Goal: Transaction & Acquisition: Book appointment/travel/reservation

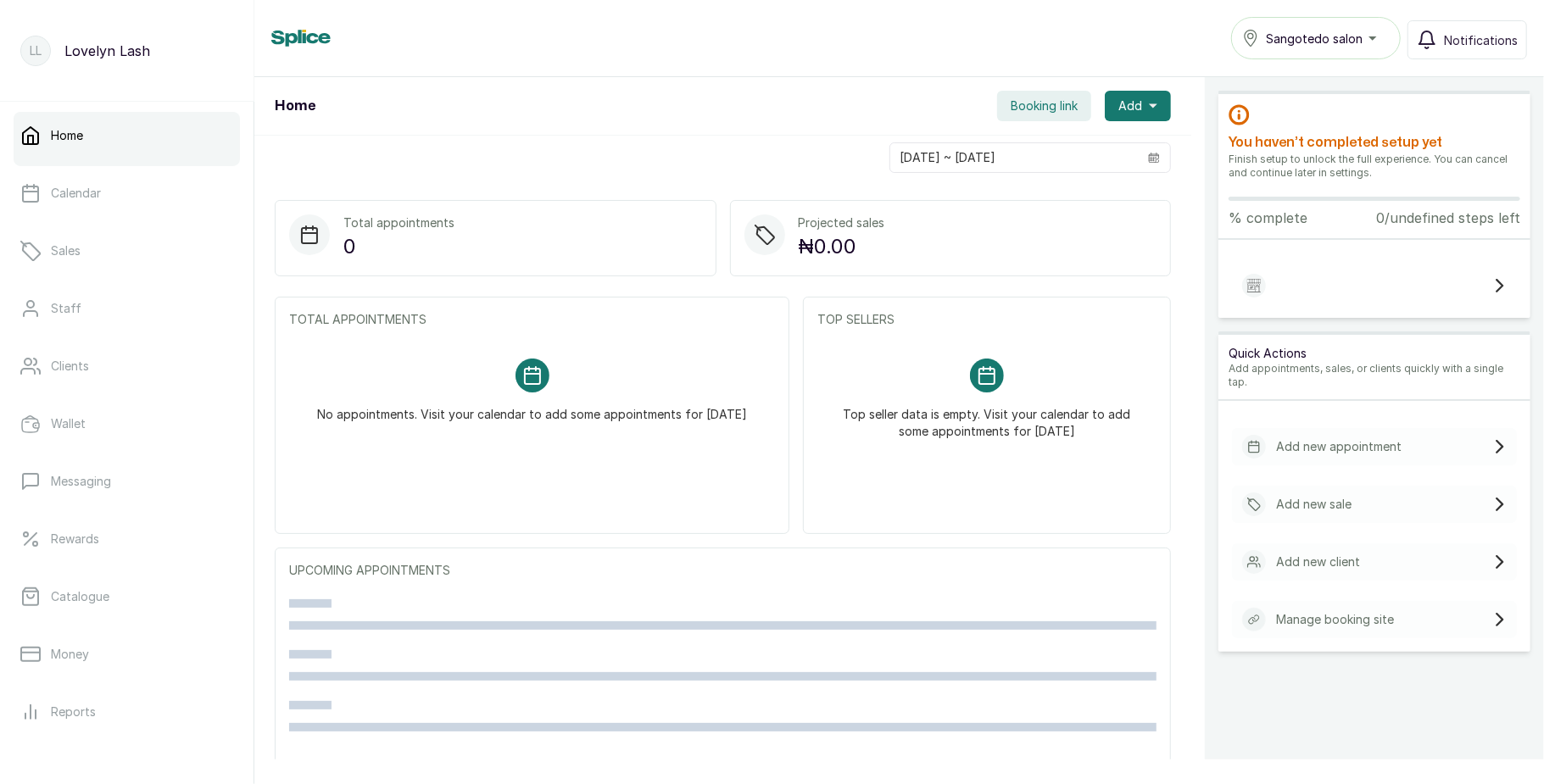
click at [1032, 108] on span "Booking link" at bounding box center [1044, 106] width 67 height 17
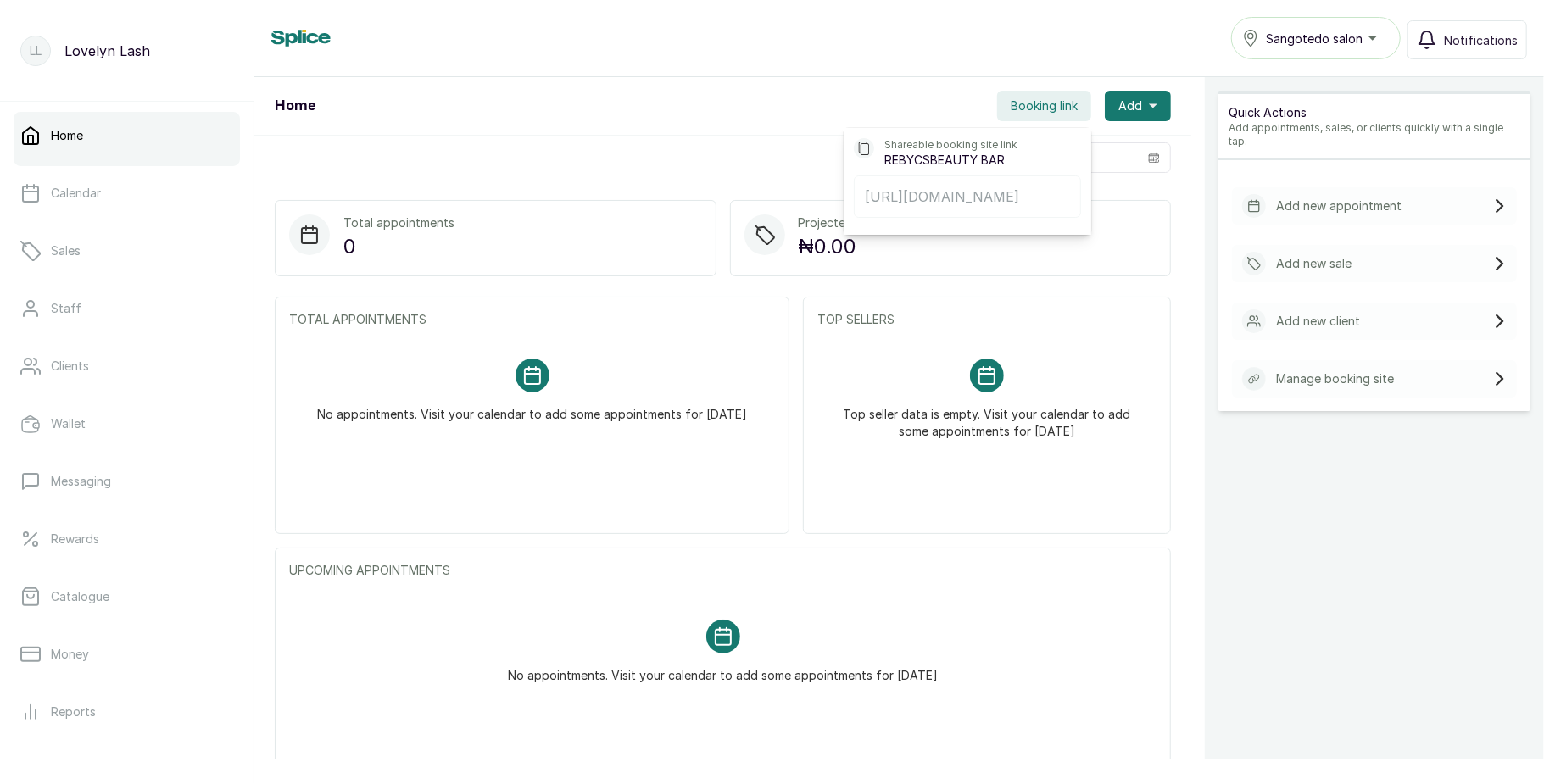
click at [758, 142] on div "03/09/2025 ~ 03/09/2025" at bounding box center [722, 158] width 937 height 44
click at [1019, 99] on span "Booking link" at bounding box center [1044, 106] width 67 height 17
click at [1015, 259] on button "Share" at bounding box center [1032, 245] width 111 height 41
click at [611, 123] on div "Home Booking link Shareable booking site link REBYCSBEAUTY BAR https://app.with…" at bounding box center [722, 106] width 937 height 58
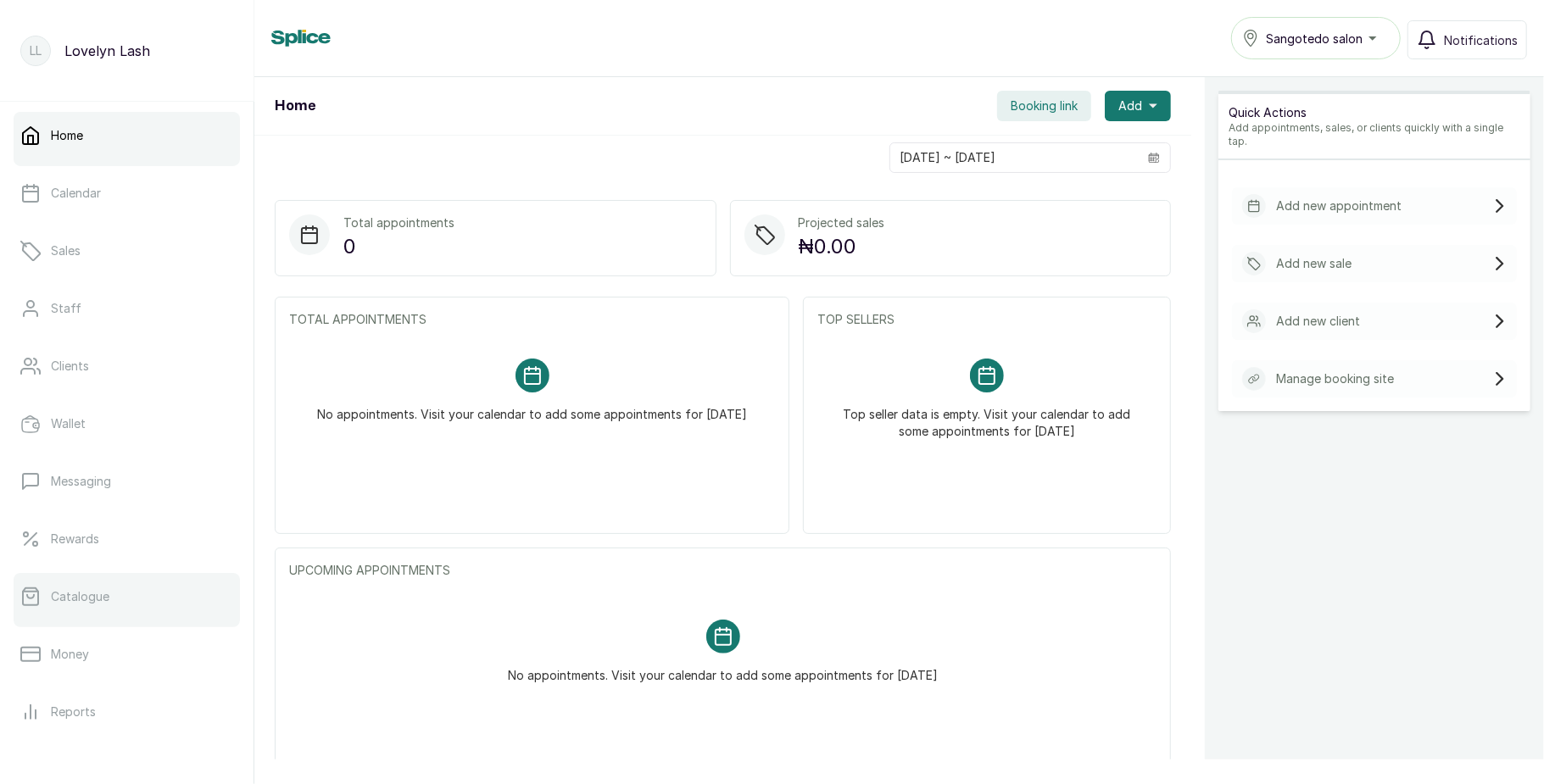
click at [103, 592] on p "Catalogue" at bounding box center [80, 597] width 59 height 17
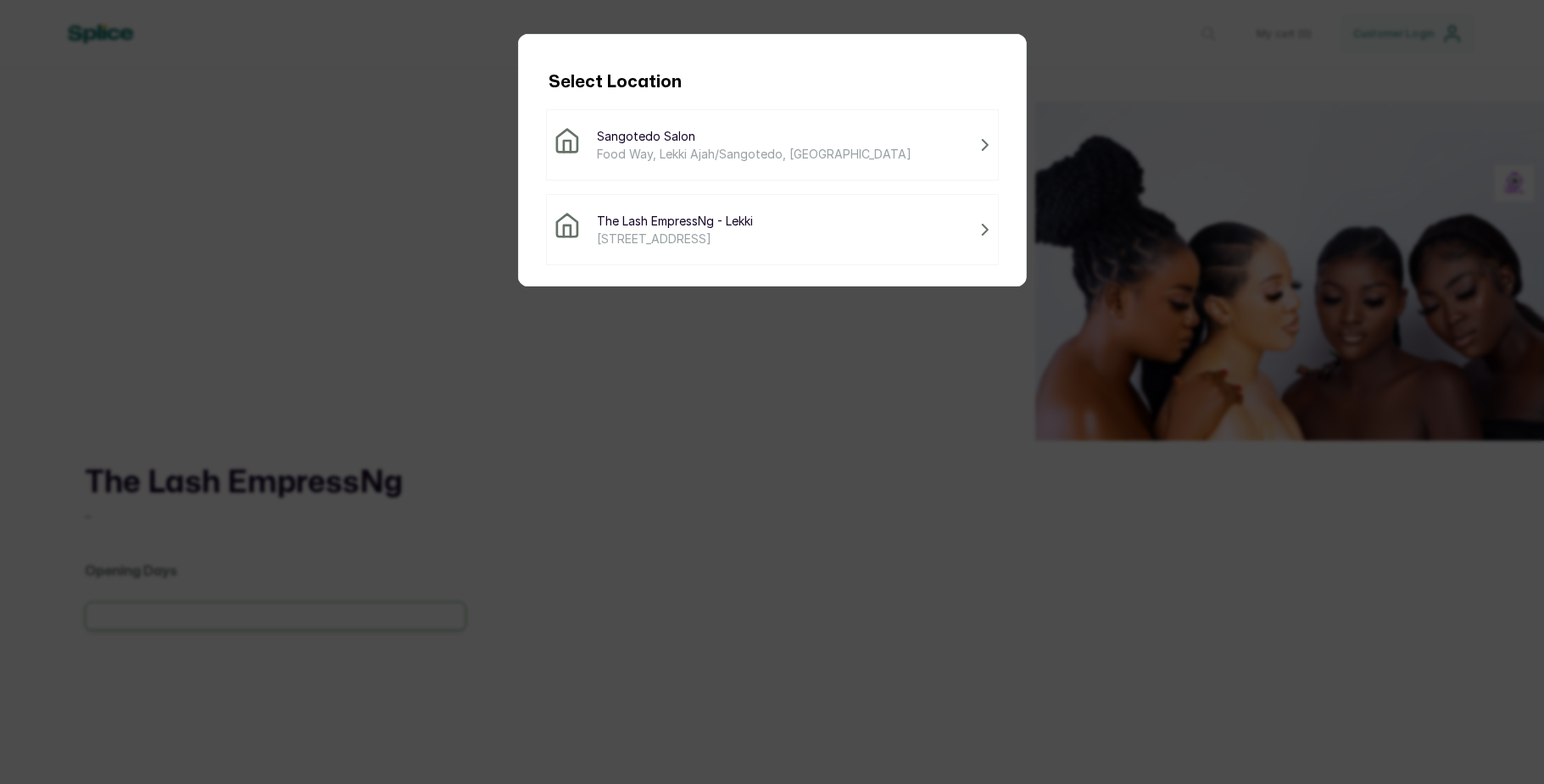
click at [824, 159] on span "Food Way, Lekki Ajah/Sangotedo, [GEOGRAPHIC_DATA]" at bounding box center [755, 153] width 315 height 18
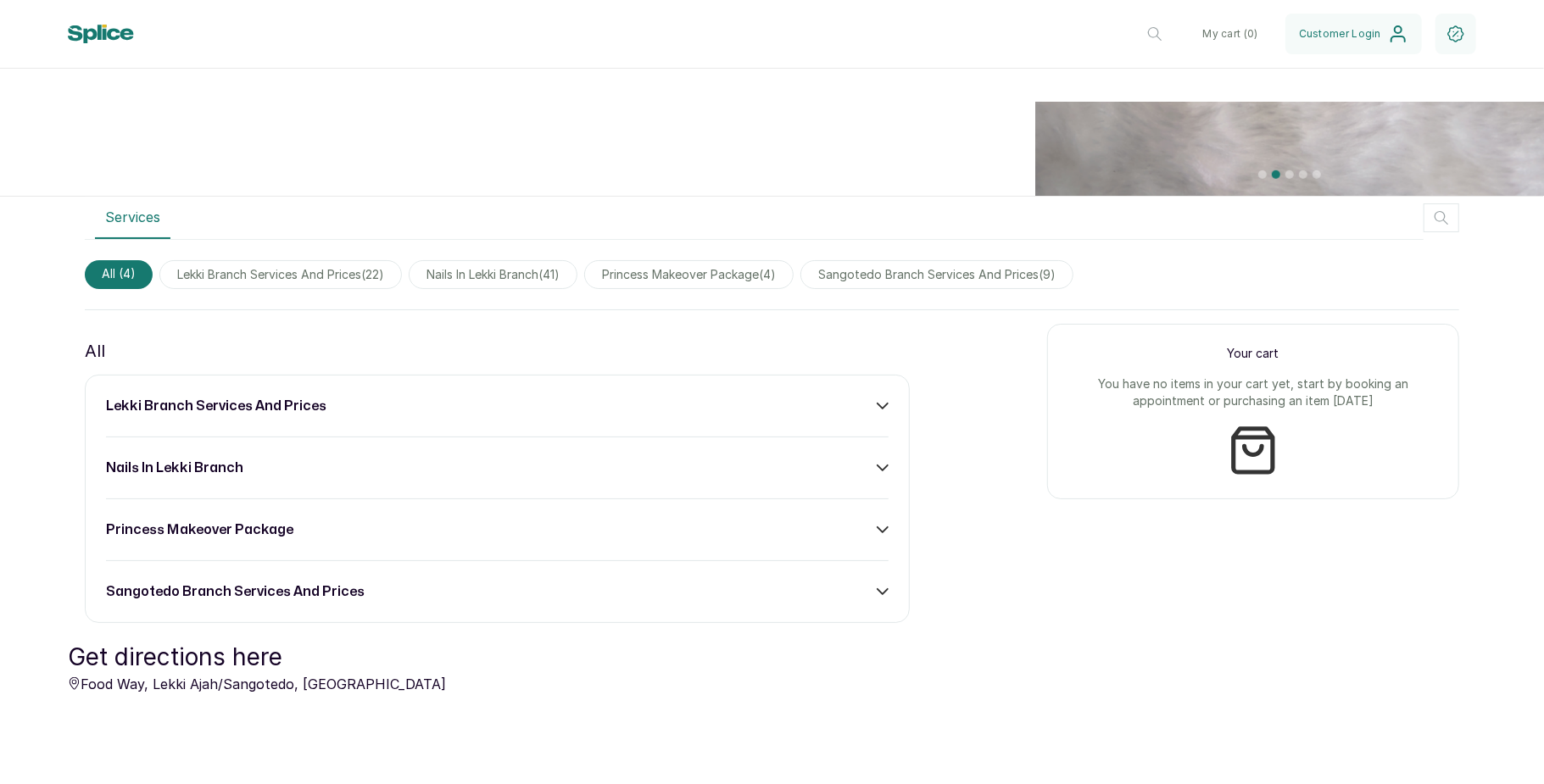
scroll to position [812, 0]
click at [757, 473] on div "nails in lekki branch" at bounding box center [497, 466] width 783 height 20
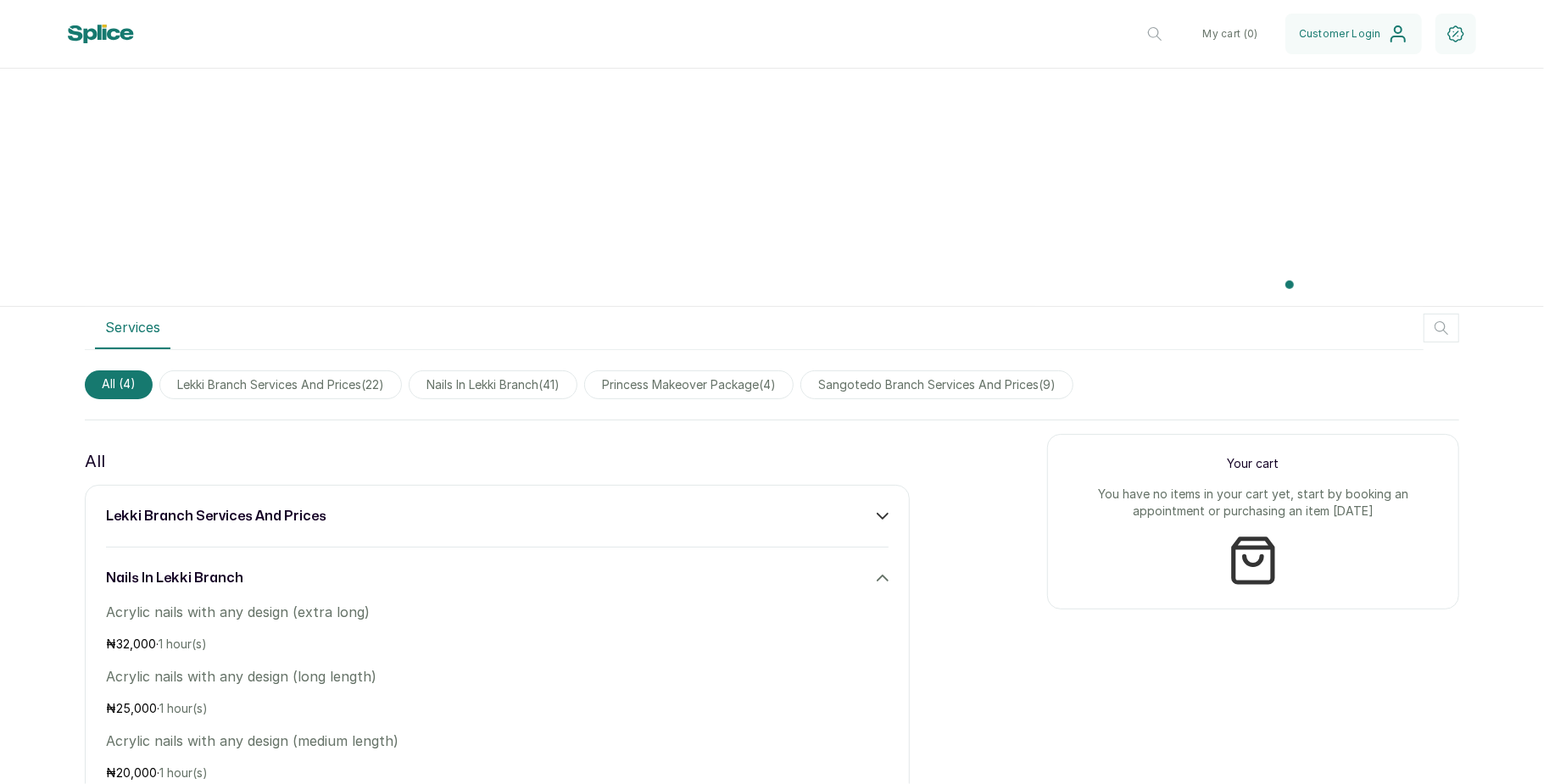
scroll to position [696, 0]
click at [877, 520] on icon at bounding box center [883, 520] width 12 height 12
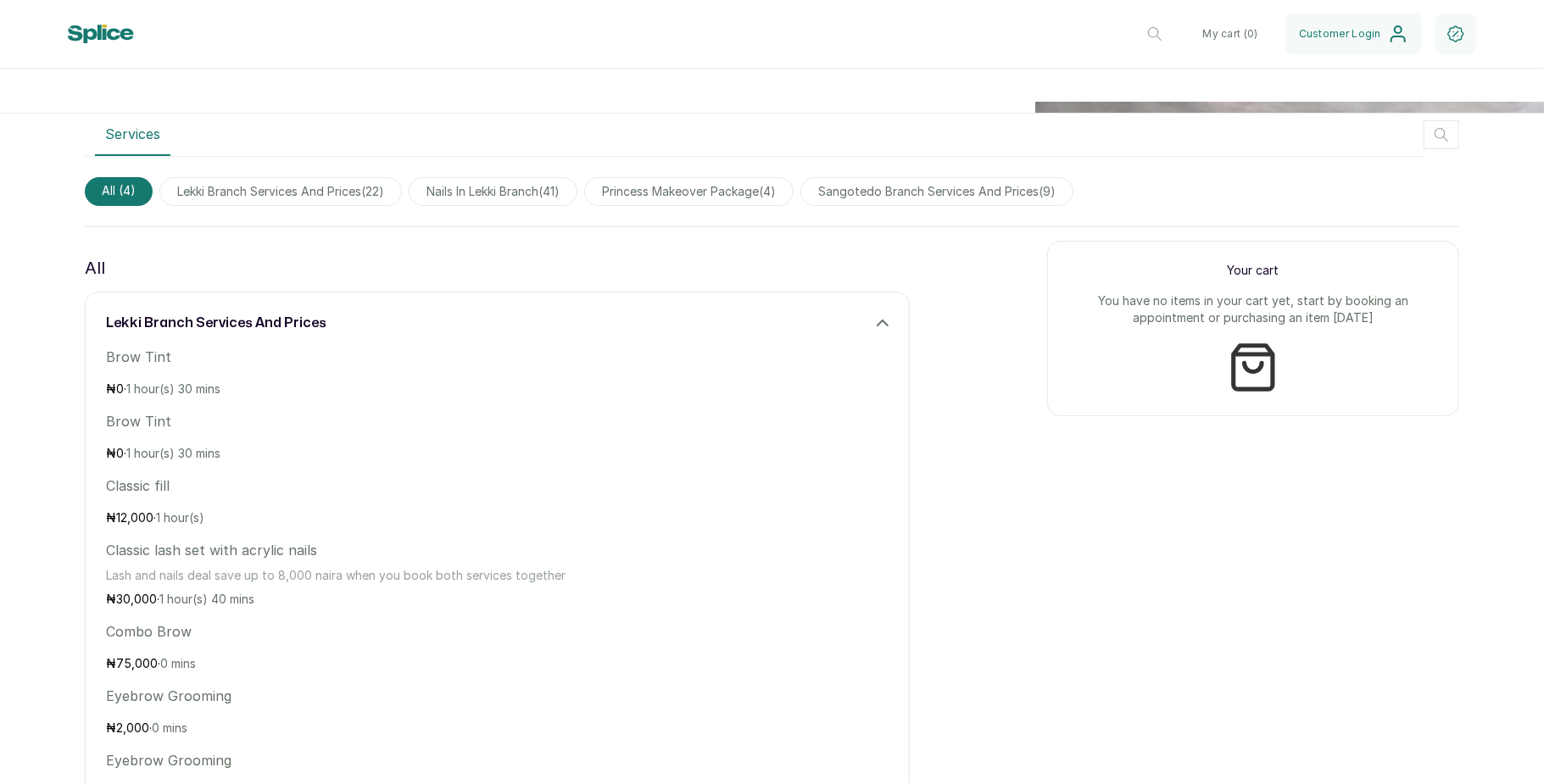
scroll to position [899, 0]
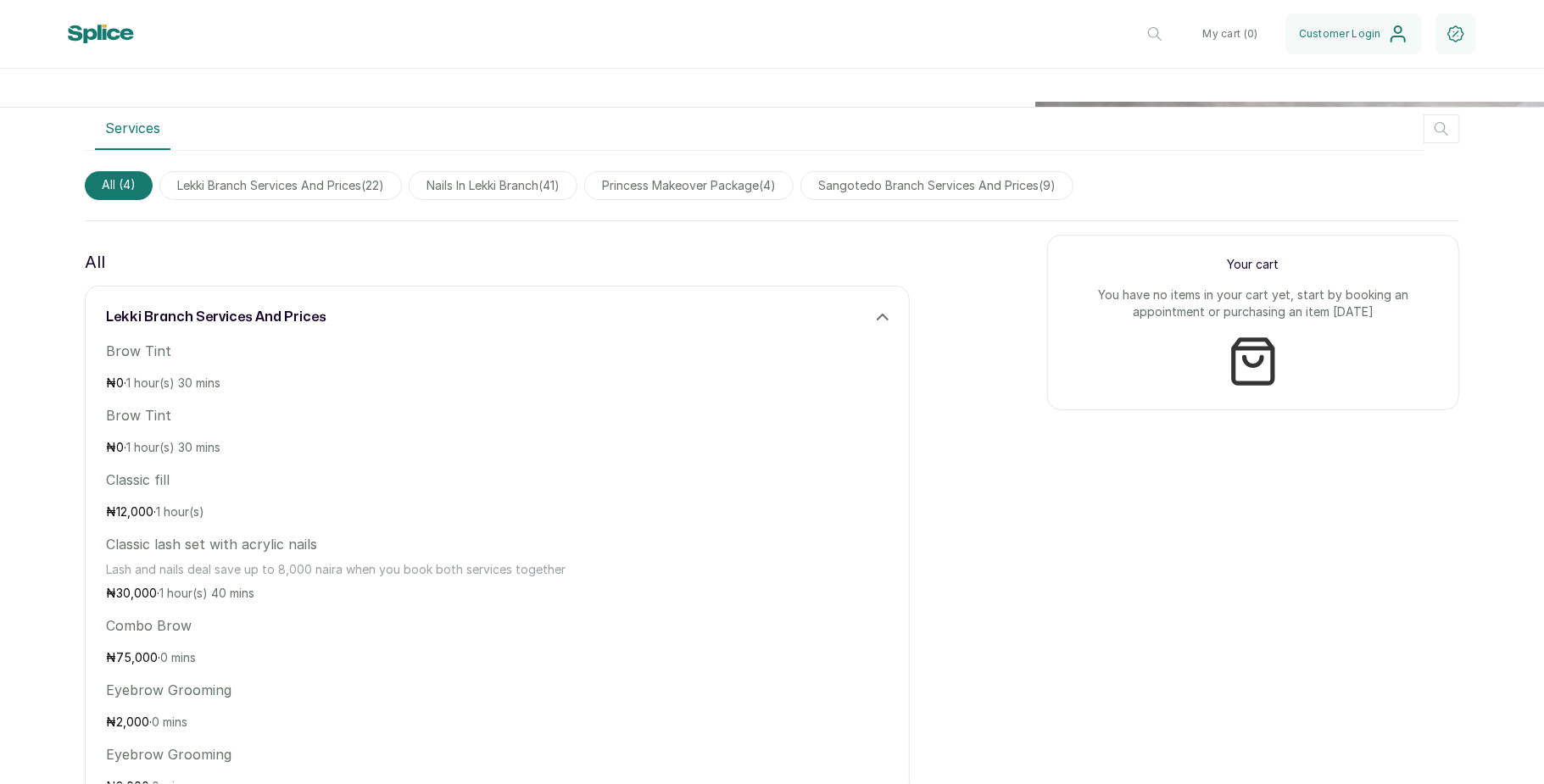
click at [469, 570] on p "Lash and nails deal save up to 8,000 naira when you book both services together" at bounding box center [380, 570] width 548 height 17
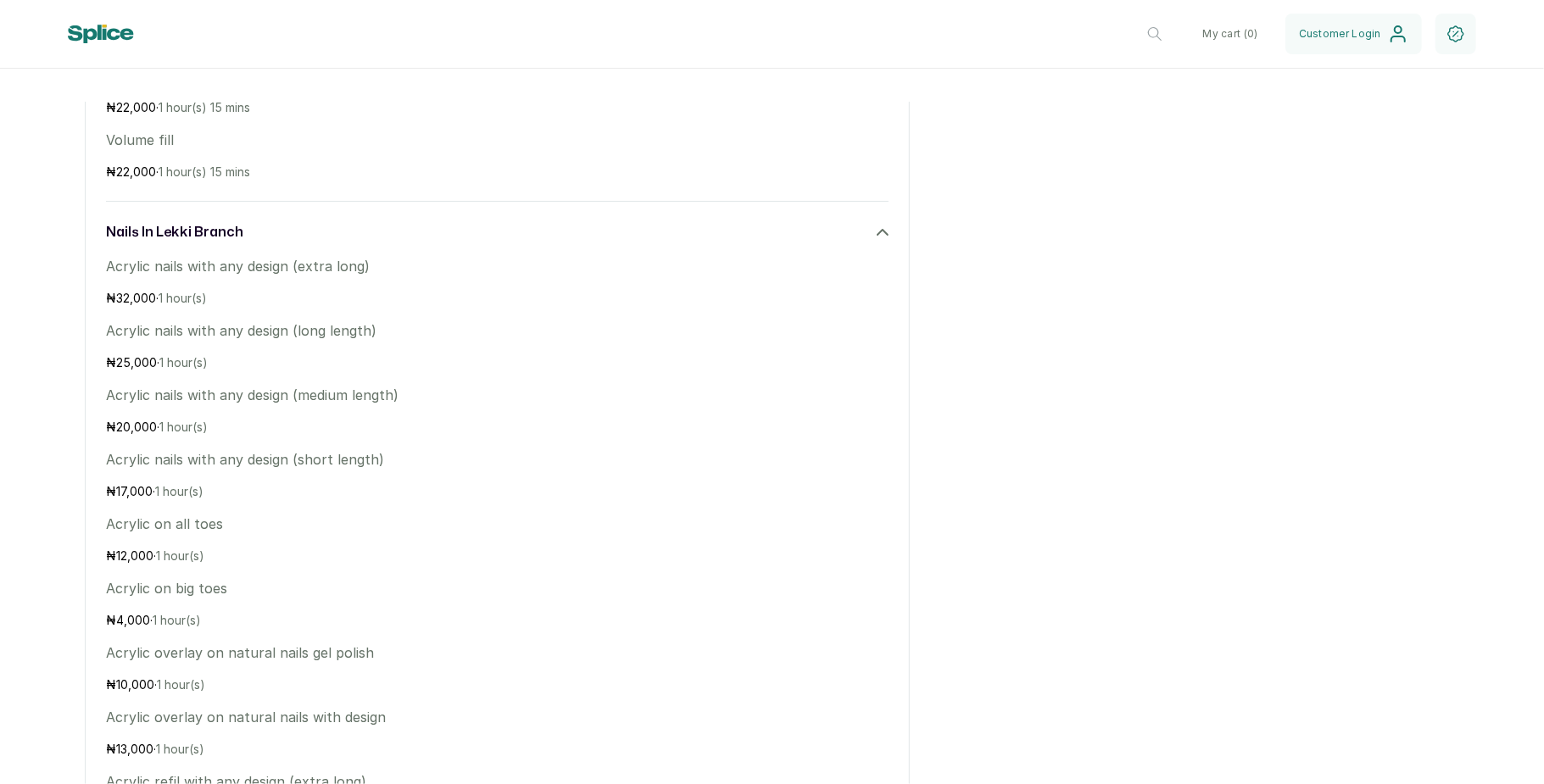
scroll to position [2489, 0]
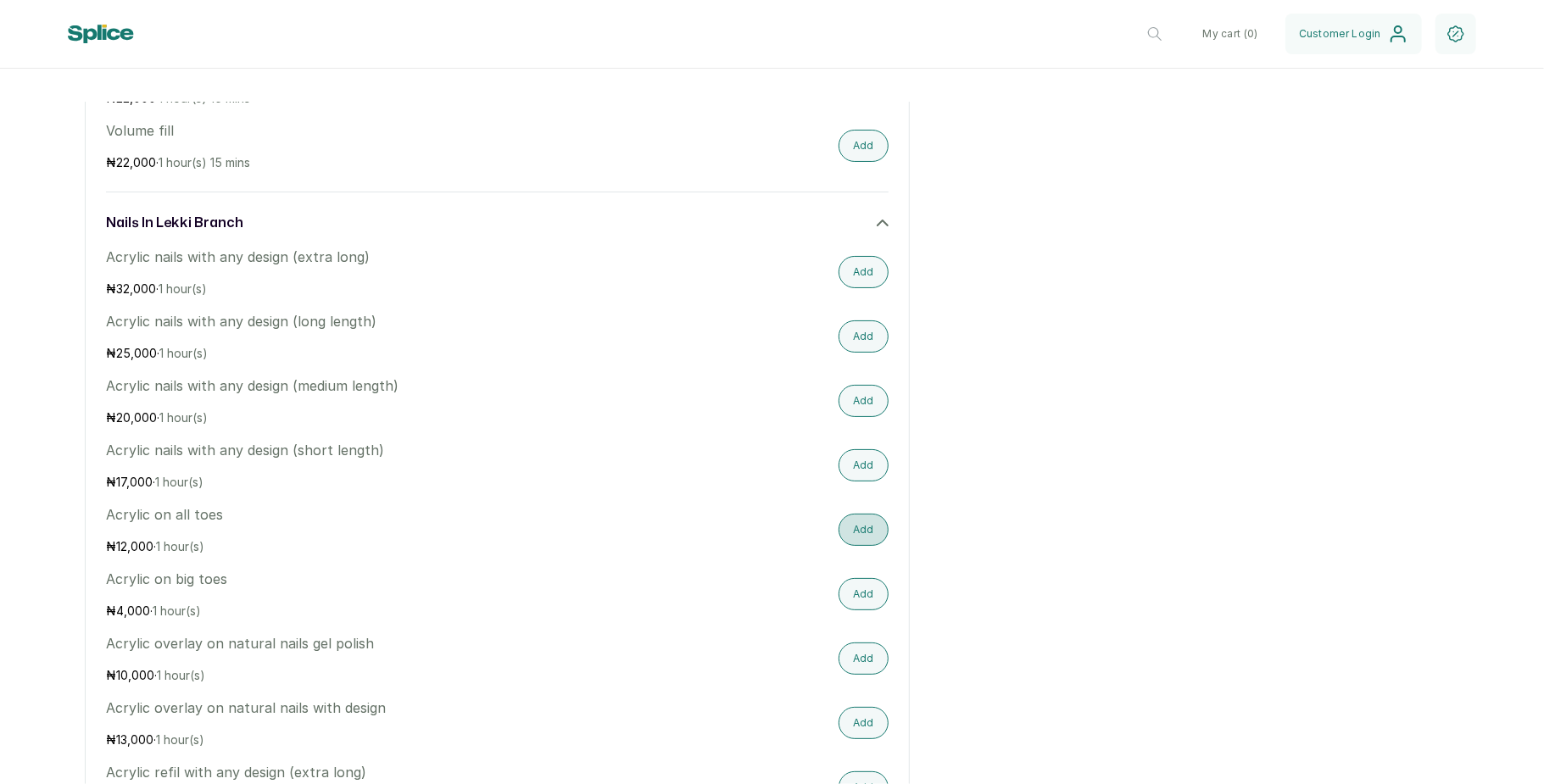
click at [849, 534] on button "Add" at bounding box center [863, 530] width 50 height 32
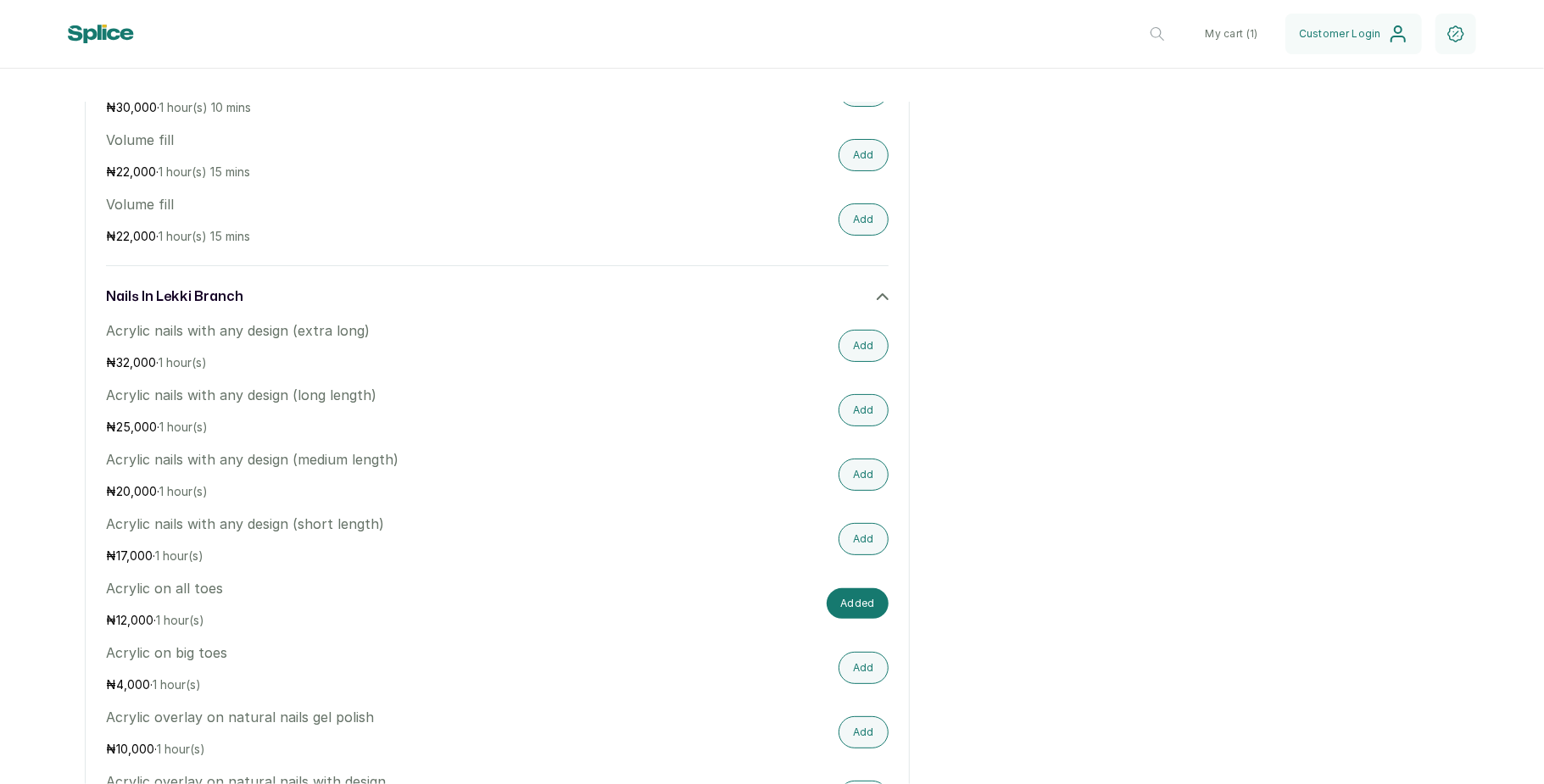
scroll to position [2417, 0]
click at [859, 600] on button "Added" at bounding box center [857, 602] width 62 height 31
click at [865, 295] on div "nails in lekki branch" at bounding box center [497, 295] width 783 height 20
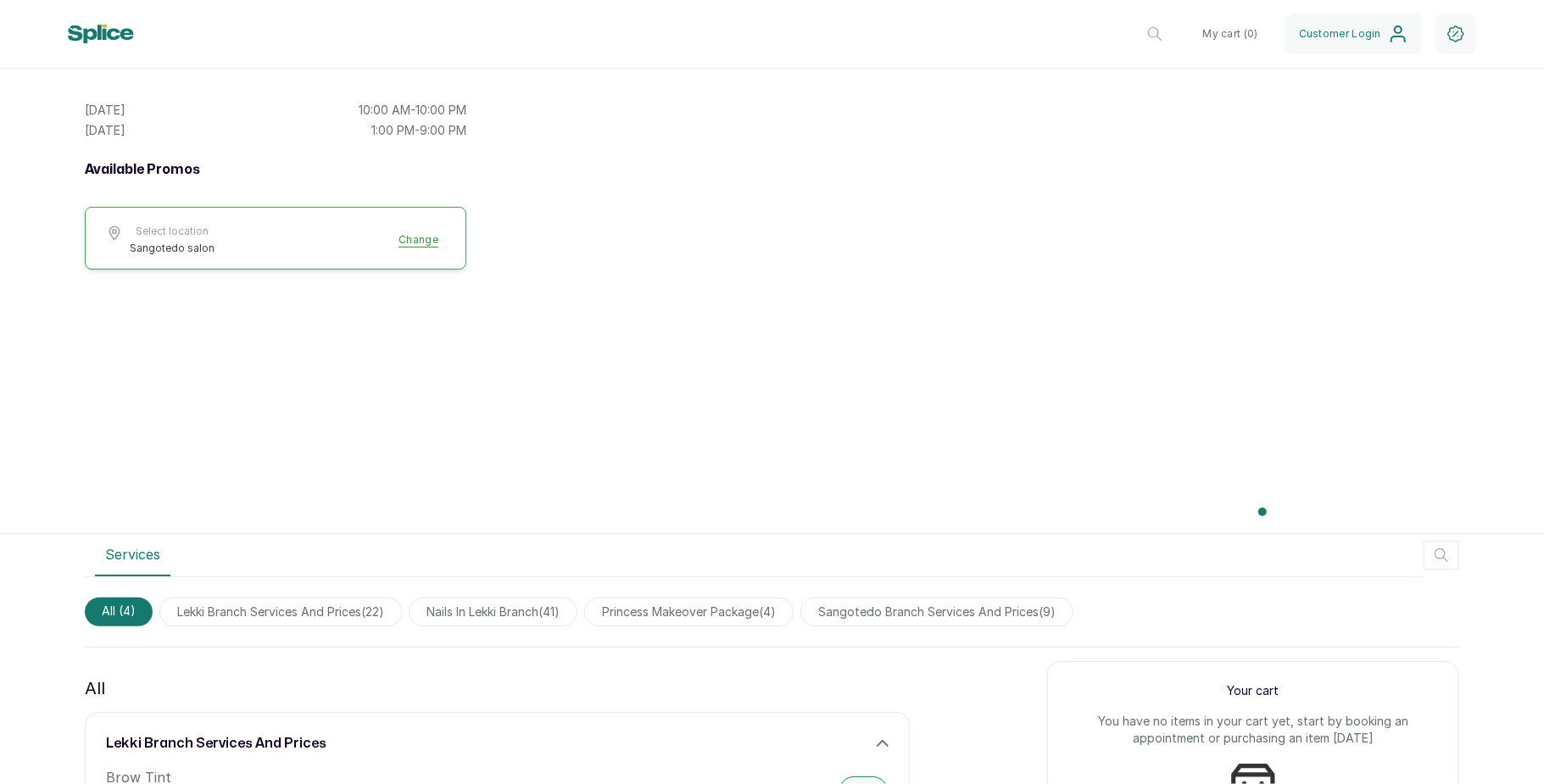
scroll to position [472, 0]
click at [1158, 39] on icon "button" at bounding box center [1155, 34] width 20 height 20
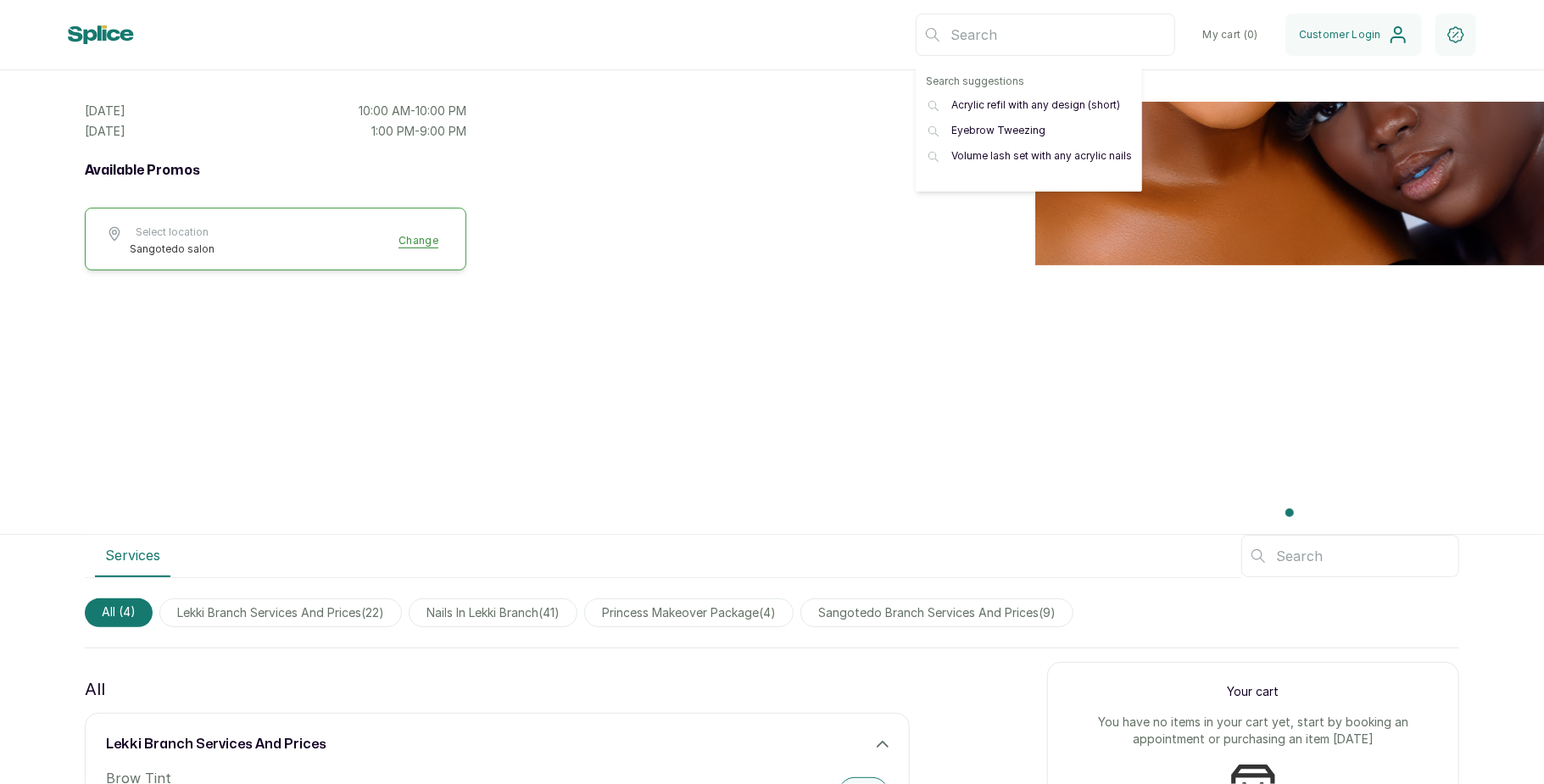
click at [1055, 24] on input "text" at bounding box center [1045, 35] width 259 height 42
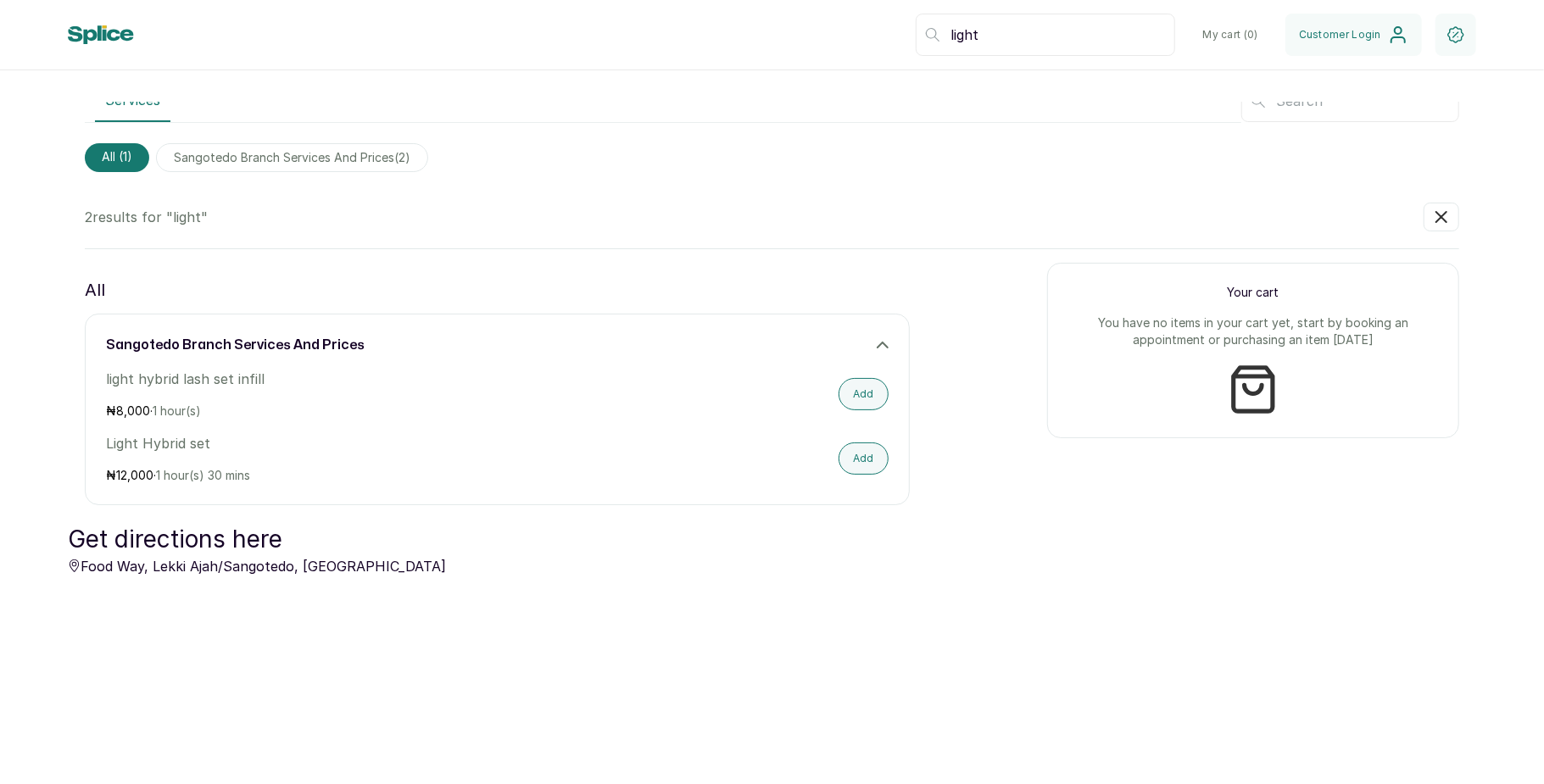
scroll to position [934, 0]
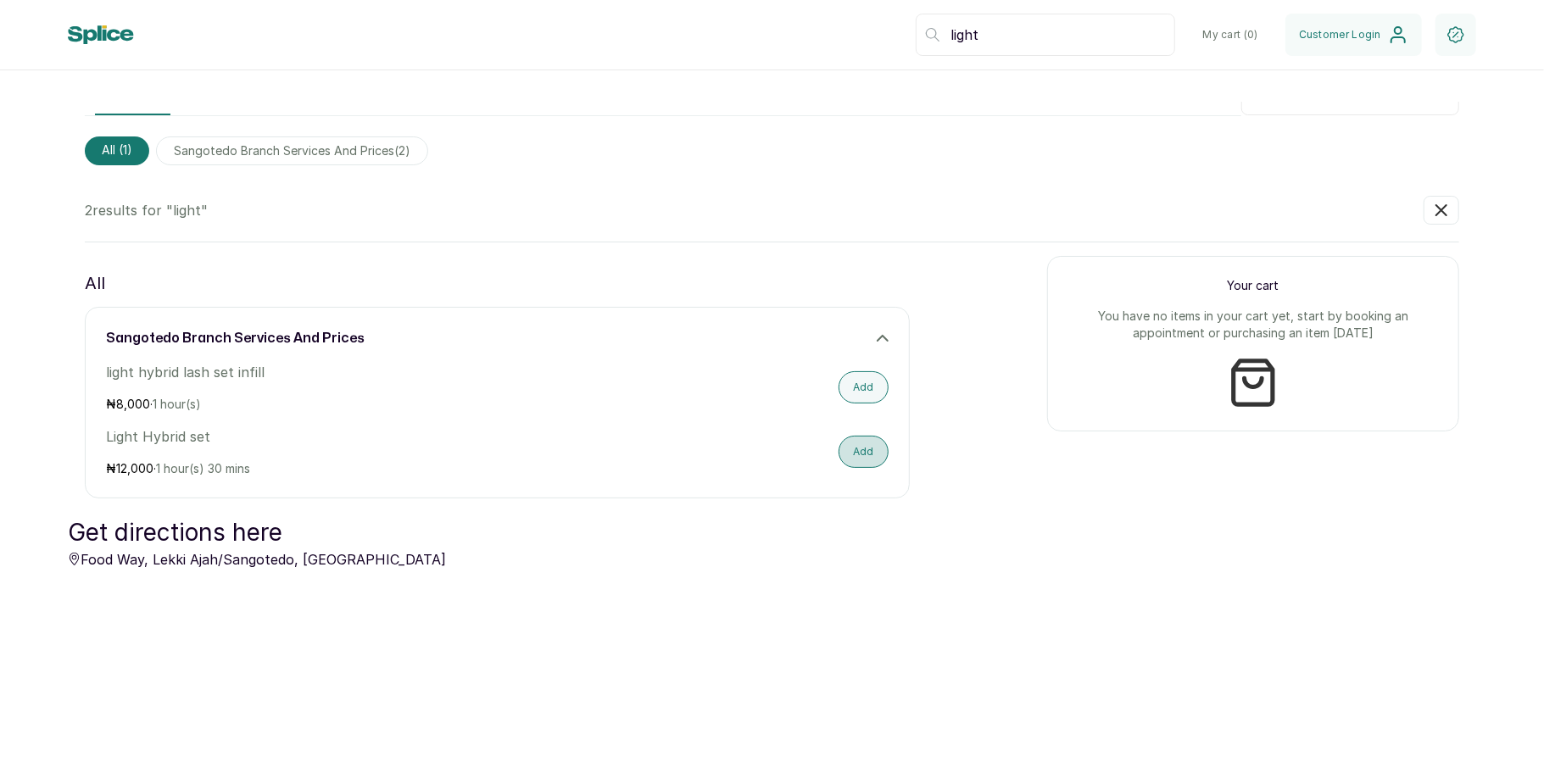
type input "light"
click at [841, 456] on button "Add" at bounding box center [863, 452] width 50 height 32
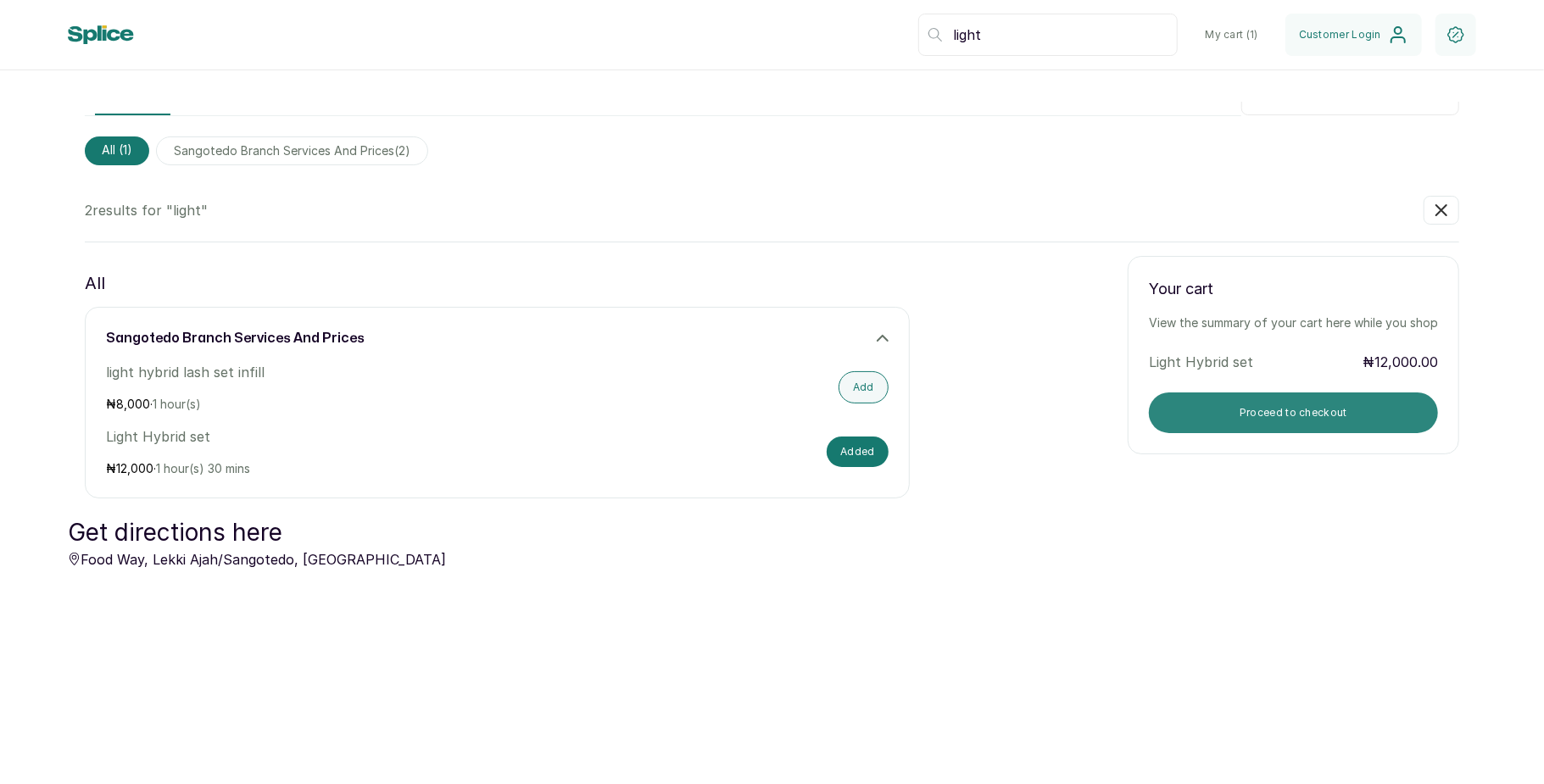
click at [1202, 424] on button "Proceed to checkout" at bounding box center [1293, 413] width 289 height 41
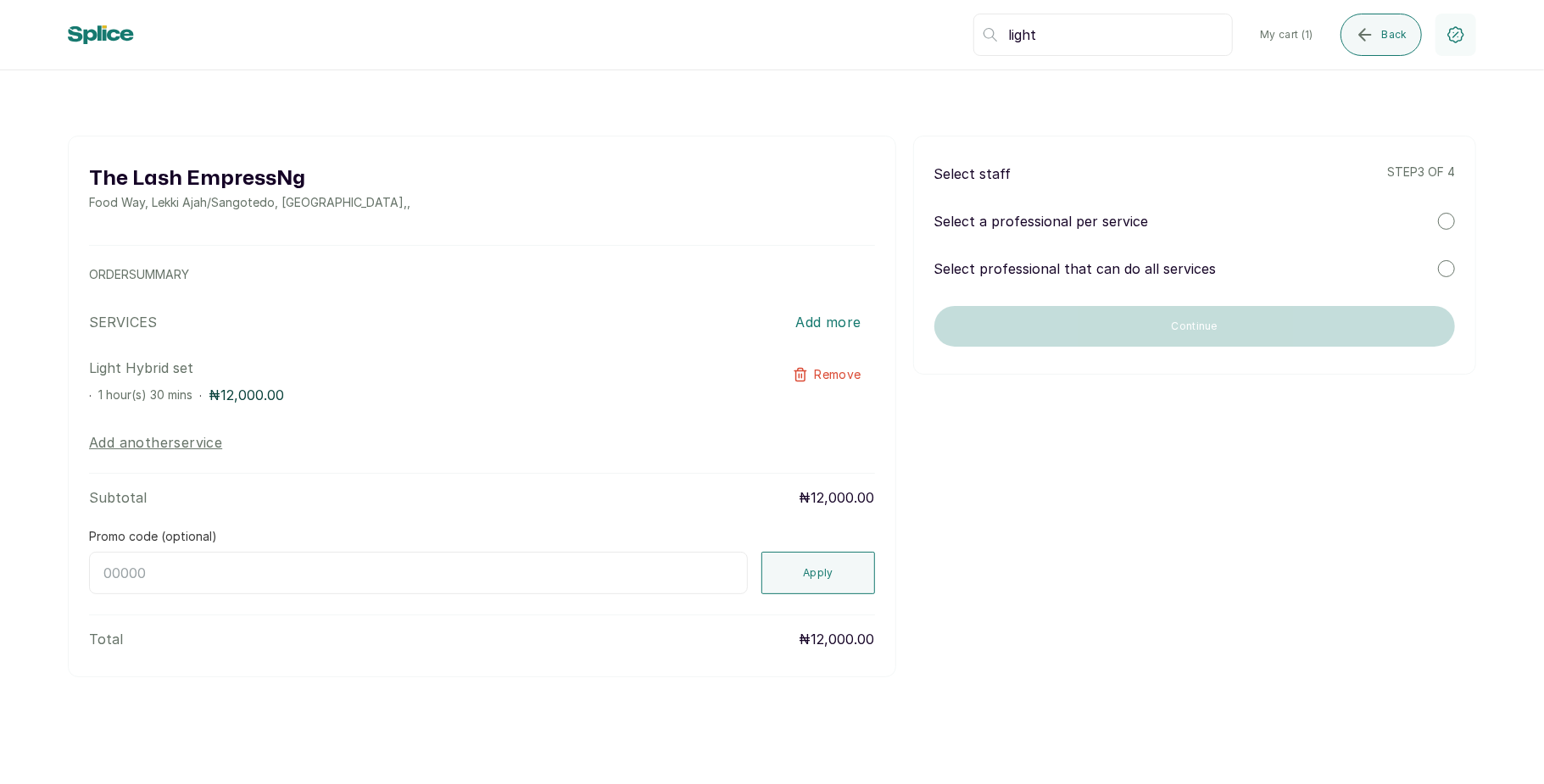
scroll to position [0, 0]
click at [1441, 227] on div at bounding box center [1446, 221] width 17 height 17
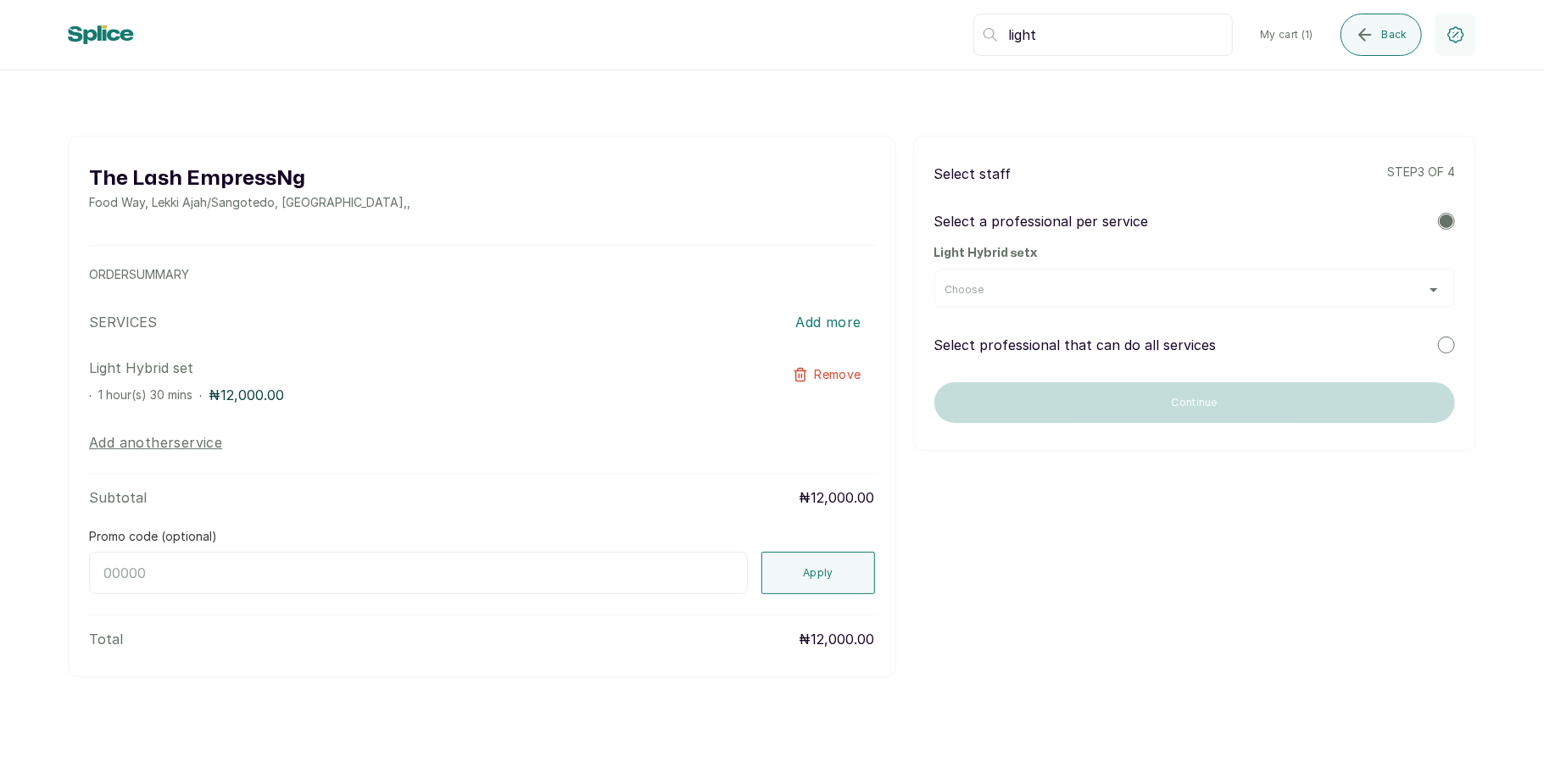
click at [1323, 302] on div "Choose" at bounding box center [1195, 288] width 521 height 39
click at [1375, 295] on div "Choose" at bounding box center [1195, 290] width 499 height 14
click at [1446, 342] on div at bounding box center [1446, 345] width 17 height 17
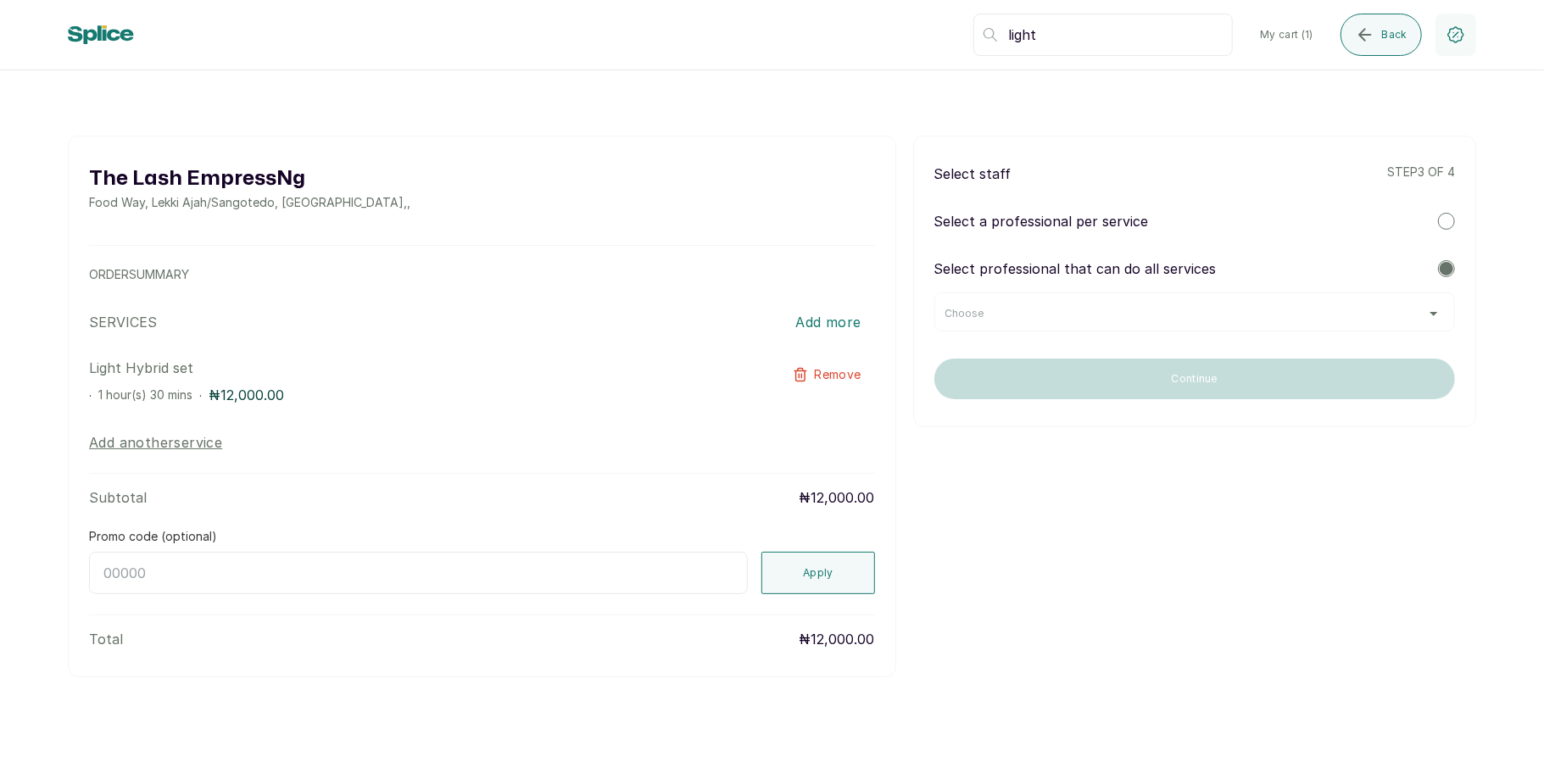
click at [1408, 315] on div "Choose" at bounding box center [1195, 314] width 499 height 14
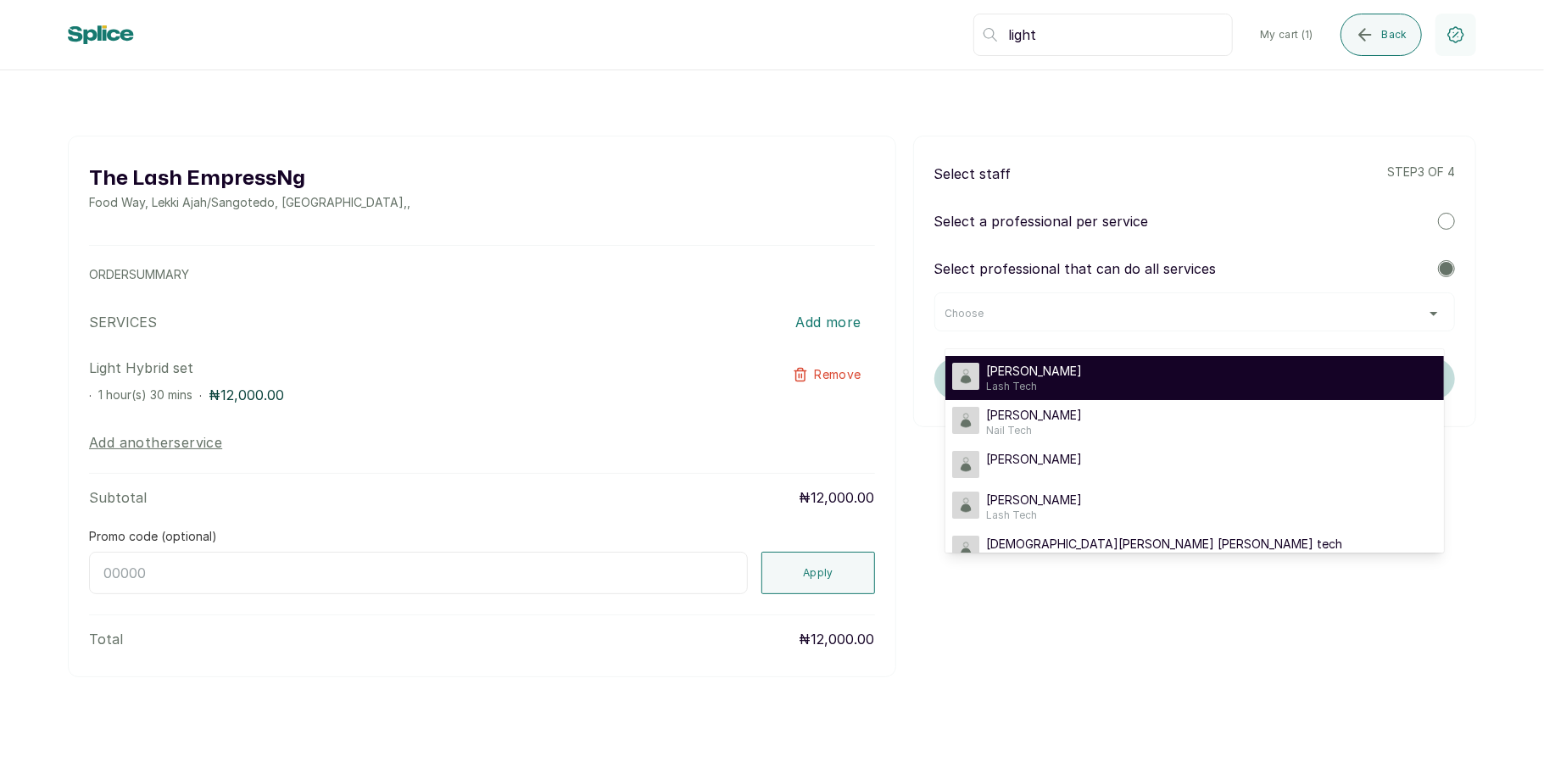
click at [1290, 360] on li "Mary Mary Lash Tech" at bounding box center [1195, 378] width 499 height 44
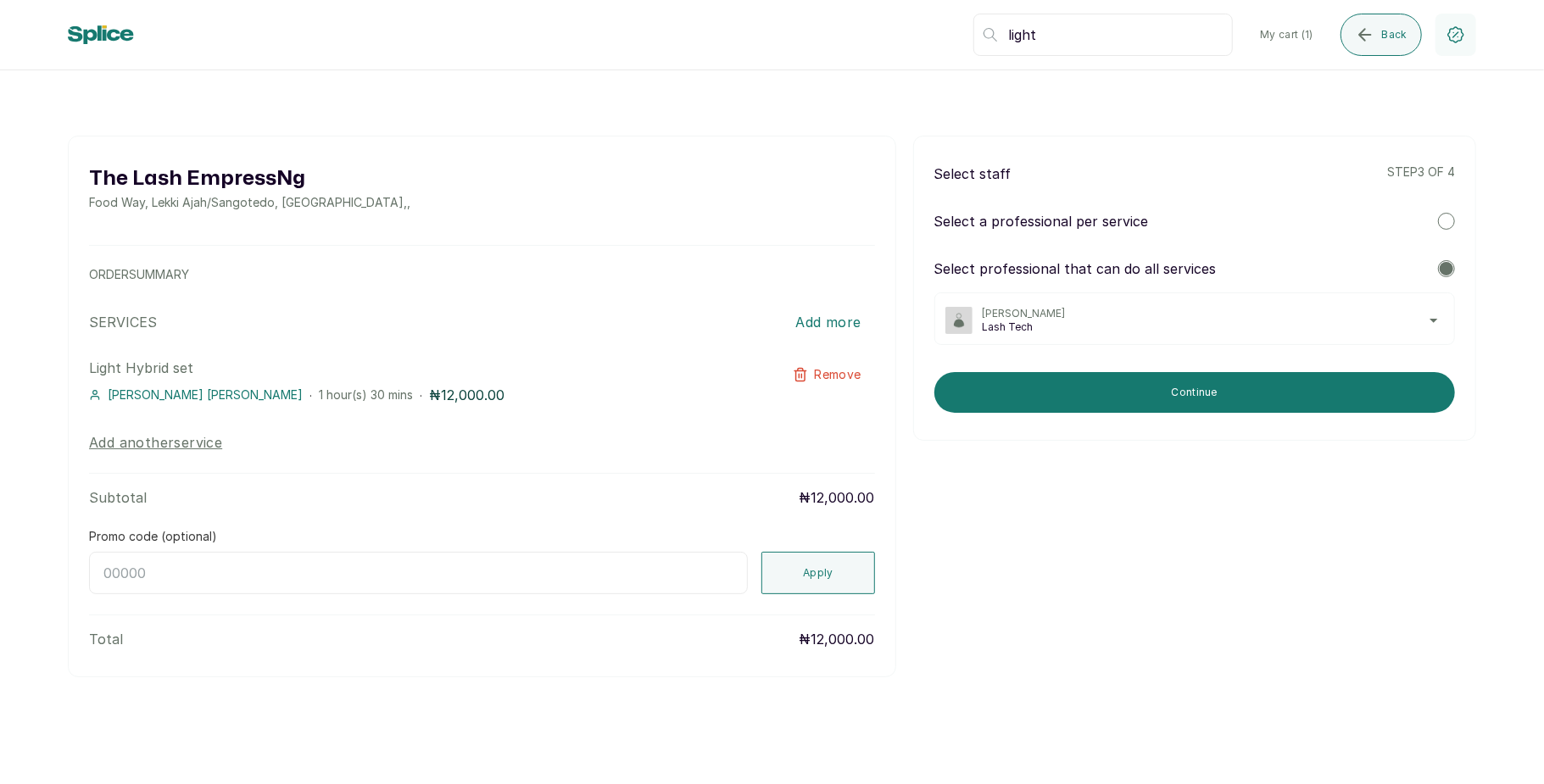
click at [1385, 326] on span "Lash Tech" at bounding box center [1213, 327] width 461 height 14
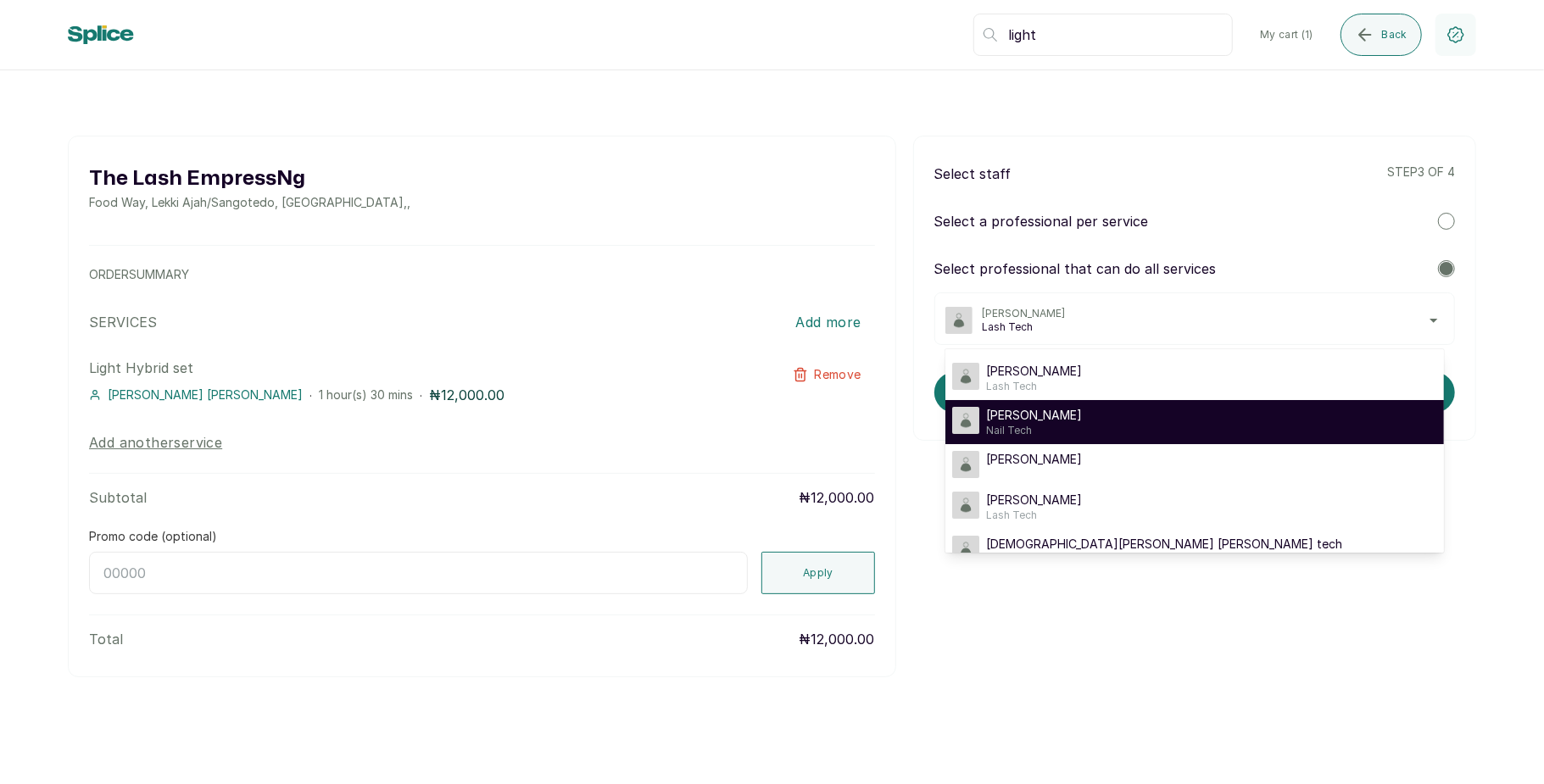
click at [1239, 425] on div "Sharon Sharon Nail Tech" at bounding box center [1195, 422] width 485 height 31
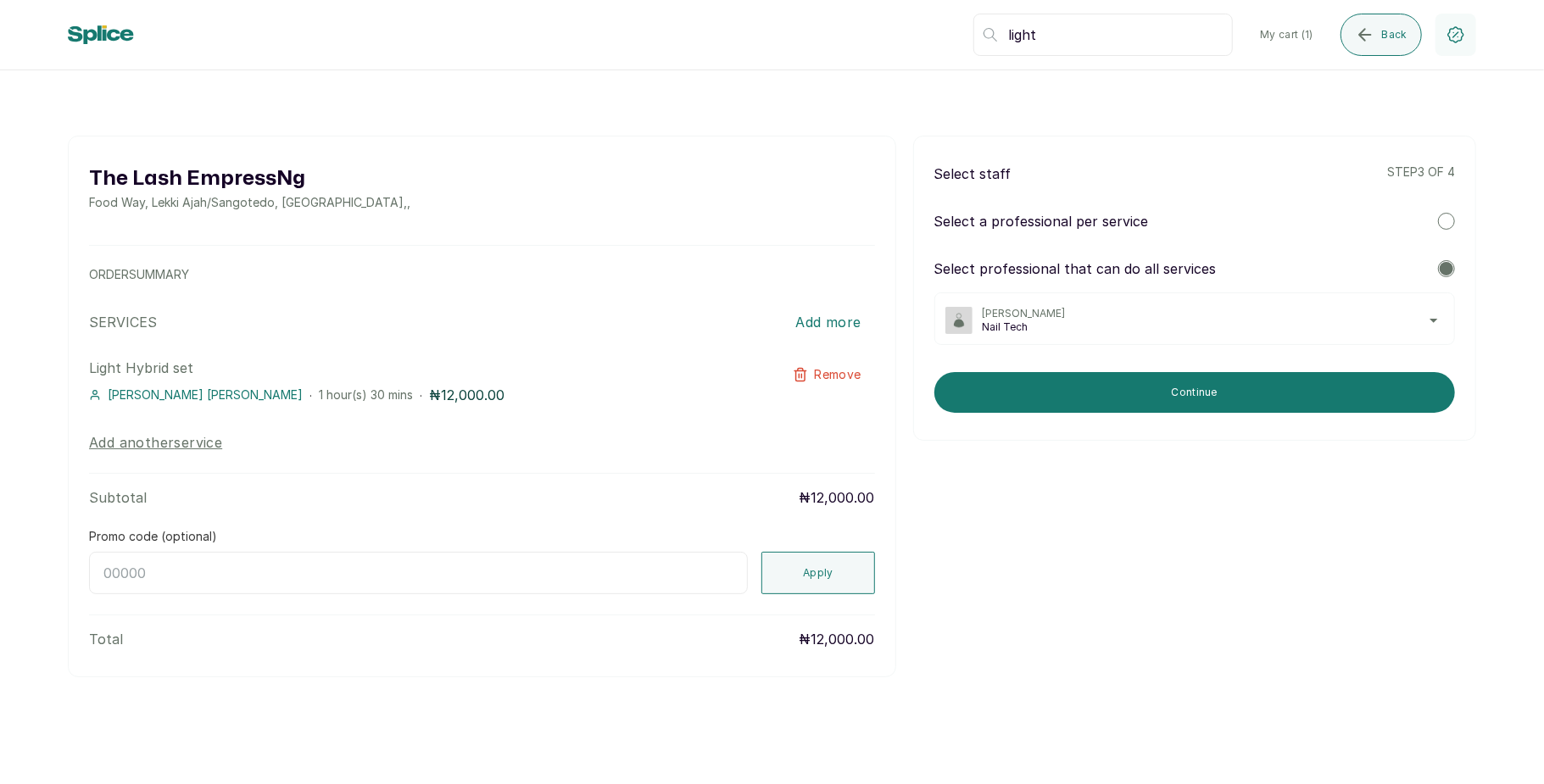
click at [1334, 323] on span "Nail Tech" at bounding box center [1213, 327] width 461 height 14
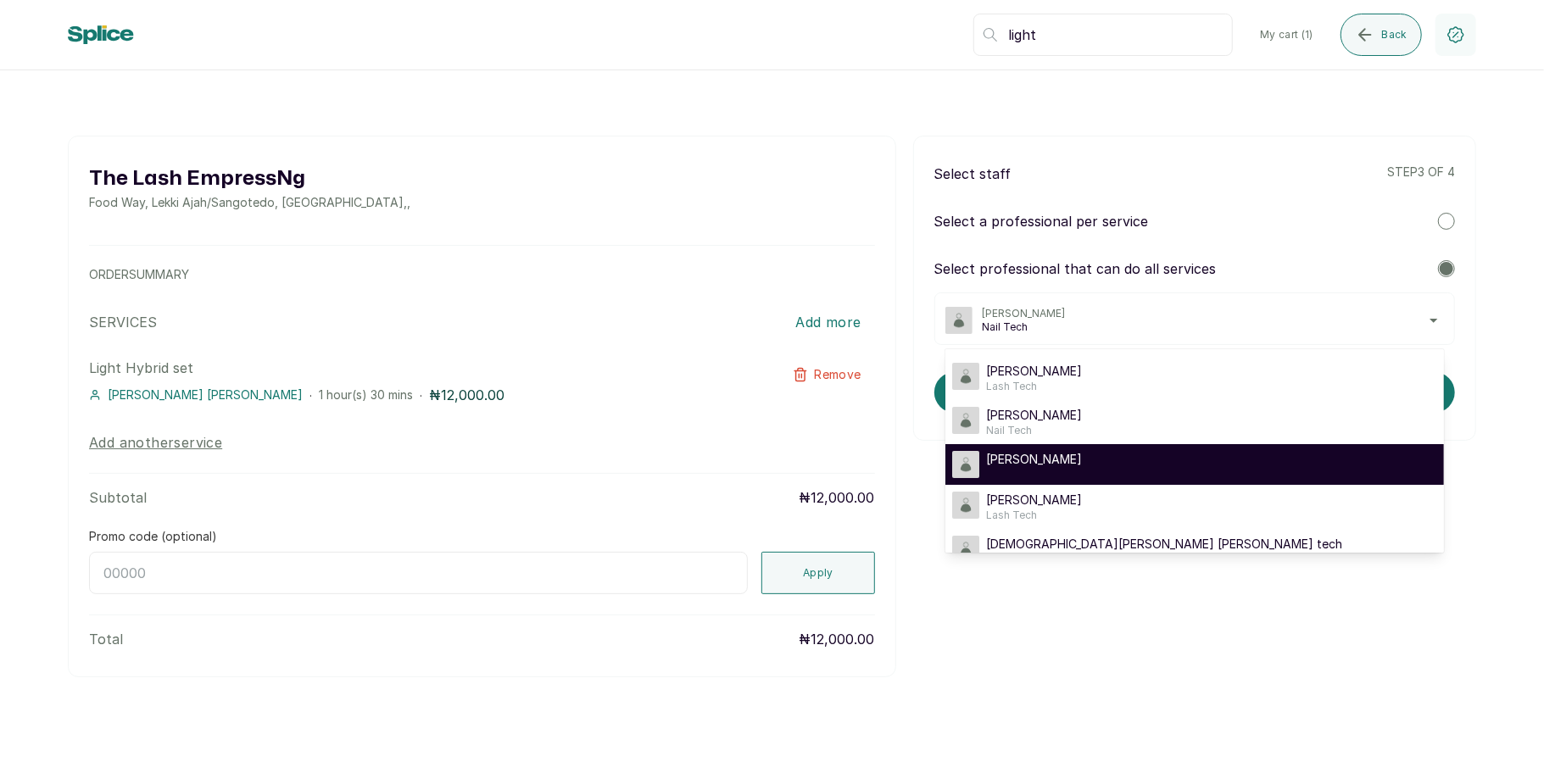
click at [1196, 466] on div "[PERSON_NAME]" at bounding box center [1195, 464] width 485 height 27
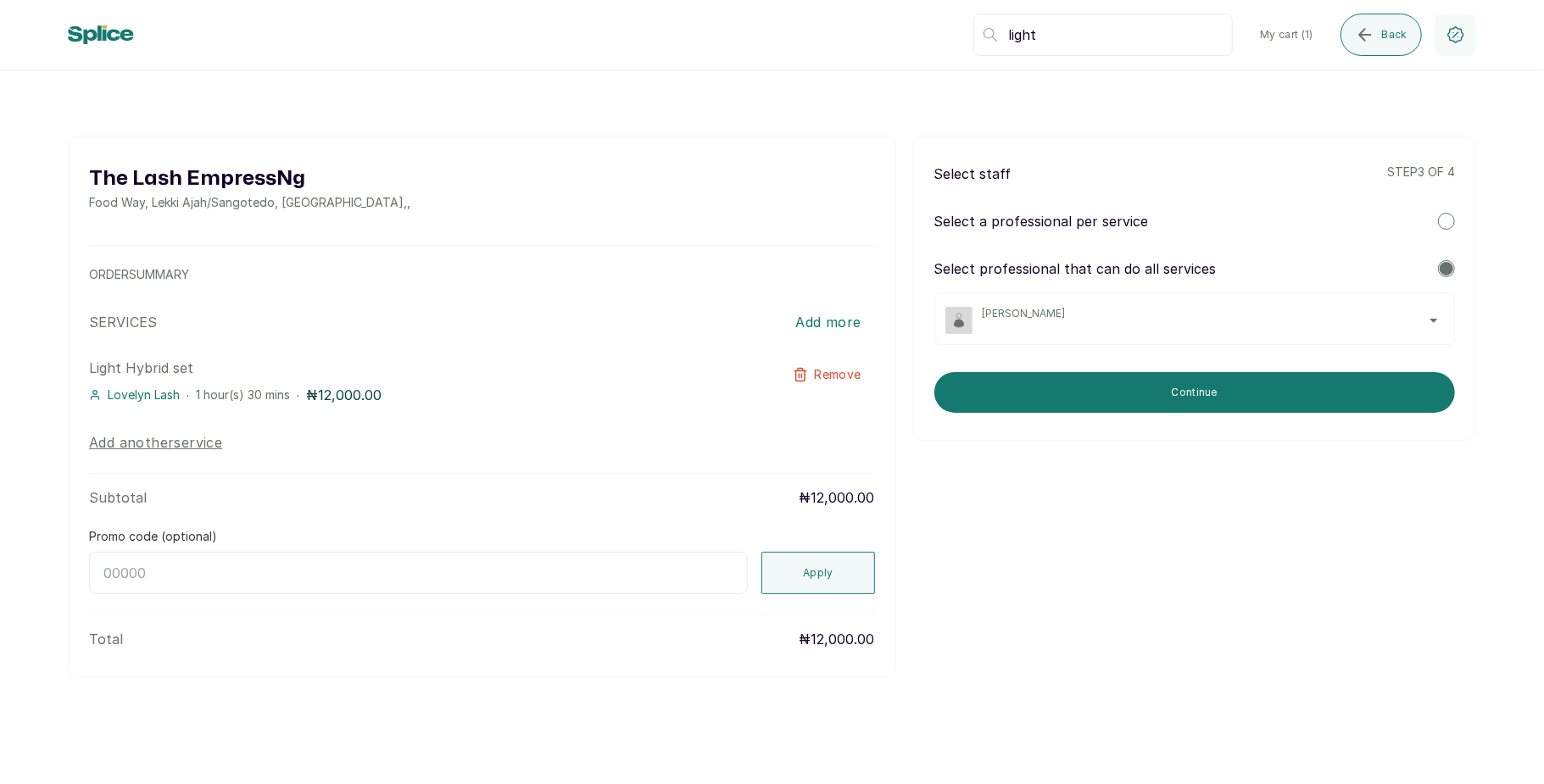
click at [1442, 219] on div at bounding box center [1446, 221] width 17 height 17
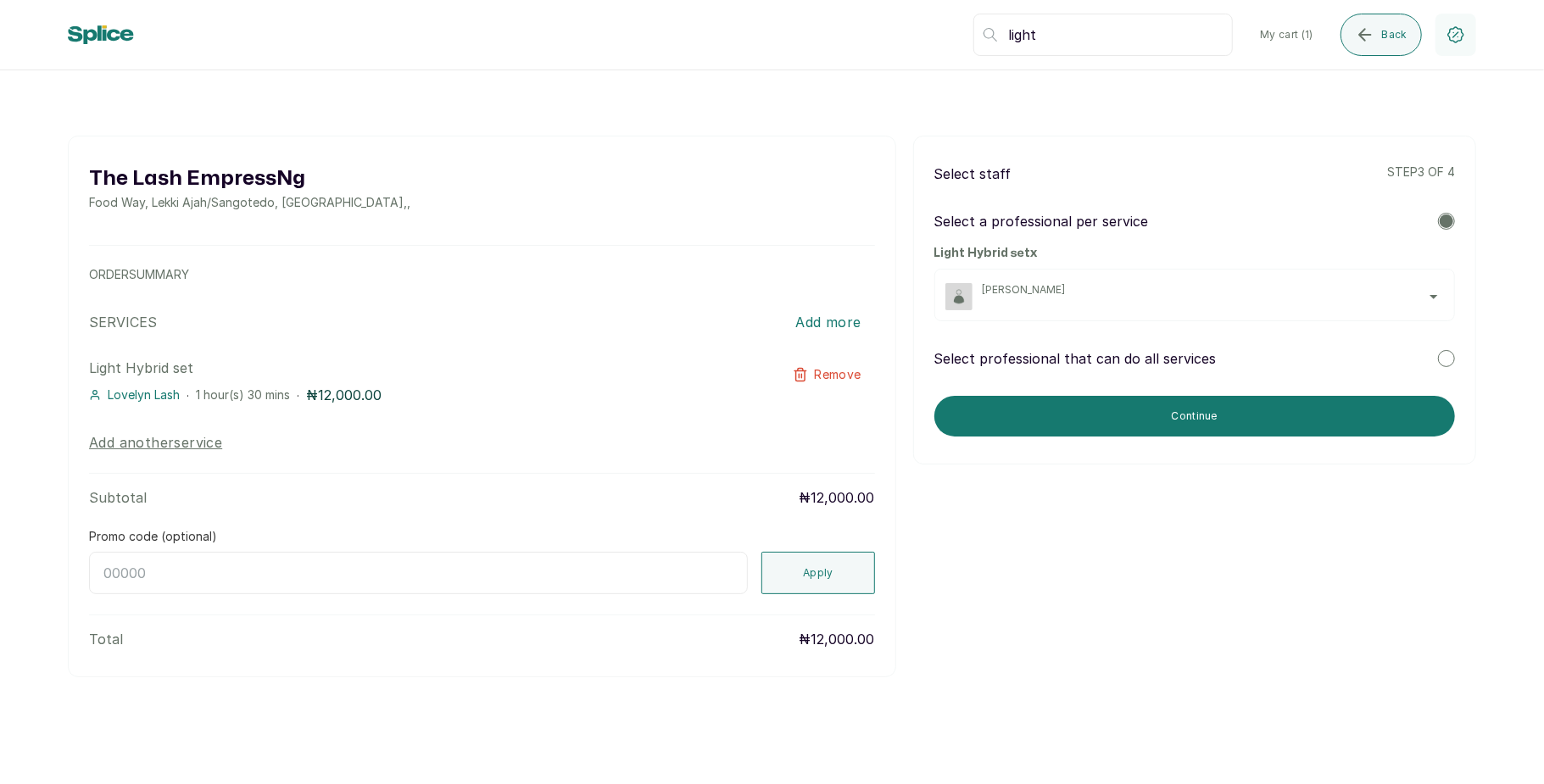
click at [1384, 299] on div "[PERSON_NAME]" at bounding box center [1213, 297] width 461 height 27
click at [1103, 610] on div "The Lash EmpressNg Food Way, Lekki Ajah/Sangotedo, Nigeria , , ORDER SUMMARY SE…" at bounding box center [772, 406] width 1408 height 542
click at [1374, 296] on span "[PERSON_NAME]" at bounding box center [1213, 290] width 461 height 14
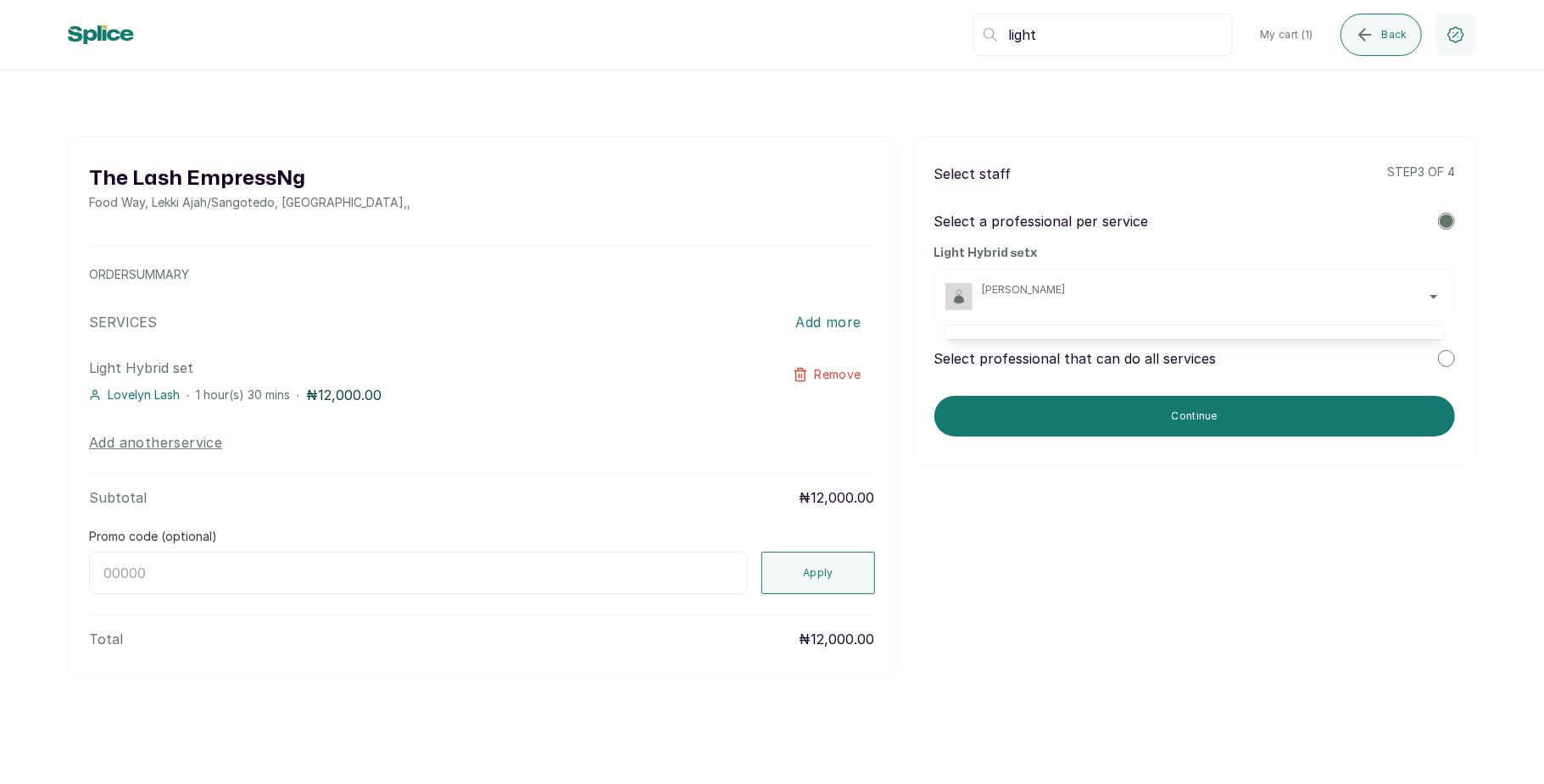
click at [1374, 296] on span "[PERSON_NAME]" at bounding box center [1213, 290] width 461 height 14
click at [1445, 353] on div at bounding box center [1446, 359] width 17 height 17
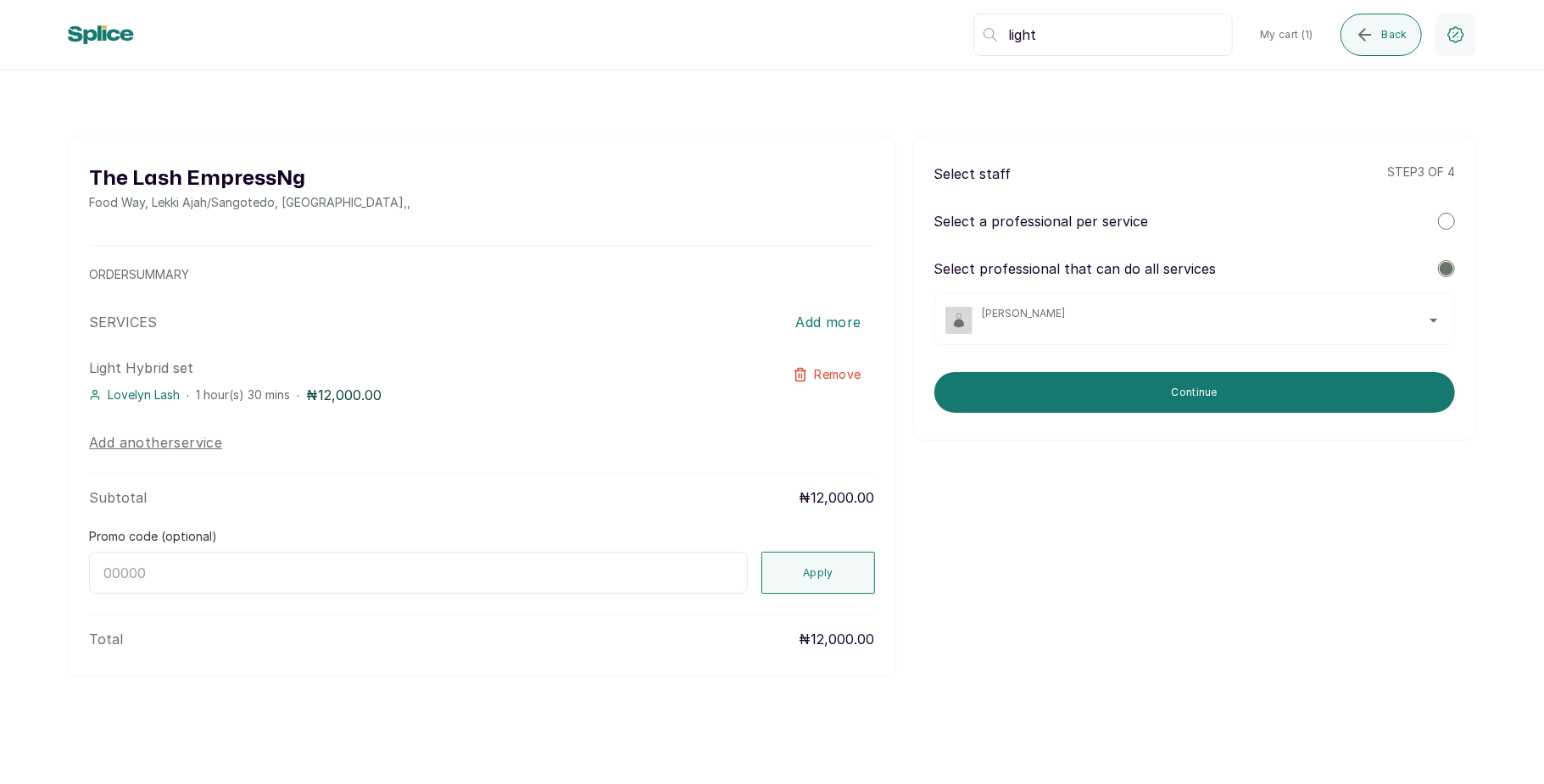
click at [1404, 329] on div "[PERSON_NAME]" at bounding box center [1213, 320] width 461 height 27
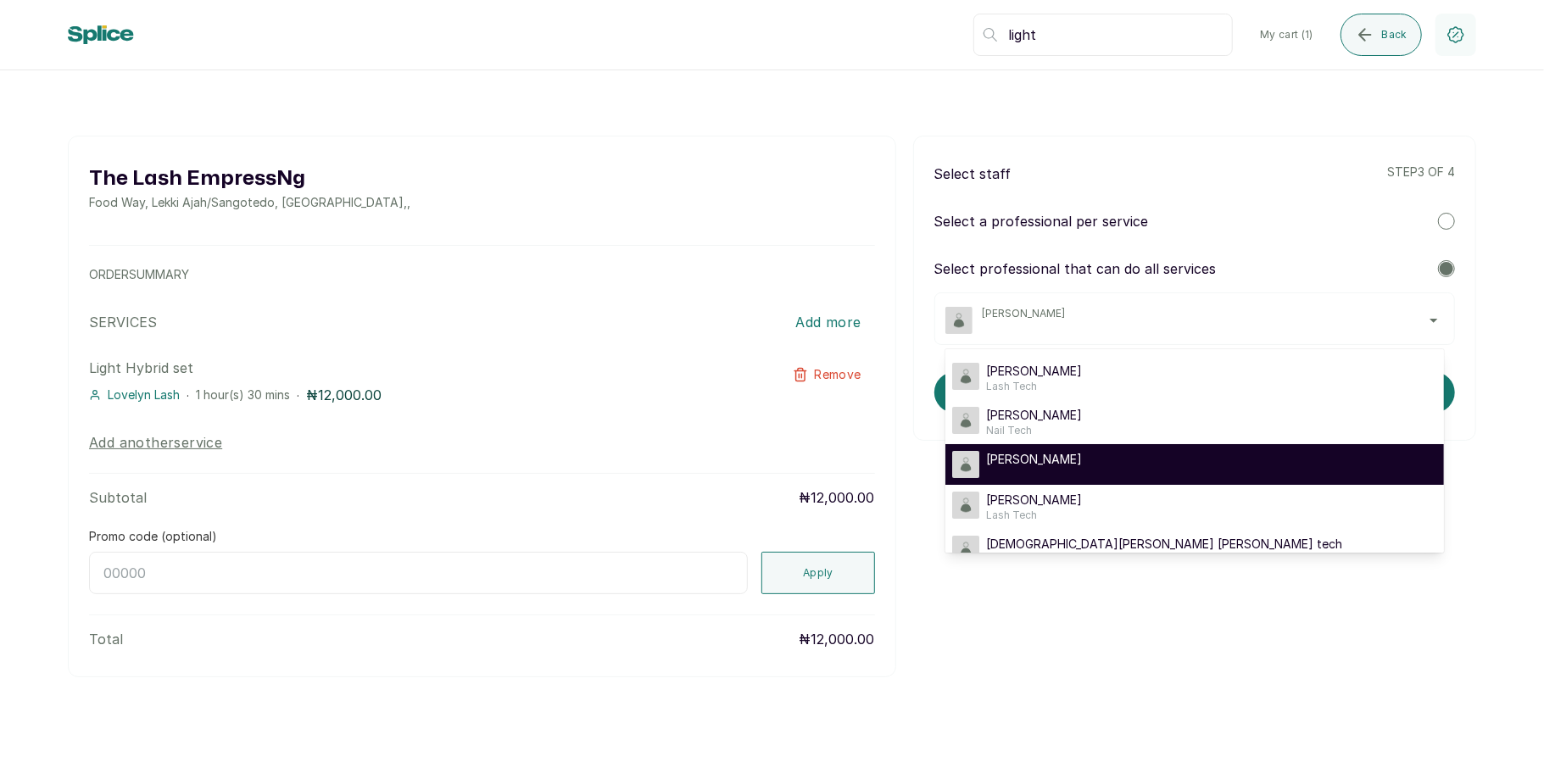
scroll to position [27, 0]
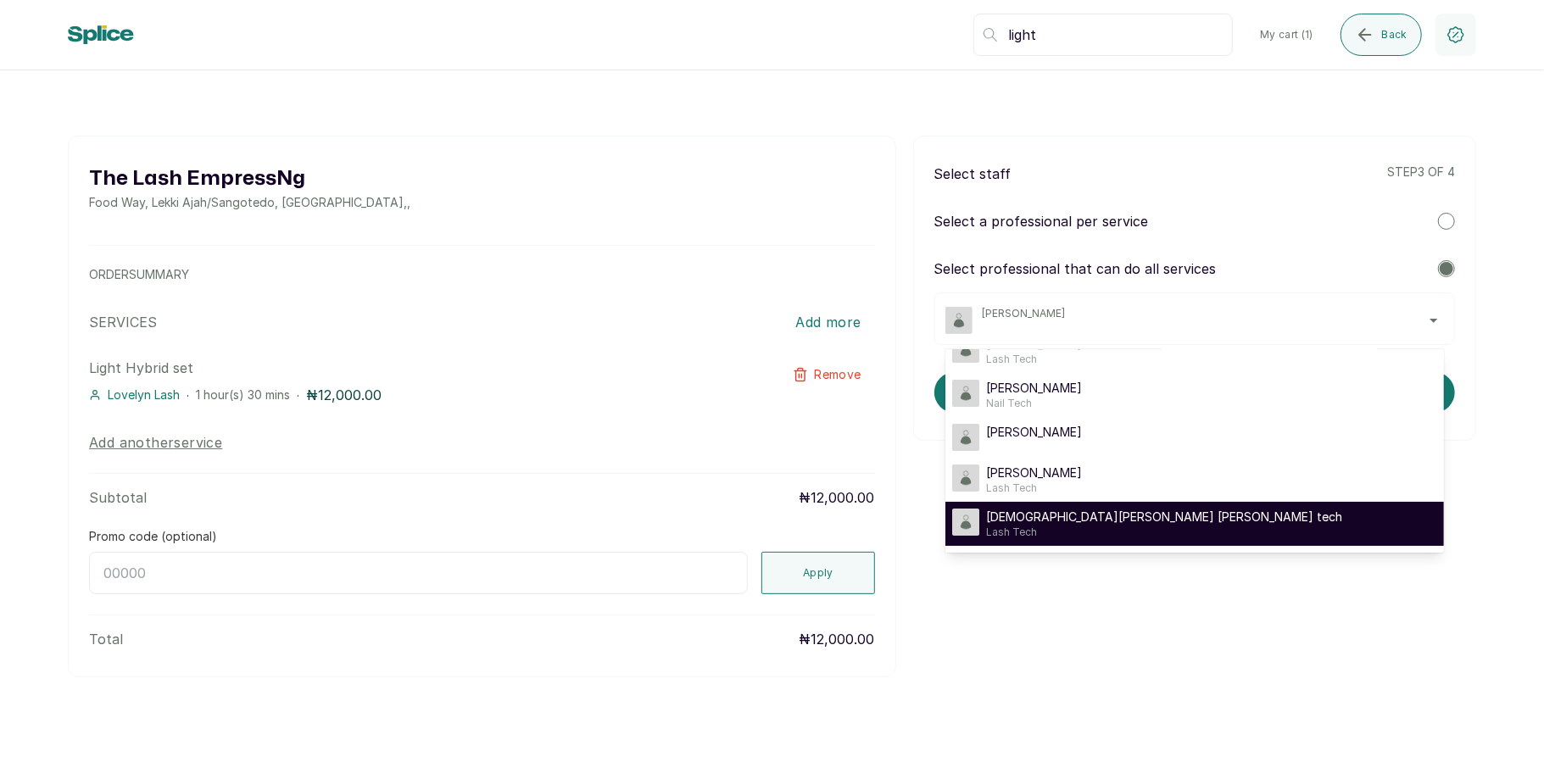
click at [1204, 510] on div "Christiana Sangotedo lash tech Lash Tech" at bounding box center [1195, 524] width 485 height 31
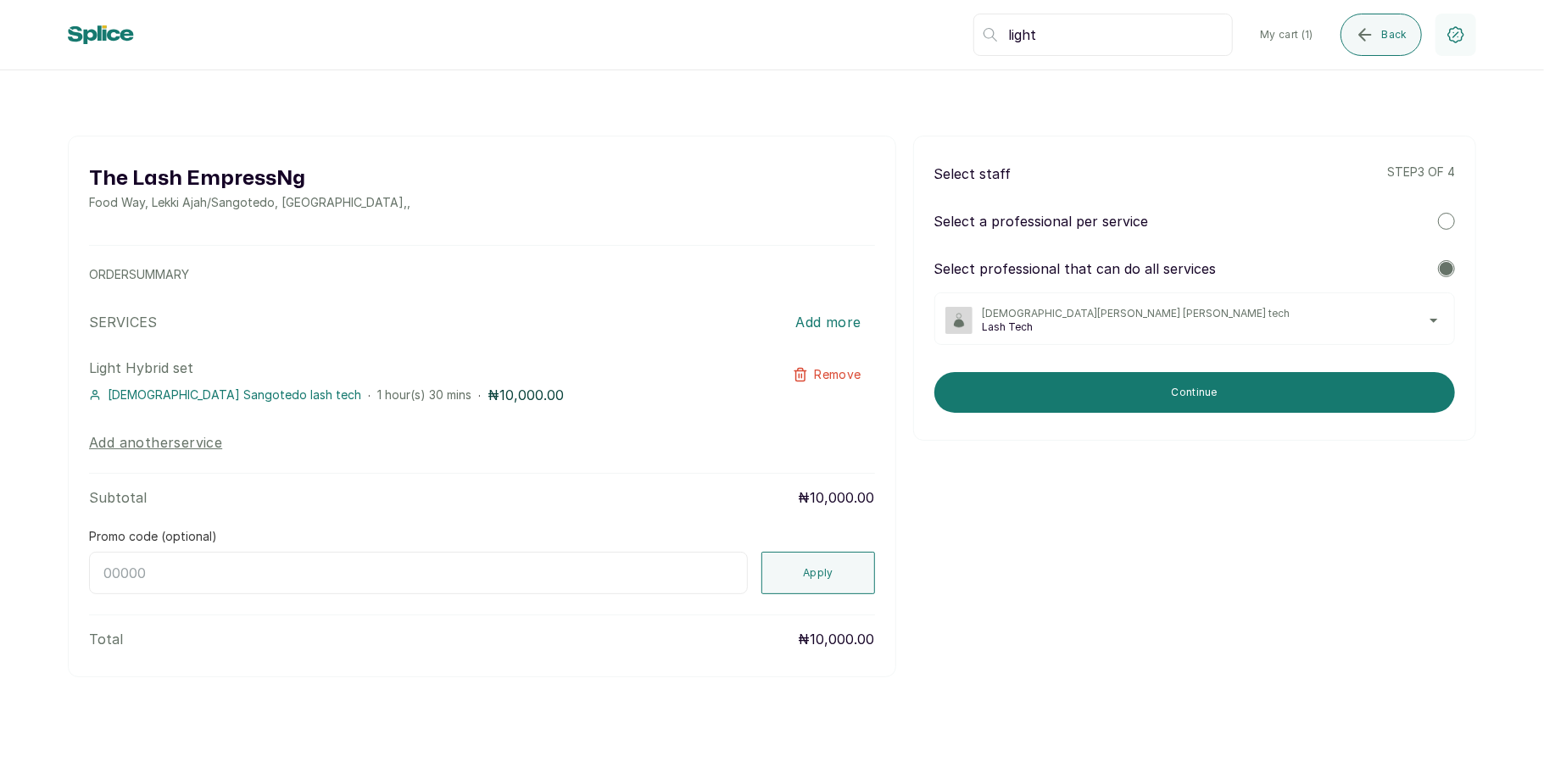
click at [1392, 324] on span "Lash Tech" at bounding box center [1213, 327] width 461 height 14
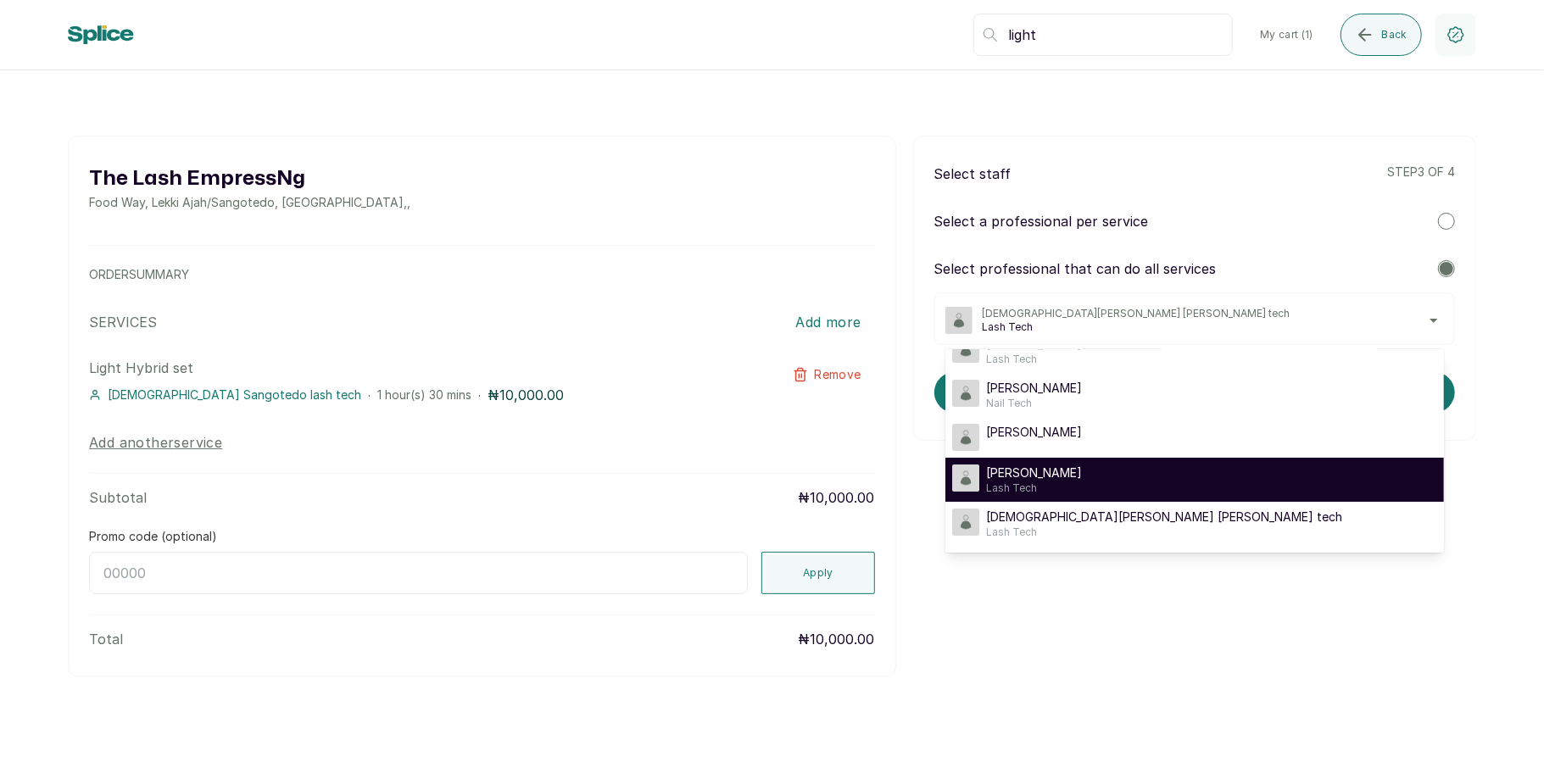
click at [1167, 479] on div "Mary Mary Lash Tech" at bounding box center [1195, 480] width 485 height 31
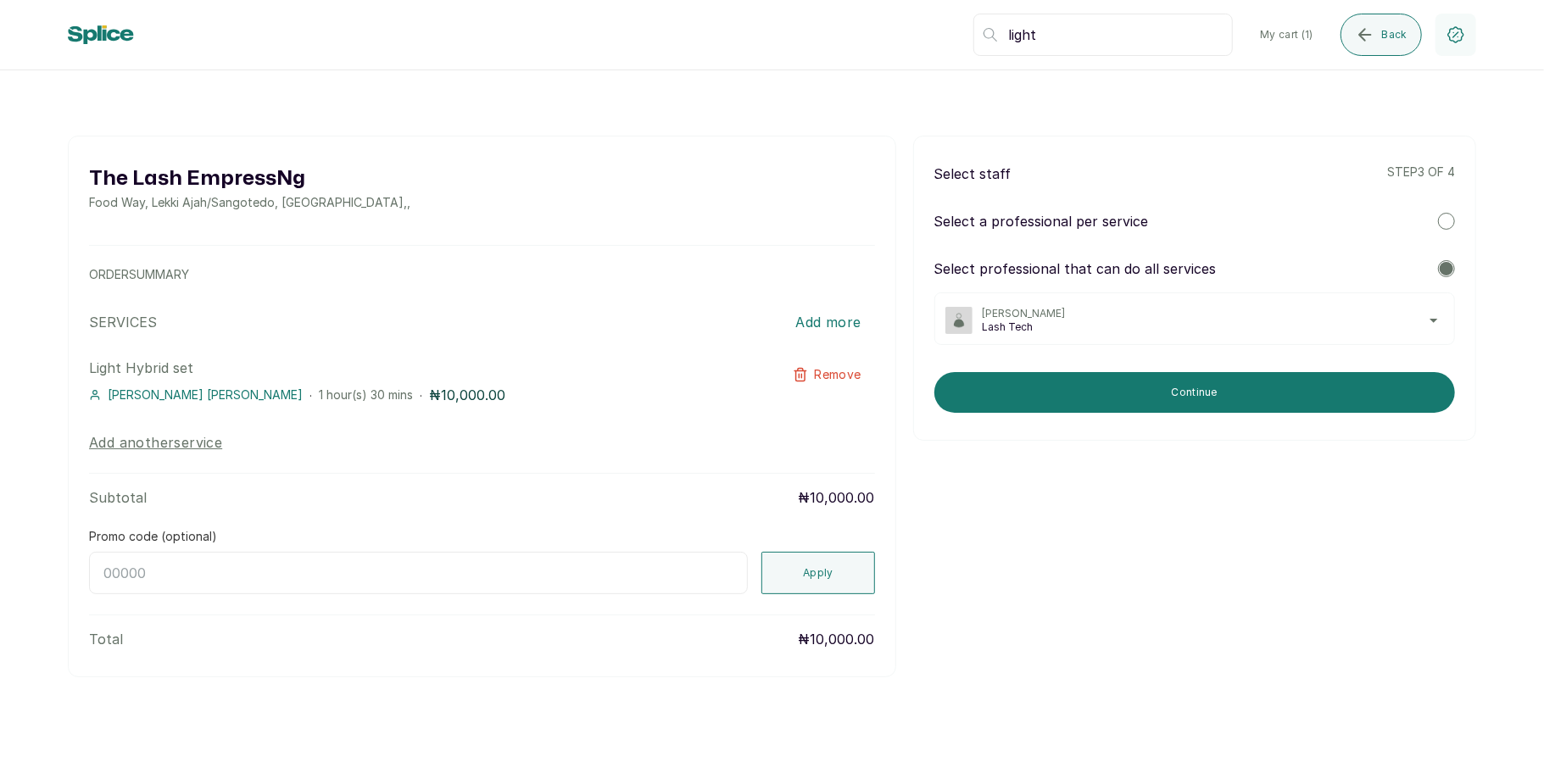
click at [1361, 325] on span "Lash Tech" at bounding box center [1213, 327] width 461 height 14
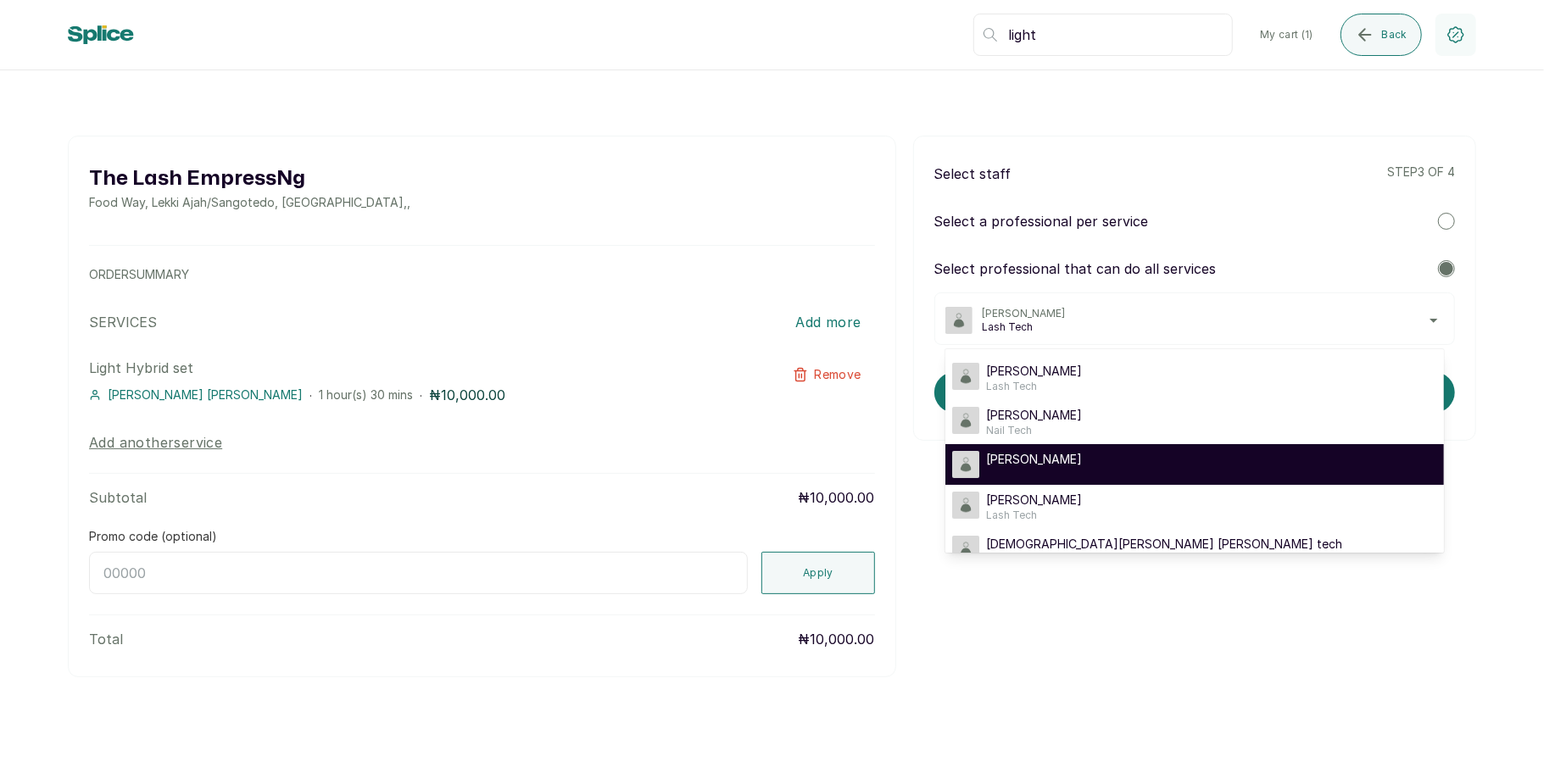
click at [1224, 465] on div "Lovelyn Lash" at bounding box center [1195, 464] width 485 height 27
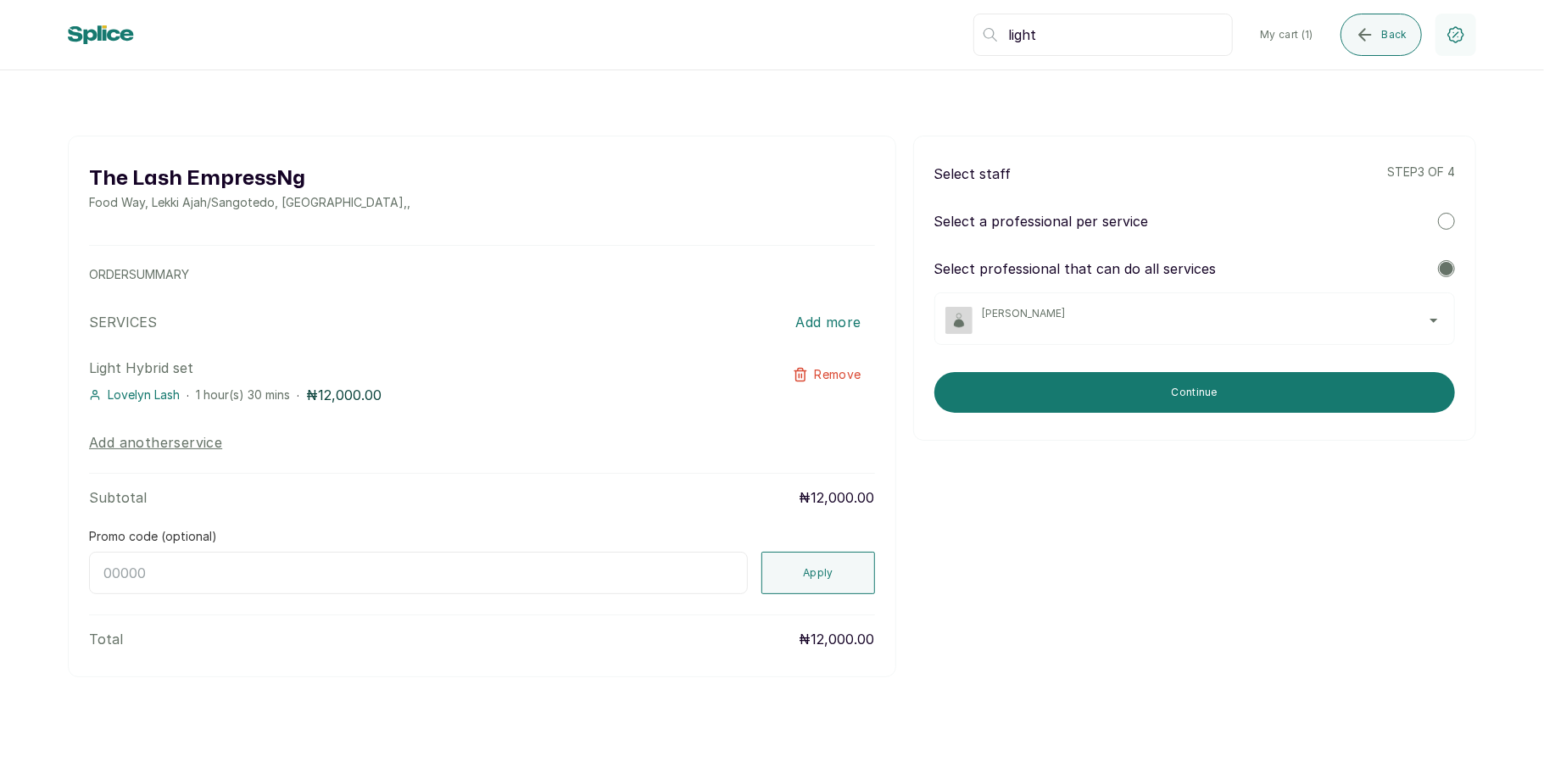
click at [1272, 312] on span "Lovelyn Lash" at bounding box center [1213, 314] width 461 height 14
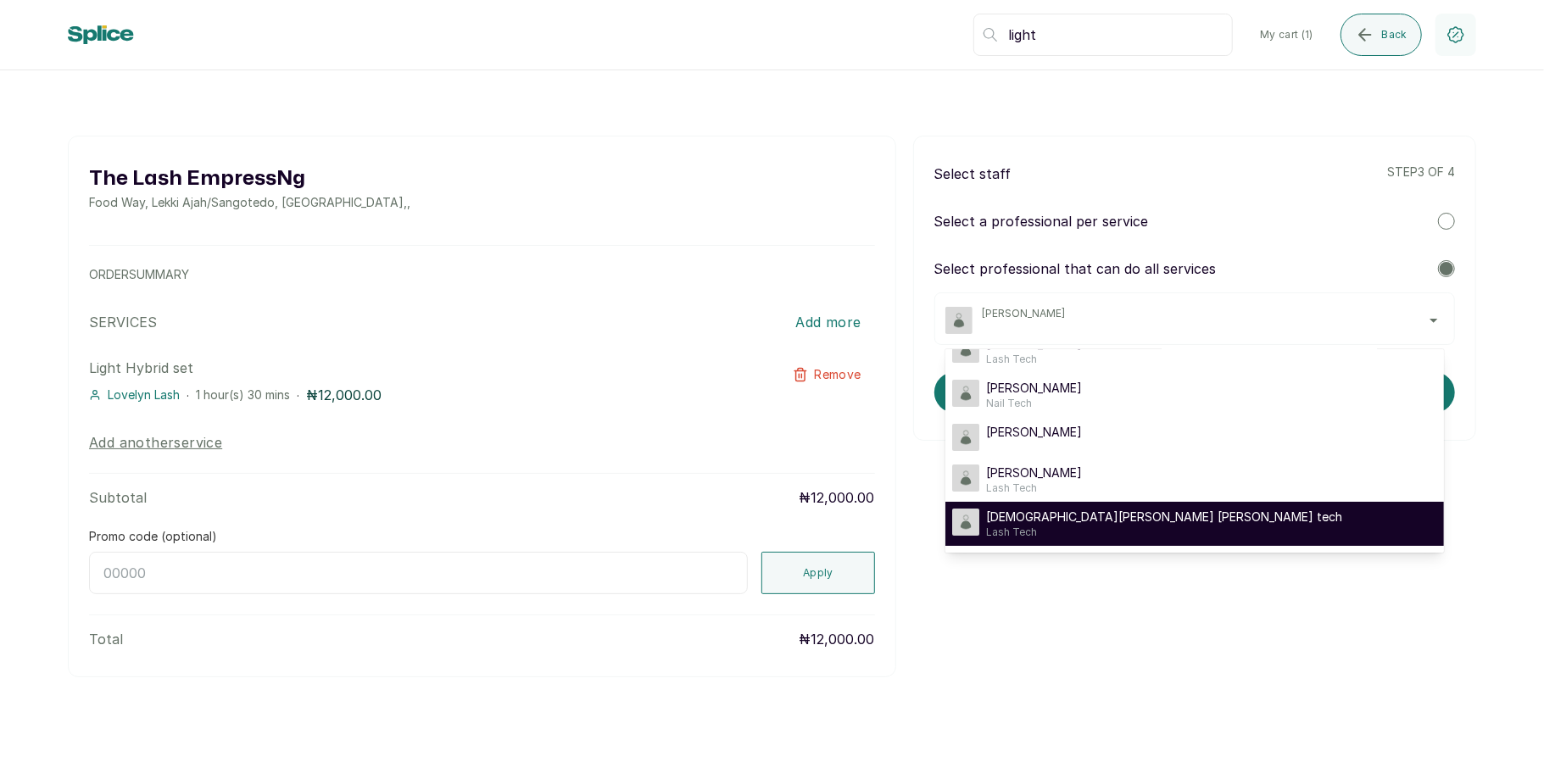
click at [1133, 525] on span "Lash Tech" at bounding box center [1164, 532] width 356 height 14
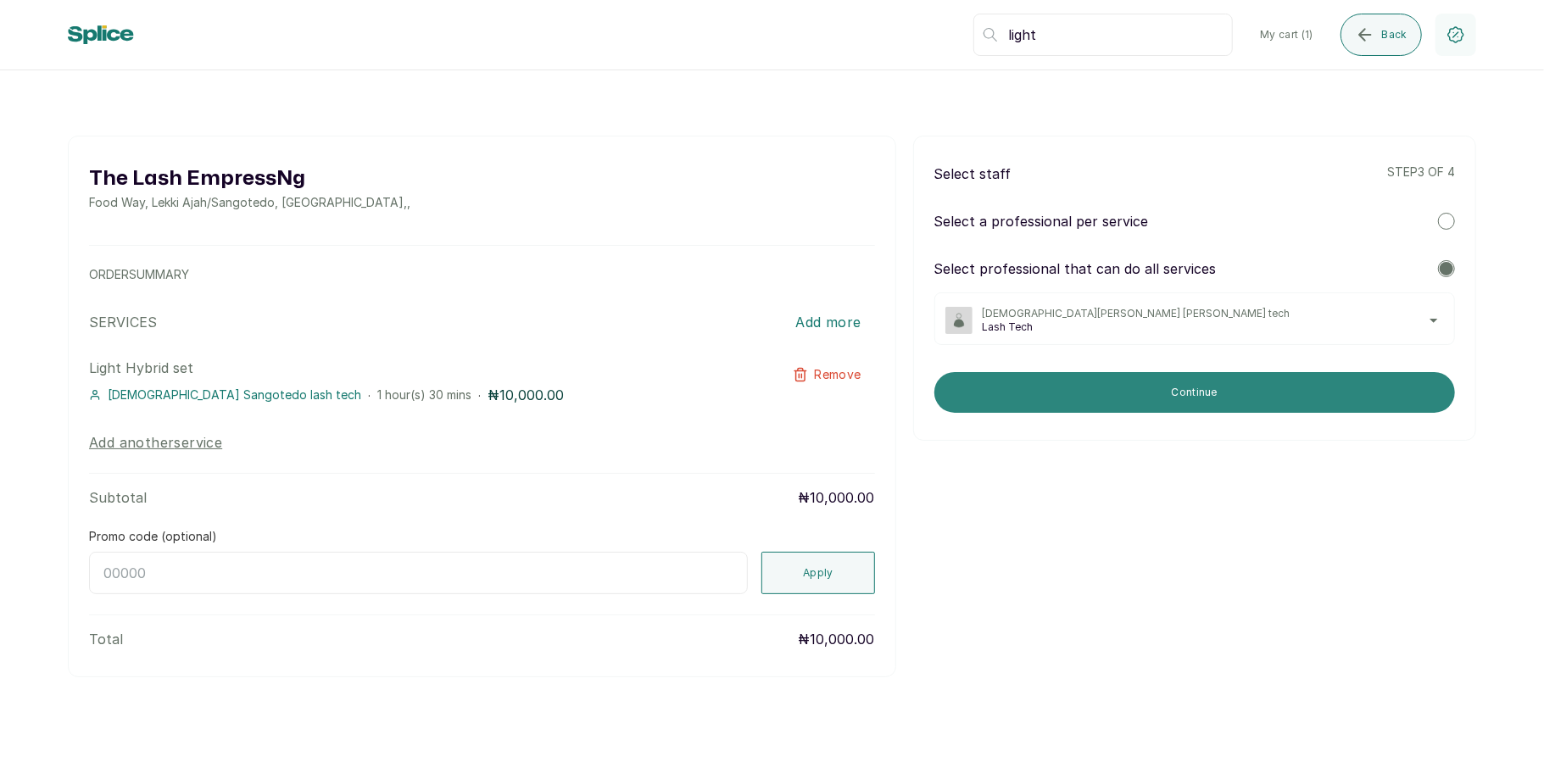
click at [1246, 398] on button "Continue" at bounding box center [1195, 392] width 521 height 41
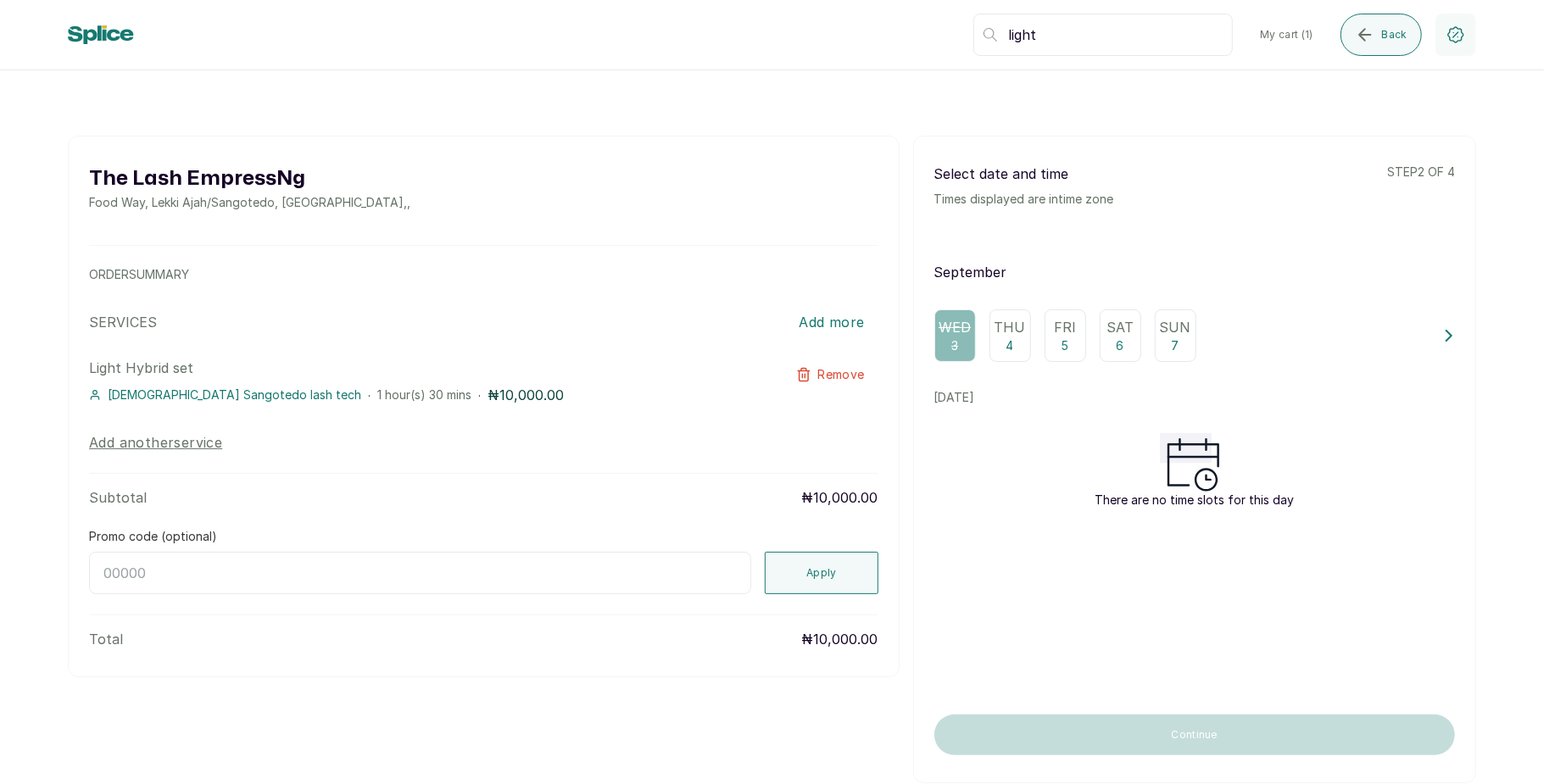
click at [1005, 341] on div "Thu 4" at bounding box center [1010, 336] width 42 height 53
click at [1045, 342] on div "Fri 5" at bounding box center [1065, 336] width 42 height 53
click at [254, 393] on span "Christiana Sangotedo lash tech" at bounding box center [234, 395] width 254 height 17
click at [1372, 34] on icon "submit" at bounding box center [1365, 35] width 20 height 20
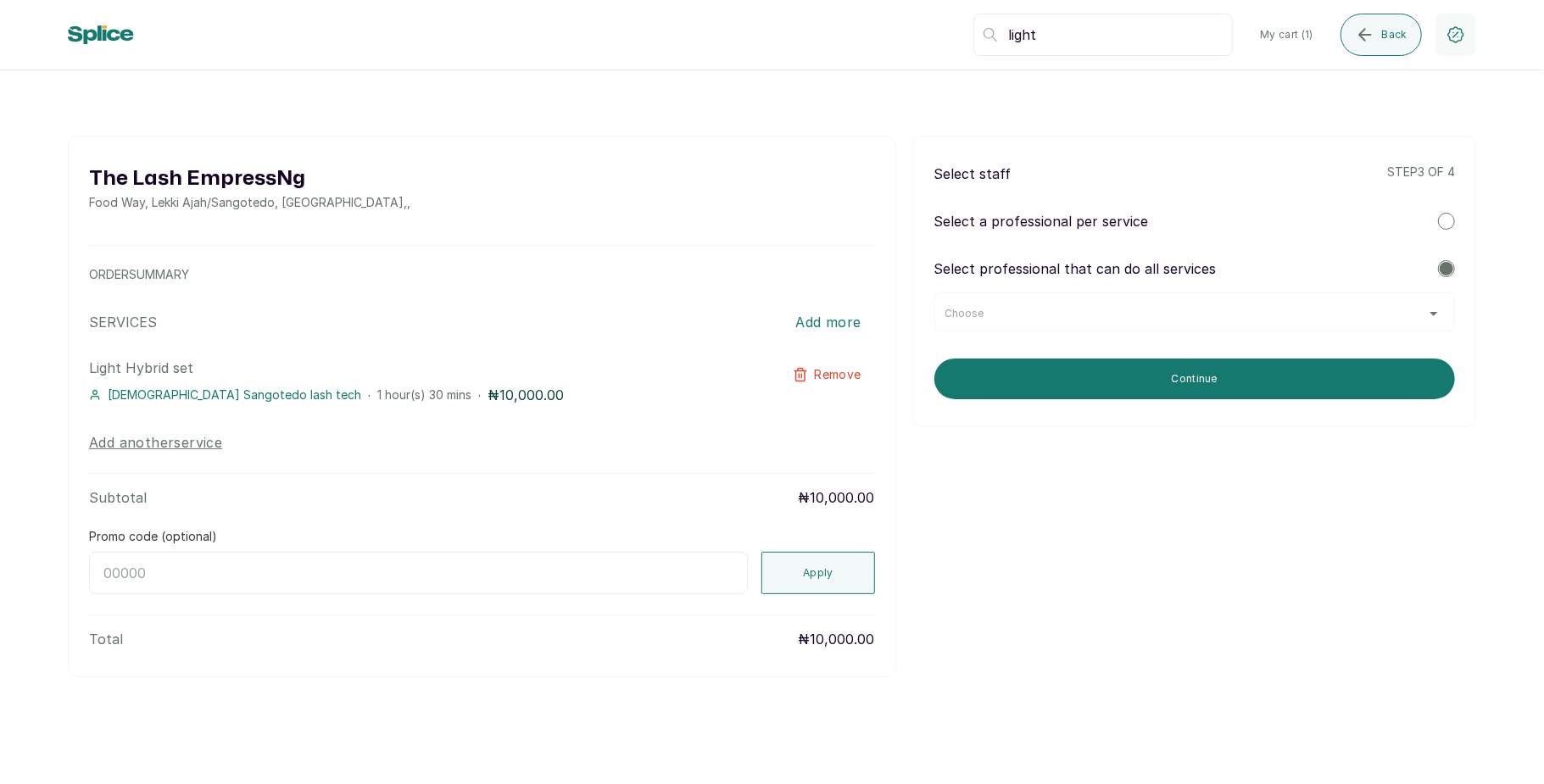
click at [1449, 224] on div at bounding box center [1446, 221] width 17 height 17
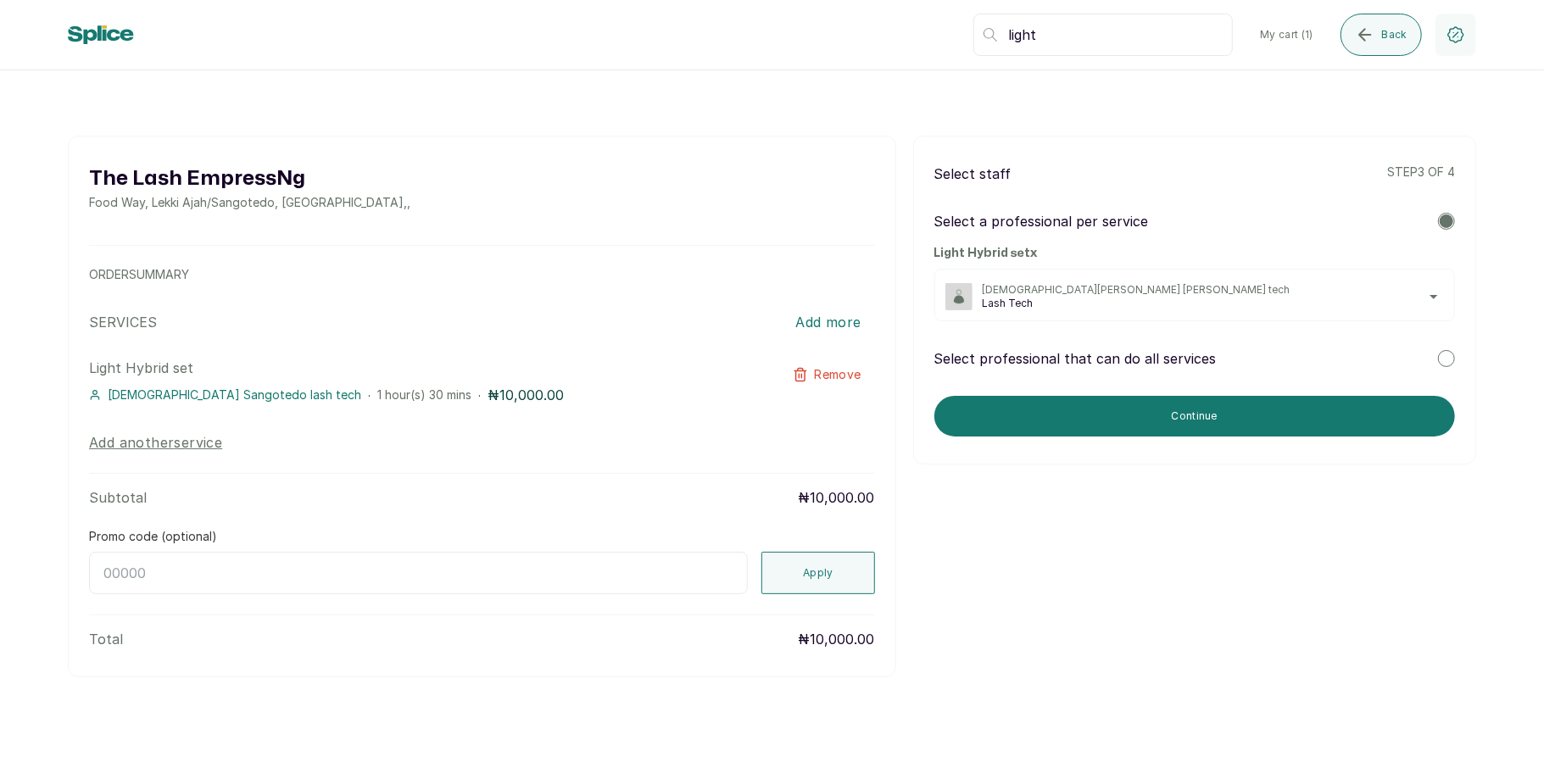
click at [1378, 295] on span "Christiana Sangotedo lash tech" at bounding box center [1213, 290] width 461 height 14
click at [1440, 361] on div at bounding box center [1446, 359] width 17 height 17
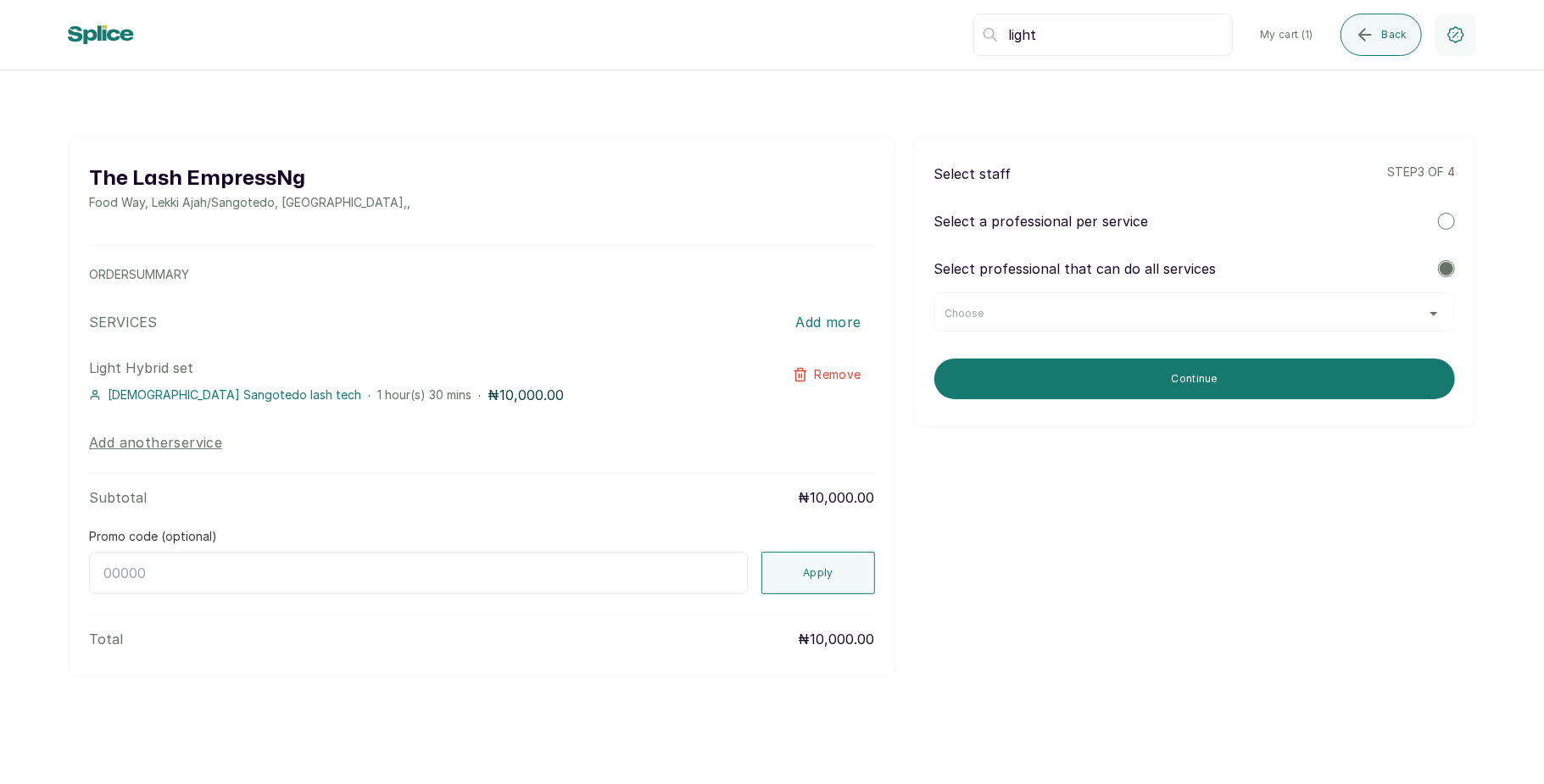
click at [1406, 312] on div "Choose" at bounding box center [1195, 314] width 499 height 14
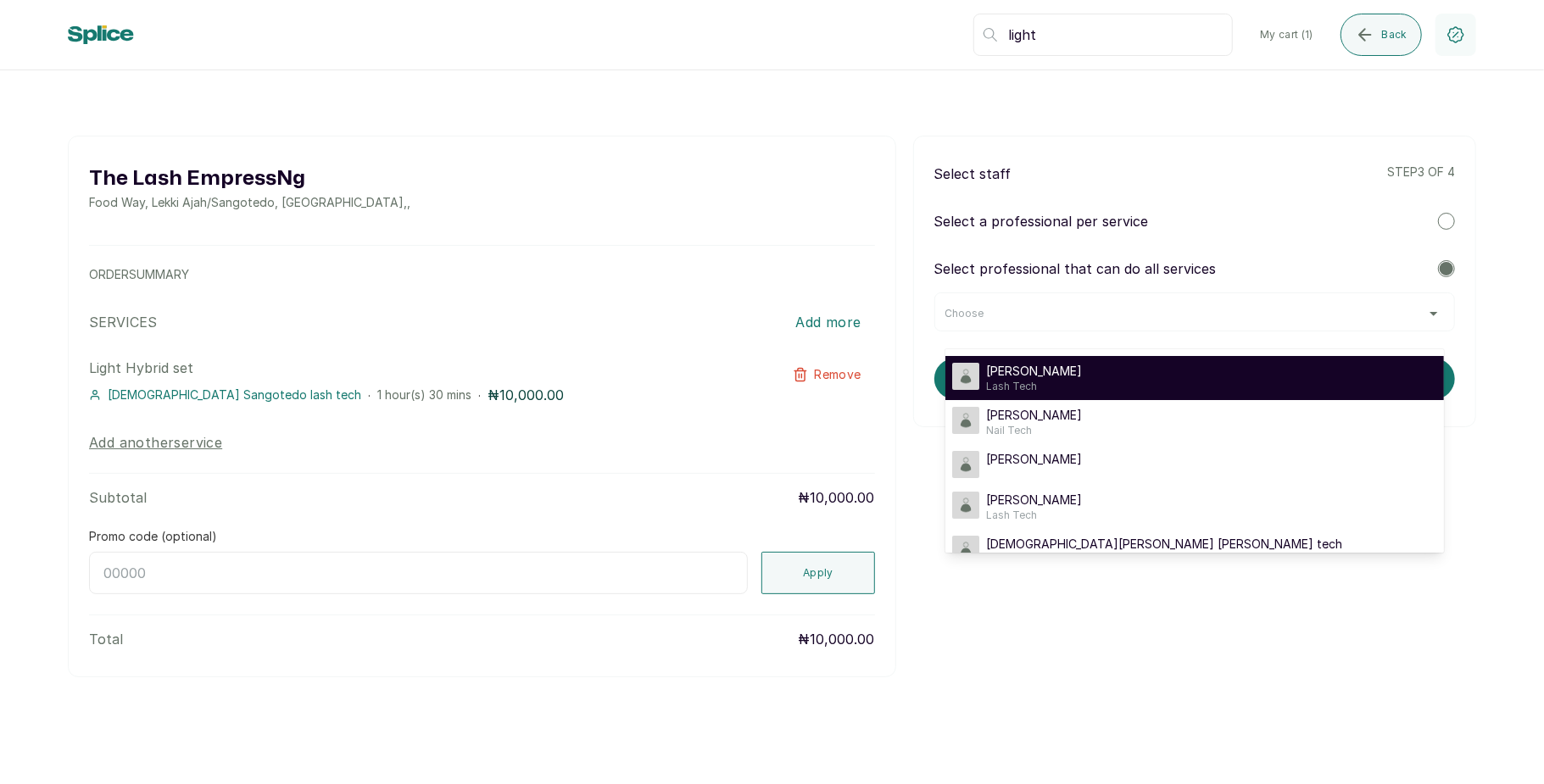
click at [1253, 381] on div "Mary Mary Lash Tech" at bounding box center [1195, 378] width 485 height 31
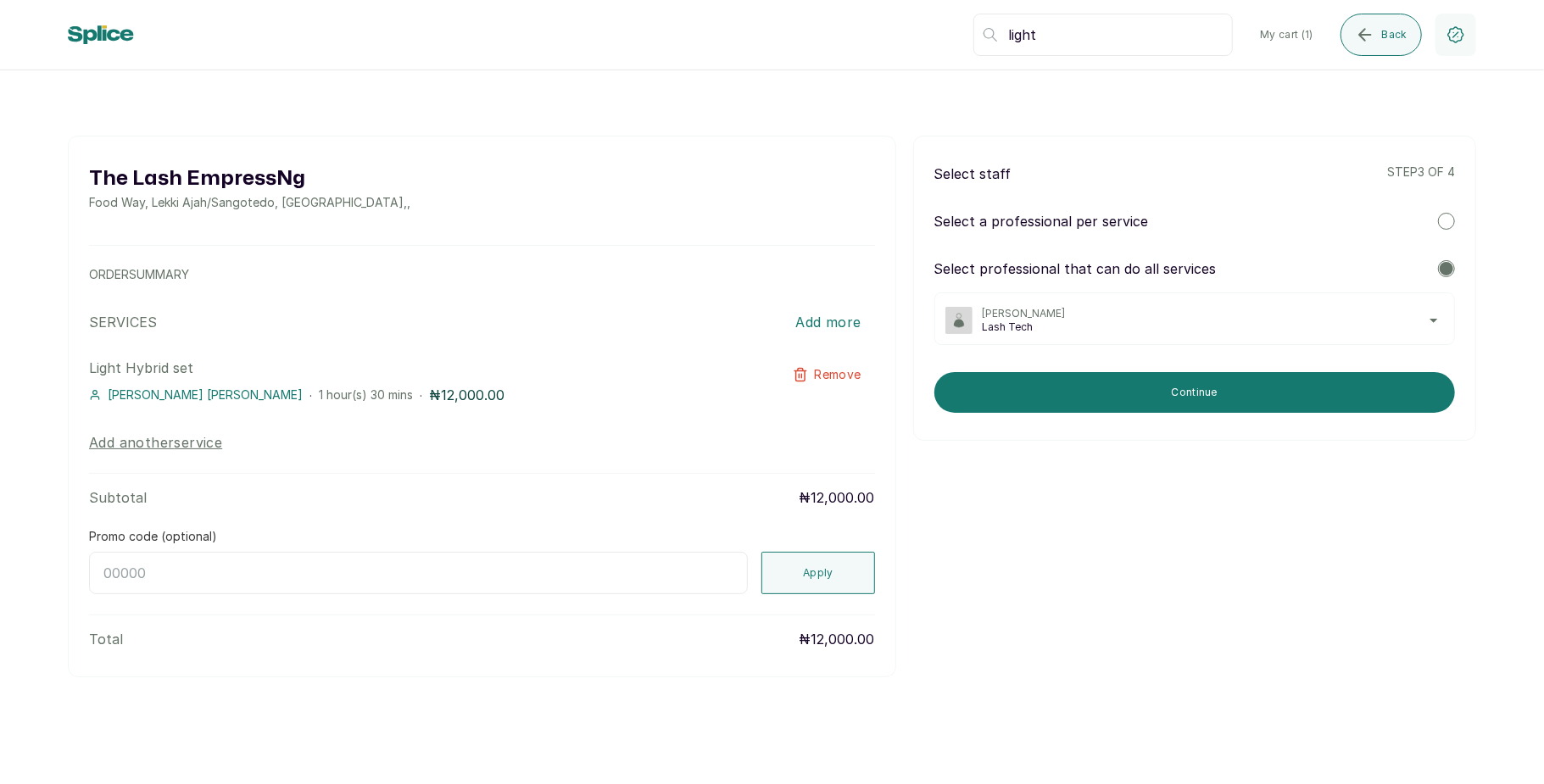
click at [1327, 324] on span "Lash Tech" at bounding box center [1213, 327] width 461 height 14
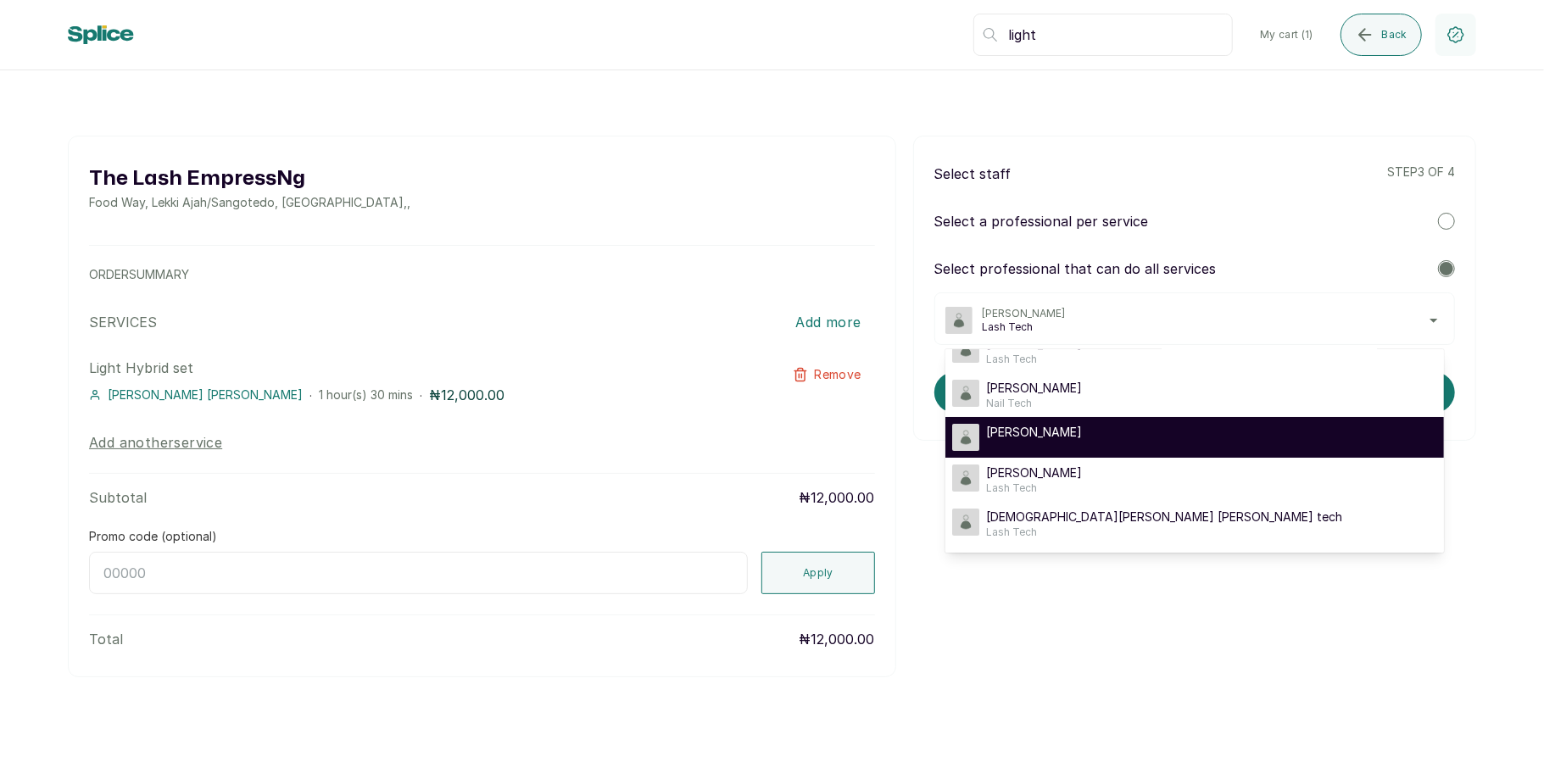
click at [1201, 444] on div "Lovelyn Lash" at bounding box center [1195, 437] width 485 height 27
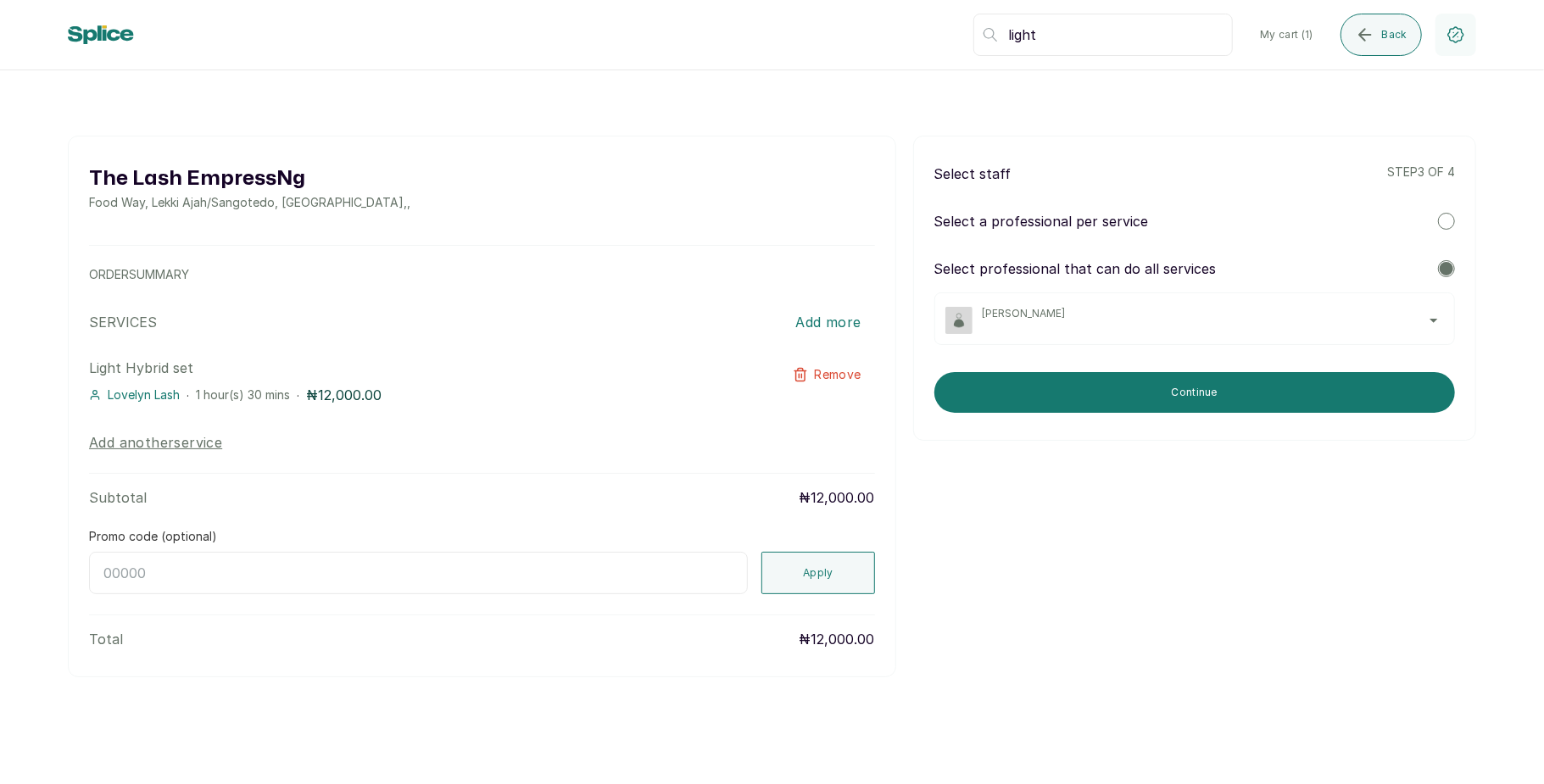
click at [1321, 320] on span "Lovelyn Lash" at bounding box center [1213, 314] width 461 height 14
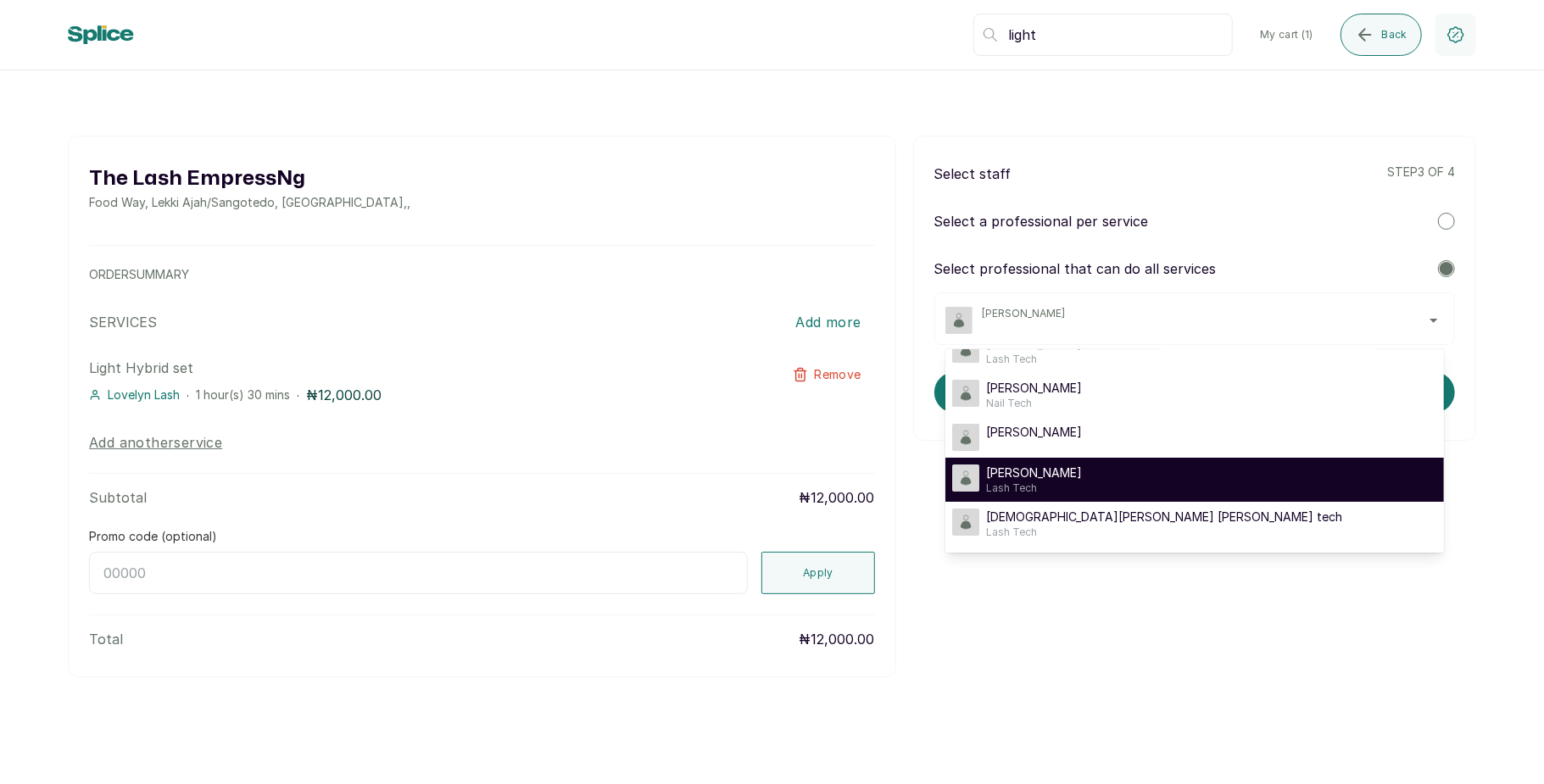
click at [1195, 471] on div "Mary Mary Lash Tech" at bounding box center [1195, 480] width 485 height 31
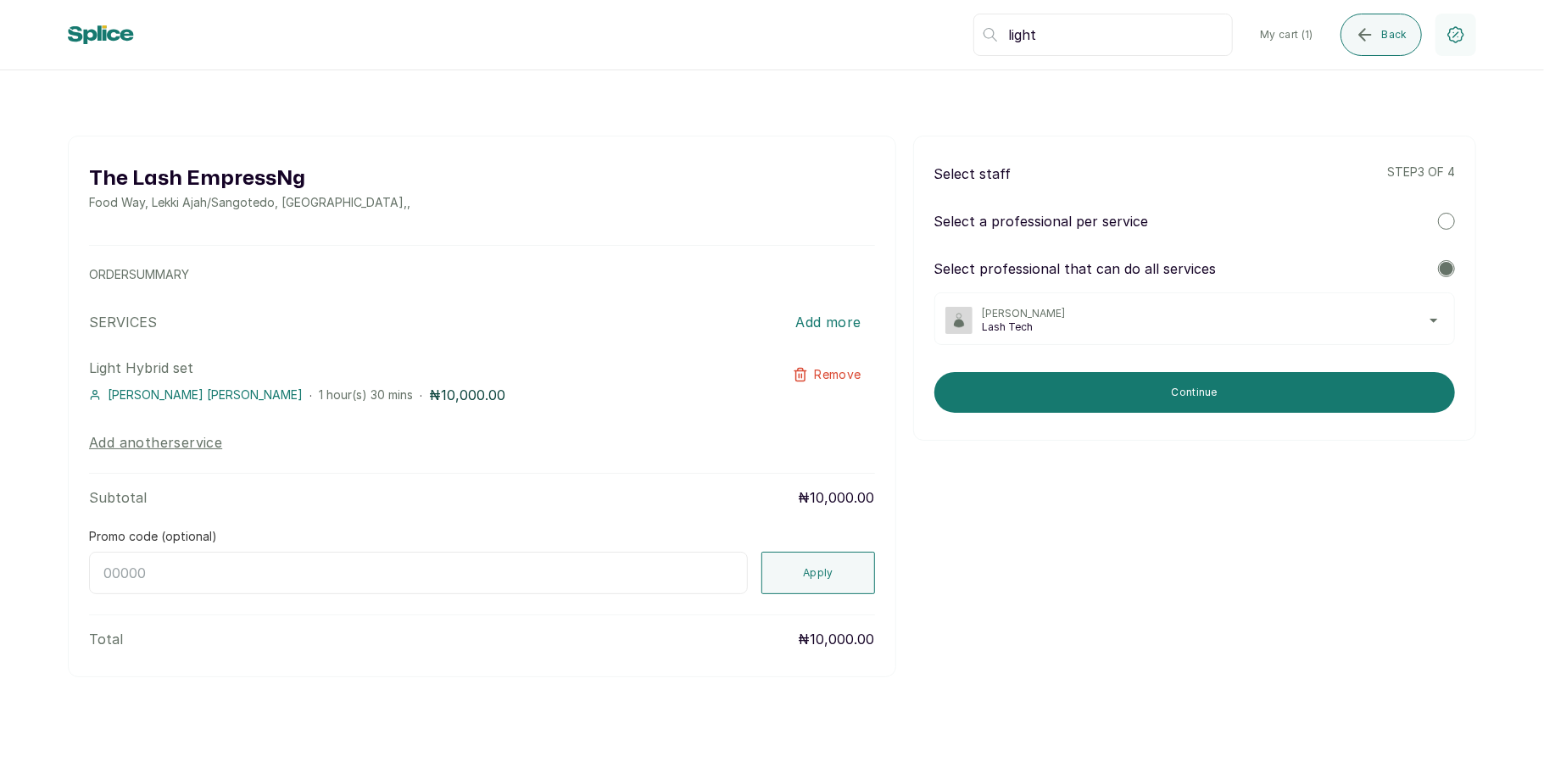
click at [1334, 312] on span "[PERSON_NAME]" at bounding box center [1213, 314] width 461 height 14
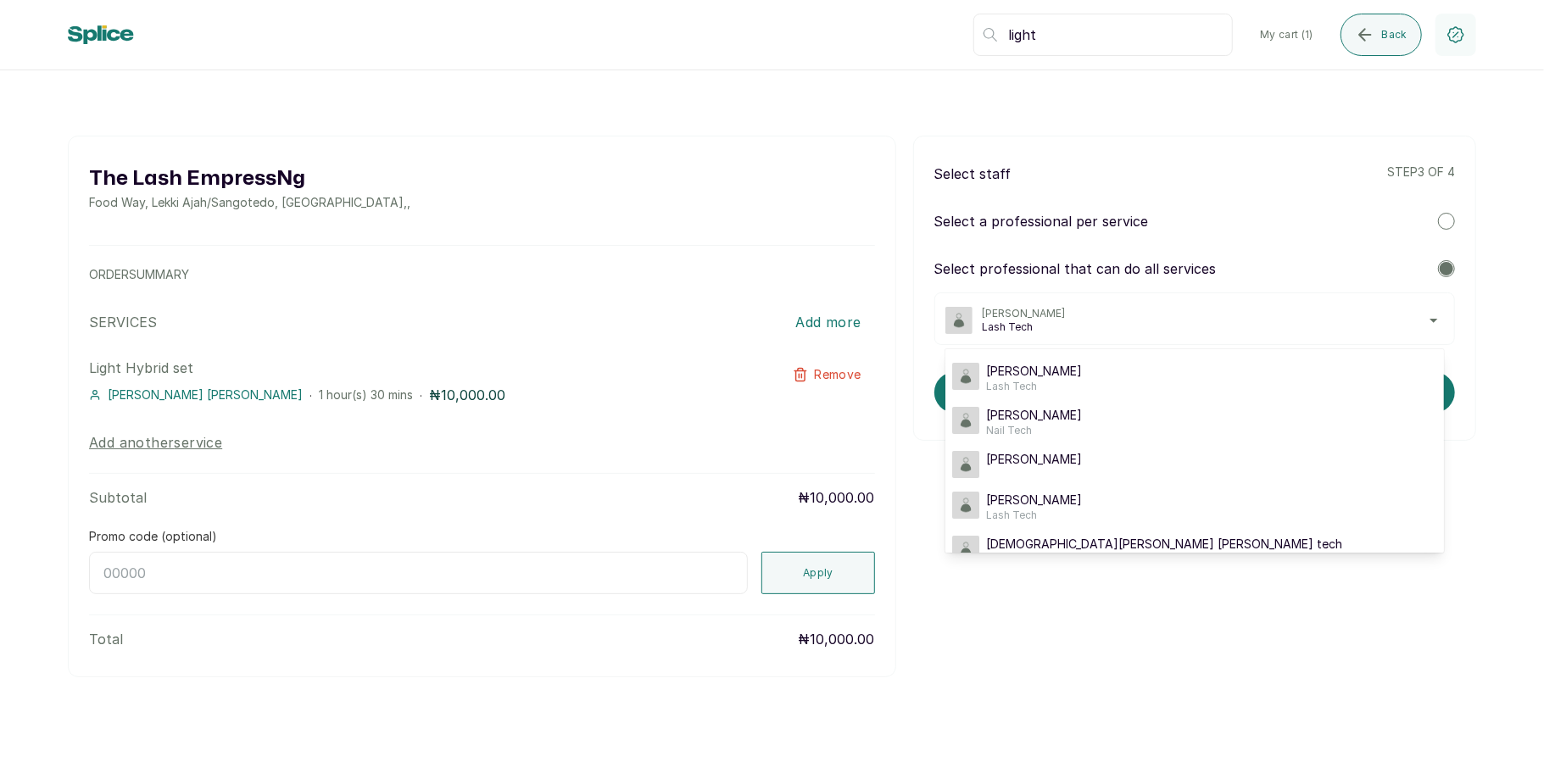
click at [1155, 621] on div "The Lash EmpressNg Food Way, Lekki Ajah/Sangotedo, Nigeria , , ORDER SUMMARY SE…" at bounding box center [772, 406] width 1408 height 542
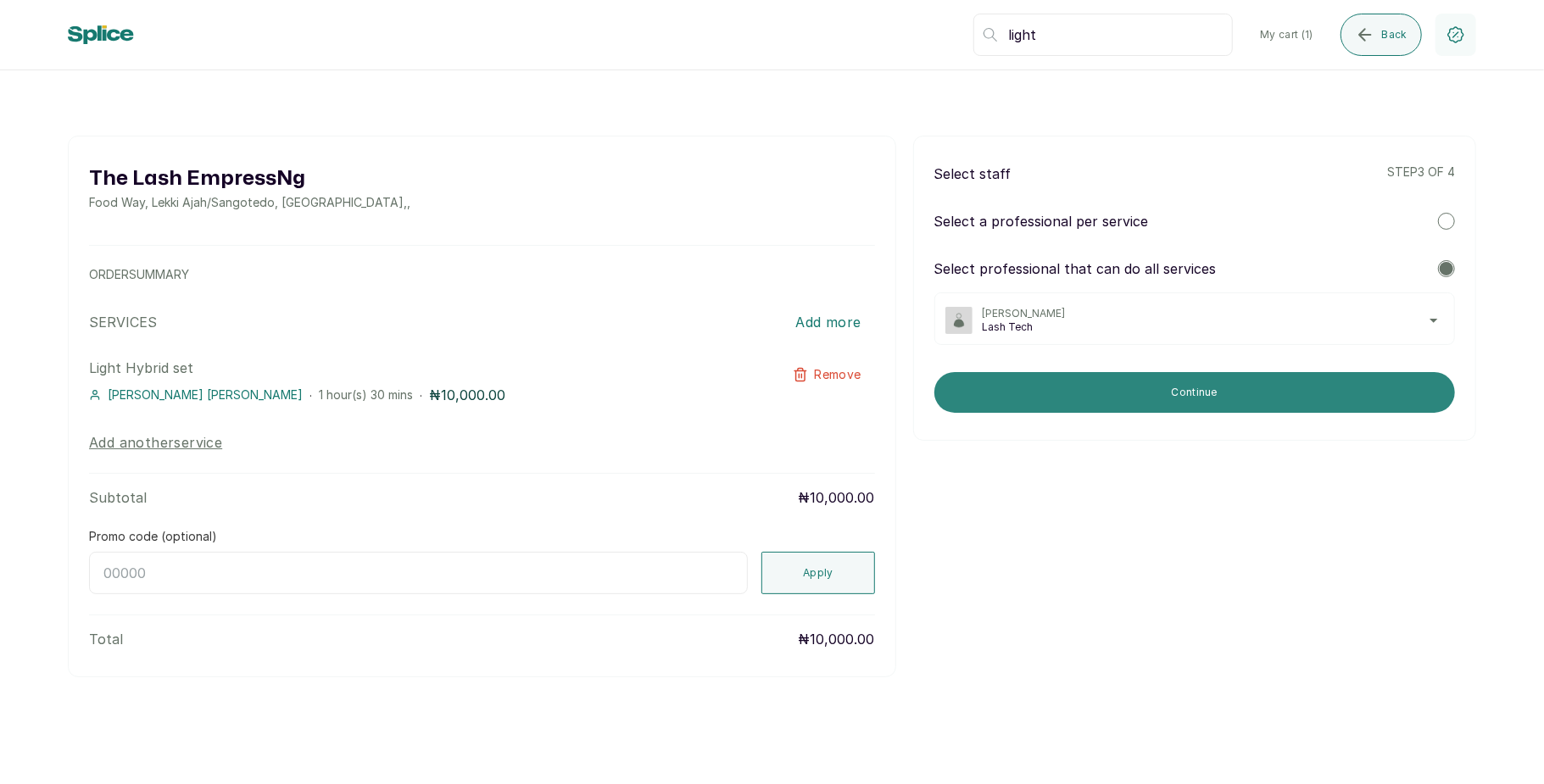
click at [1238, 390] on button "Continue" at bounding box center [1195, 392] width 521 height 41
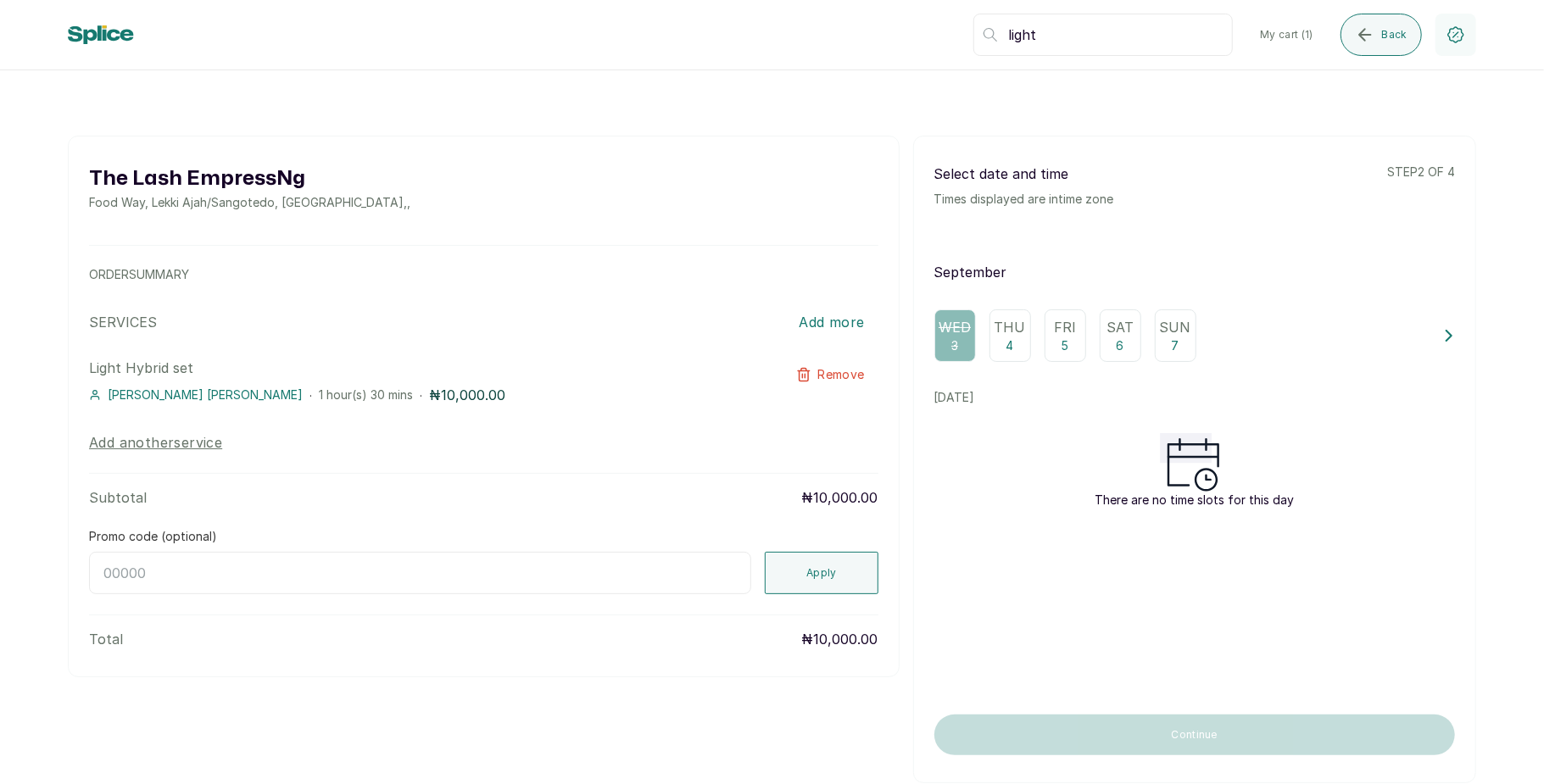
click at [1006, 337] on p "4" at bounding box center [1010, 346] width 8 height 17
click at [1392, 39] on span "Back" at bounding box center [1395, 35] width 25 height 14
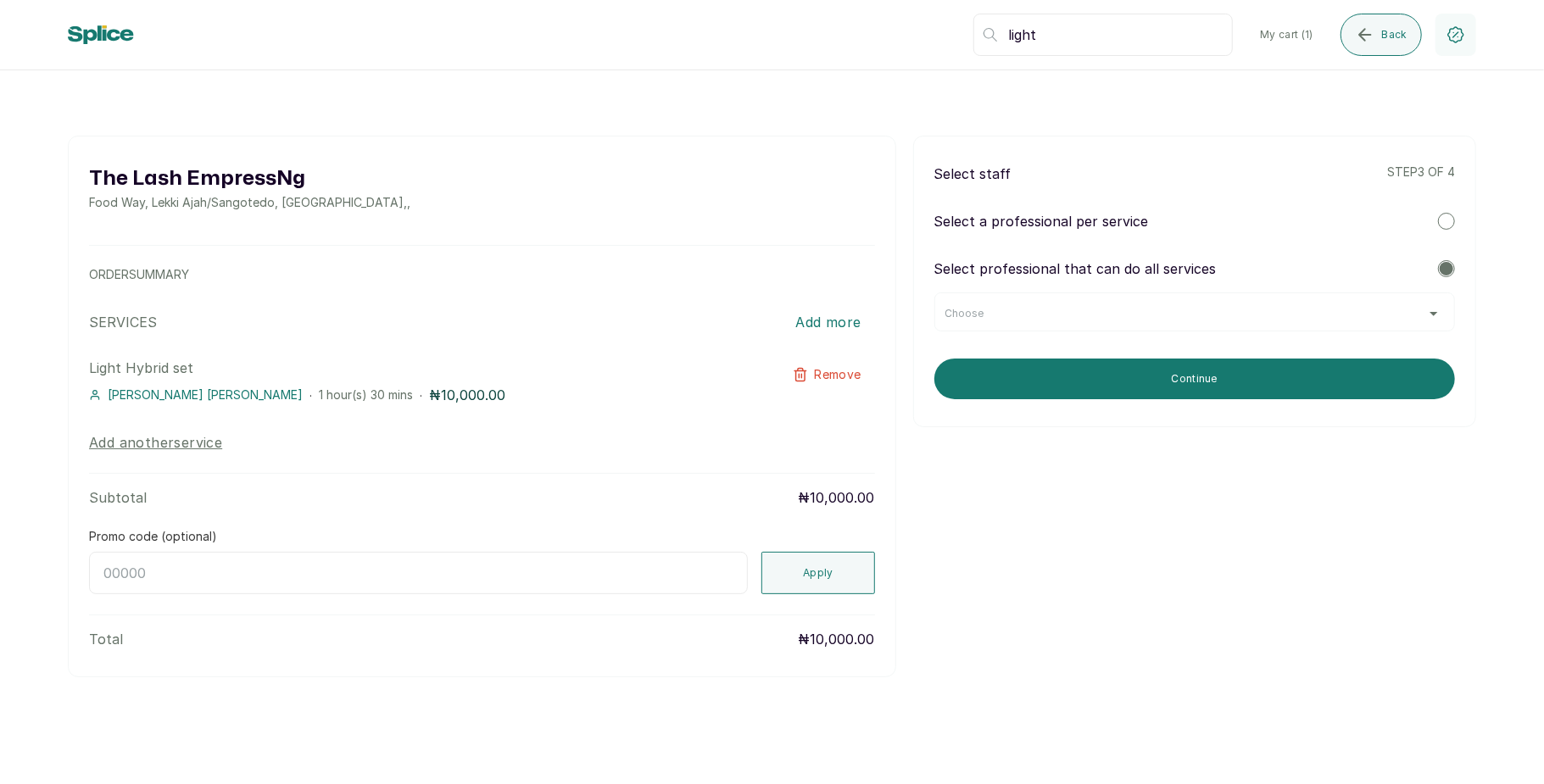
click at [1273, 307] on div "Choose" at bounding box center [1195, 314] width 499 height 14
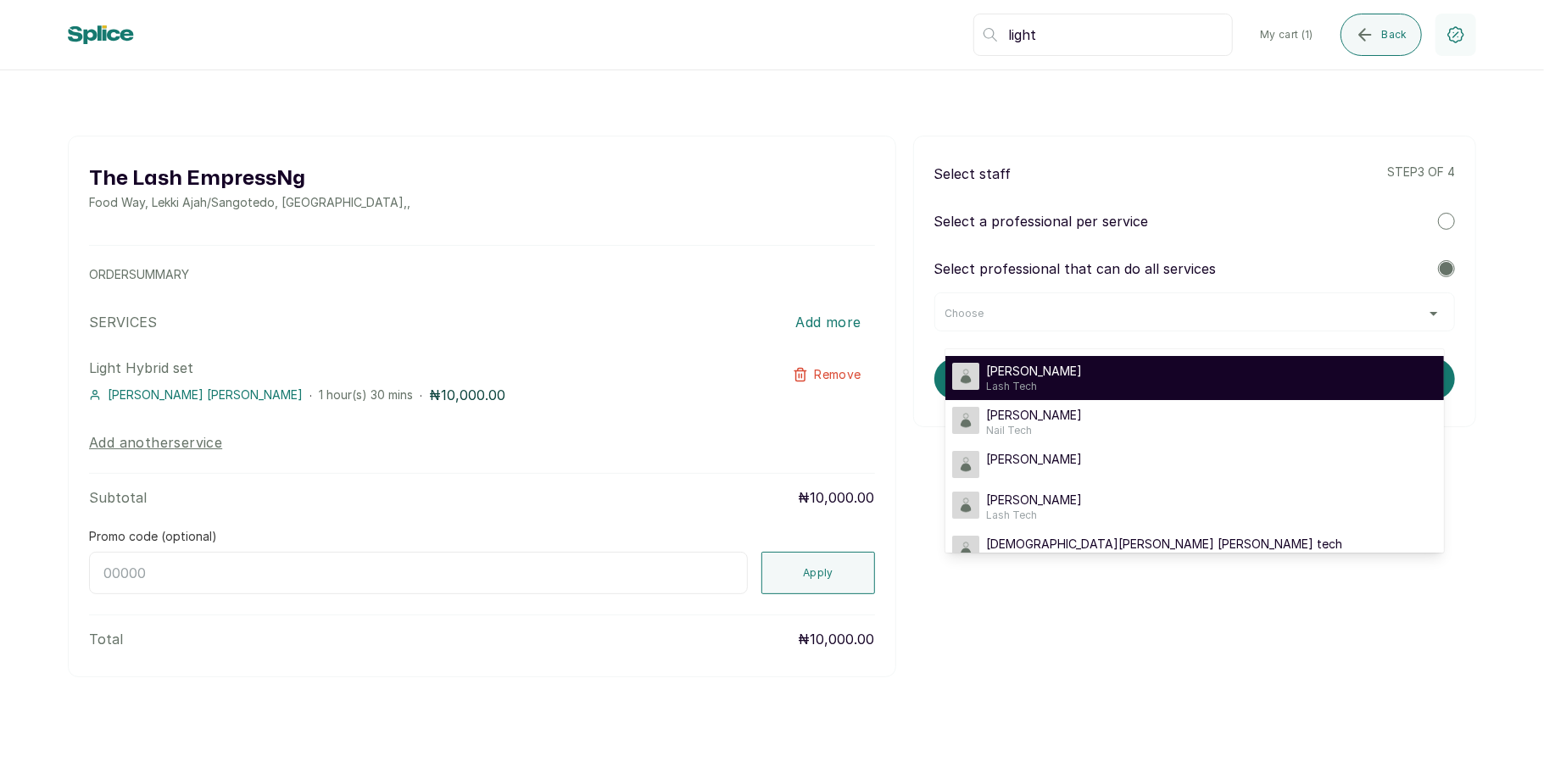
click at [1184, 380] on div "Mary Mary Lash Tech" at bounding box center [1195, 378] width 485 height 31
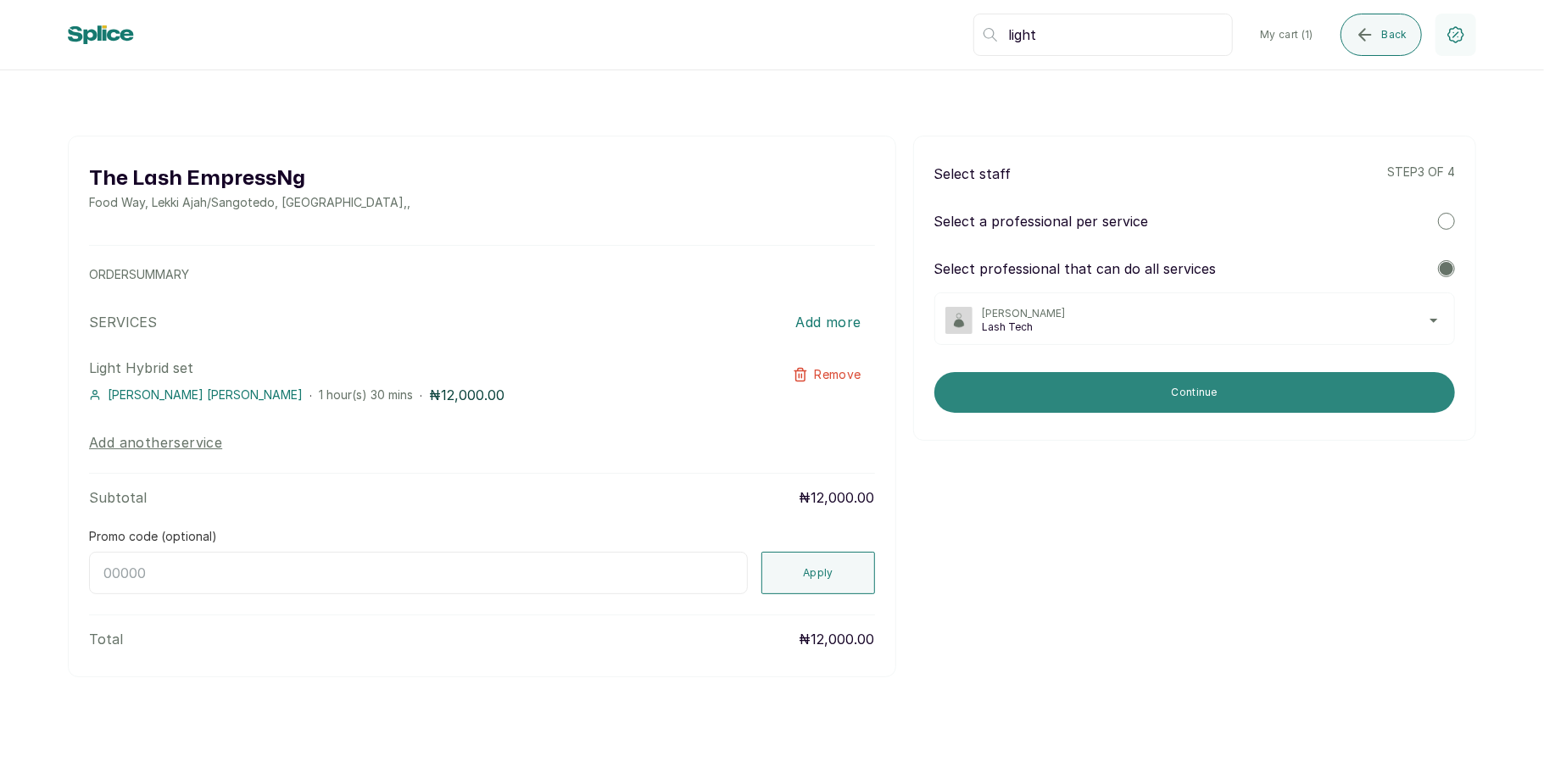
click at [1219, 394] on button "Continue" at bounding box center [1195, 392] width 521 height 41
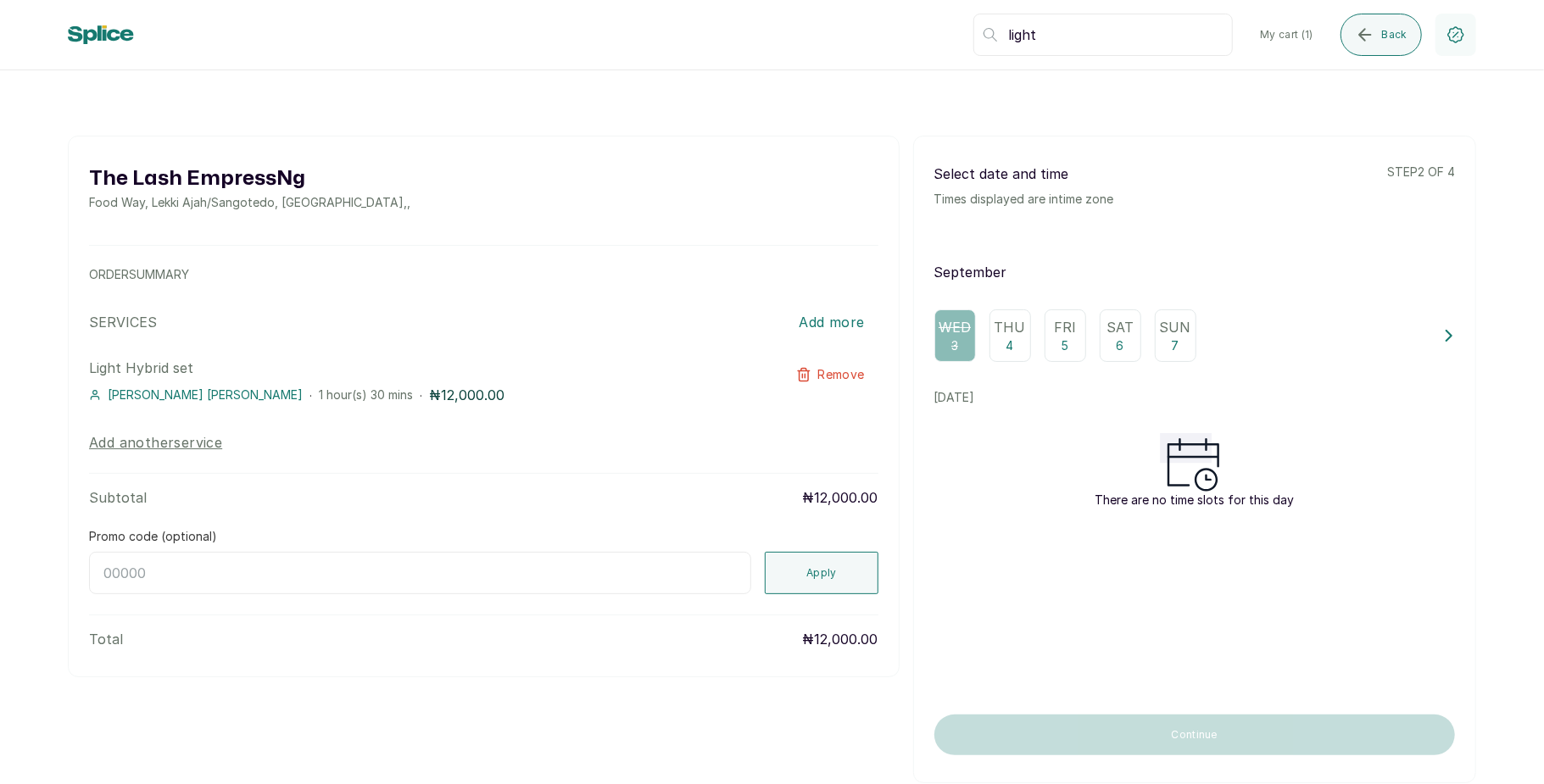
click at [1006, 343] on p "4" at bounding box center [1010, 346] width 8 height 17
click at [1062, 346] on p "5" at bounding box center [1065, 346] width 8 height 17
click at [1103, 344] on div "Sat 6" at bounding box center [1120, 336] width 42 height 53
click at [1155, 344] on div "Sun 7" at bounding box center [1175, 336] width 42 height 53
click at [1392, 31] on span "Back" at bounding box center [1395, 35] width 25 height 14
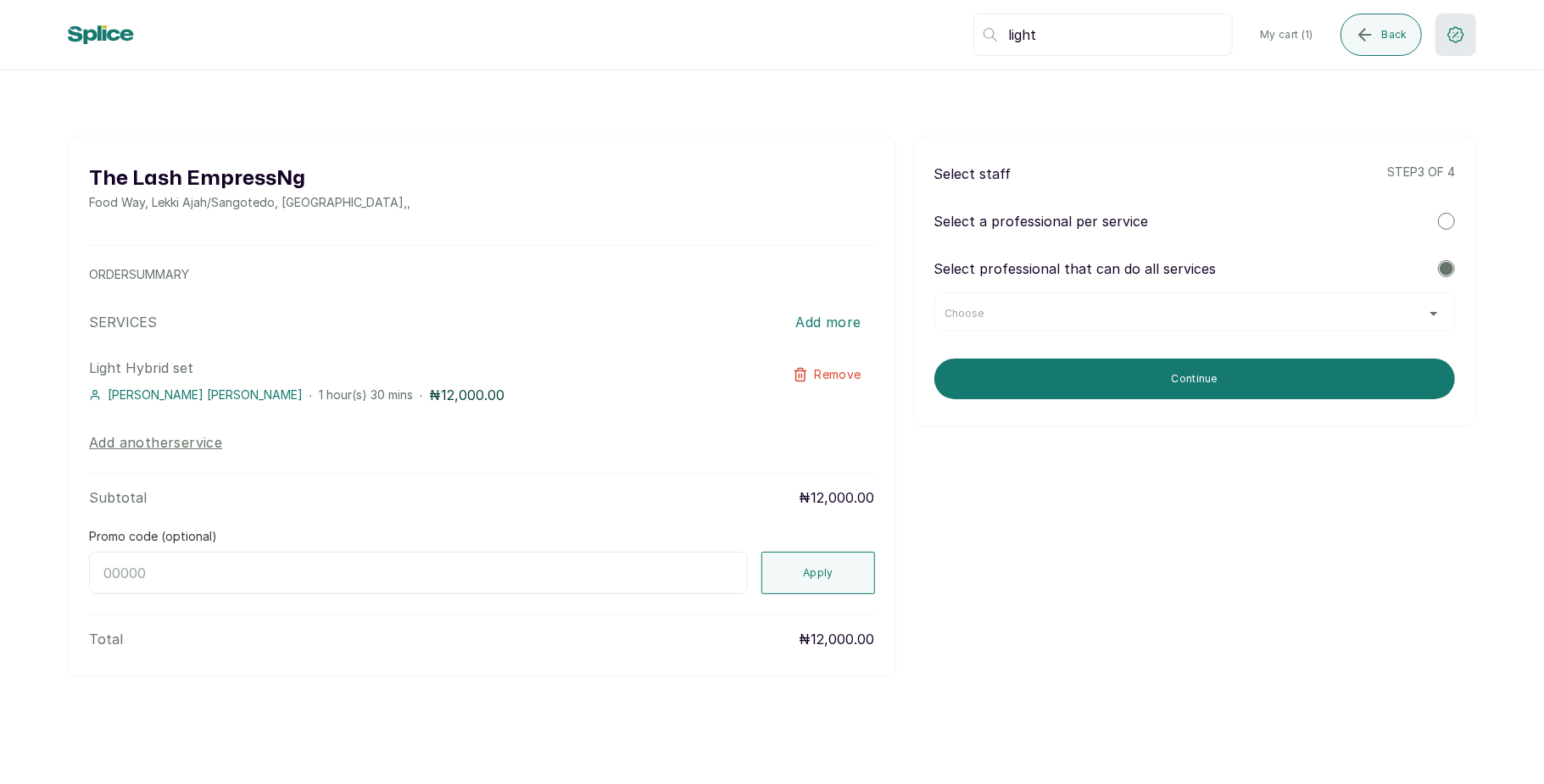
click at [1452, 25] on icon "button" at bounding box center [1456, 35] width 20 height 20
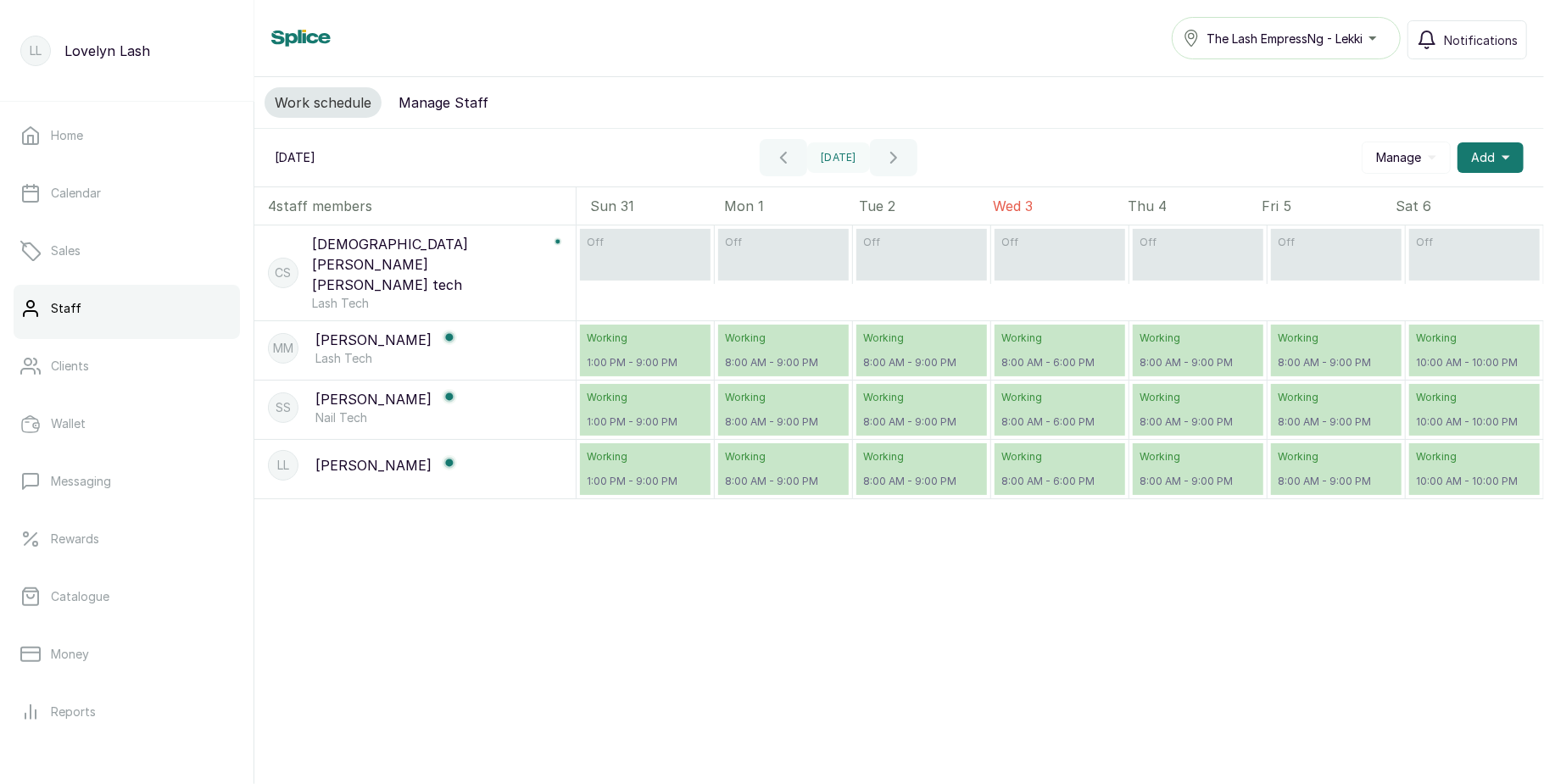
click at [766, 249] on p "off" at bounding box center [783, 242] width 117 height 14
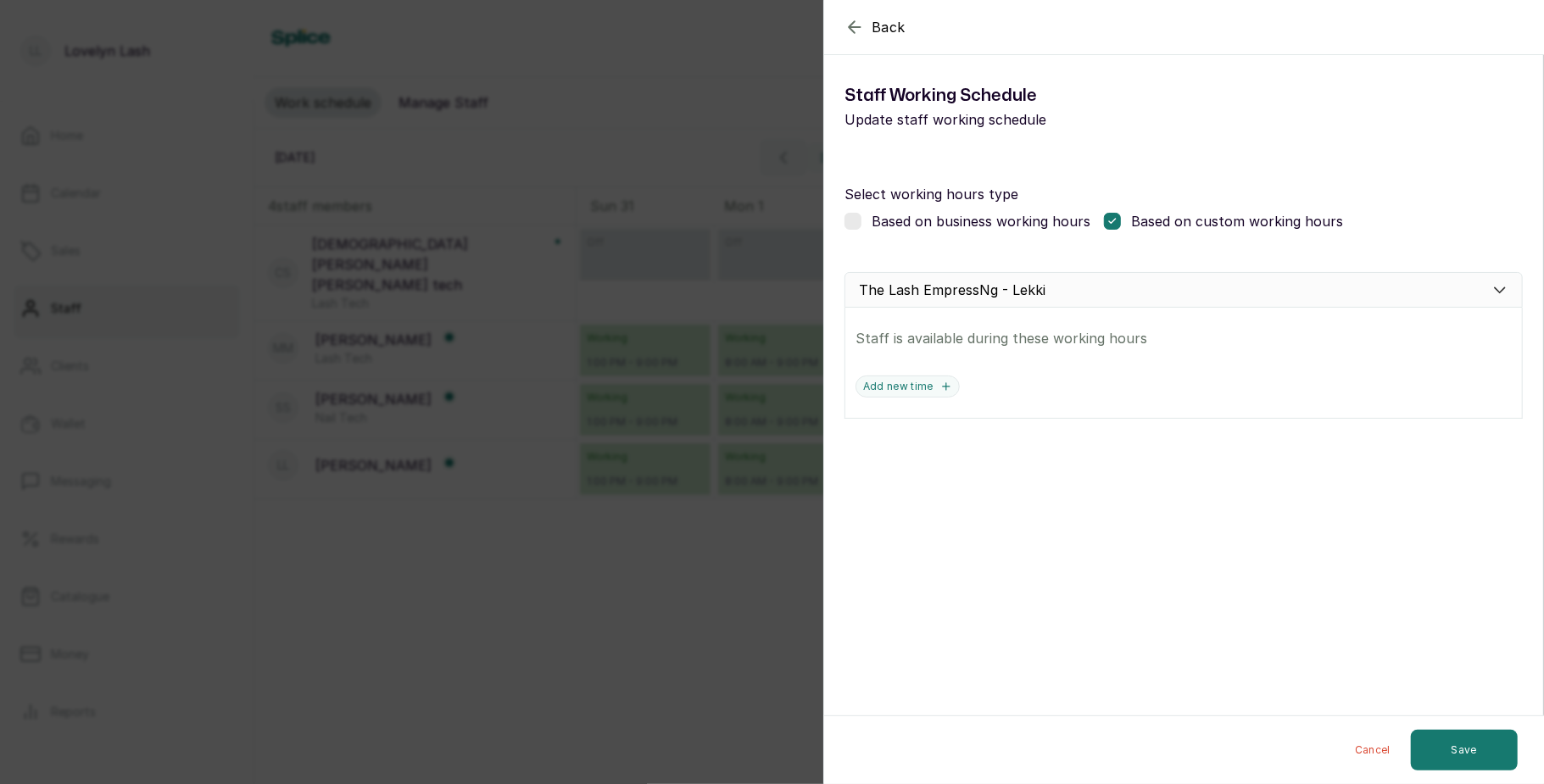
click at [846, 221] on label at bounding box center [853, 221] width 17 height 17
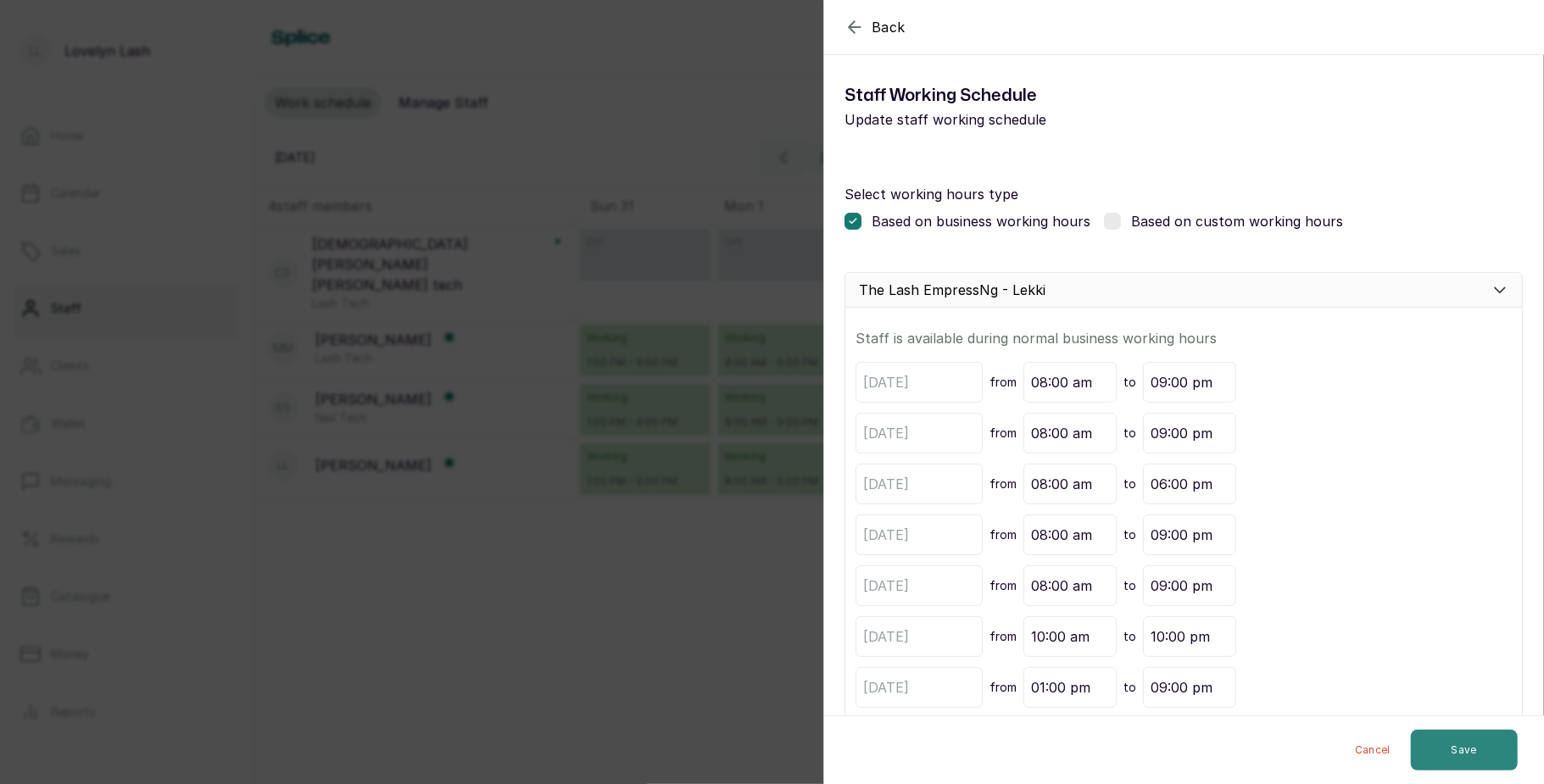
click at [1450, 751] on button "Save" at bounding box center [1464, 750] width 107 height 41
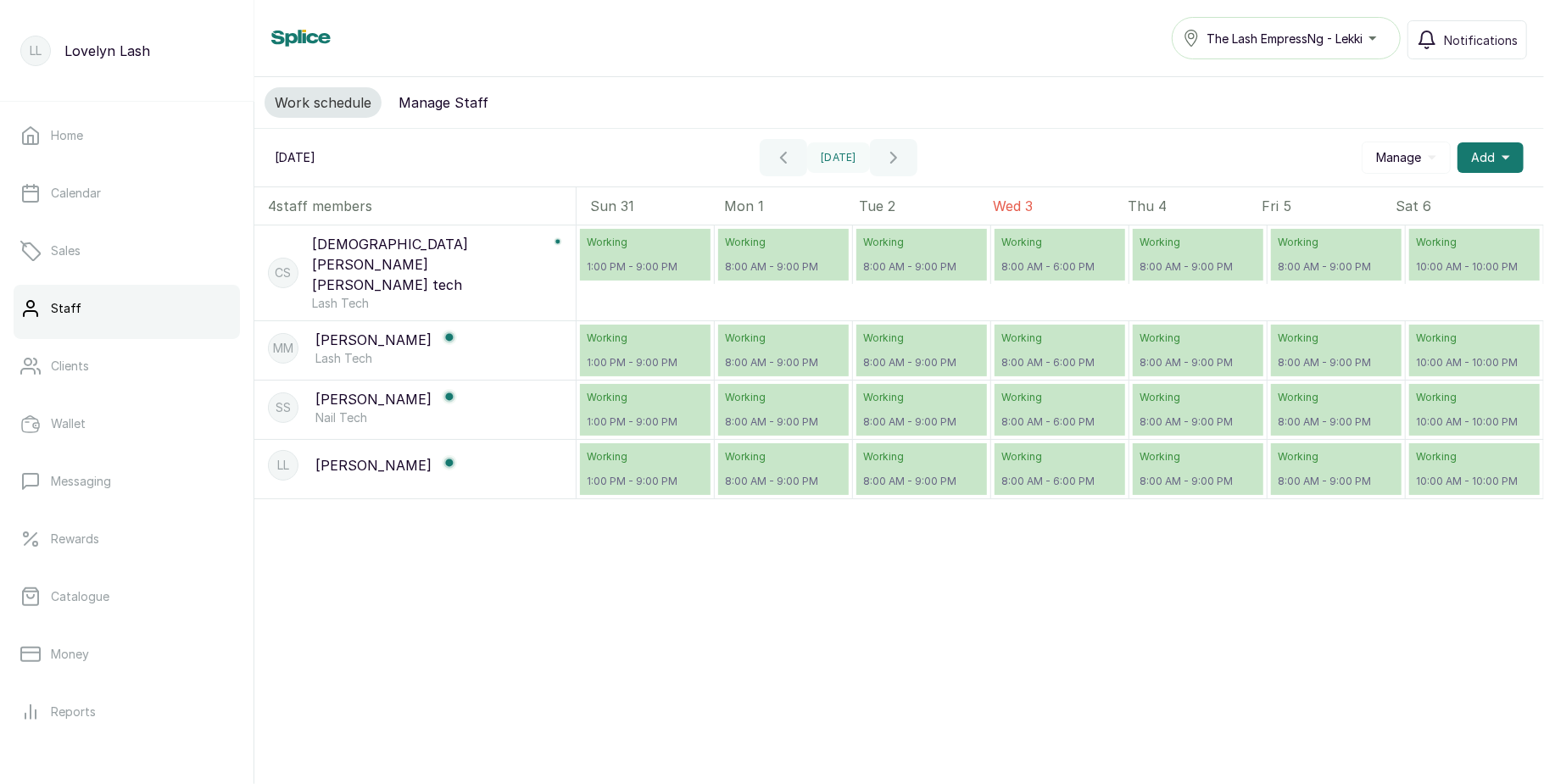
click at [456, 95] on button "Manage Staff" at bounding box center [443, 103] width 110 height 31
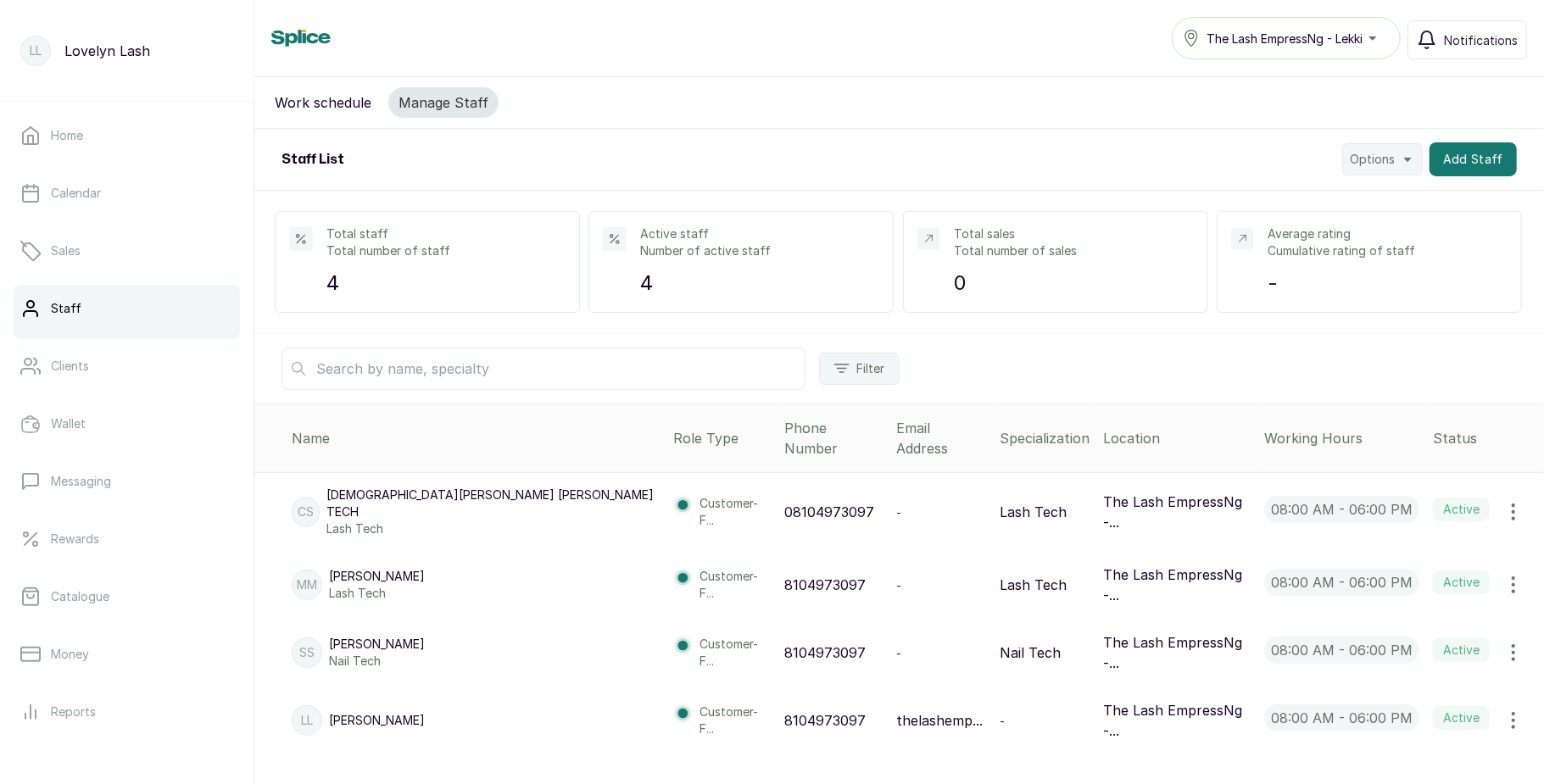
click at [1104, 492] on p "The Lash EmpressNg -..." at bounding box center [1177, 512] width 148 height 41
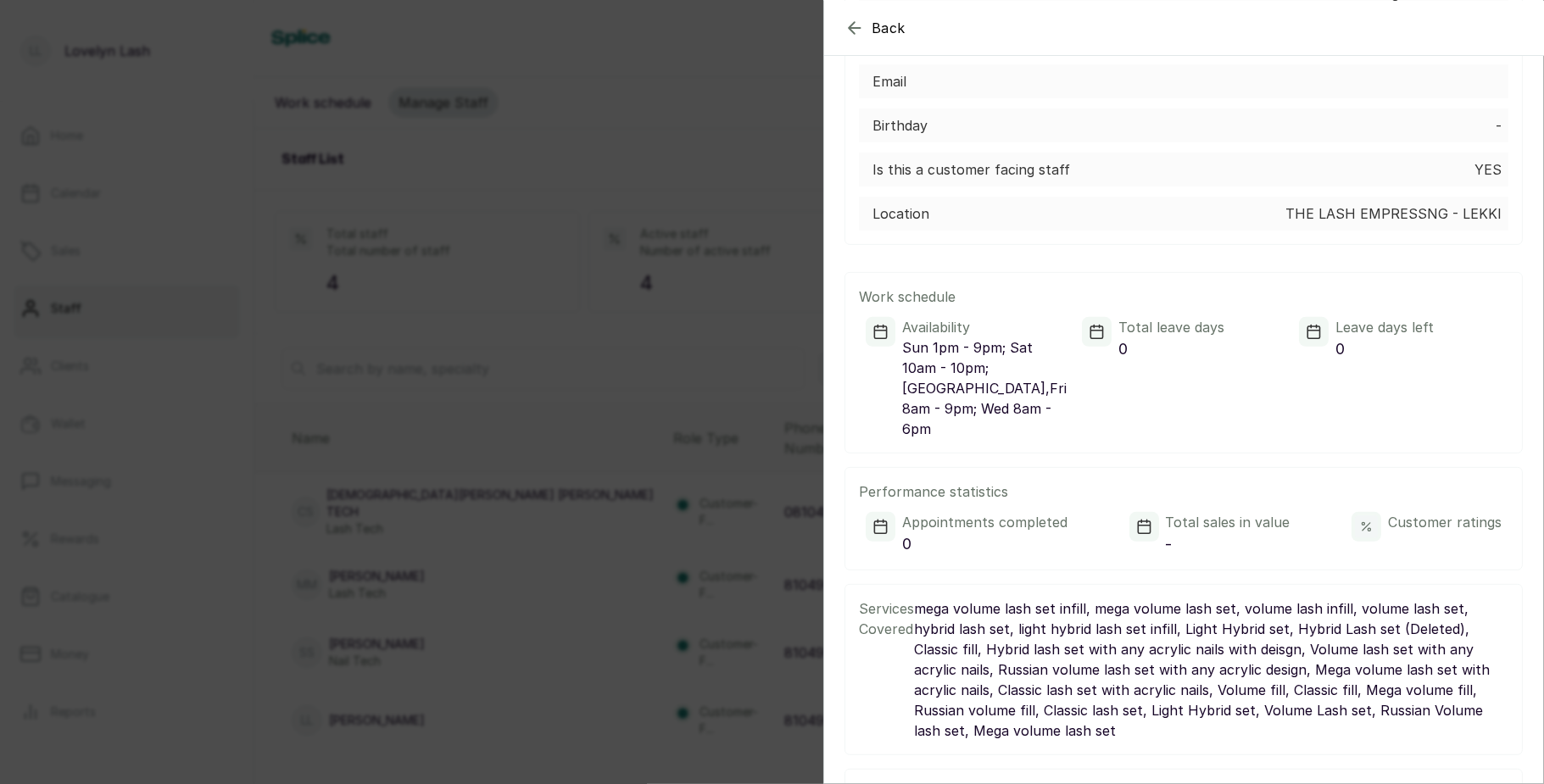
scroll to position [273, 0]
click at [741, 553] on div "Back CS Christiana Sangotedo lash tech Lash Tech Edit Personal information Firs…" at bounding box center [772, 392] width 1544 height 784
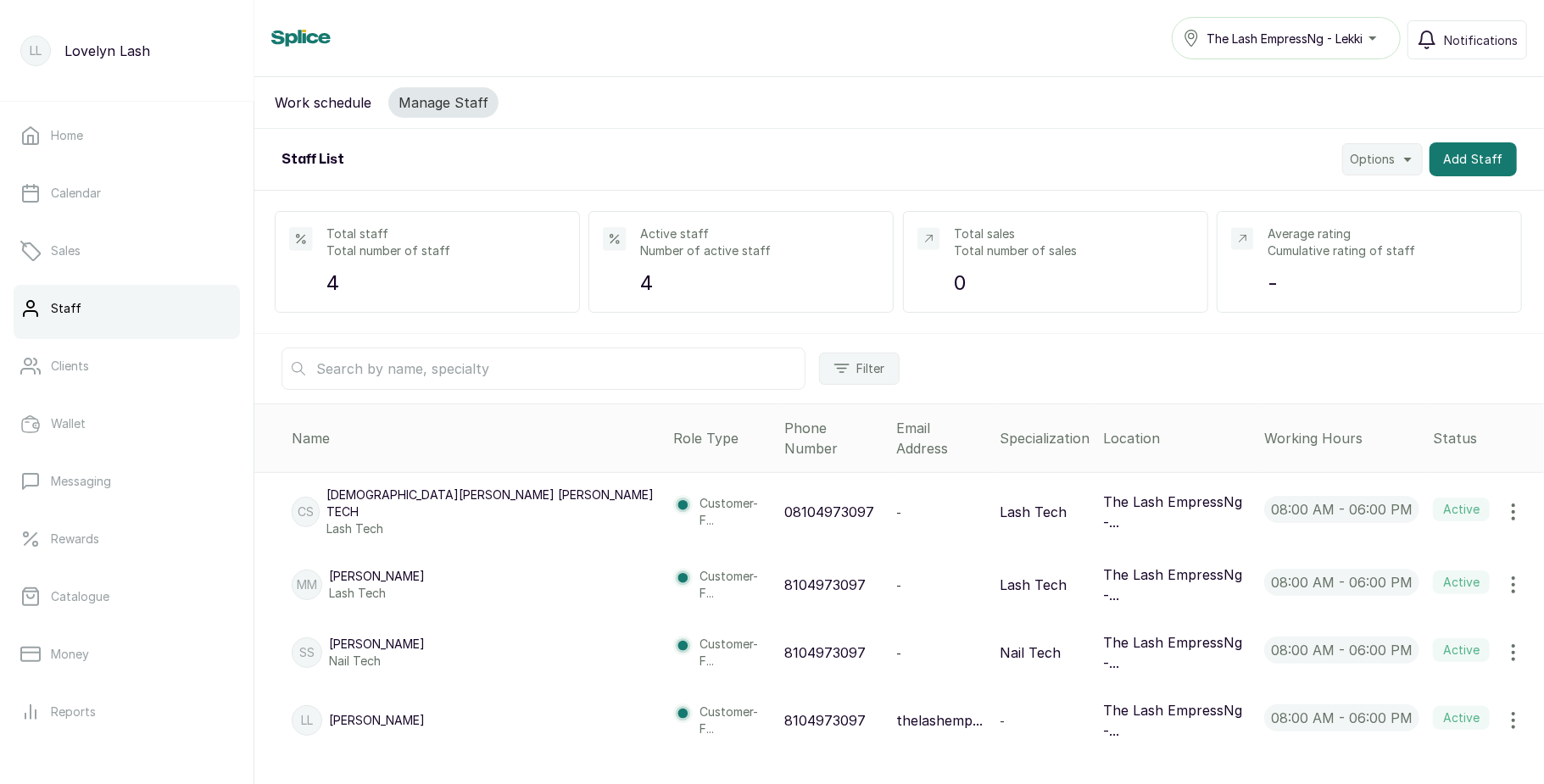
click at [1106, 564] on p "The Lash EmpressNg -..." at bounding box center [1177, 585] width 148 height 41
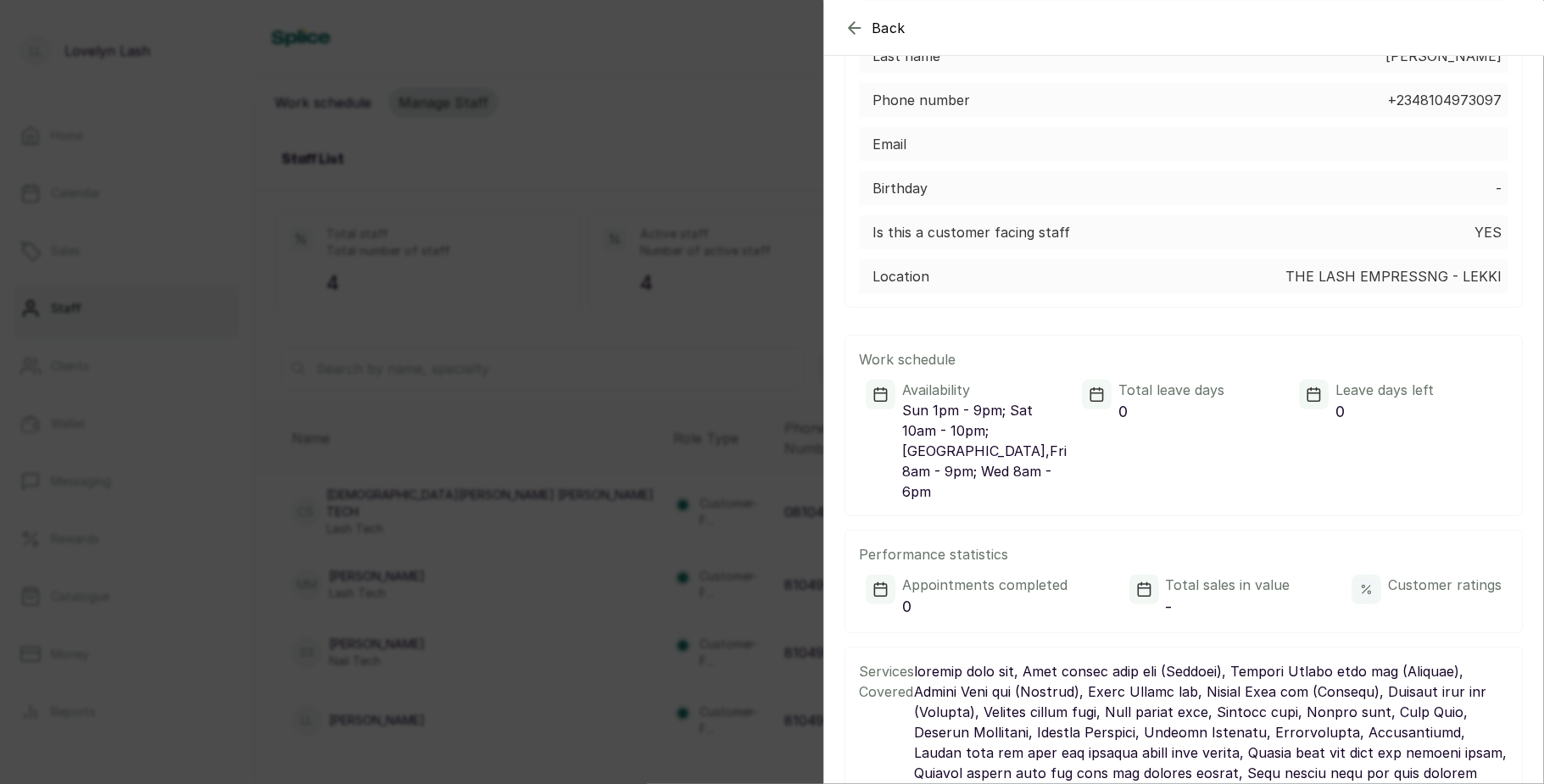
scroll to position [209, 0]
click at [716, 557] on div "Back MM Mary Mary Lash Tech Edit Personal information First name Mary Last name…" at bounding box center [772, 392] width 1544 height 784
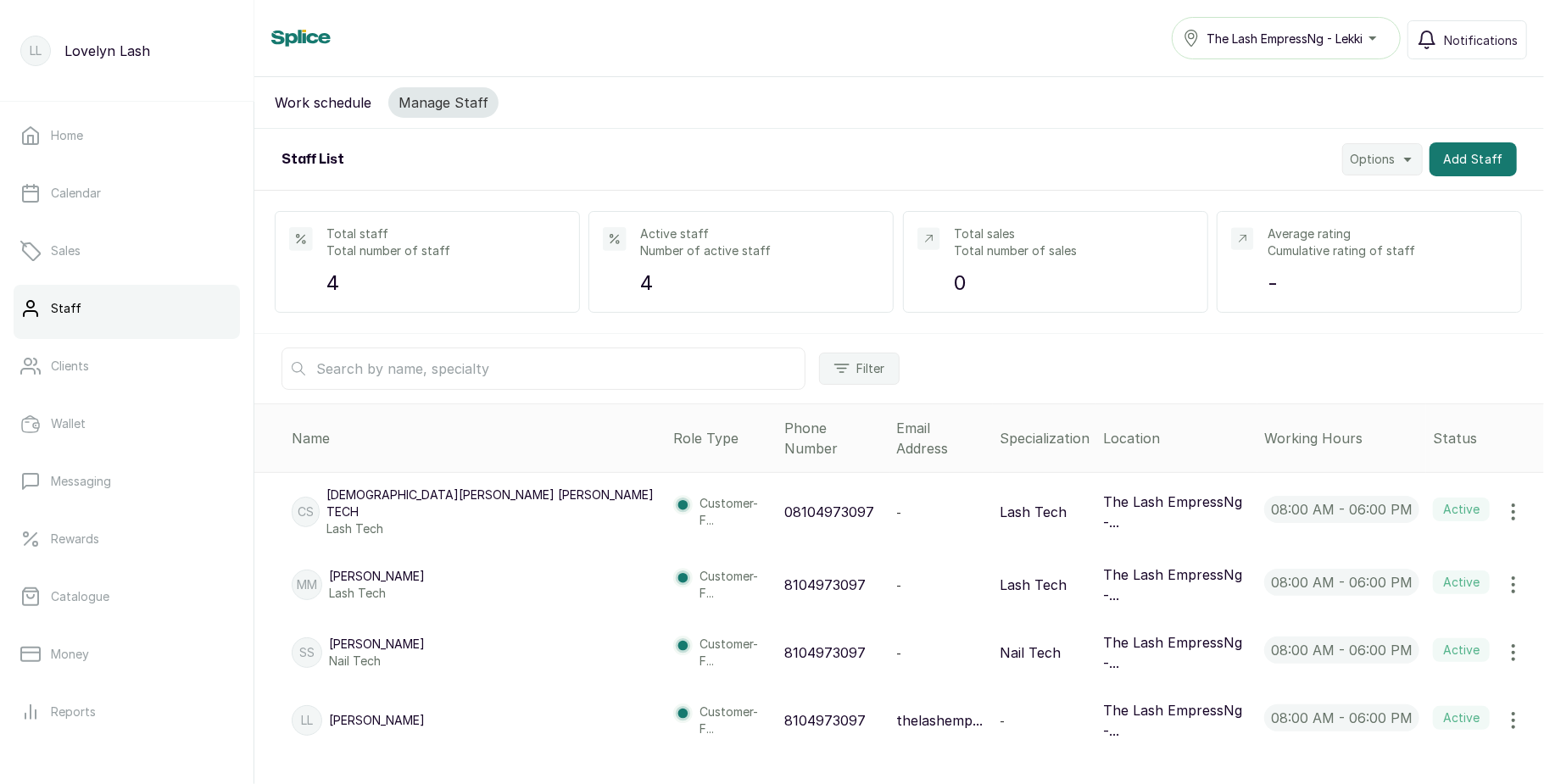
click at [1123, 700] on p "The Lash EmpressNg -..." at bounding box center [1177, 720] width 148 height 41
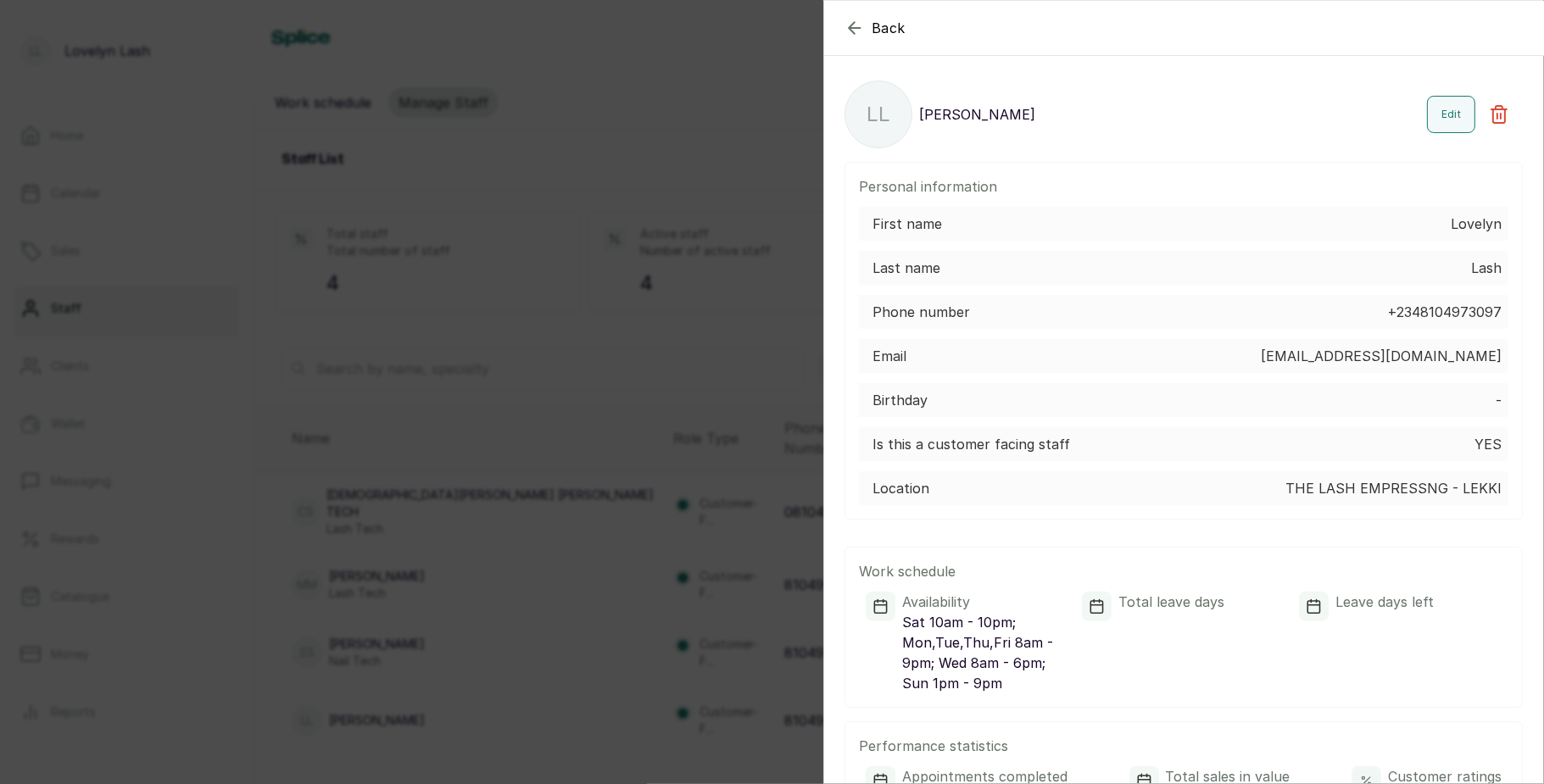
click at [595, 479] on div "Back LL Lovelyn Lash Edit Personal information First name Lovelyn Last name Las…" at bounding box center [772, 392] width 1544 height 784
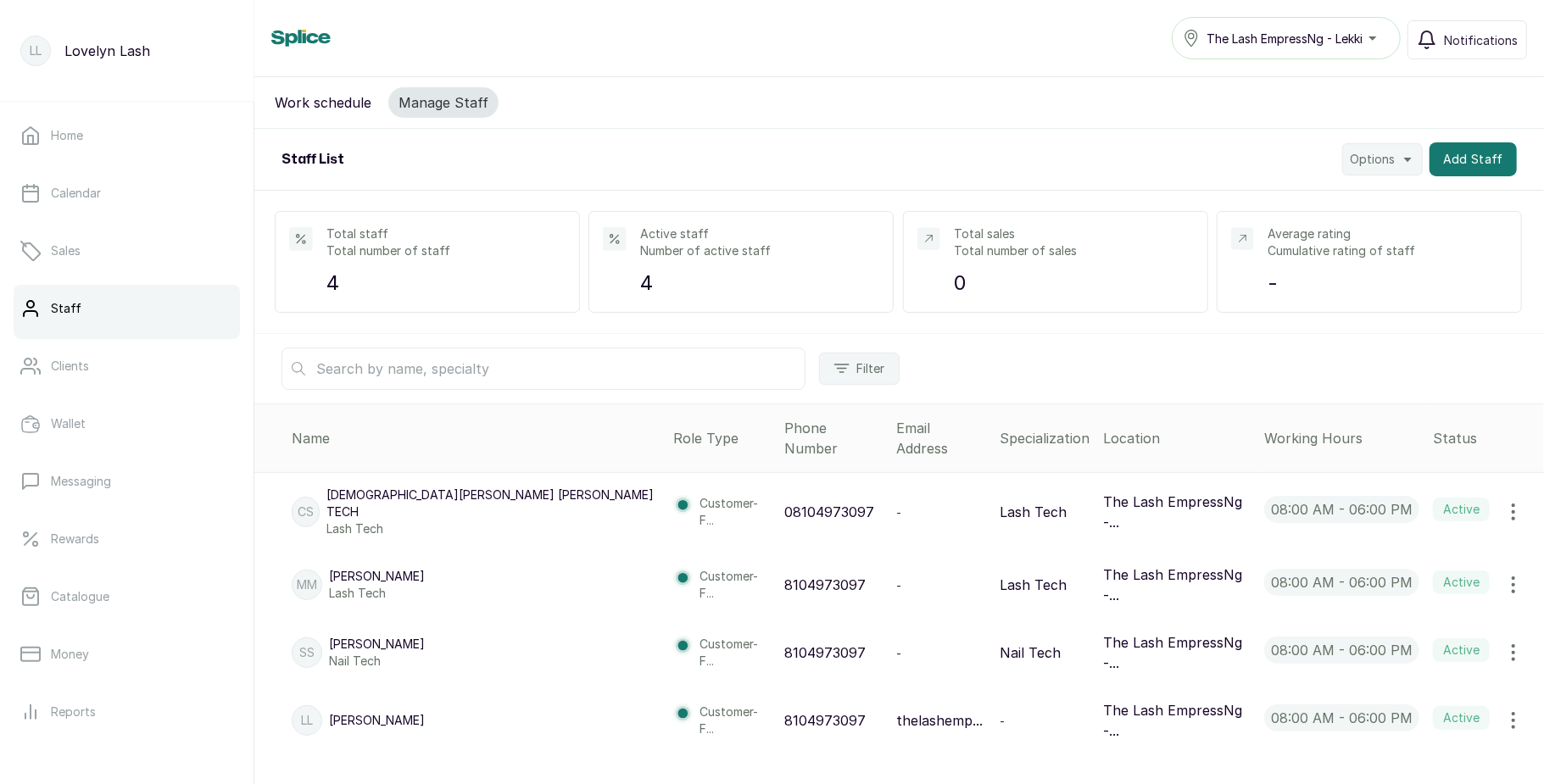
click at [1503, 710] on icon "button" at bounding box center [1513, 720] width 20 height 20
click at [1394, 527] on span "Edit" at bounding box center [1400, 537] width 25 height 20
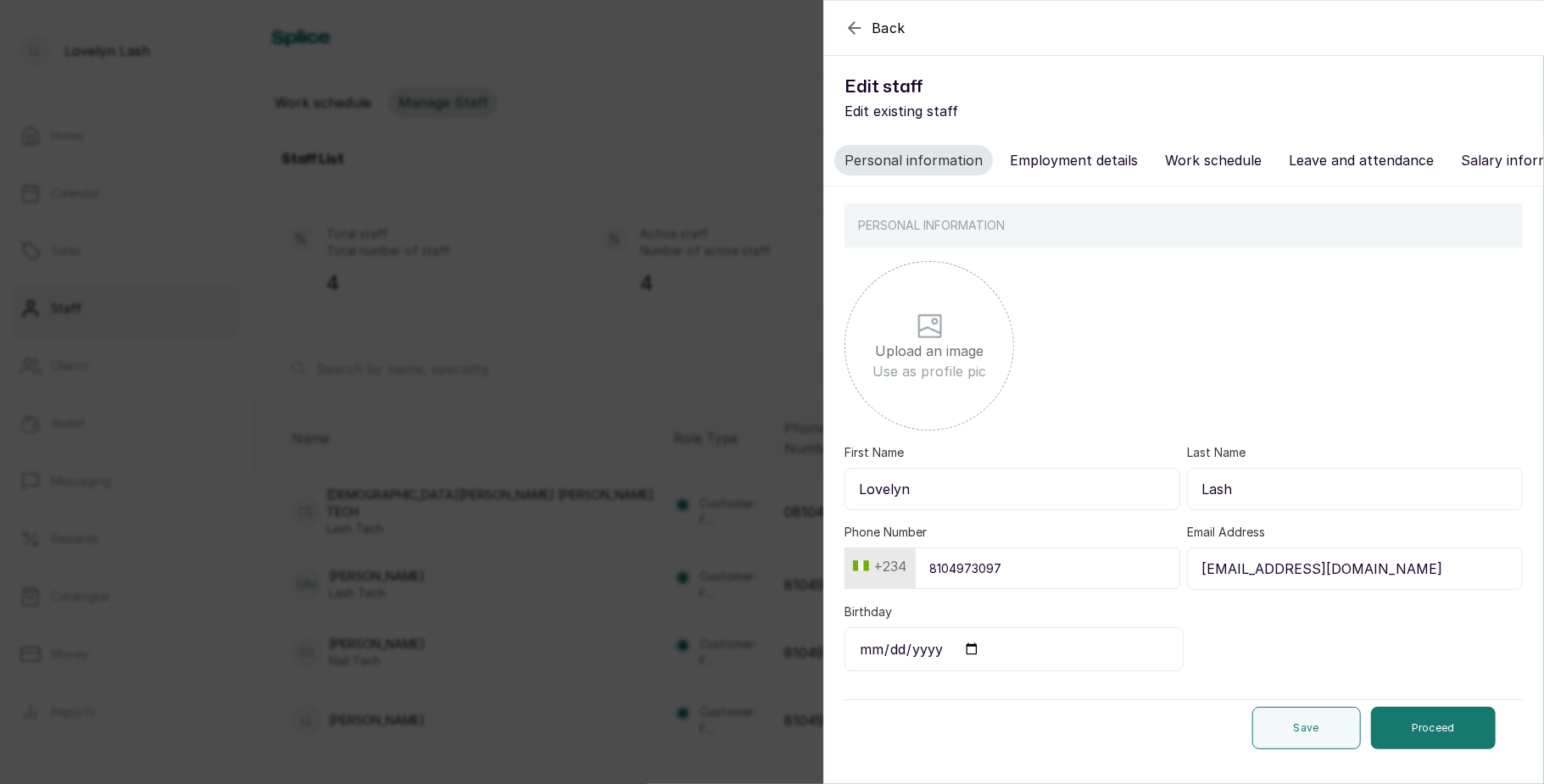
click at [1084, 163] on button "Employment details" at bounding box center [1073, 160] width 148 height 31
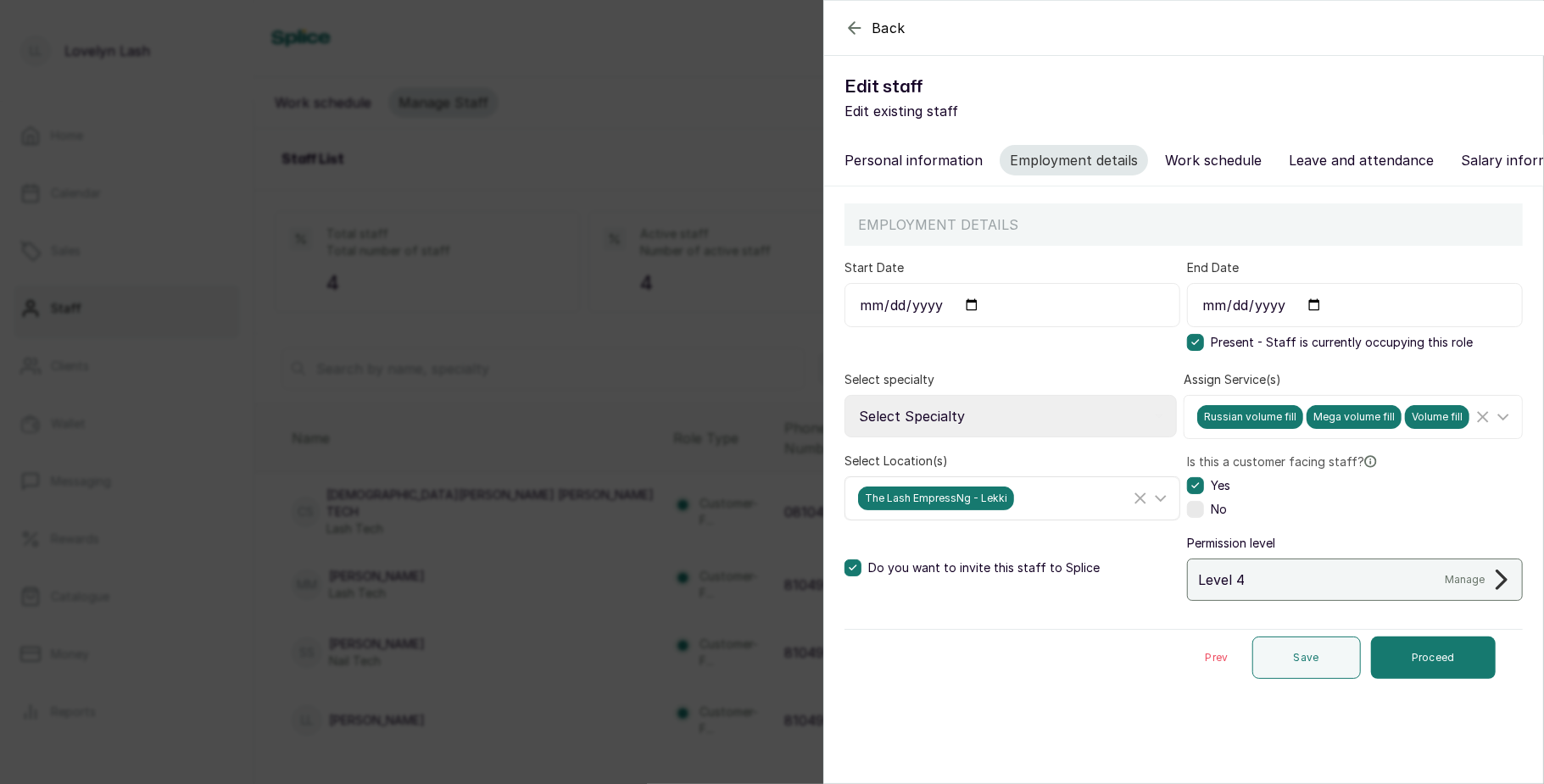
click at [1048, 510] on div "The Lash EmpressNg - Lekki" at bounding box center [994, 498] width 272 height 24
click at [588, 642] on div "Back Edit staff Edit existing staff Personal information Employment details Wor…" at bounding box center [772, 392] width 1544 height 784
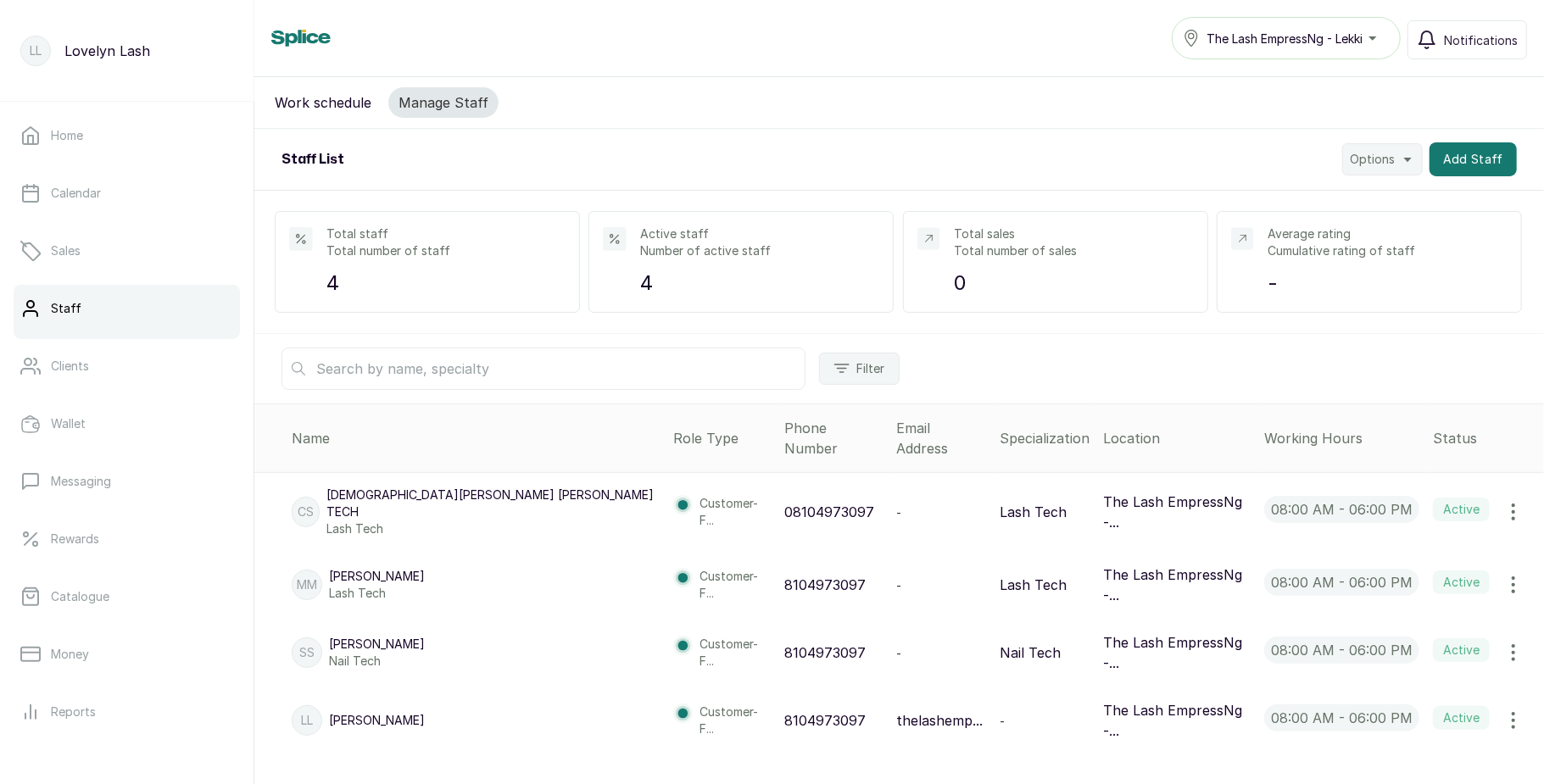
click at [1345, 35] on span "The Lash EmpressNg - Lekki" at bounding box center [1285, 38] width 156 height 18
click at [1307, 71] on span "Sangotedo salon" at bounding box center [1267, 80] width 122 height 20
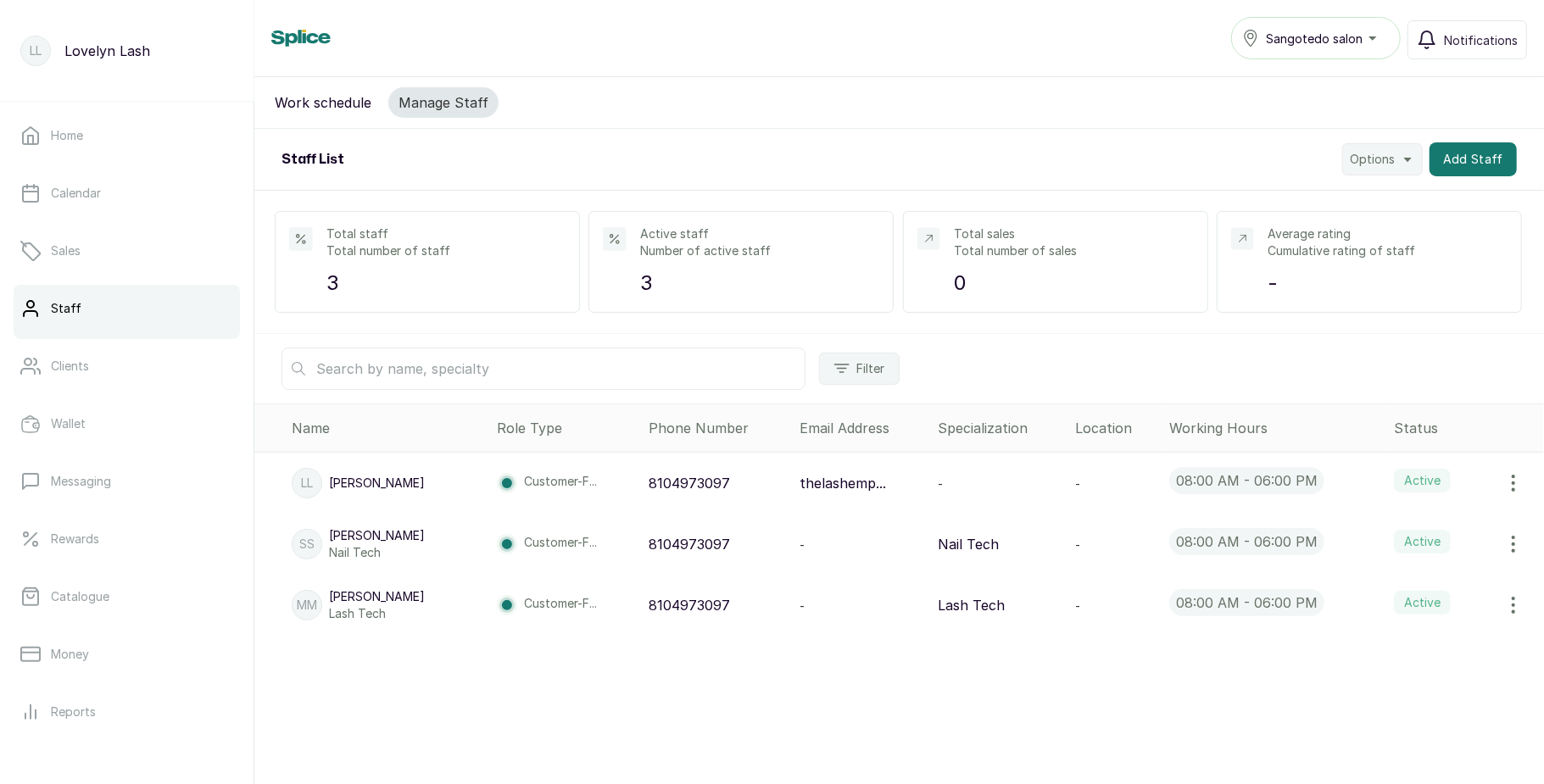
click at [1503, 481] on icon "button" at bounding box center [1513, 483] width 20 height 20
click at [1388, 529] on span "Edit" at bounding box center [1400, 531] width 25 height 20
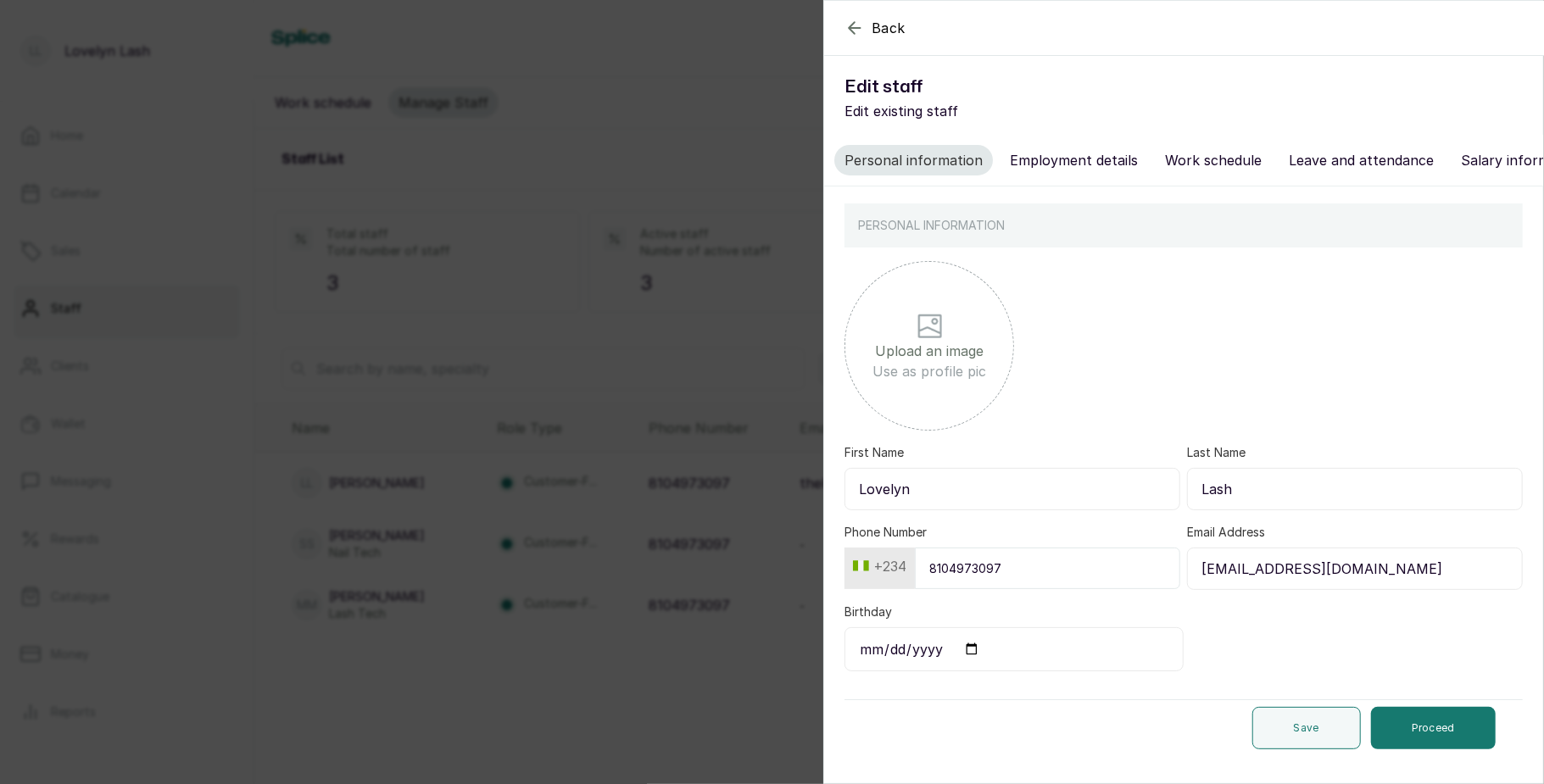
click at [1067, 166] on button "Employment details" at bounding box center [1073, 160] width 148 height 31
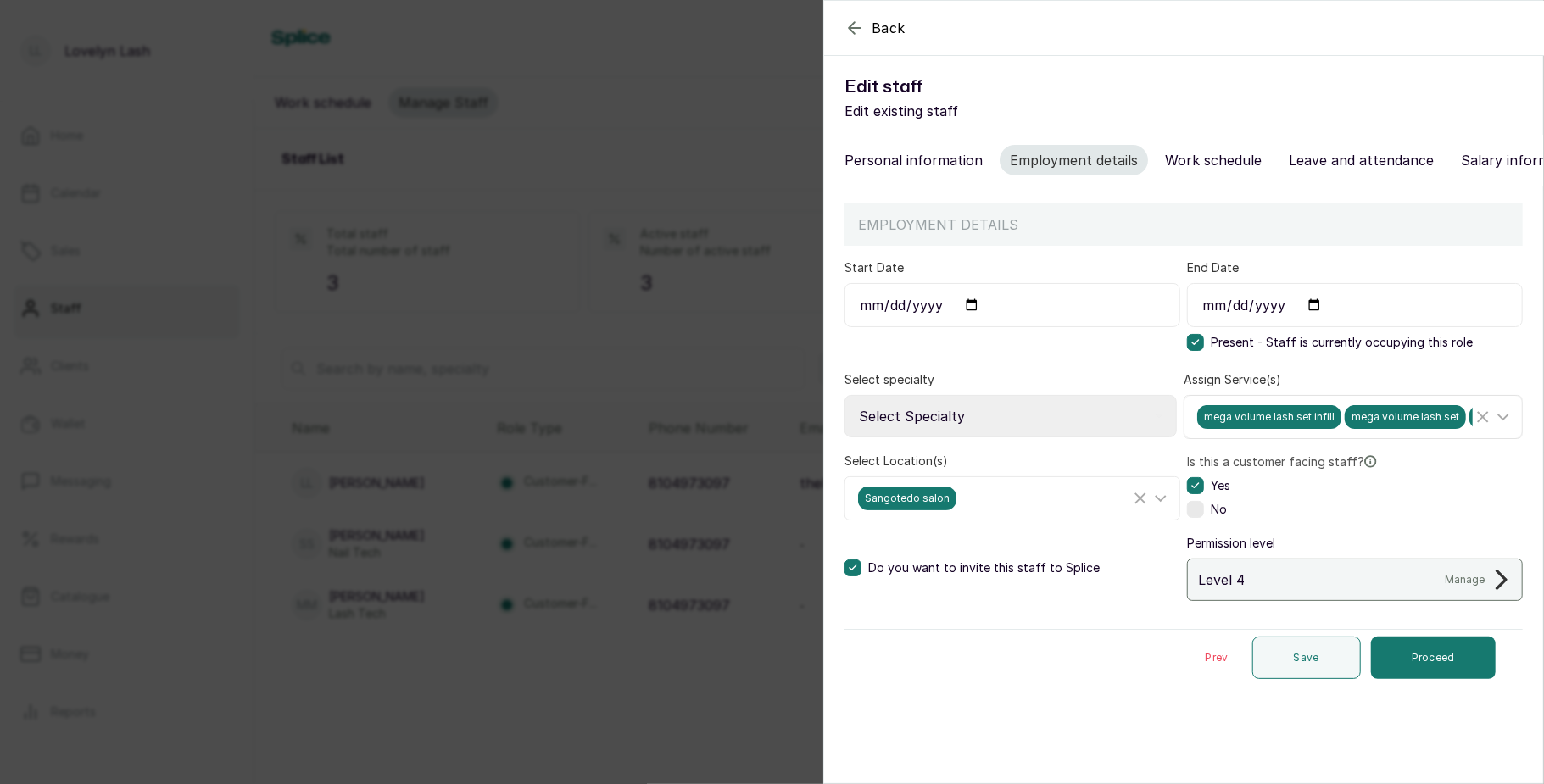
click at [1326, 429] on span "mega volume lash set infill" at bounding box center [1269, 417] width 144 height 24
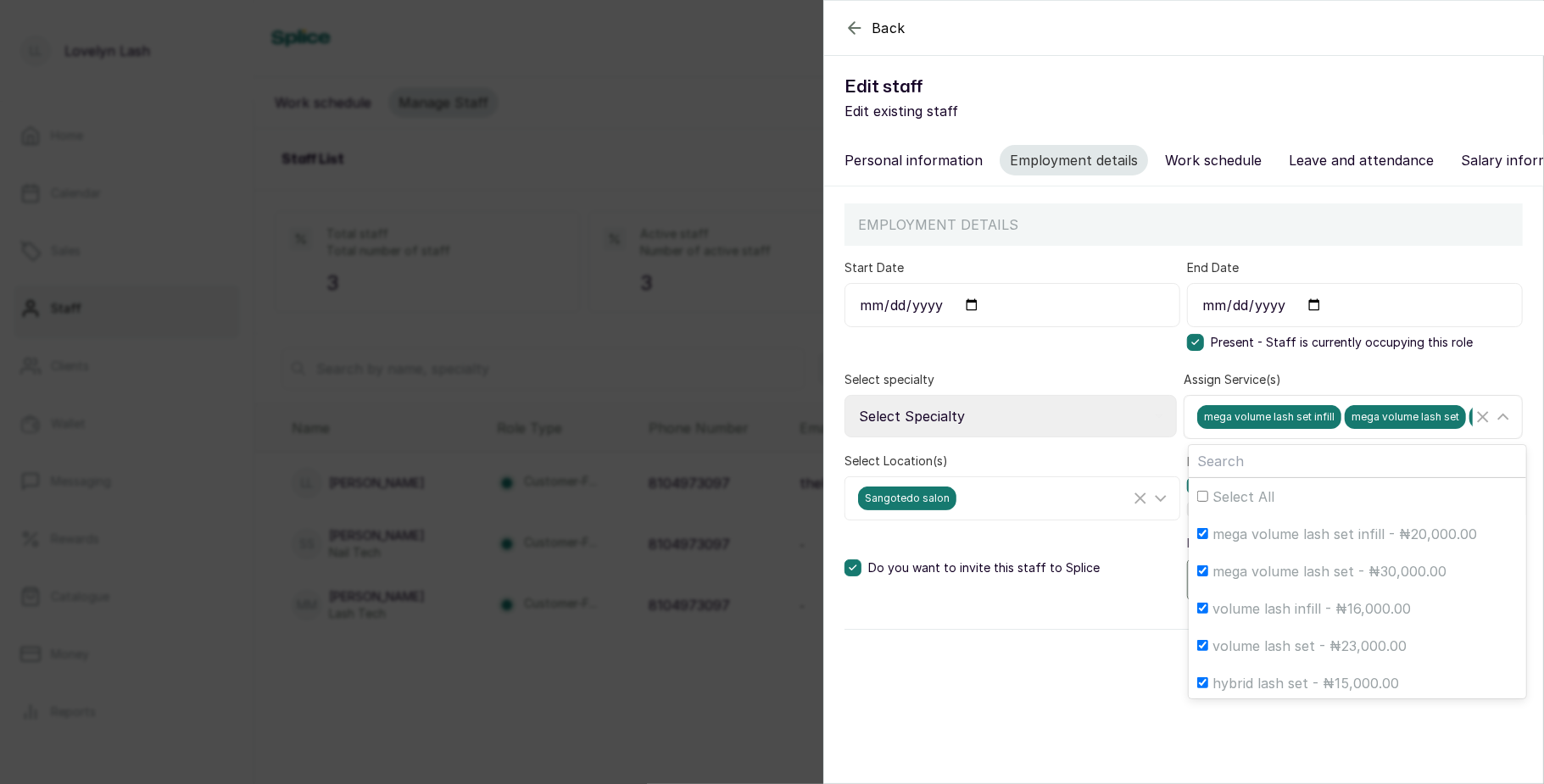
click at [1326, 429] on span "mega volume lash set infill" at bounding box center [1269, 417] width 144 height 24
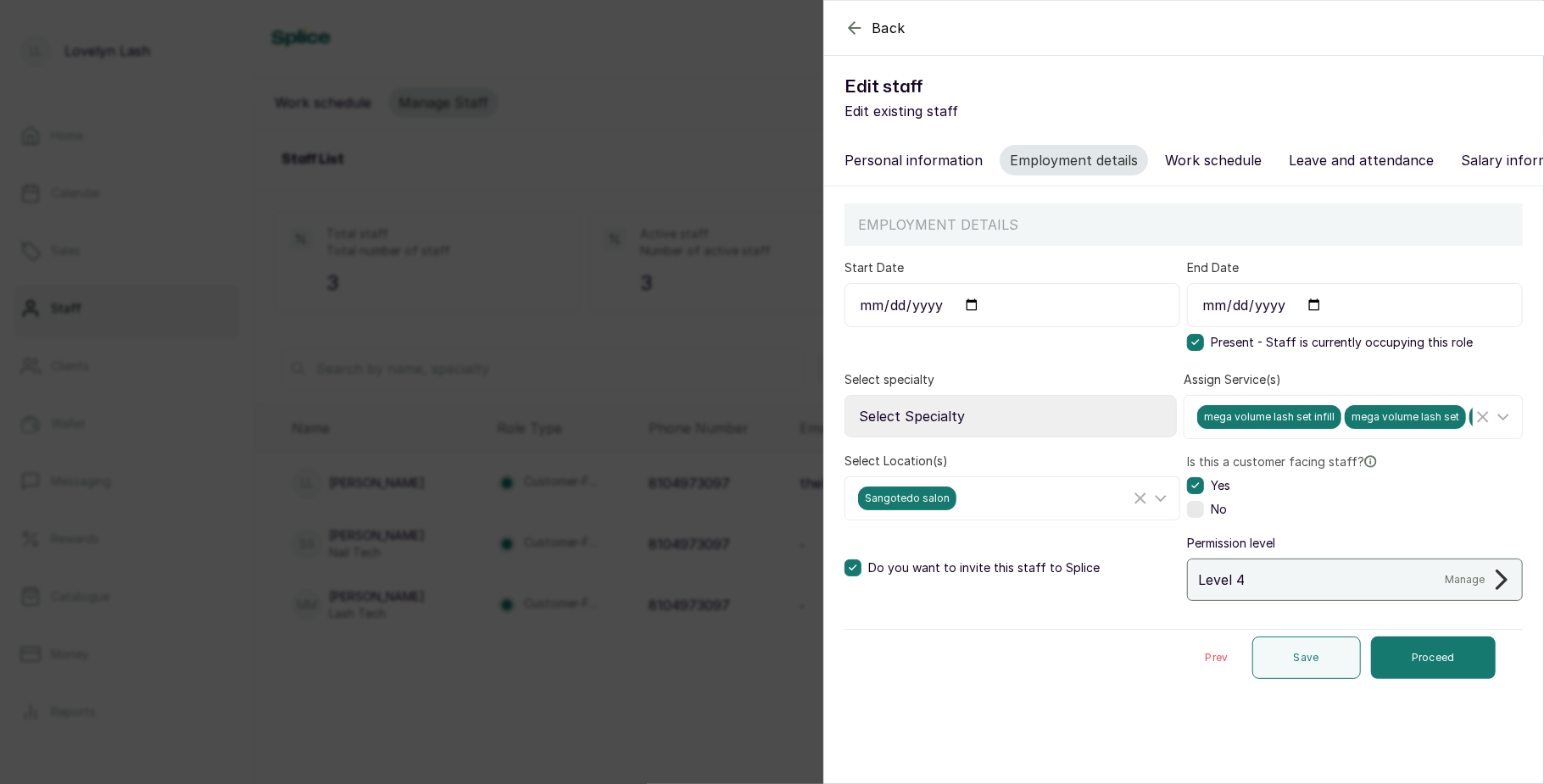
click at [594, 489] on div "Back Edit staff Edit existing staff Personal information Employment details Wor…" at bounding box center [772, 392] width 1544 height 784
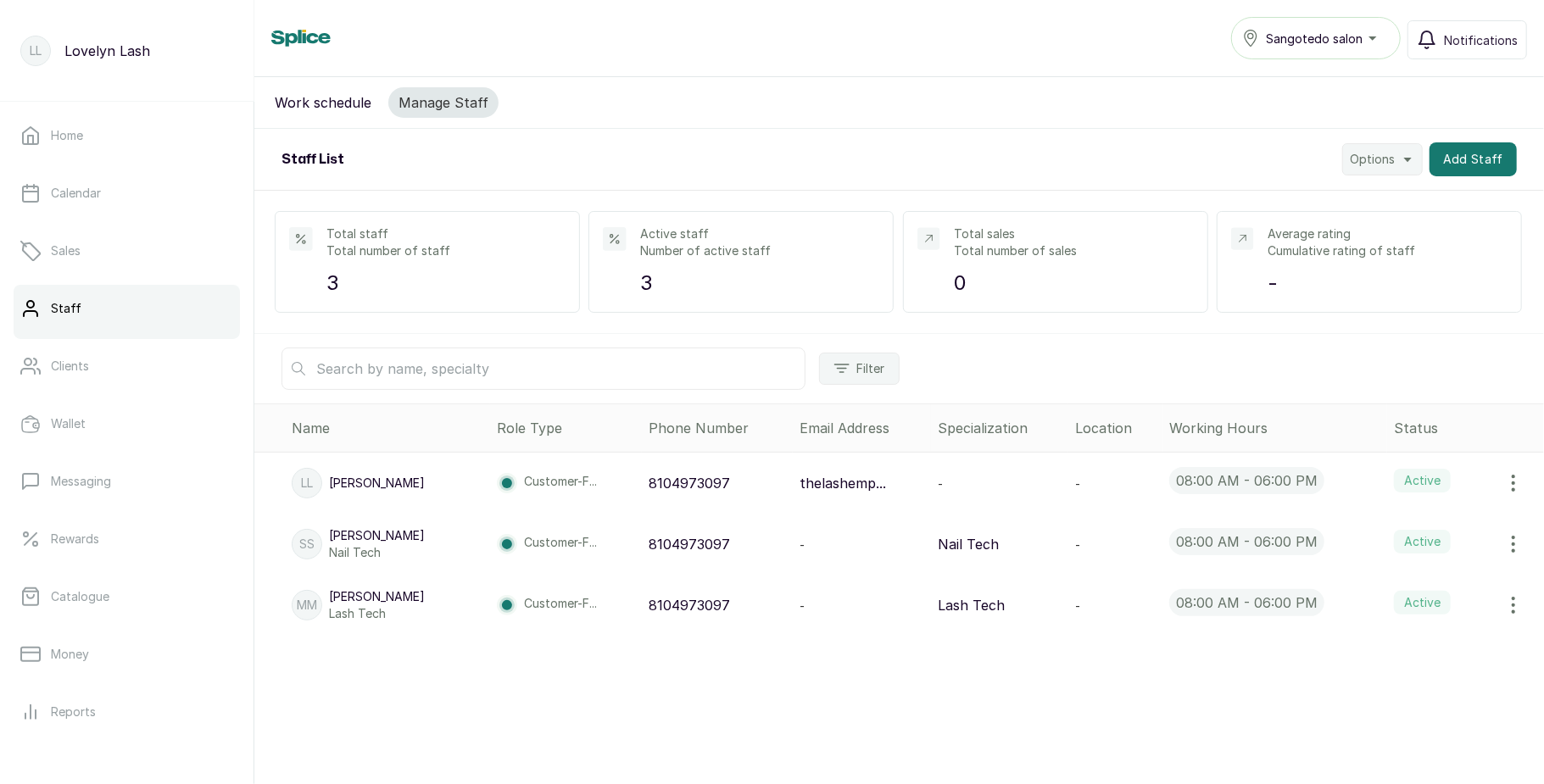
click at [1280, 42] on span "Sangotedo salon" at bounding box center [1314, 38] width 97 height 18
click at [1282, 100] on li "The Lash EmpressNg - Lekki" at bounding box center [1316, 114] width 170 height 34
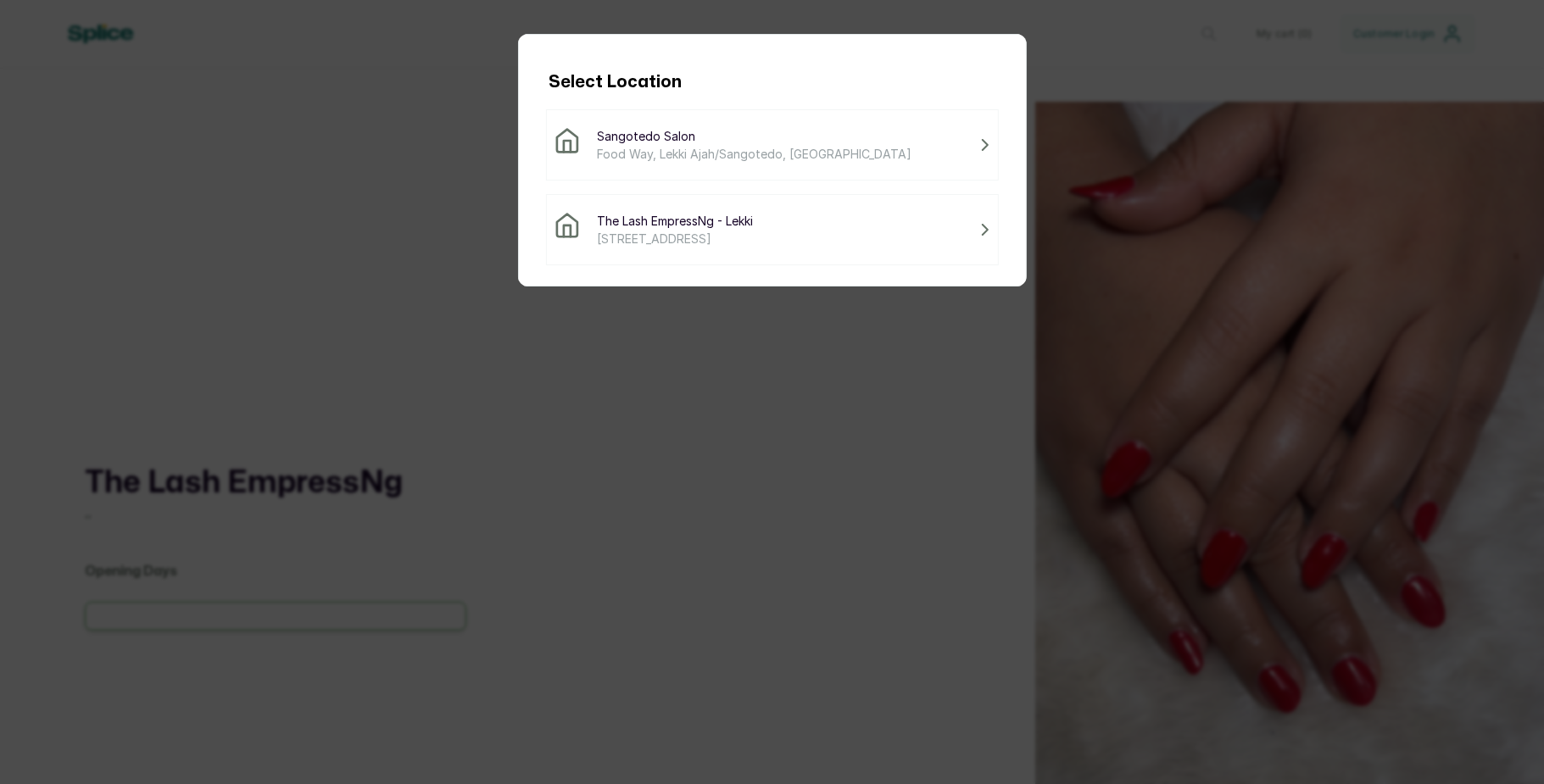
click at [740, 225] on span "The Lash EmpressNg - Lekki" at bounding box center [676, 220] width 156 height 18
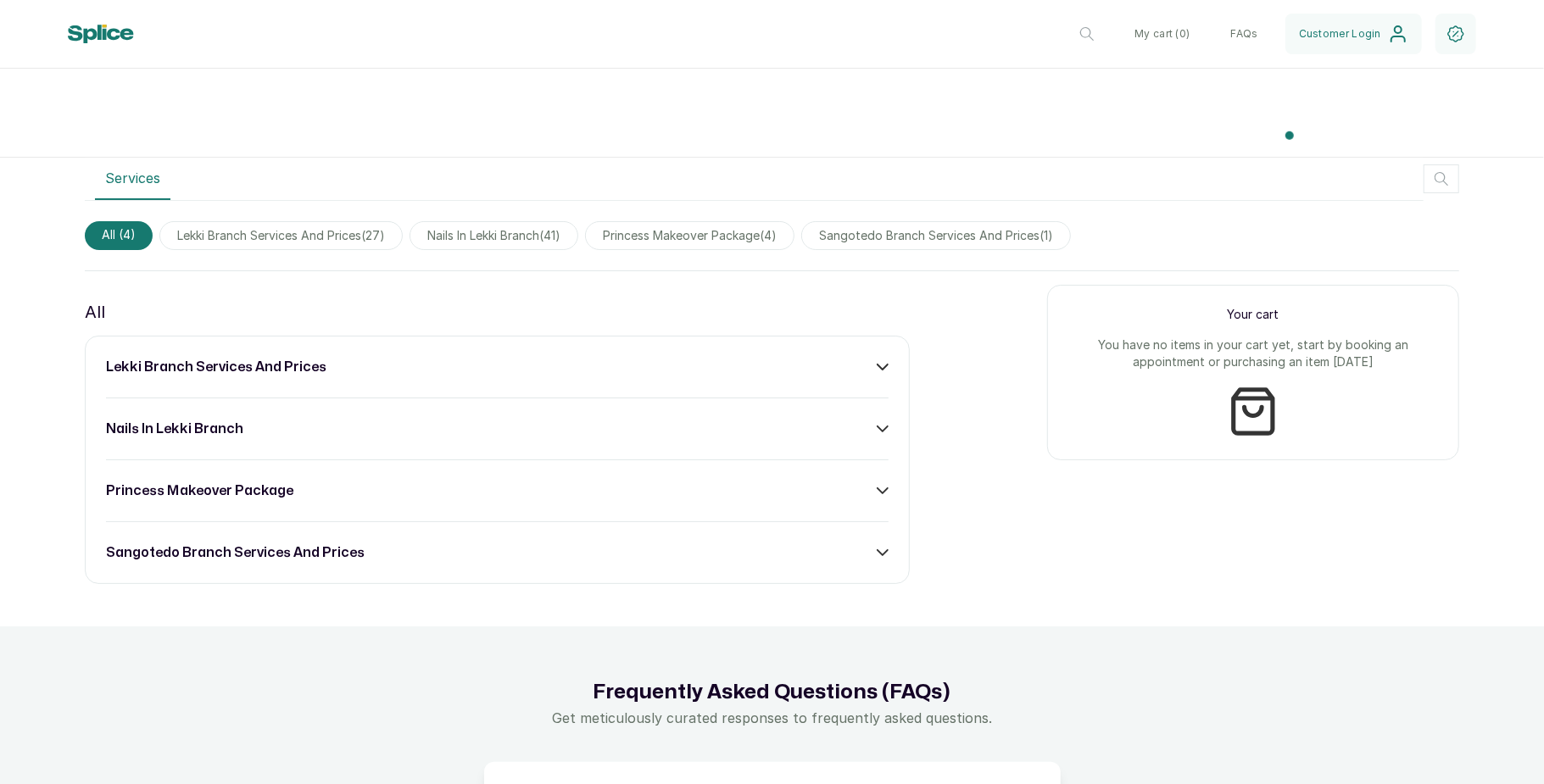
scroll to position [851, 0]
click at [865, 363] on div "lekki branch services and prices" at bounding box center [497, 365] width 783 height 20
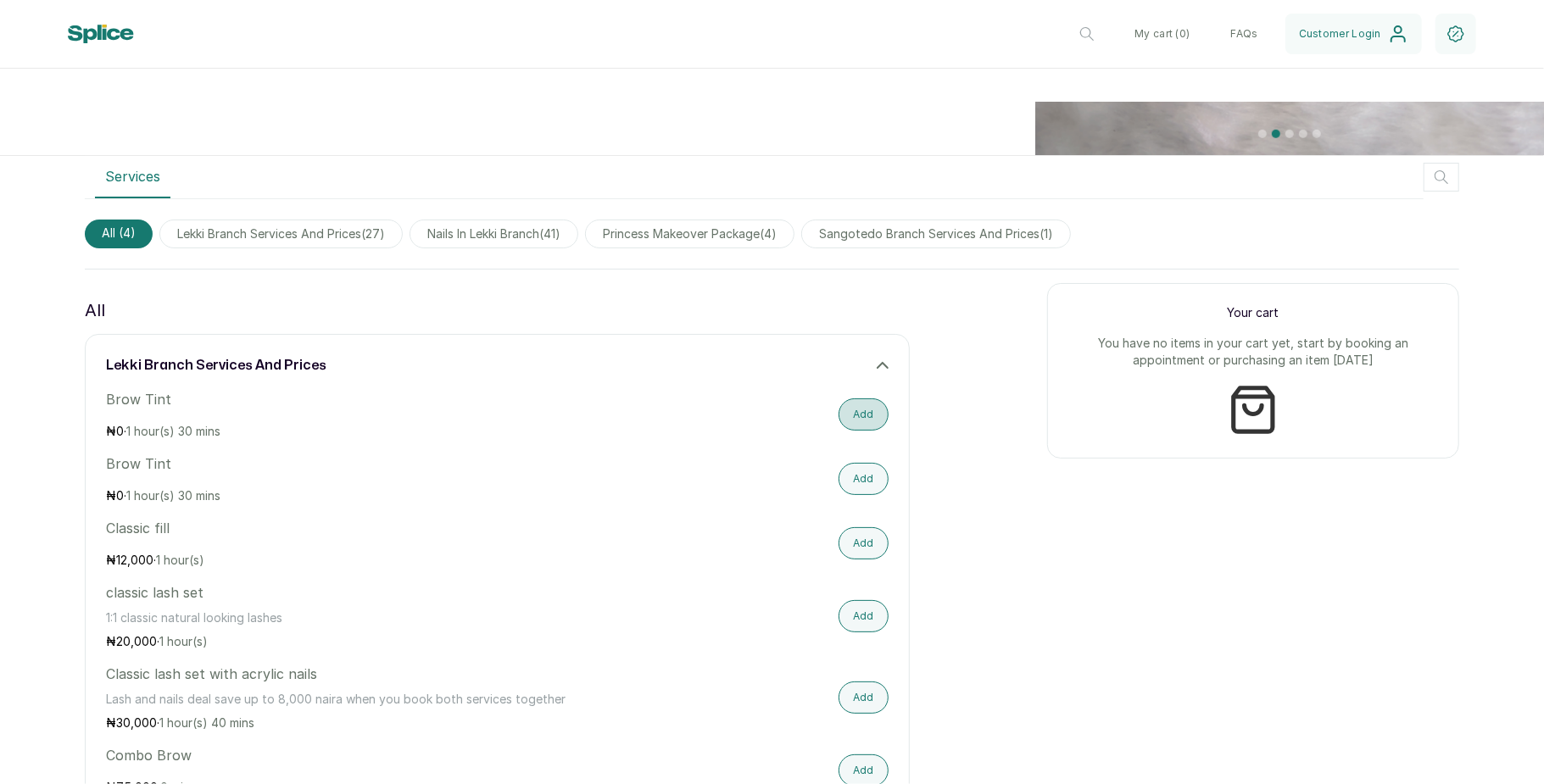
click at [851, 412] on button "Add" at bounding box center [863, 414] width 50 height 32
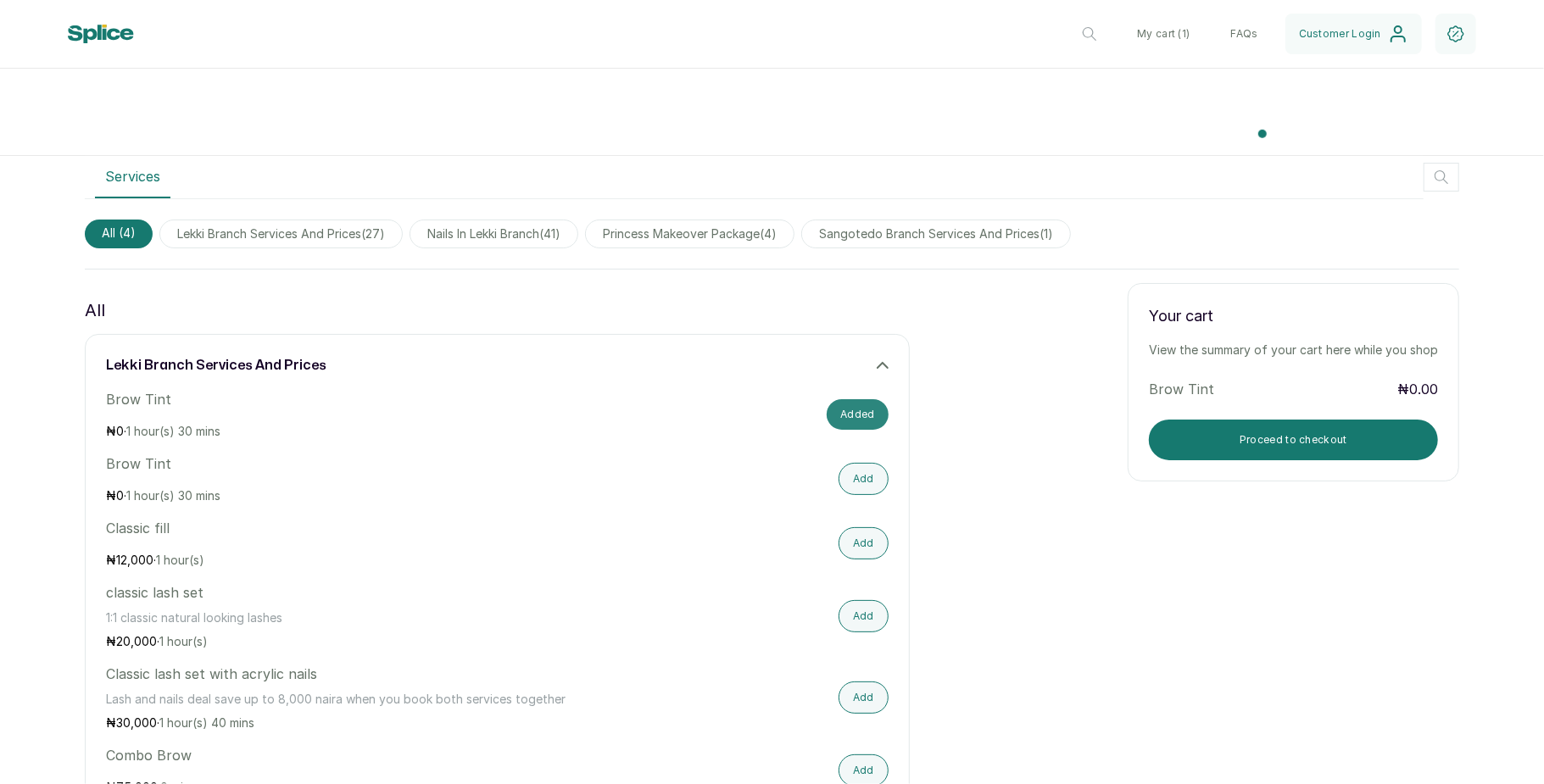
click at [839, 407] on button "Added" at bounding box center [857, 414] width 62 height 31
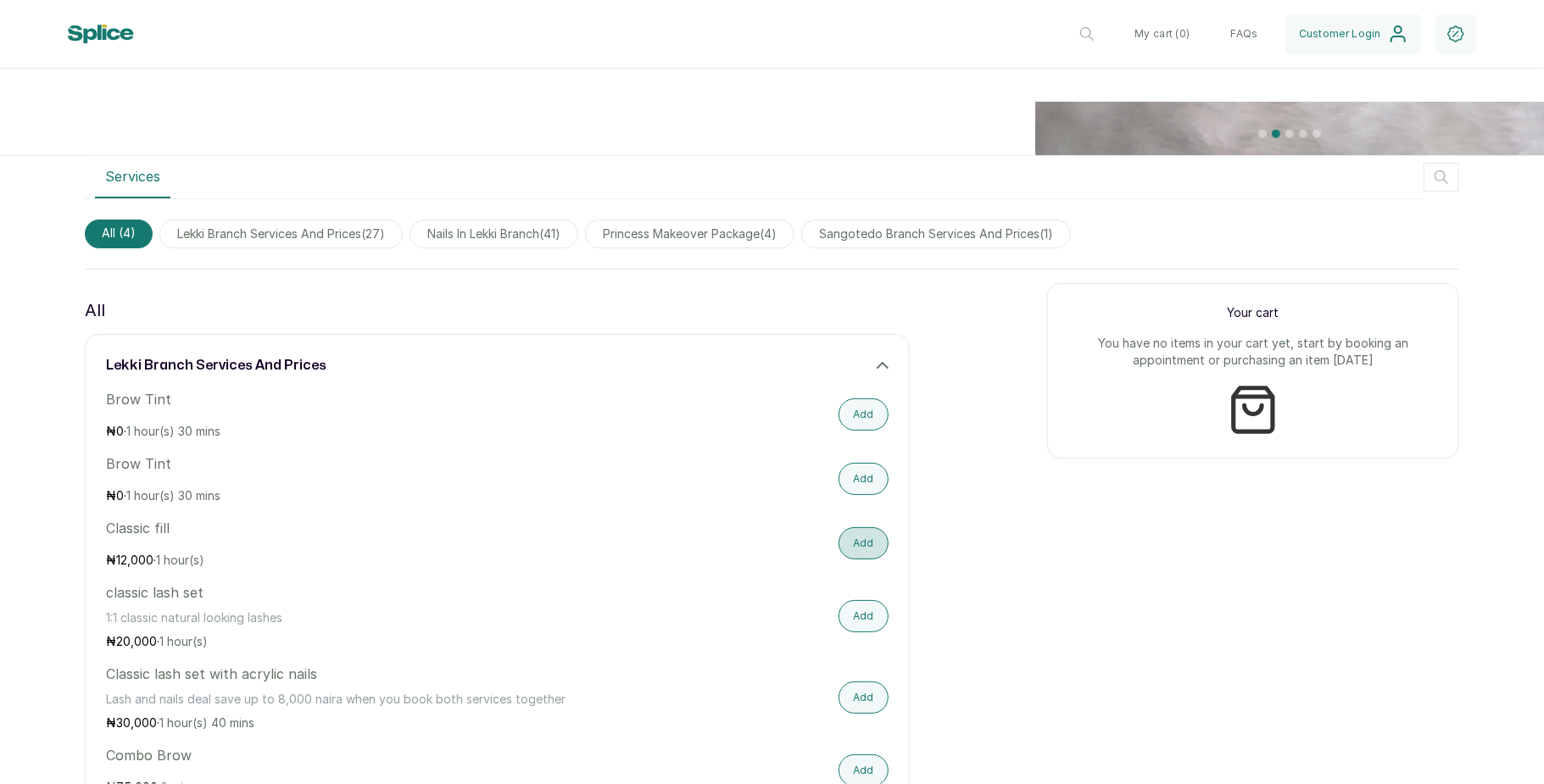
click at [848, 547] on button "Add" at bounding box center [863, 543] width 50 height 32
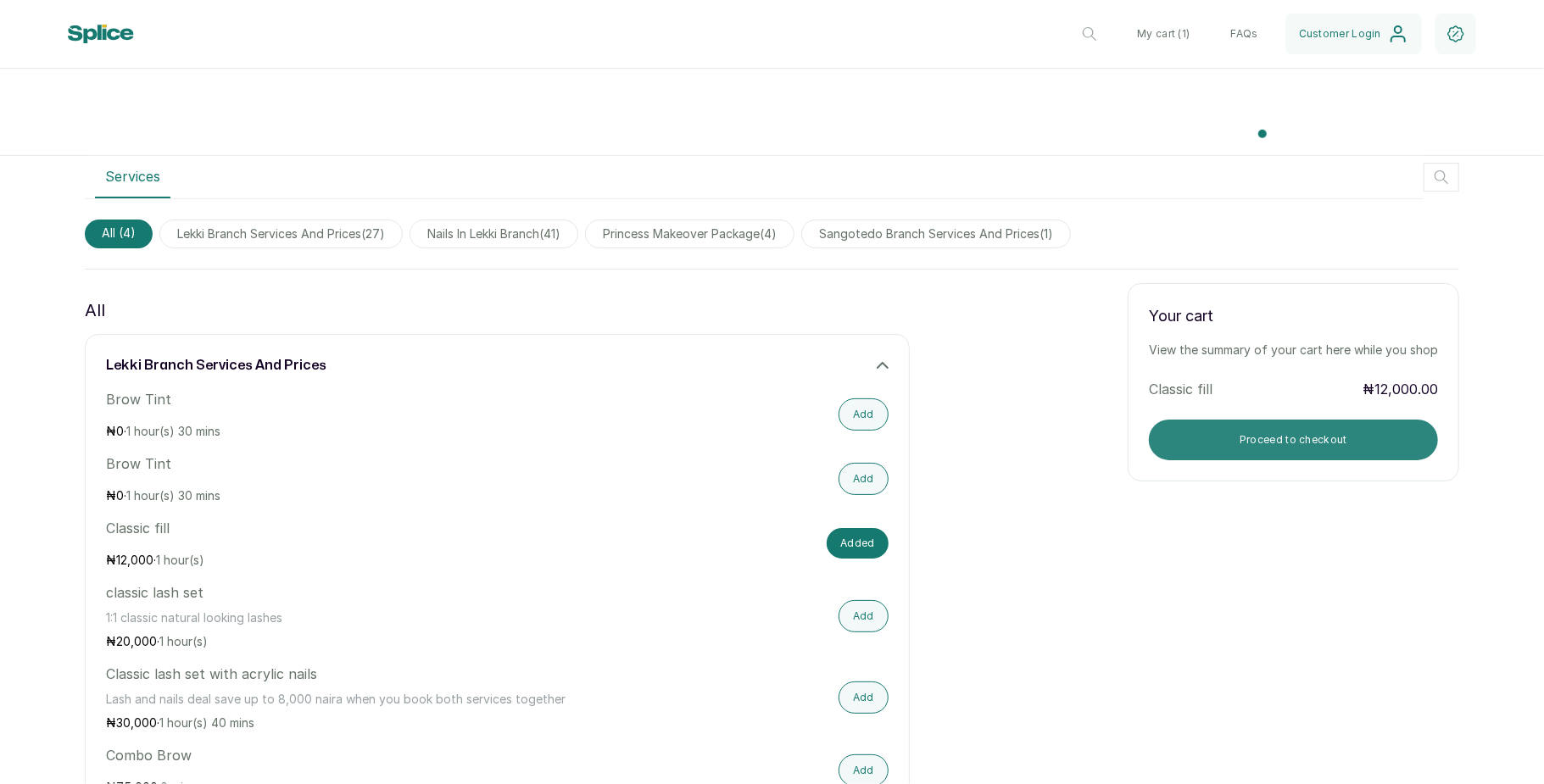
click at [1236, 425] on button "Proceed to checkout" at bounding box center [1293, 440] width 289 height 41
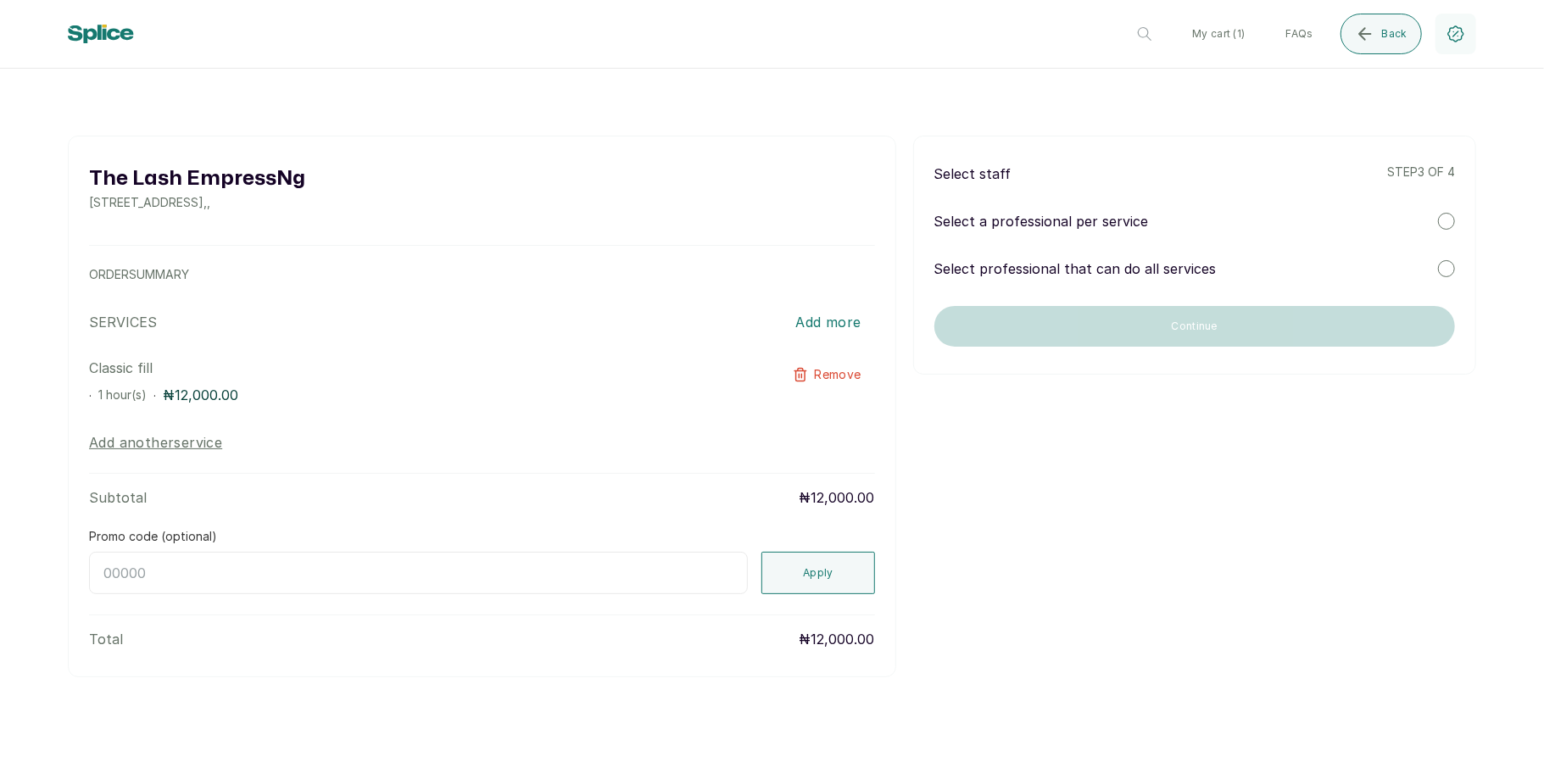
click at [1448, 259] on div "Select professional that can do all services" at bounding box center [1195, 269] width 521 height 20
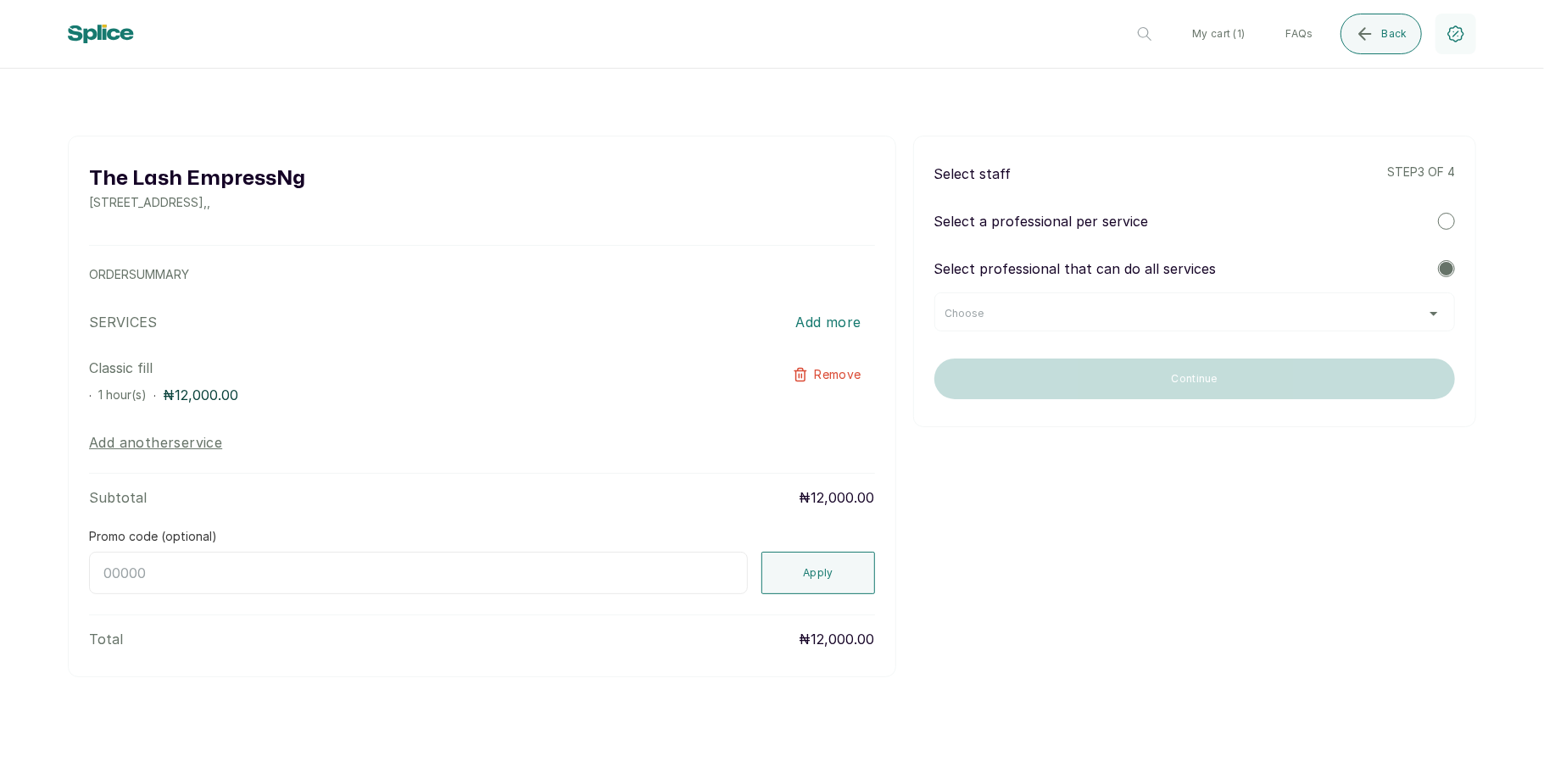
click at [1372, 315] on div "Choose" at bounding box center [1195, 314] width 499 height 14
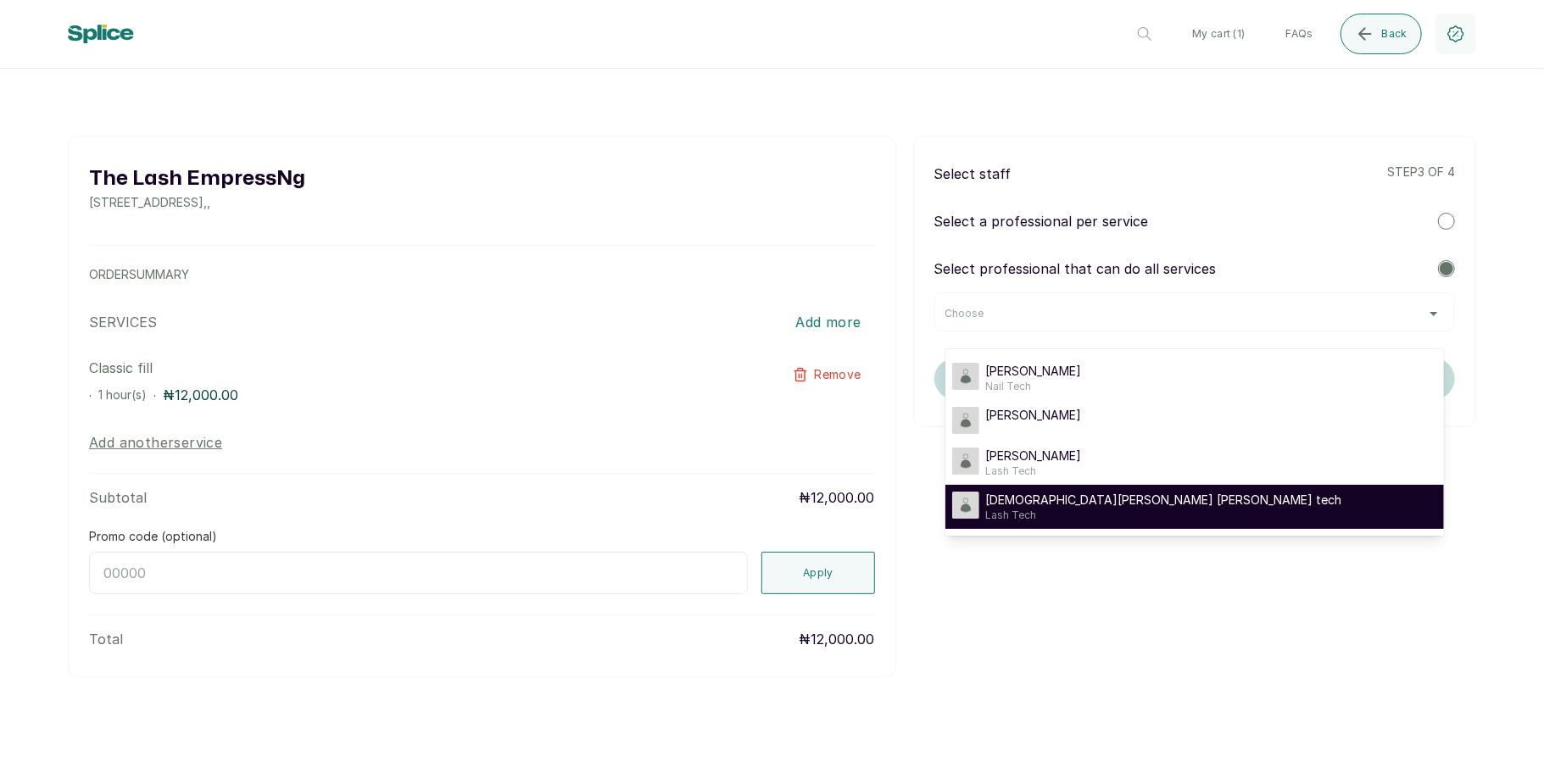
click at [1164, 505] on div "Christiana Sangotedo lash tech Lash Tech" at bounding box center [1195, 507] width 485 height 31
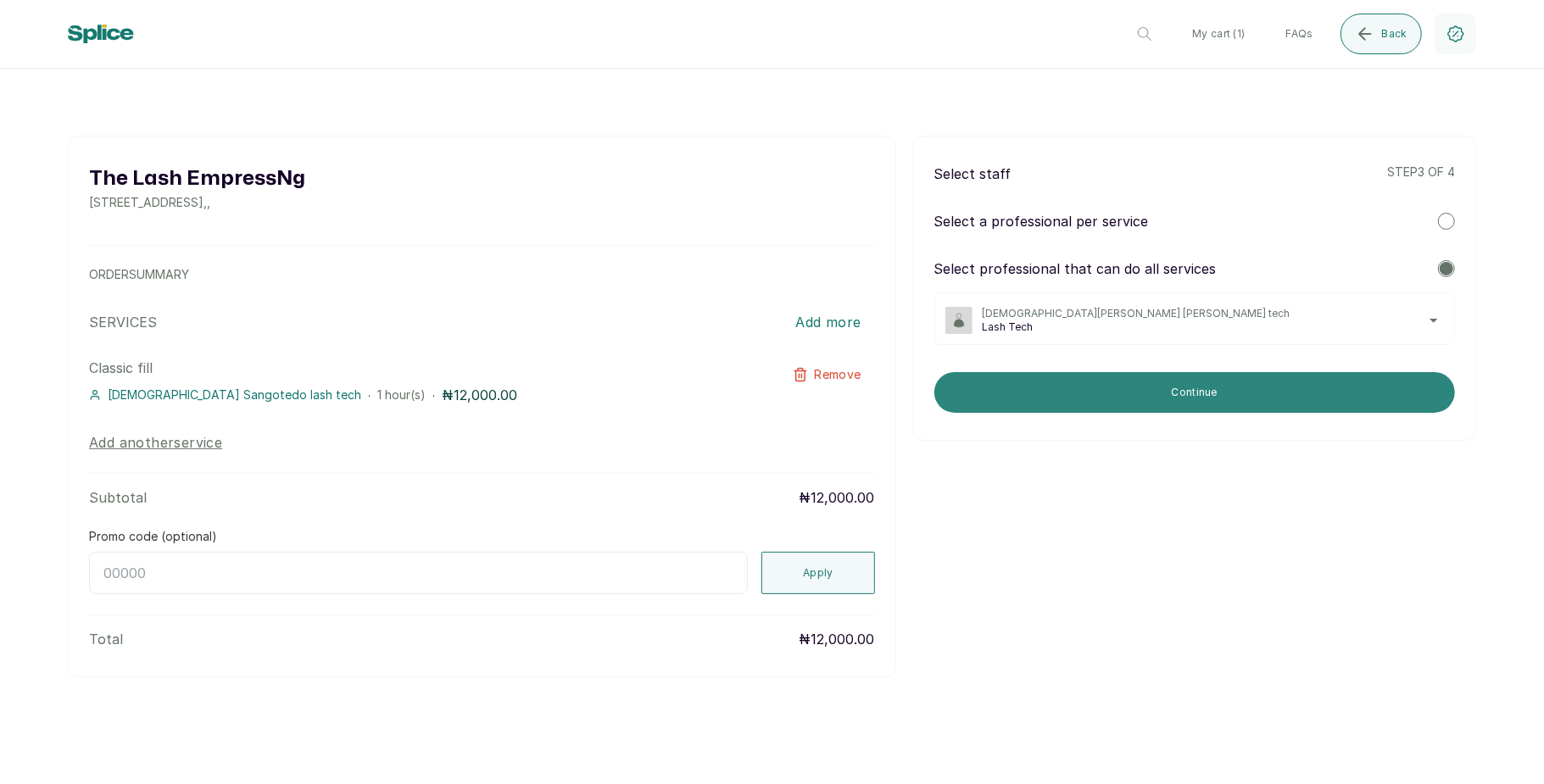
click at [1184, 383] on button "Continue" at bounding box center [1195, 392] width 521 height 41
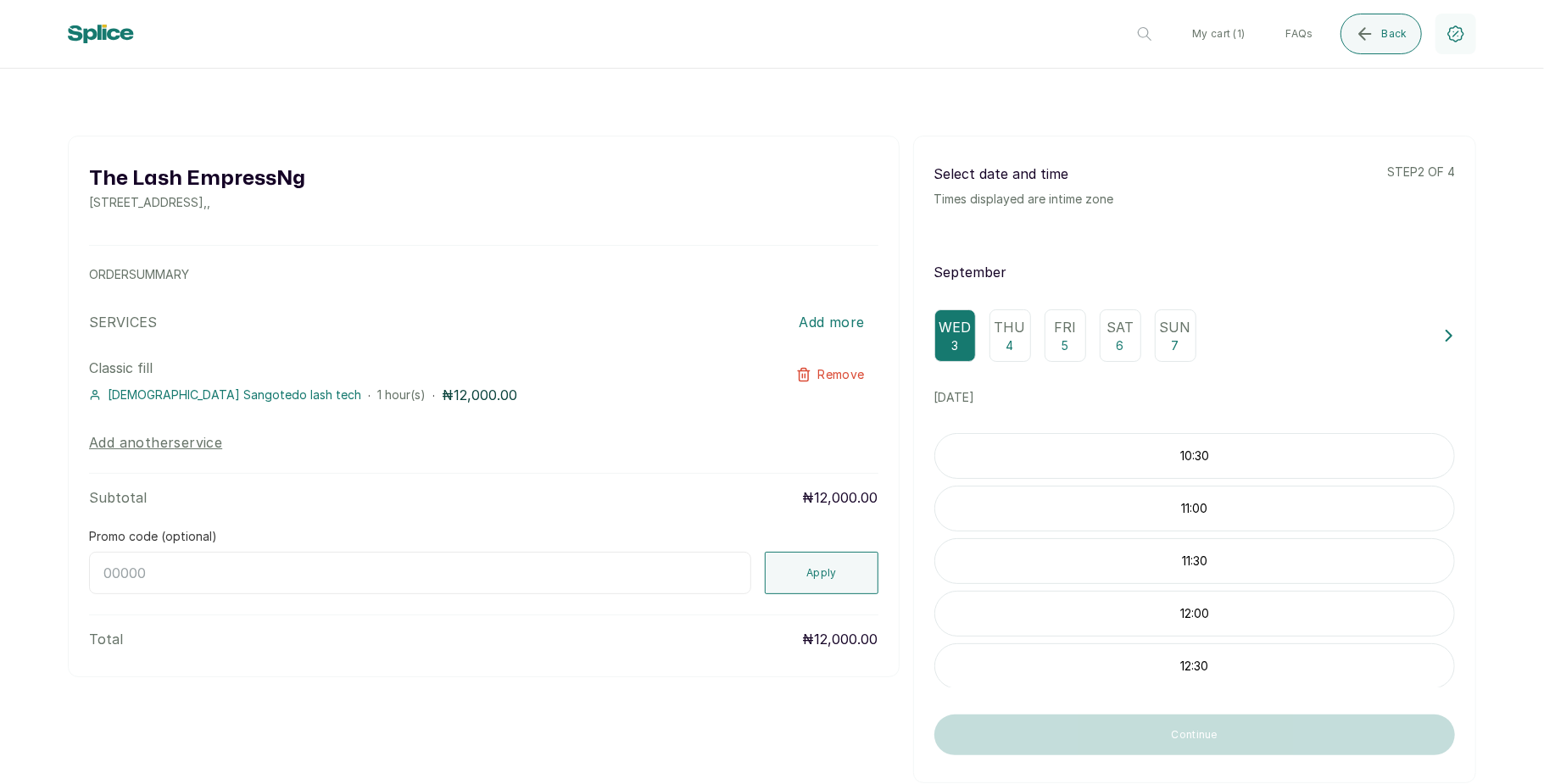
click at [995, 333] on p "Thu" at bounding box center [1010, 327] width 31 height 20
click at [1056, 336] on p "Fri" at bounding box center [1065, 327] width 22 height 20
click at [1365, 34] on icon "submit" at bounding box center [1364, 33] width 11 height 11
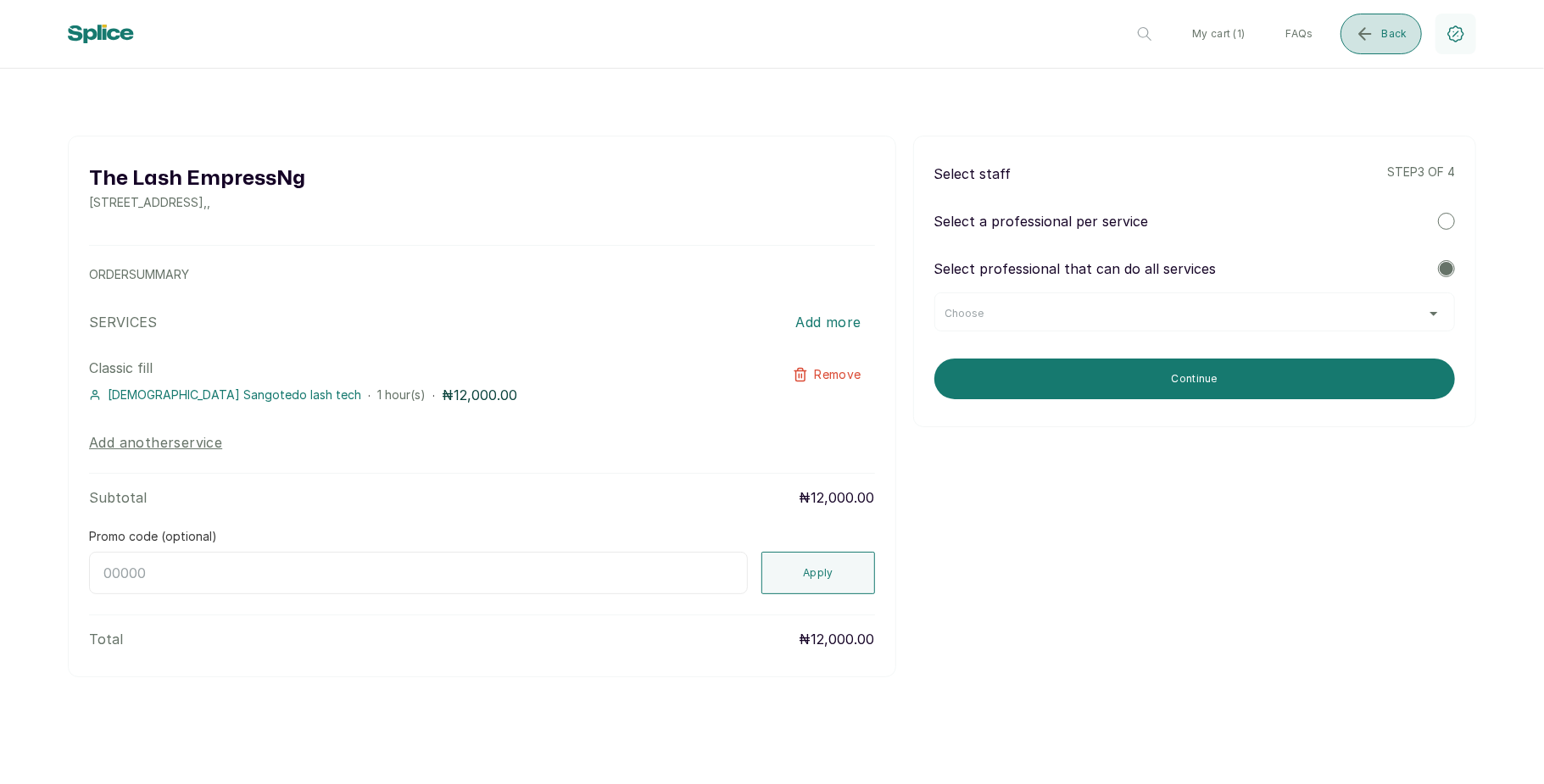
click at [1382, 31] on span "Back" at bounding box center [1395, 34] width 25 height 14
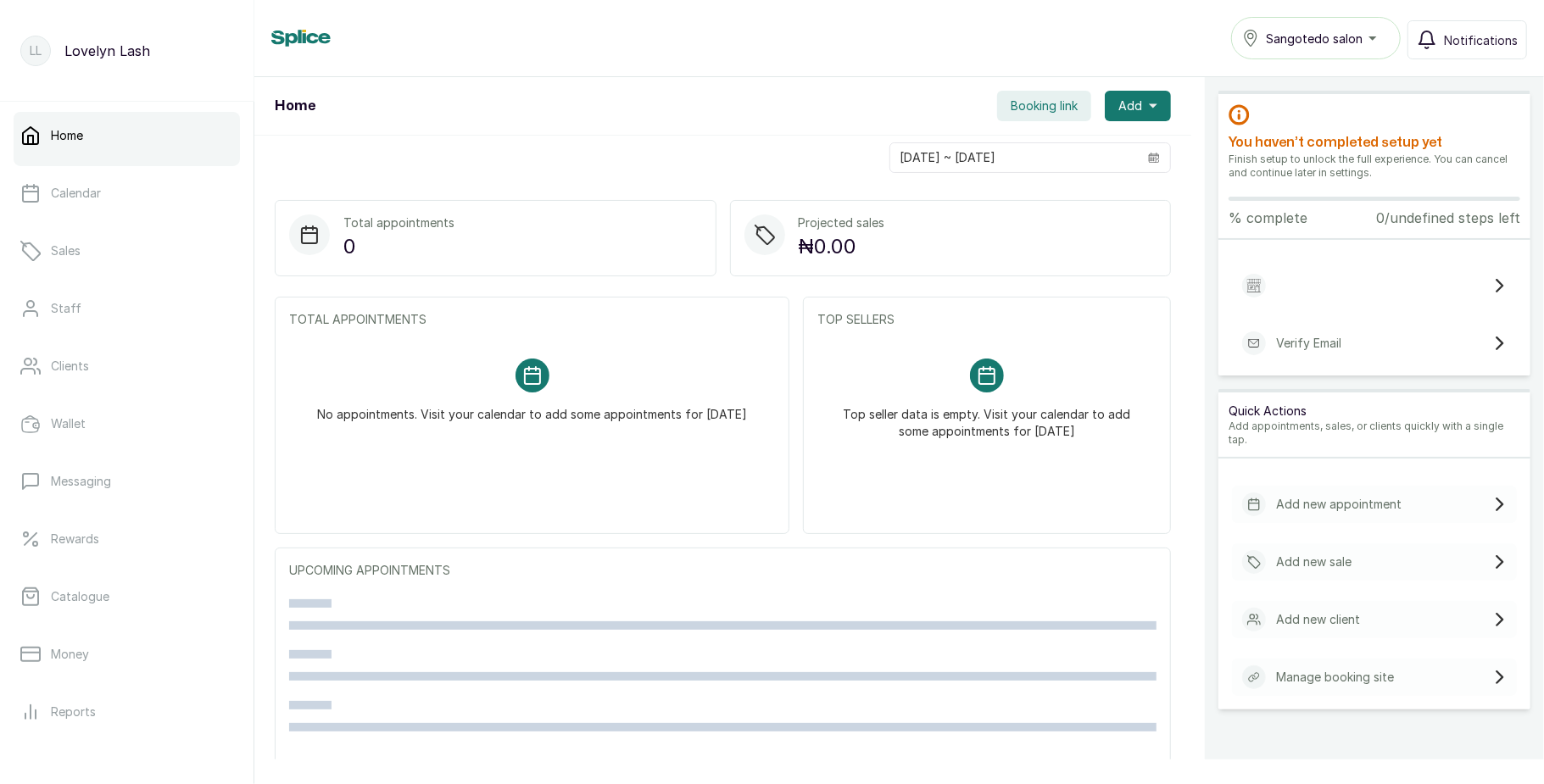
click at [1367, 41] on div "Sangotedo salon" at bounding box center [1316, 38] width 148 height 20
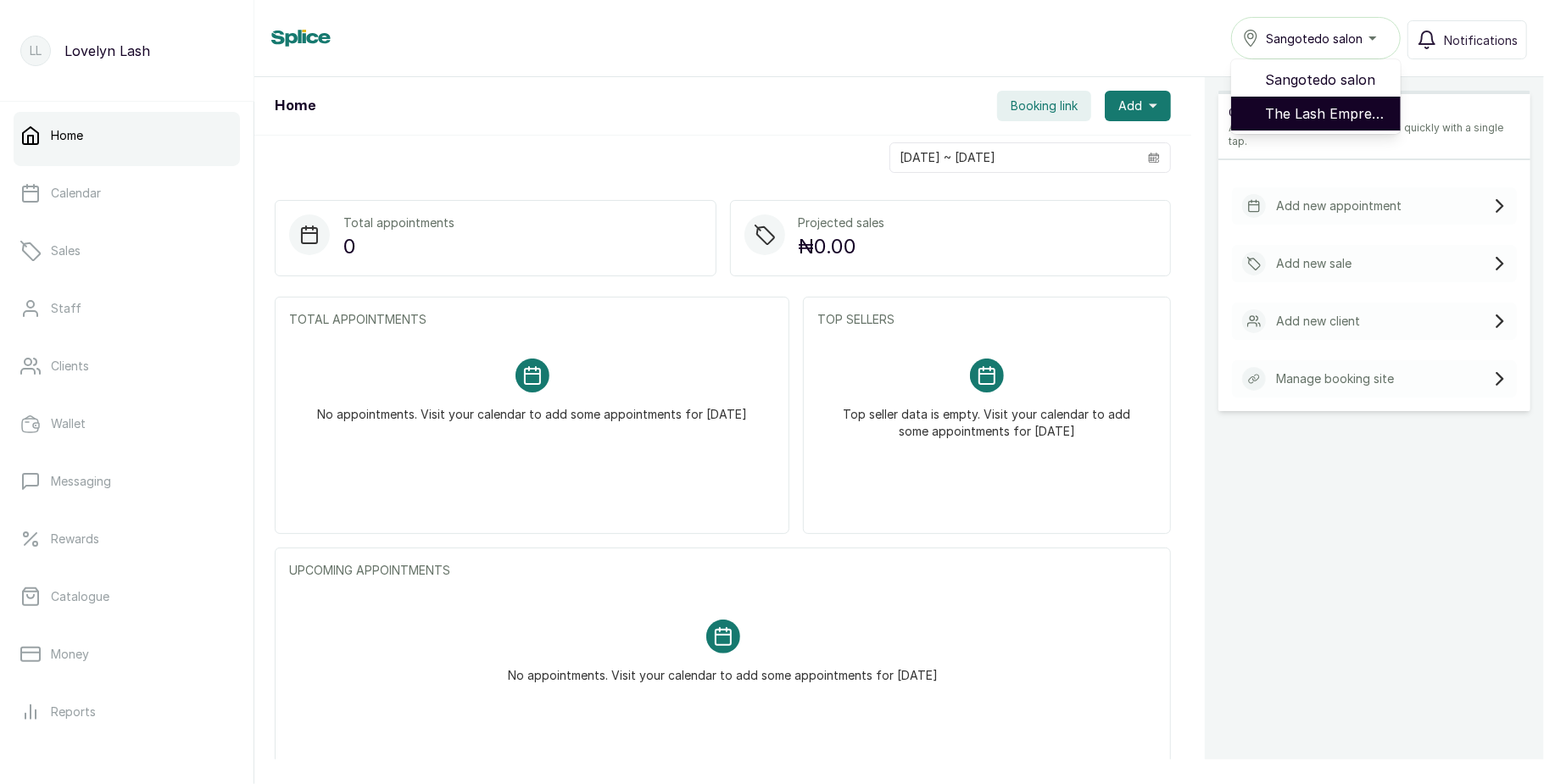
click at [1320, 107] on span "The Lash EmpressNg - Lekki" at bounding box center [1326, 114] width 122 height 20
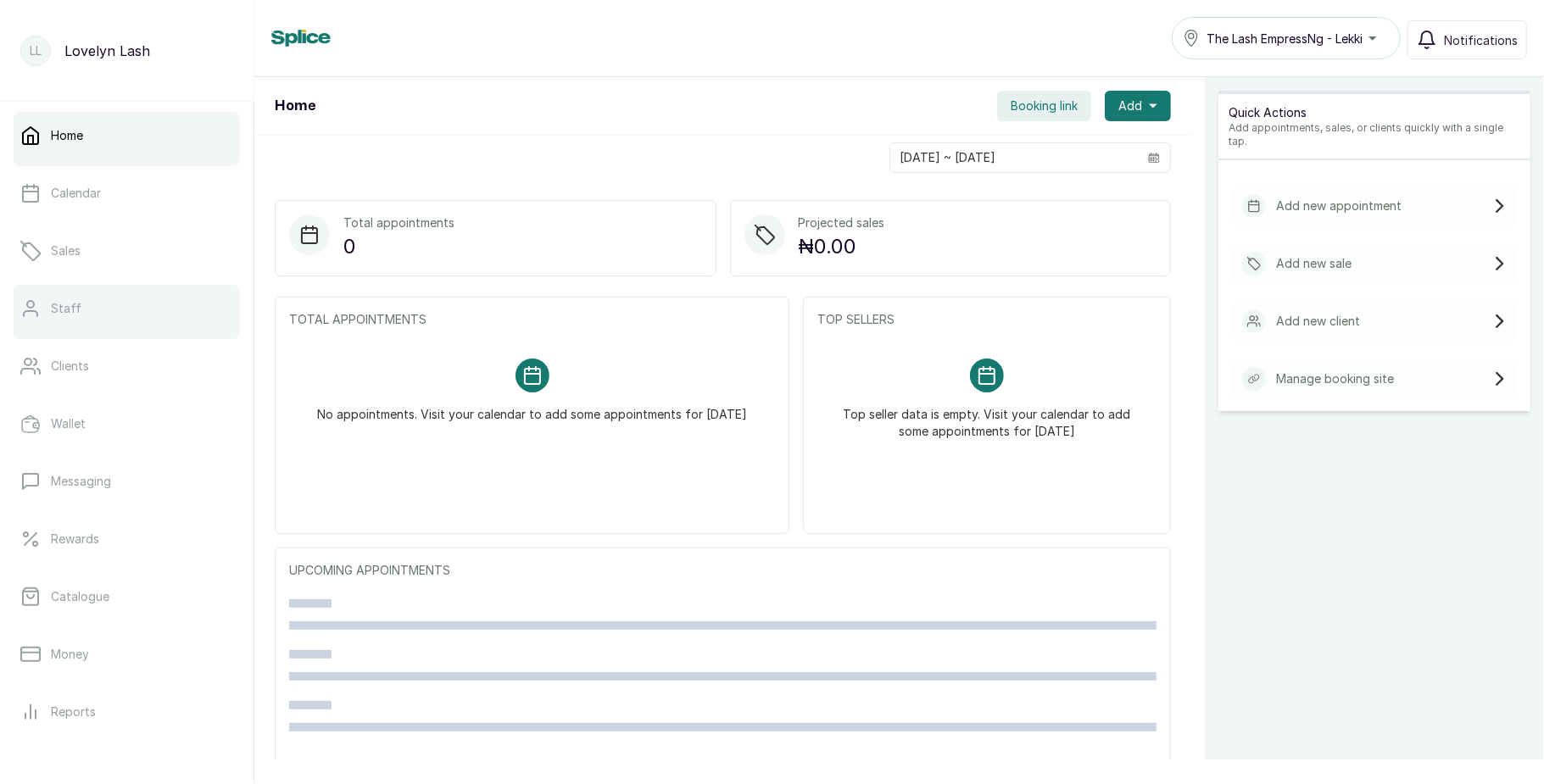
click at [106, 292] on link "Staff" at bounding box center [126, 309] width 226 height 47
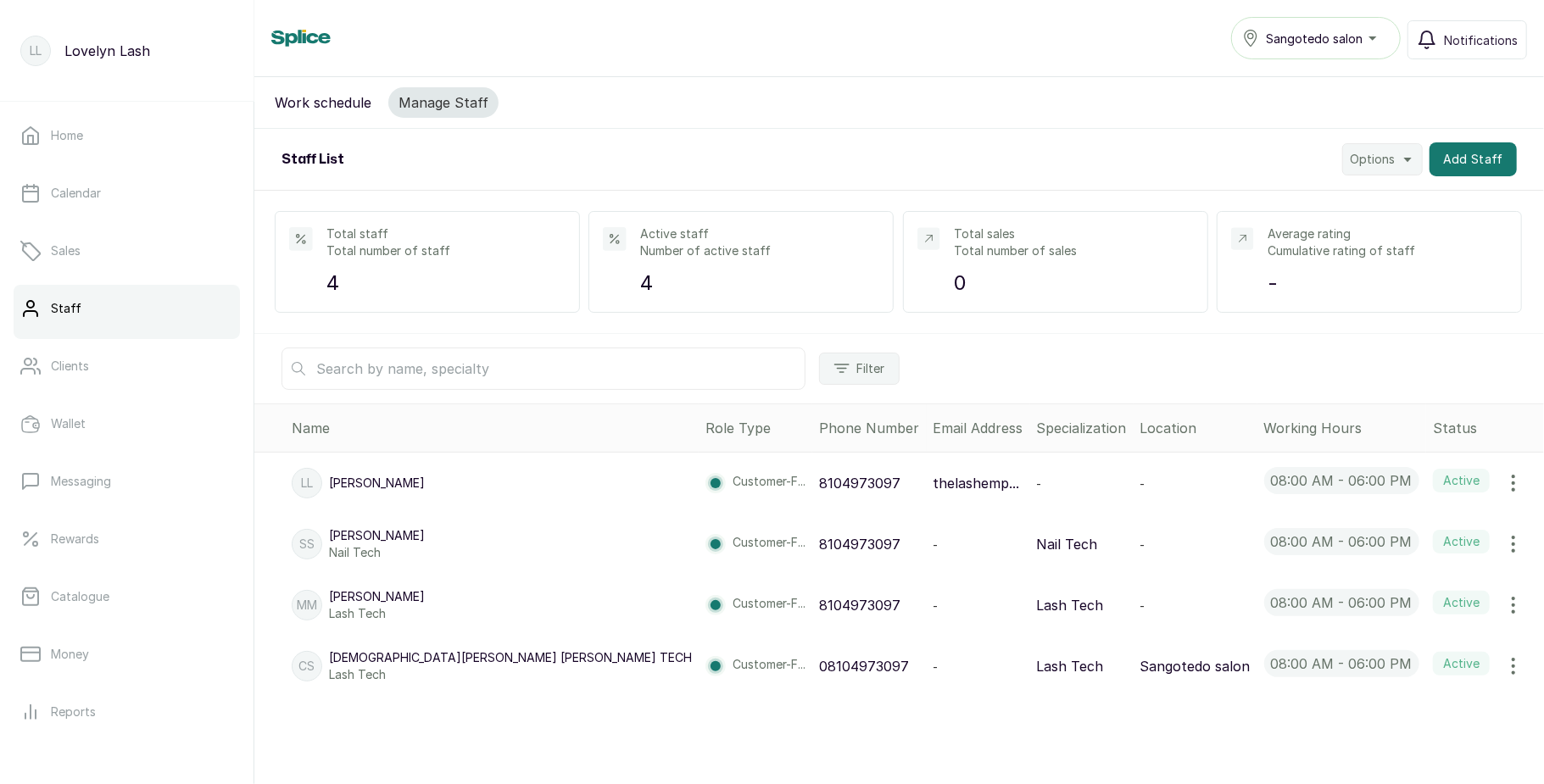
click at [1503, 604] on icon "button" at bounding box center [1513, 605] width 20 height 20
click at [1388, 425] on span "Edit" at bounding box center [1400, 422] width 25 height 20
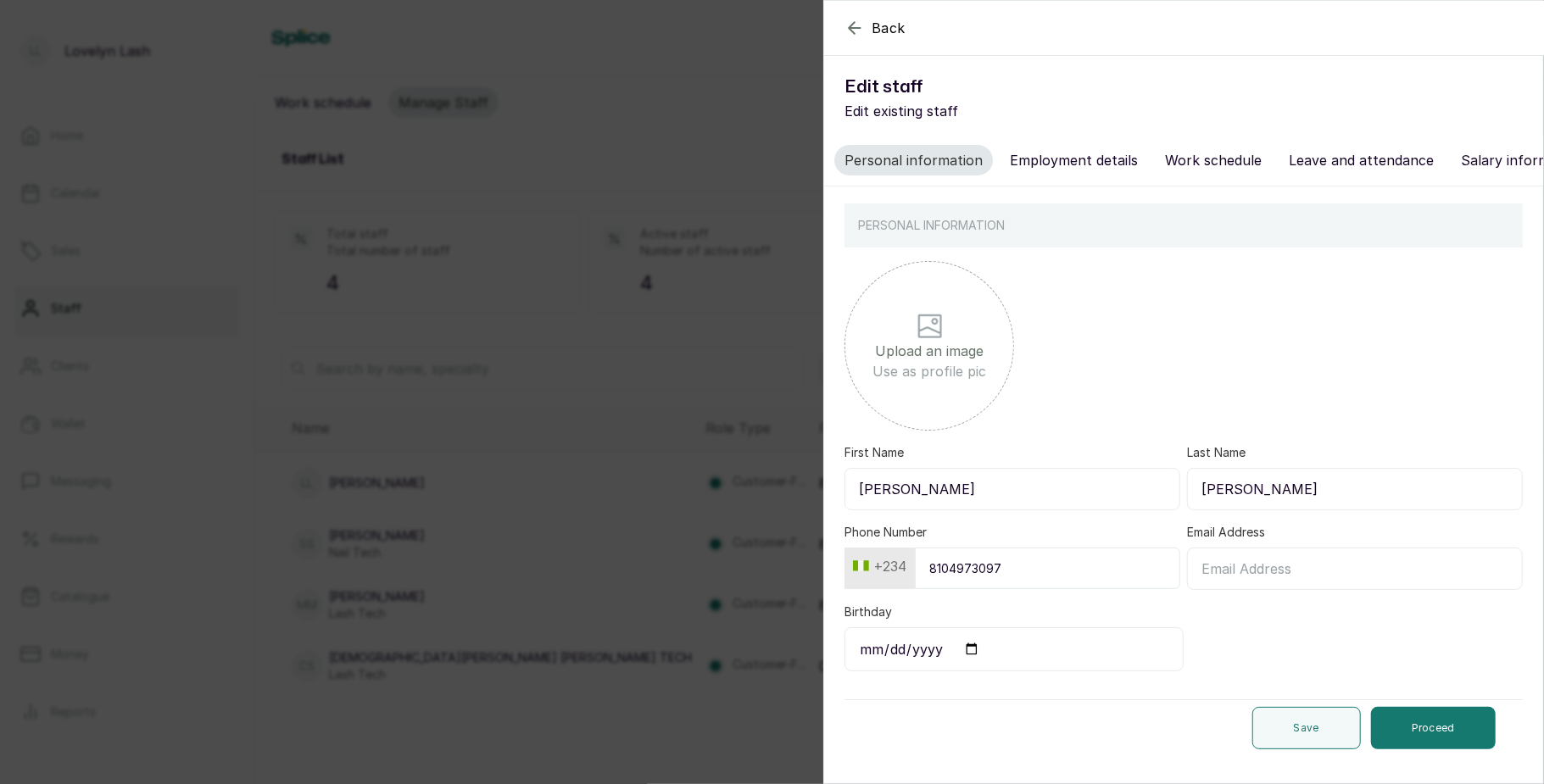
click at [1087, 156] on button "Employment details" at bounding box center [1073, 160] width 148 height 31
select select "lash_tech"
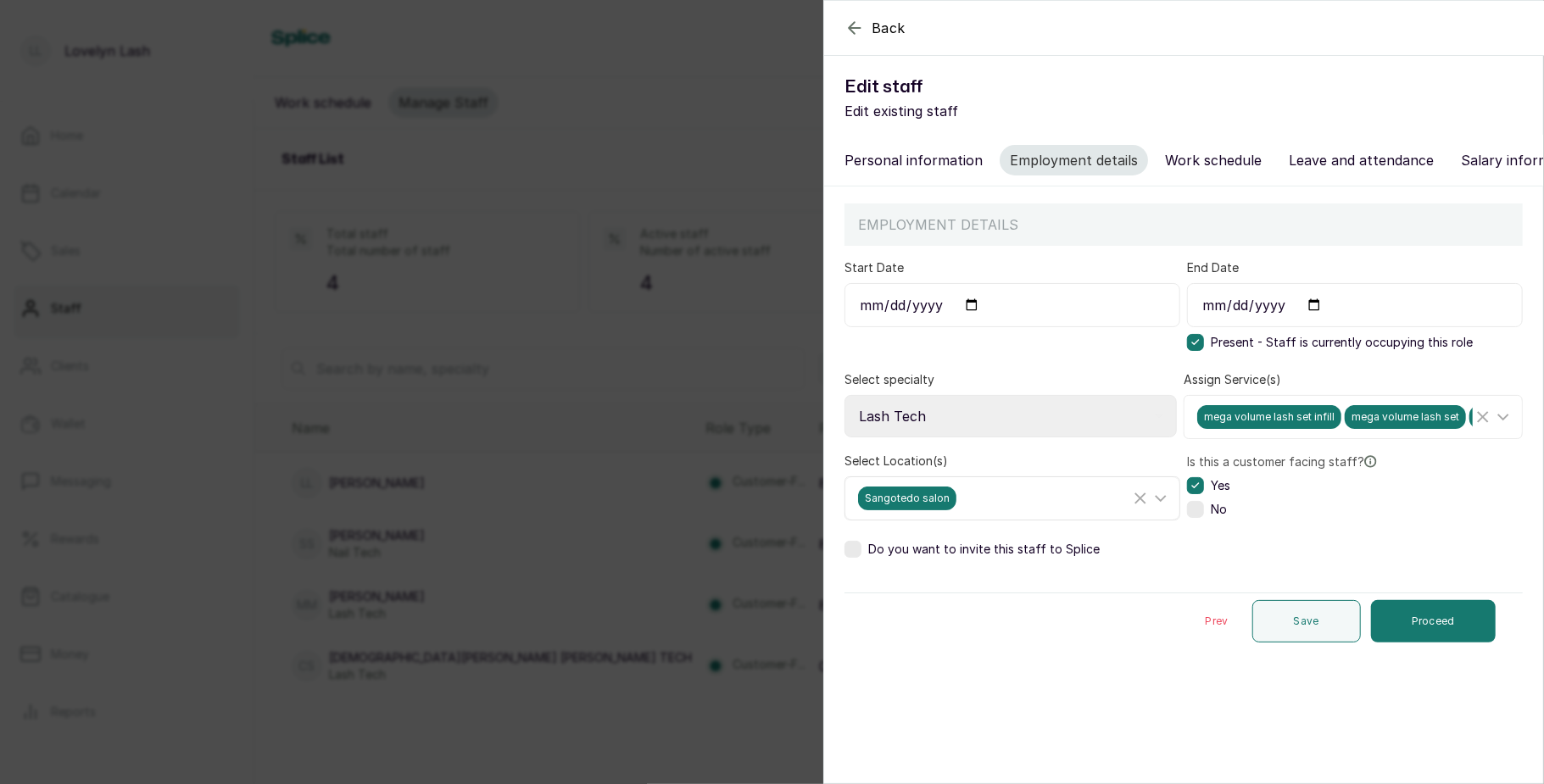
click at [1062, 510] on div "Sangotedo salon" at bounding box center [994, 498] width 272 height 24
click at [947, 626] on span "Sangotedo salon" at bounding box center [928, 615] width 110 height 20
click at [869, 620] on input "Sangotedo salon" at bounding box center [863, 614] width 11 height 11
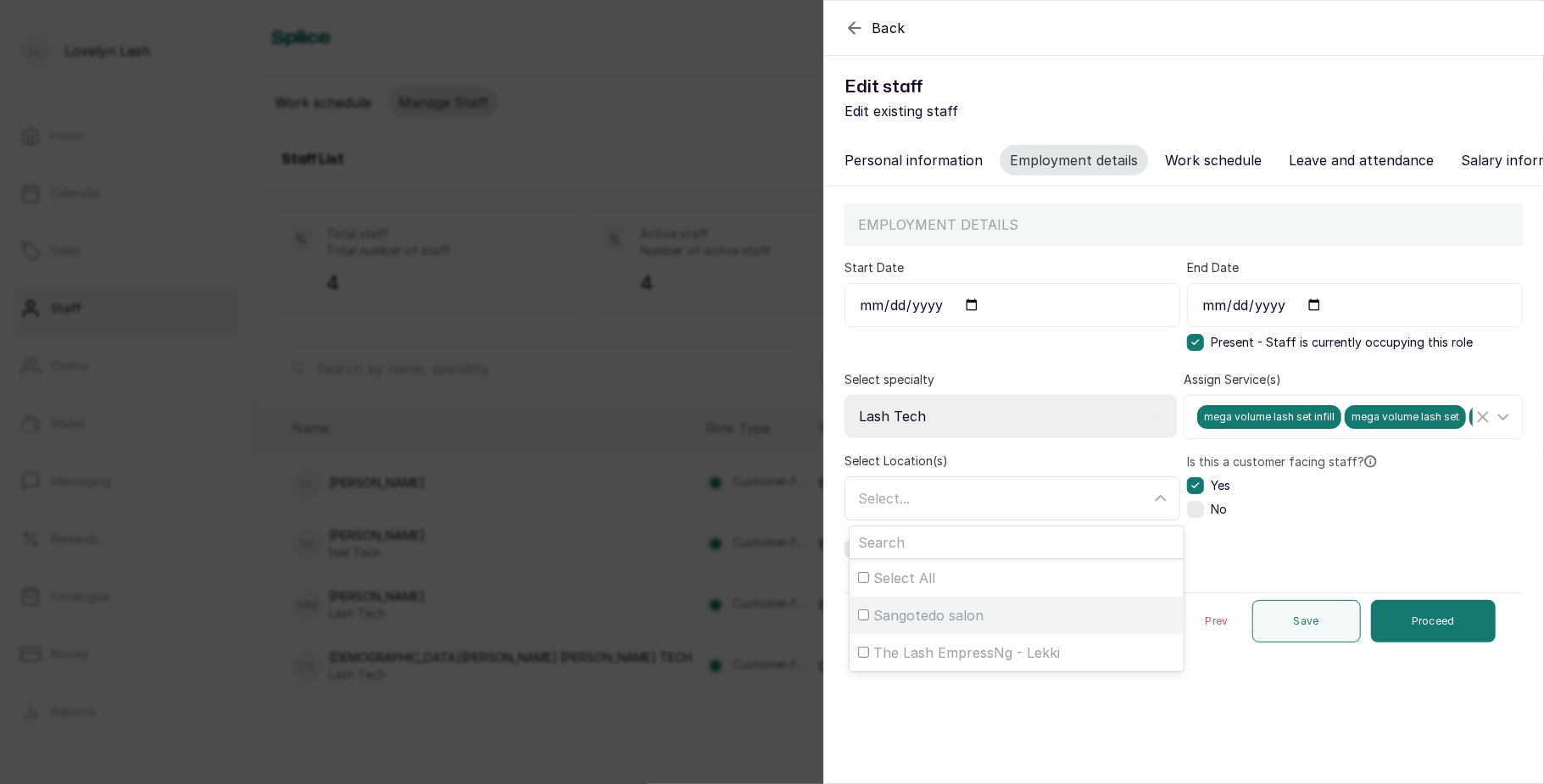
click at [947, 626] on span "Sangotedo salon" at bounding box center [928, 615] width 110 height 20
click at [869, 620] on input "Sangotedo salon" at bounding box center [863, 614] width 11 height 11
checkbox input "true"
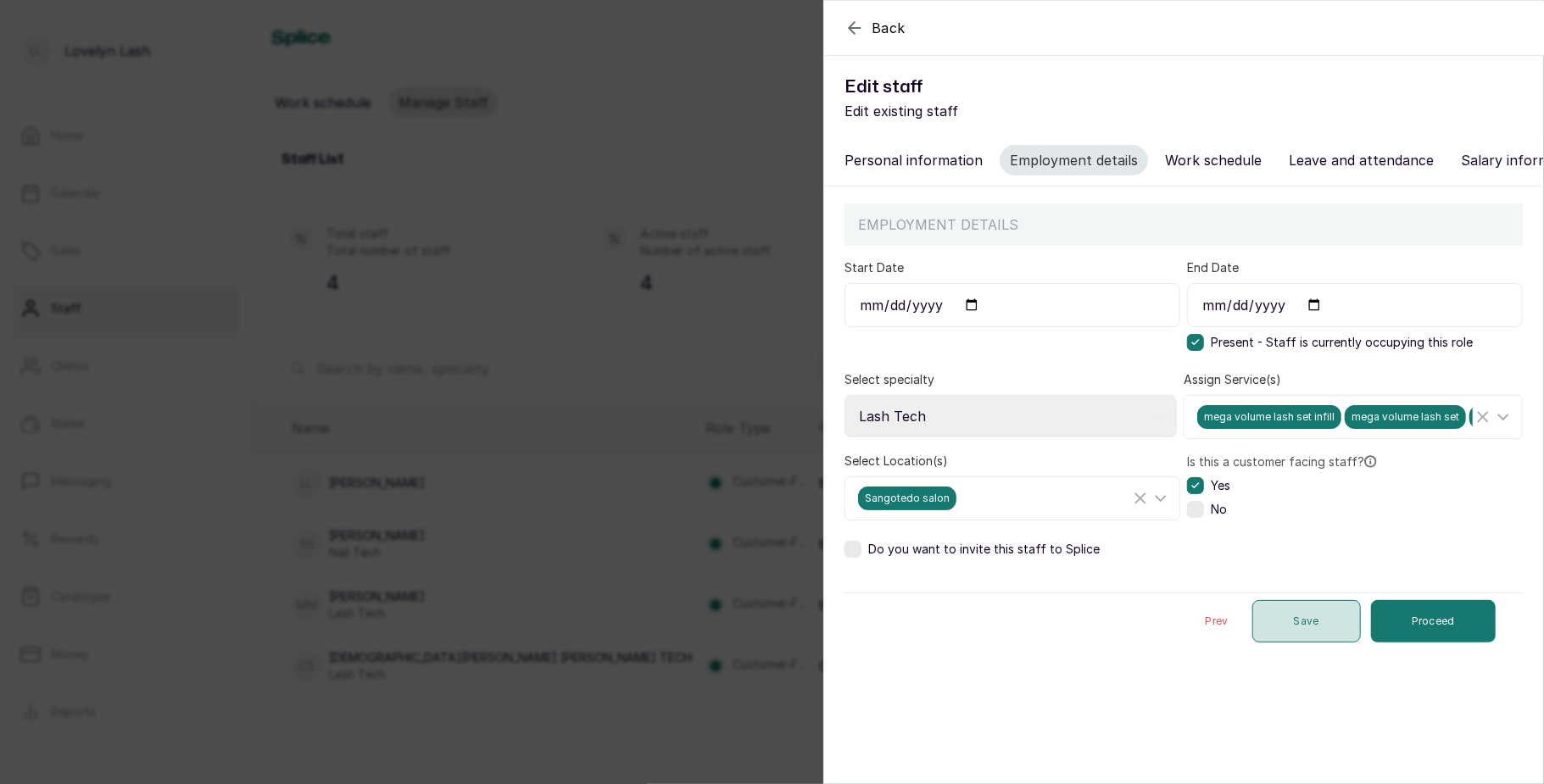
click at [1289, 628] on button "Save" at bounding box center [1307, 621] width 109 height 42
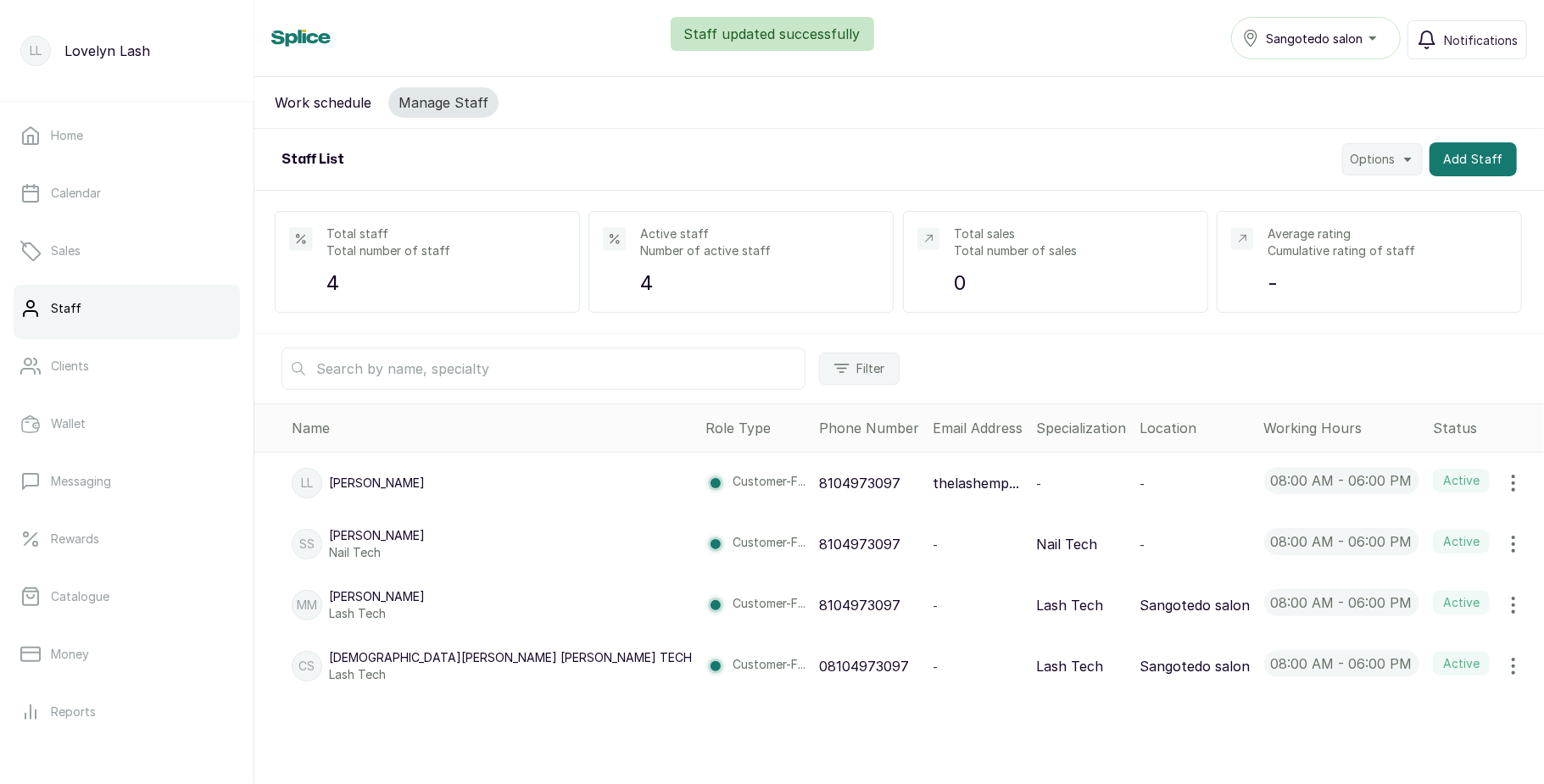
click at [1503, 553] on icon "button" at bounding box center [1513, 544] width 20 height 20
click at [1388, 592] on span "Edit" at bounding box center [1400, 592] width 25 height 20
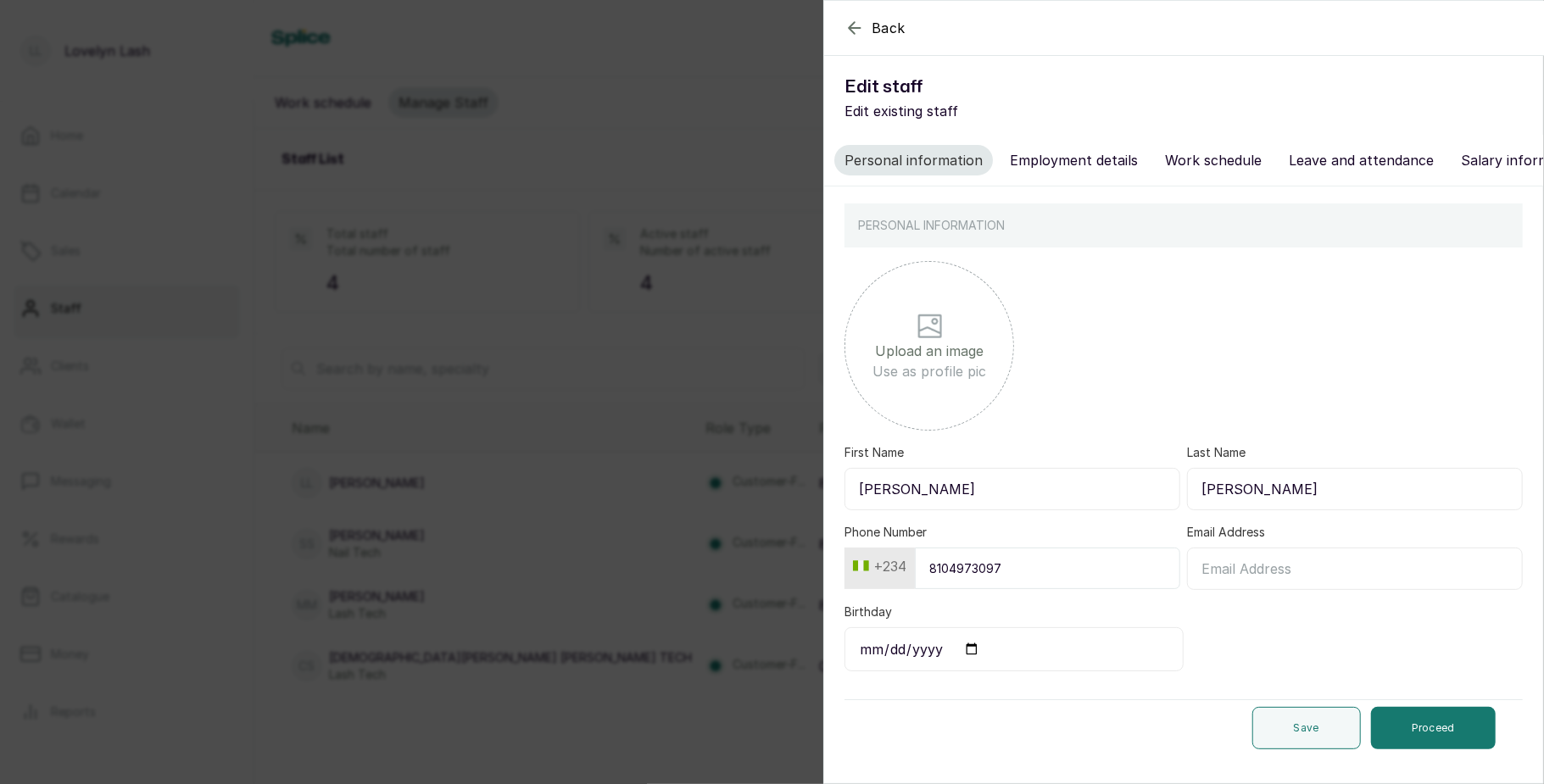
click at [1063, 164] on button "Employment details" at bounding box center [1073, 160] width 148 height 31
select select "nail_tech"
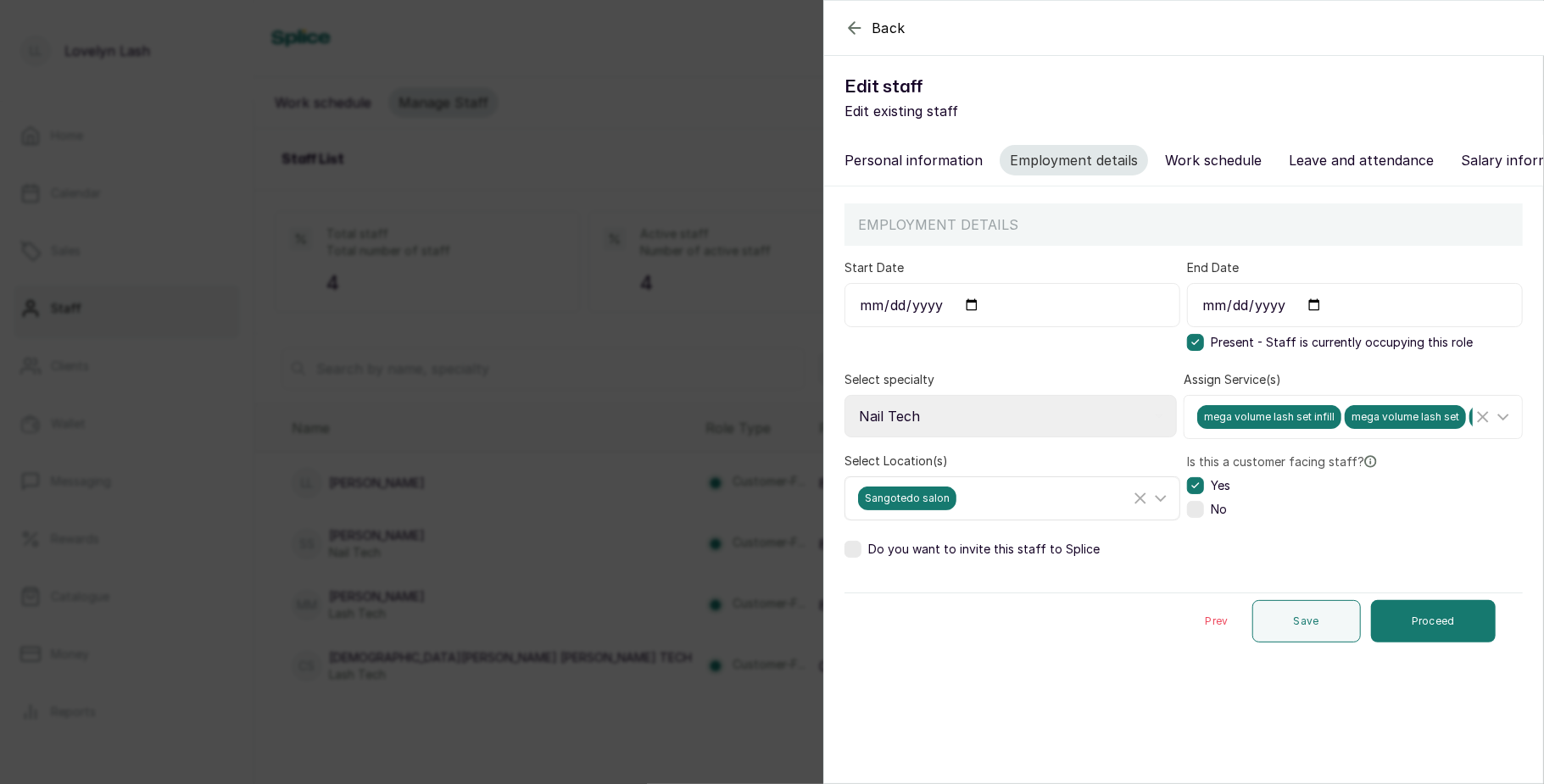
click at [1008, 510] on div "Sangotedo salon" at bounding box center [994, 498] width 272 height 24
click at [878, 626] on span "Sangotedo salon" at bounding box center [928, 615] width 110 height 20
click at [869, 620] on input "Sangotedo salon" at bounding box center [863, 614] width 11 height 11
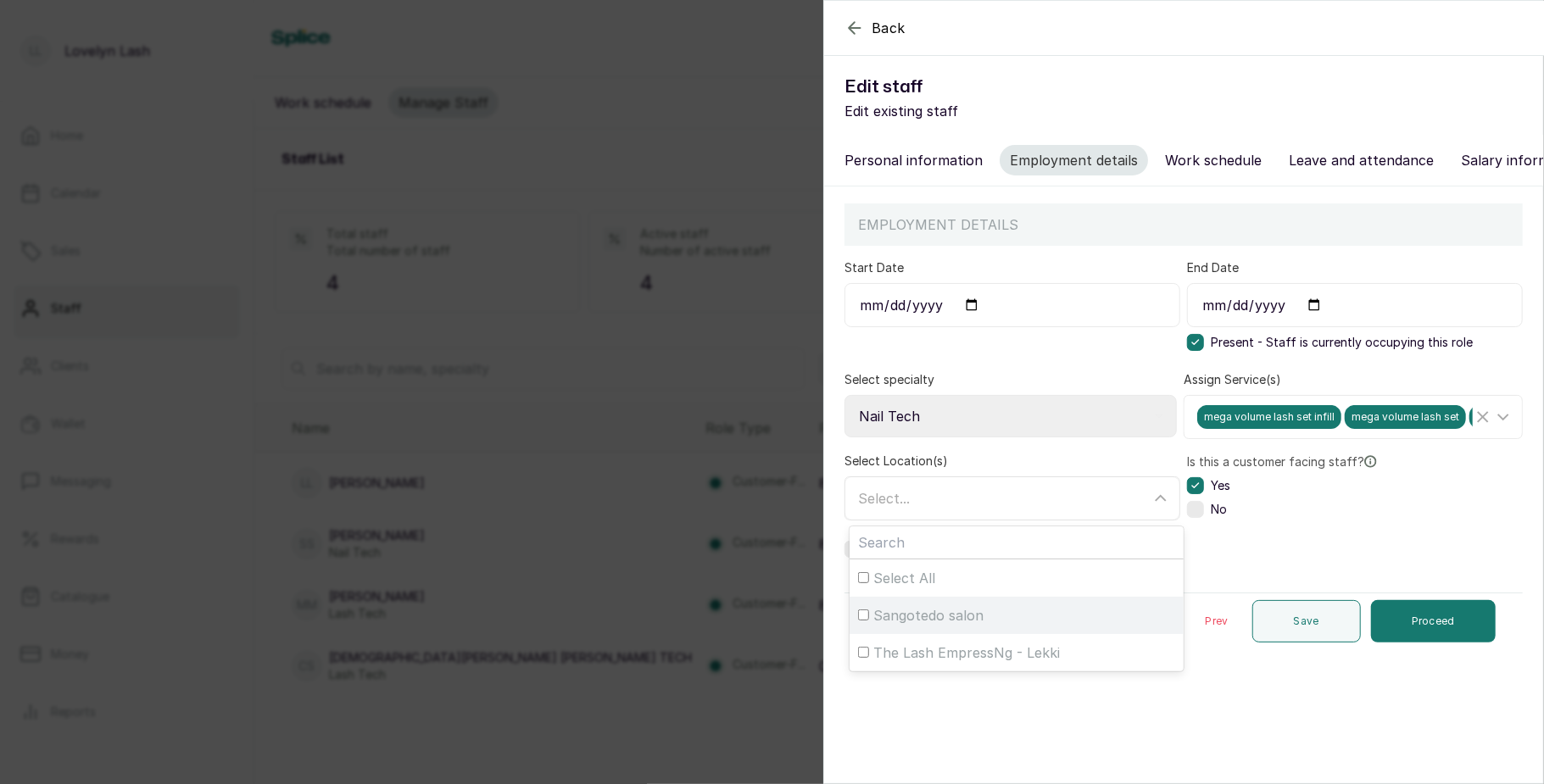
click at [878, 626] on span "Sangotedo salon" at bounding box center [928, 615] width 110 height 20
click at [869, 620] on input "Sangotedo salon" at bounding box center [863, 614] width 11 height 11
checkbox input "true"
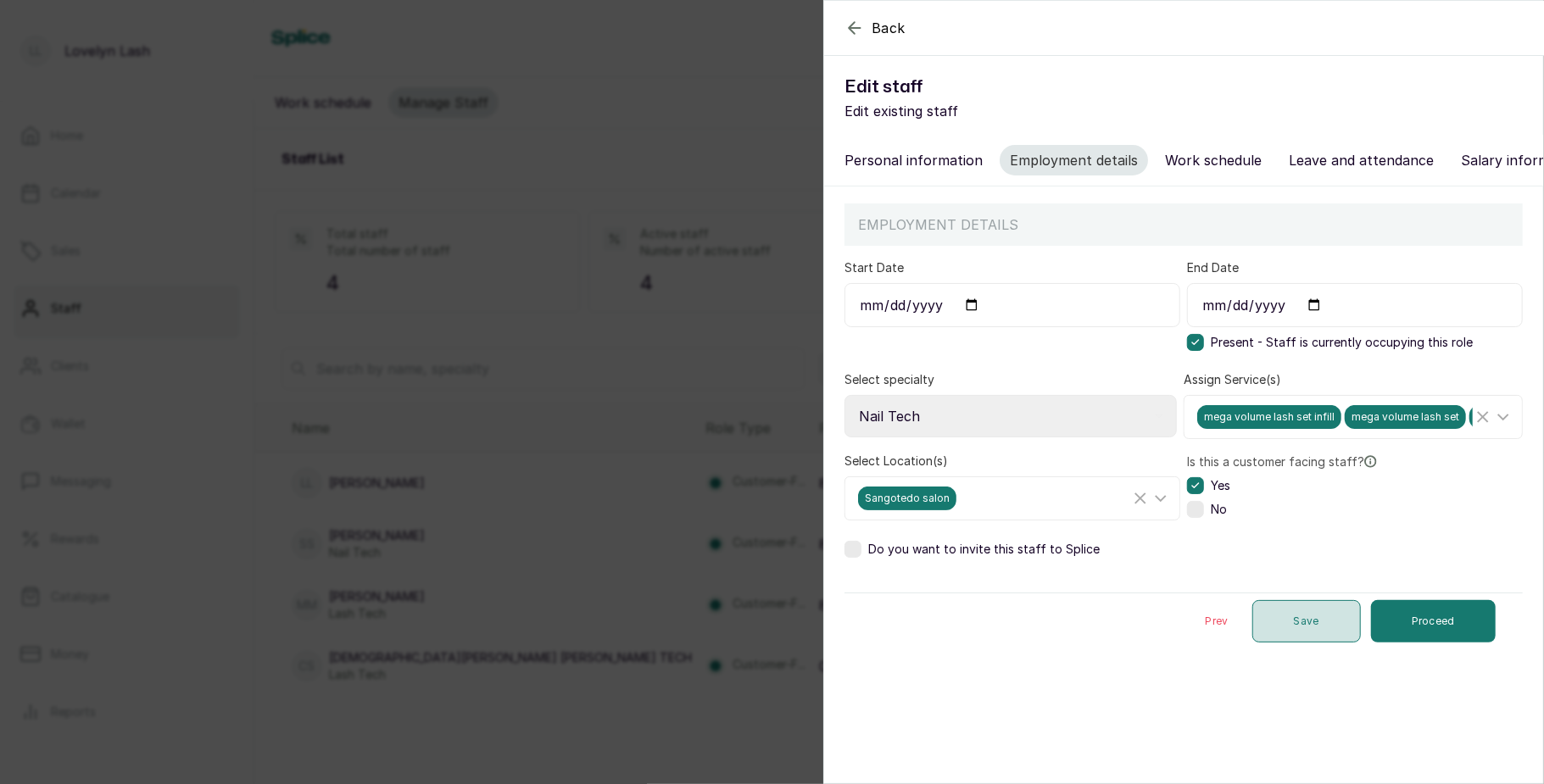
click at [1265, 631] on button "Save" at bounding box center [1307, 621] width 109 height 42
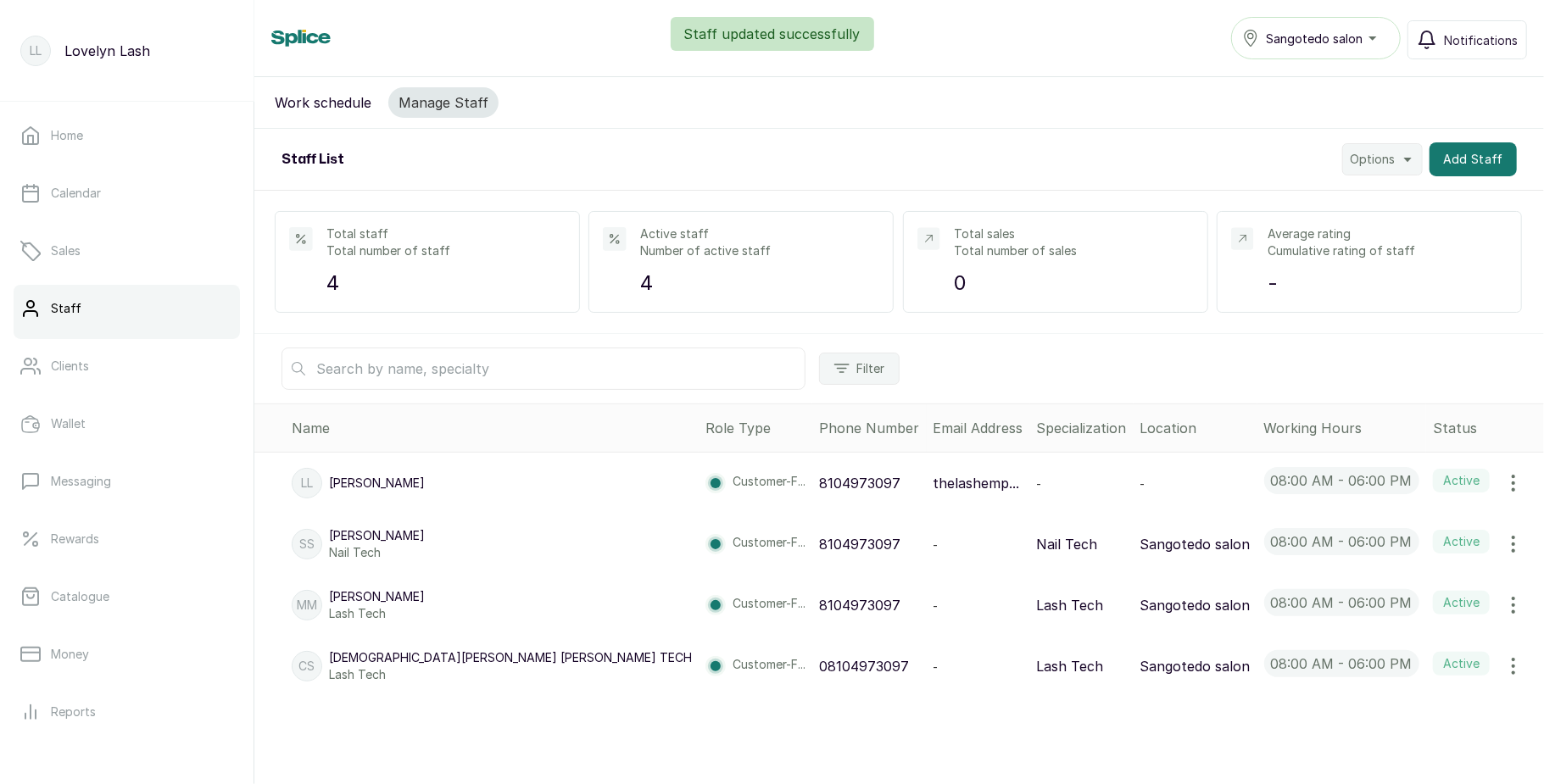
click at [1503, 486] on icon "button" at bounding box center [1513, 483] width 20 height 20
click at [1368, 531] on span "Edit" at bounding box center [1442, 531] width 163 height 20
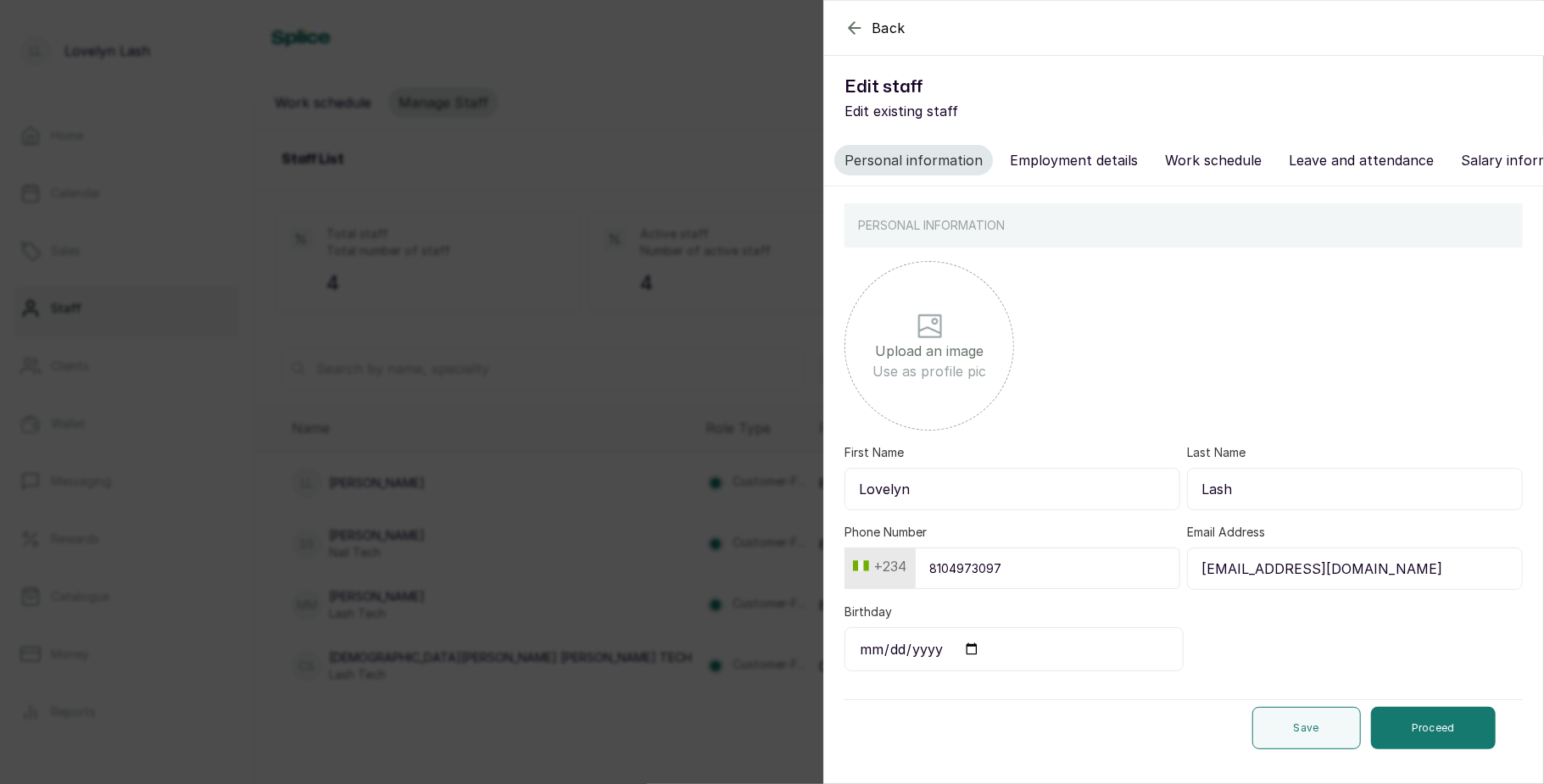
click at [1055, 158] on button "Employment details" at bounding box center [1073, 160] width 148 height 31
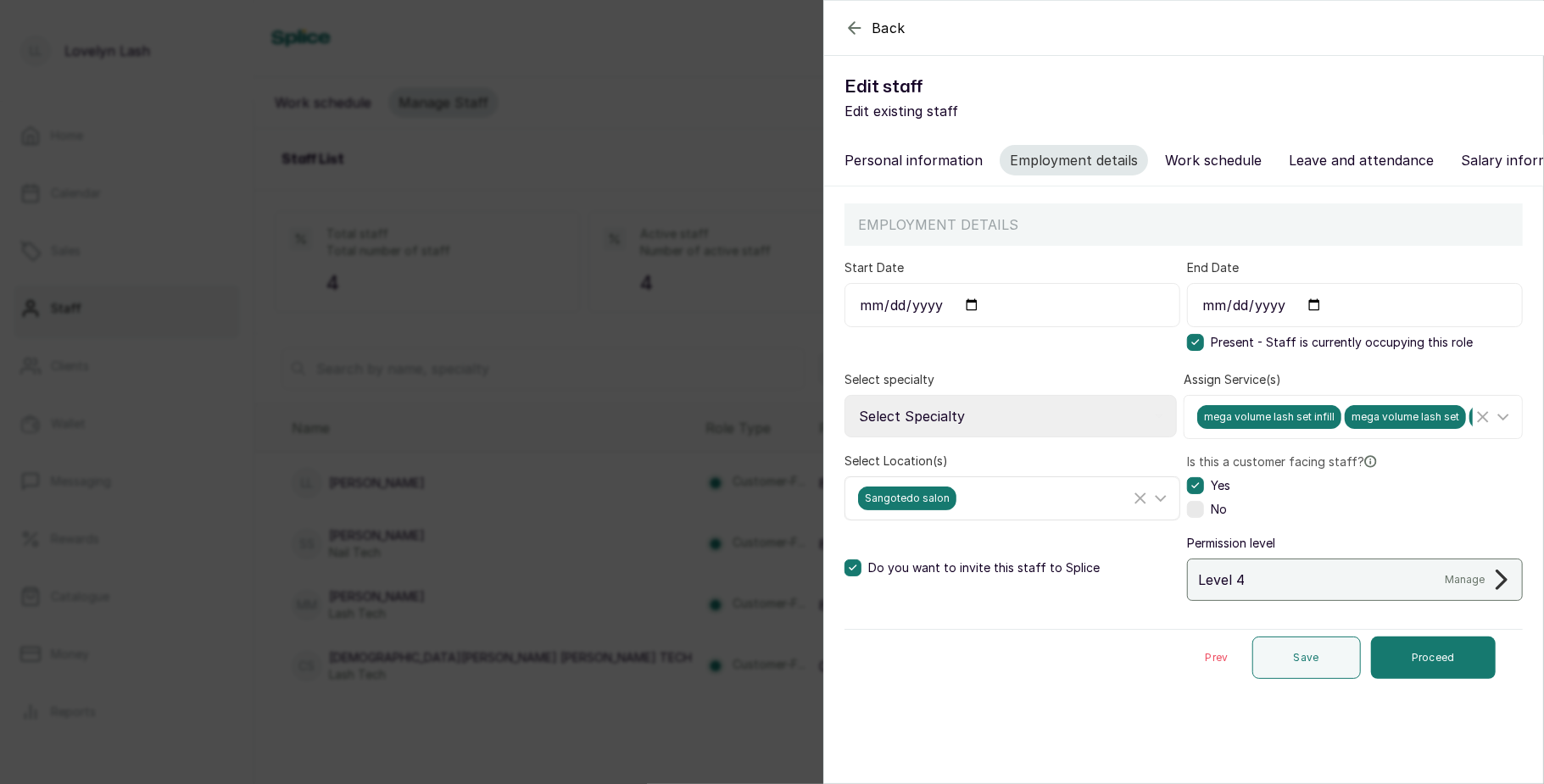
click at [972, 510] on div "Sangotedo salon" at bounding box center [994, 498] width 272 height 24
click at [939, 626] on span "Sangotedo salon" at bounding box center [928, 615] width 110 height 20
click at [869, 620] on input "Sangotedo salon" at bounding box center [863, 614] width 11 height 11
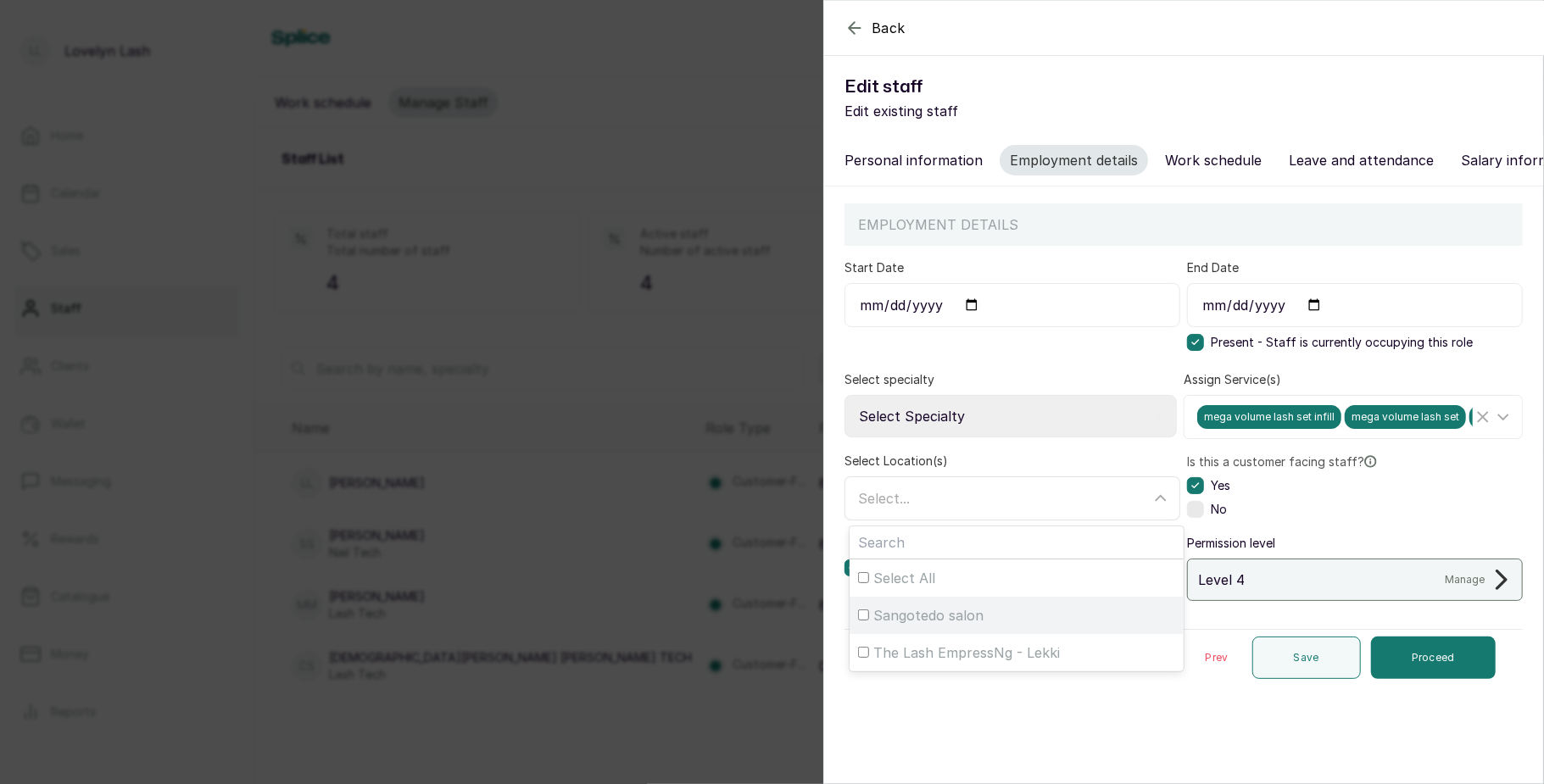
click at [939, 626] on span "Sangotedo salon" at bounding box center [928, 615] width 110 height 20
click at [869, 620] on input "Sangotedo salon" at bounding box center [863, 614] width 11 height 11
checkbox input "true"
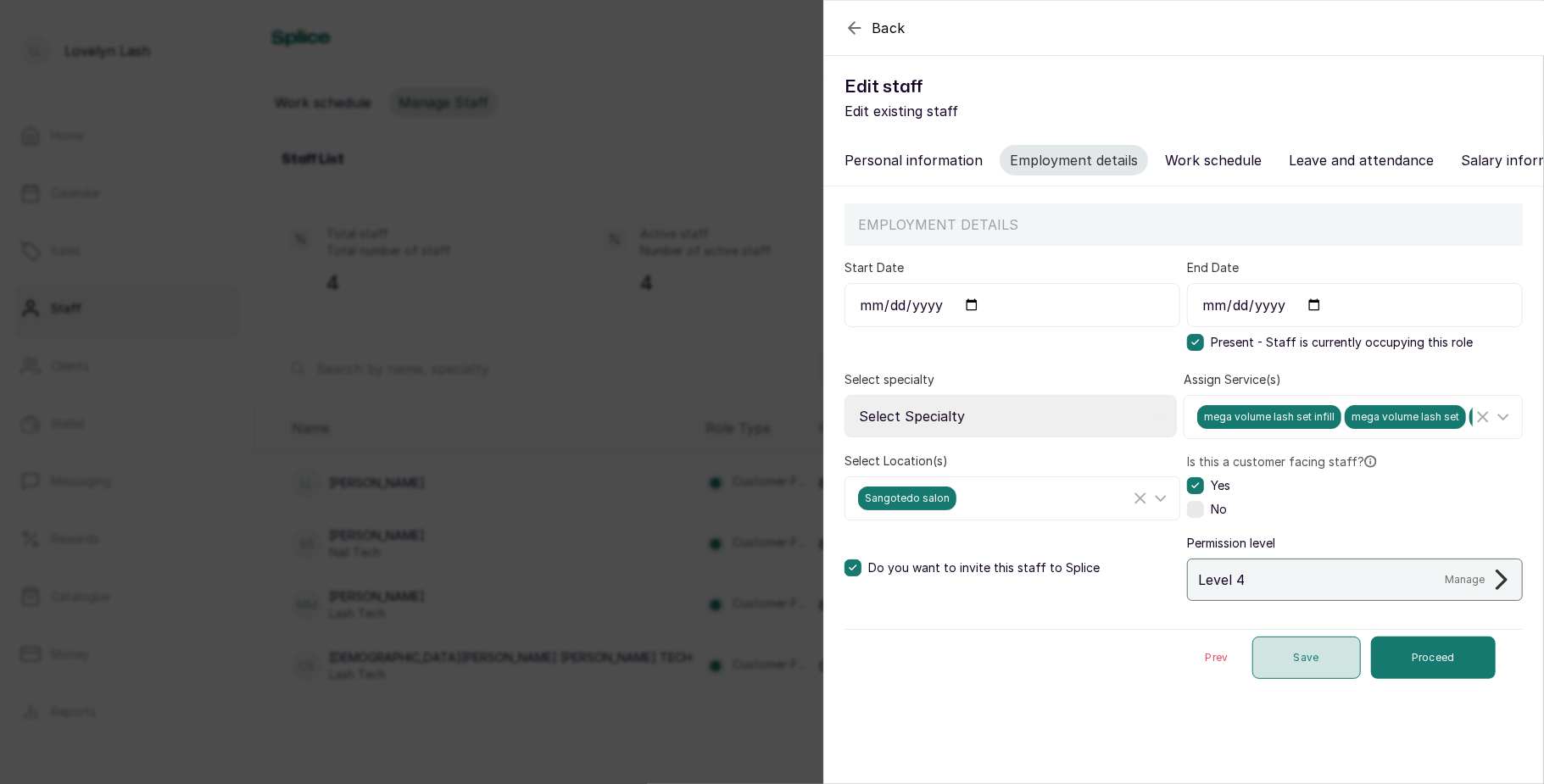
click at [1292, 679] on button "Save" at bounding box center [1307, 658] width 109 height 42
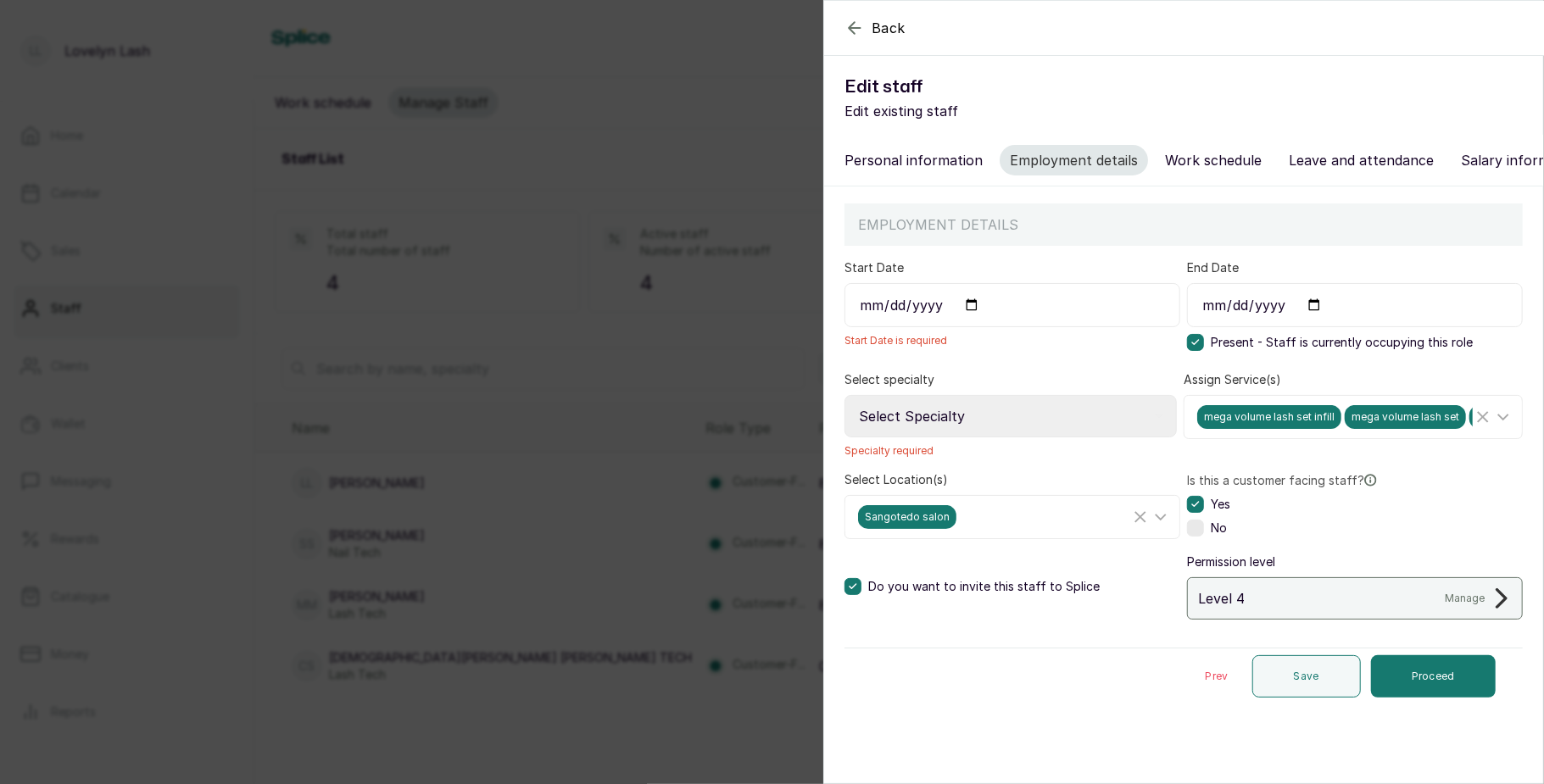
click at [968, 313] on input "Start Date" at bounding box center [1012, 305] width 336 height 44
click at [967, 324] on input "Start Date" at bounding box center [1012, 305] width 336 height 44
type input "2025-09-03"
click at [960, 432] on select "Select Specialty Accountant Admin Level 1 Admin Level 2 Aesthetic Nurse Aesthet…" at bounding box center [1011, 416] width 332 height 42
select select "ceo"
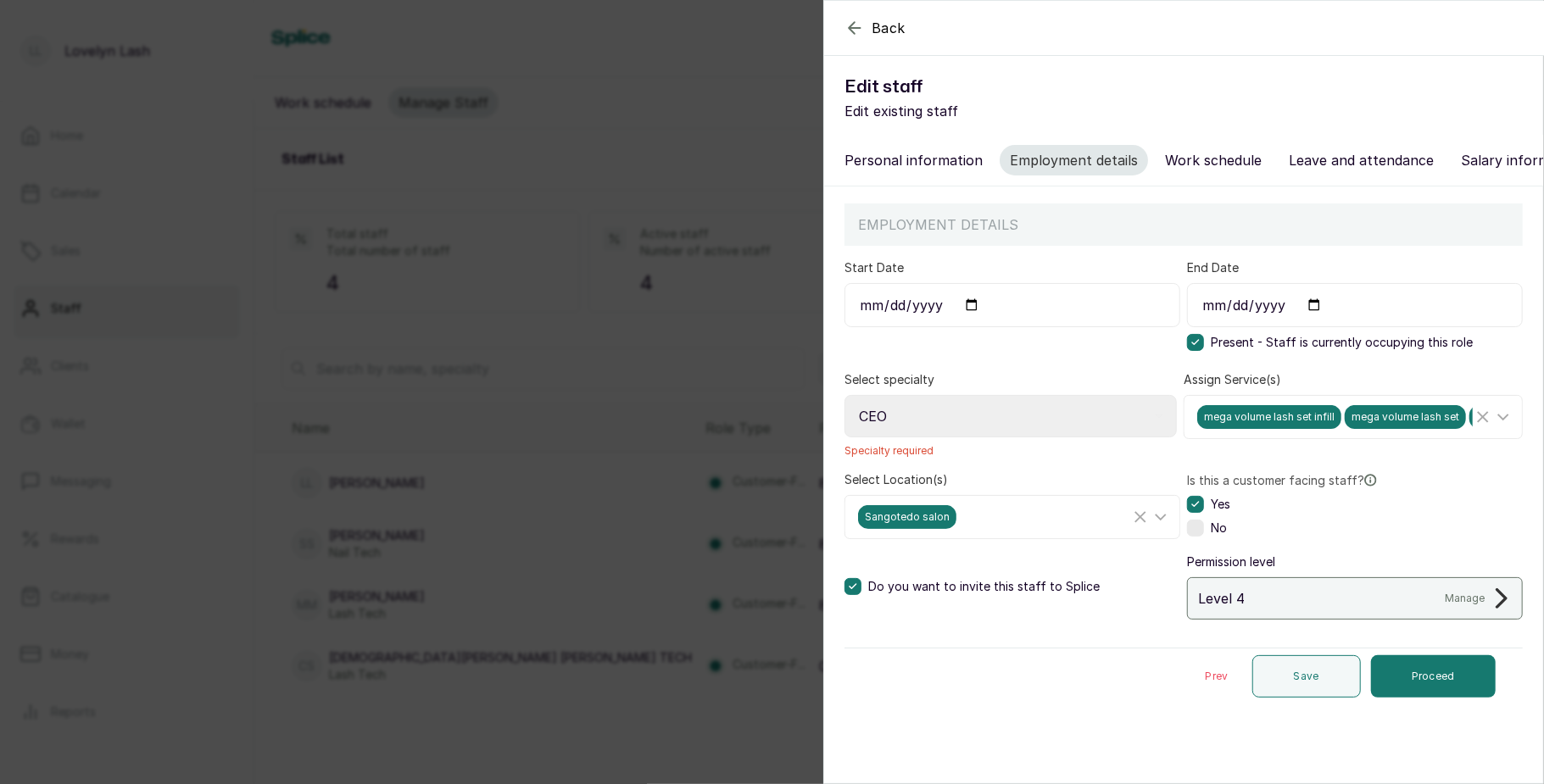
click at [844, 413] on select "Select Specialty Accountant Admin Level 1 Admin Level 2 Aesthetic Nurse Aesthet…" at bounding box center [1011, 416] width 332 height 42
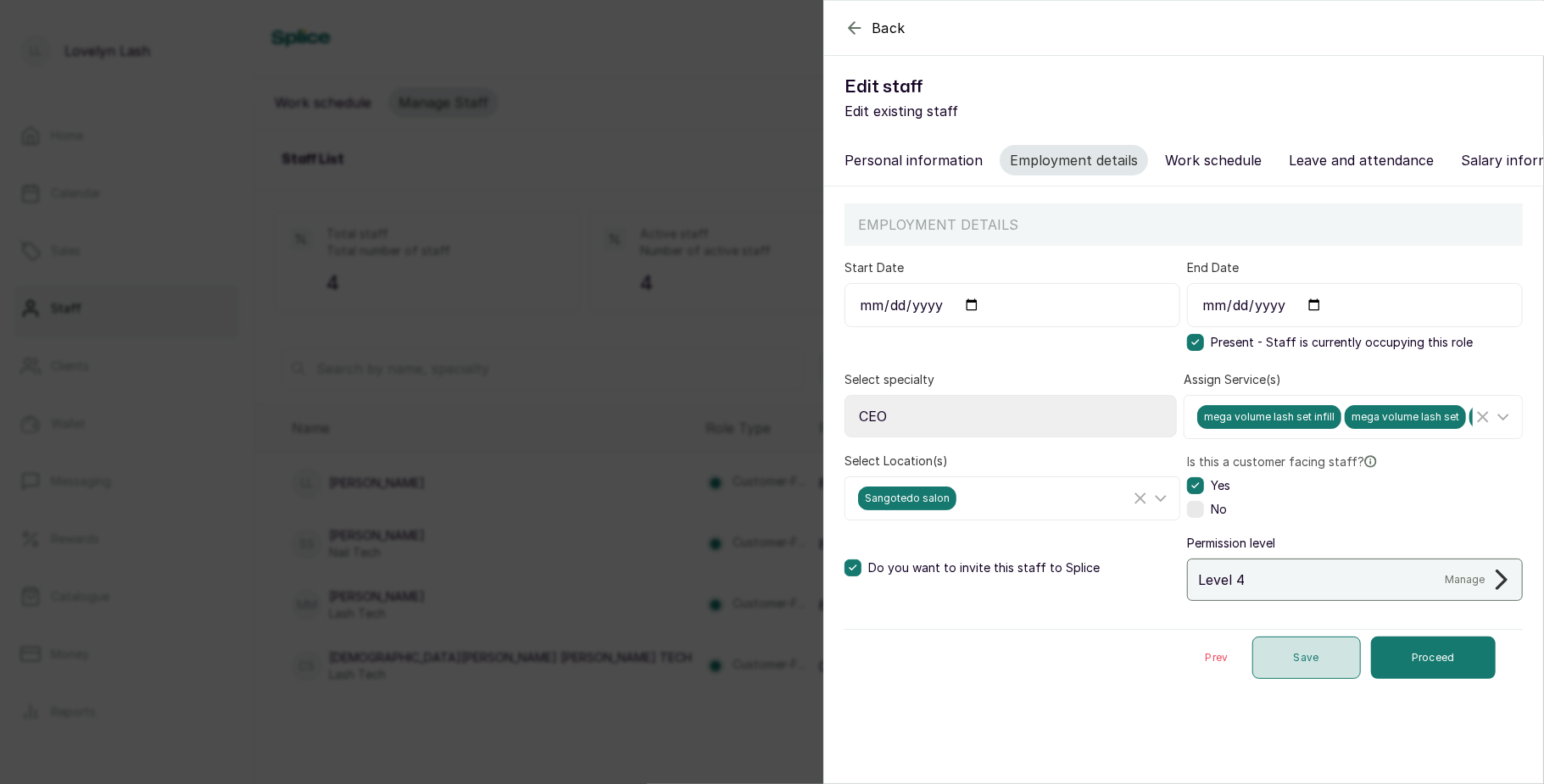
click at [1284, 673] on button "Save" at bounding box center [1307, 658] width 109 height 42
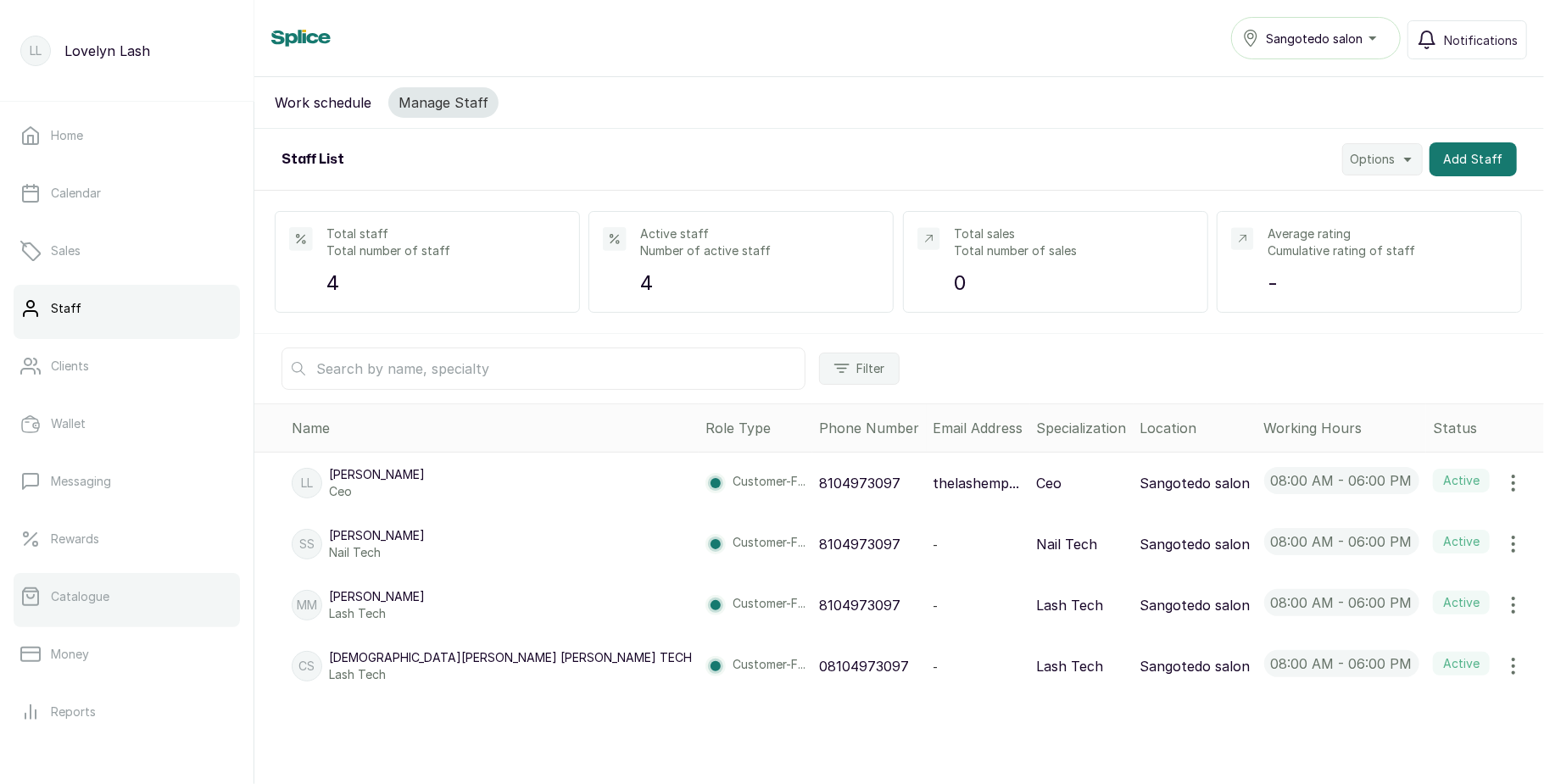
scroll to position [190, 0]
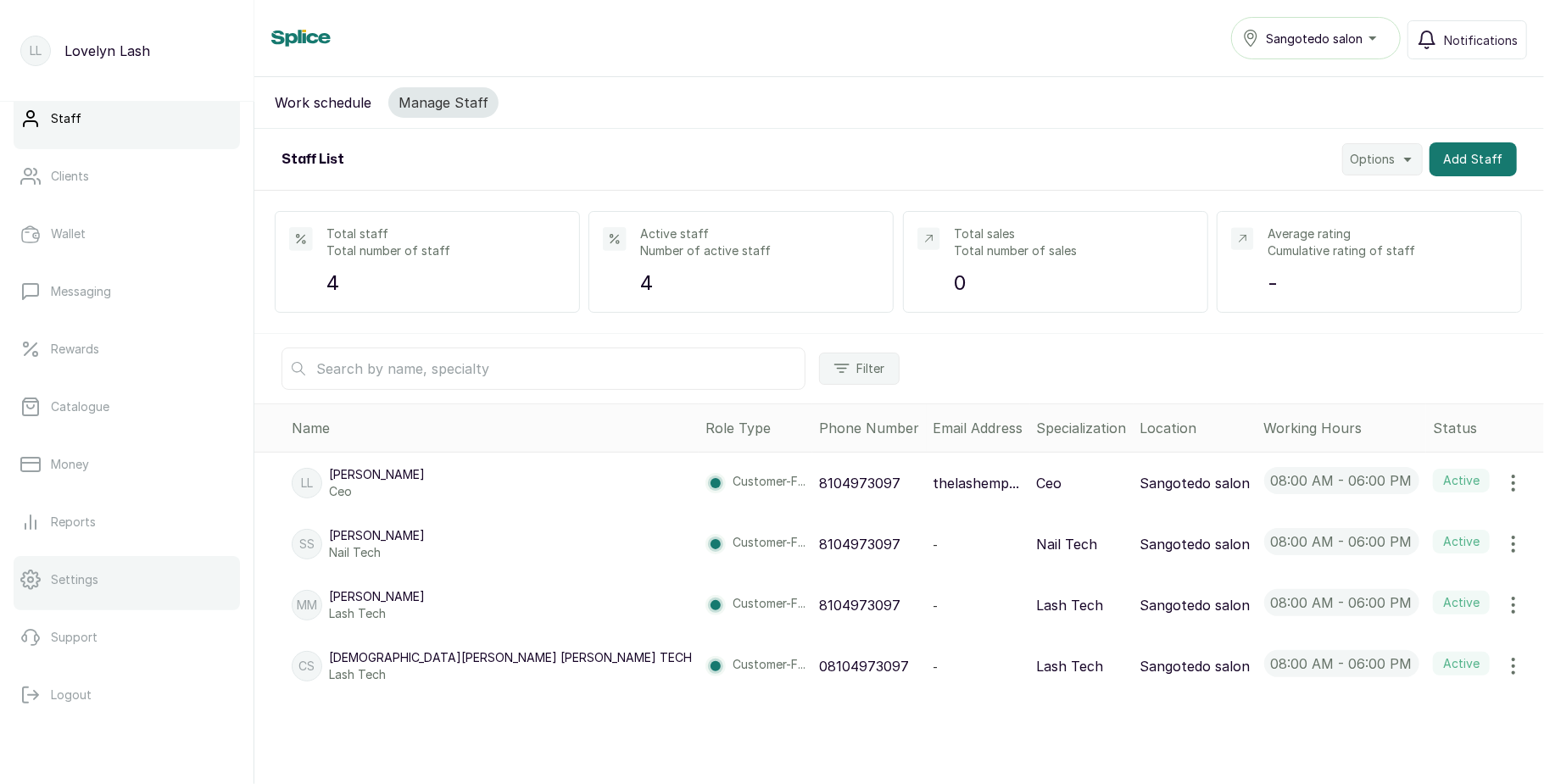
click at [114, 566] on link "Settings" at bounding box center [126, 580] width 226 height 47
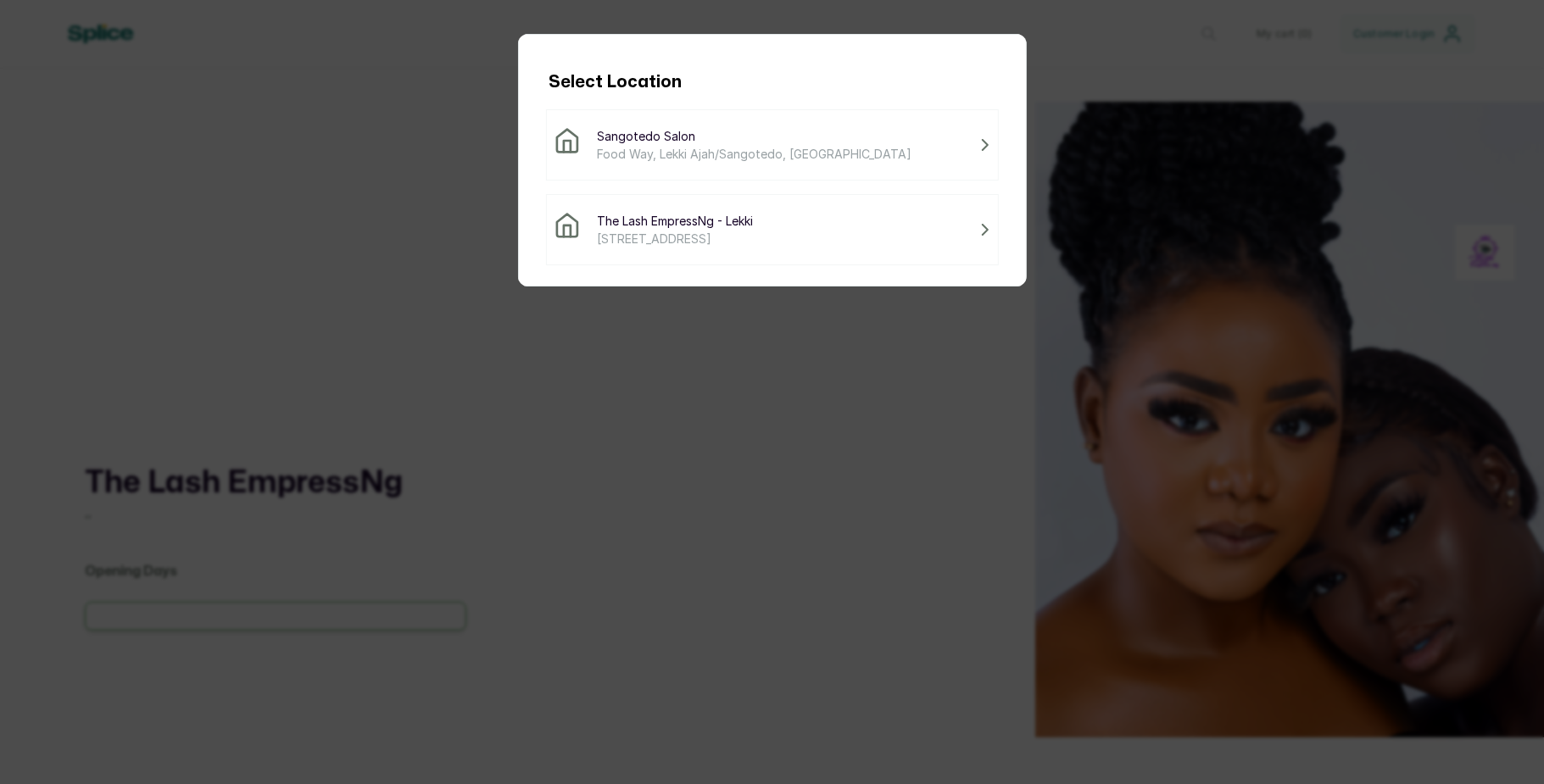
click at [757, 141] on span "Sangotedo salon" at bounding box center [755, 136] width 315 height 18
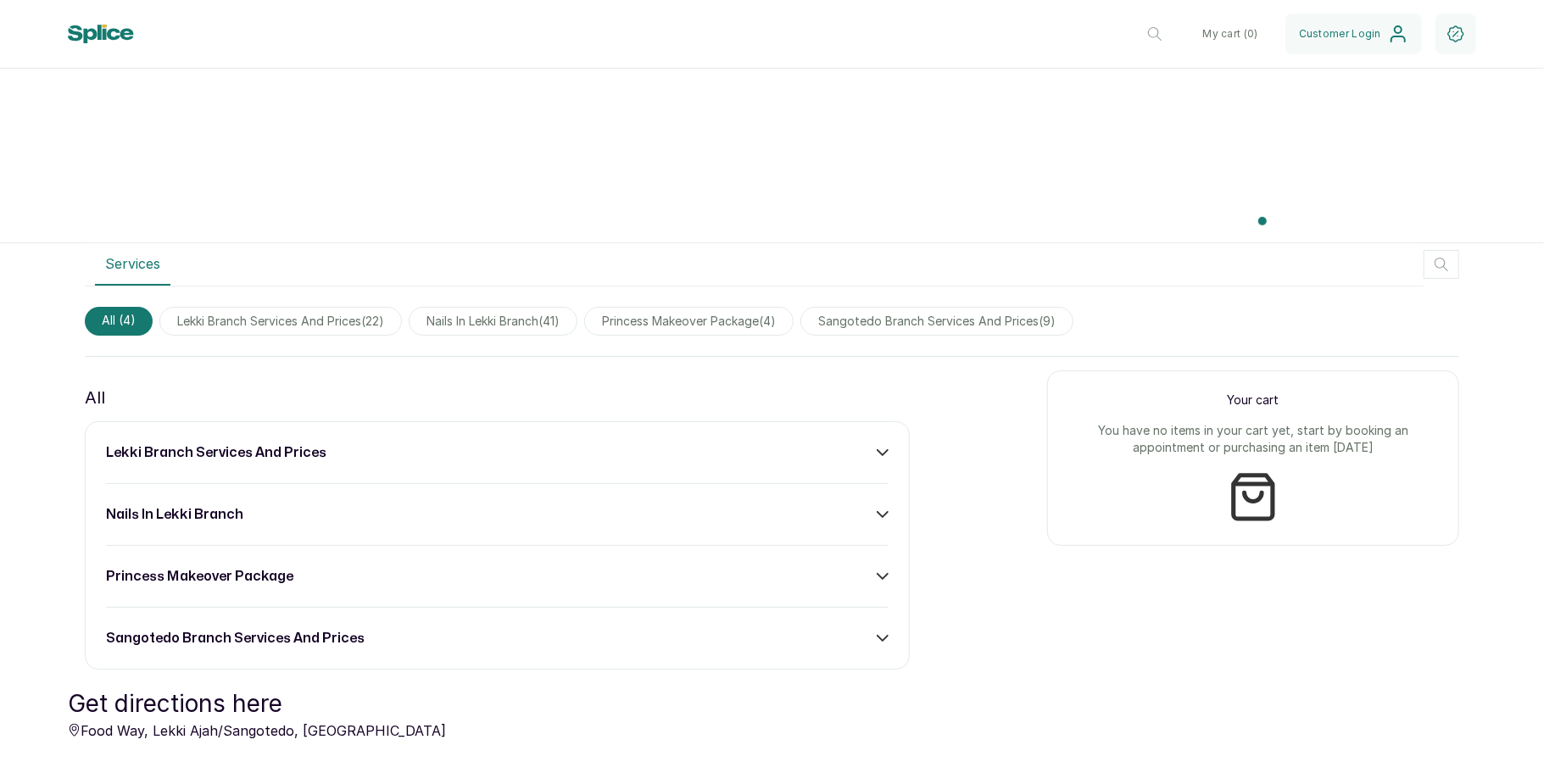
scroll to position [767, 0]
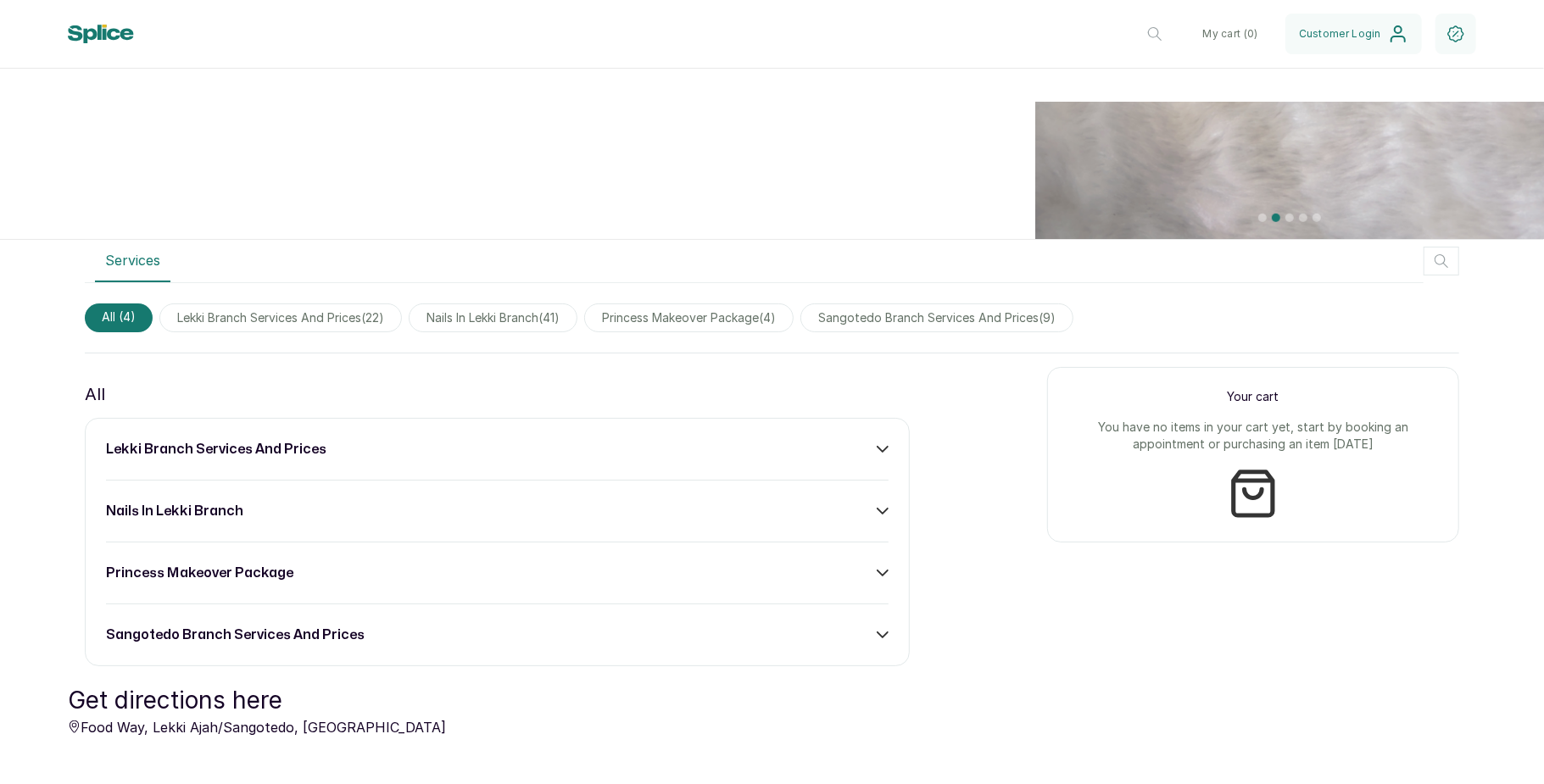
click at [828, 648] on div "lekki branch services and prices nails in lekki branch princess makeover packag…" at bounding box center [497, 542] width 825 height 248
click at [859, 639] on div "sangotedo branch services and prices" at bounding box center [497, 635] width 783 height 20
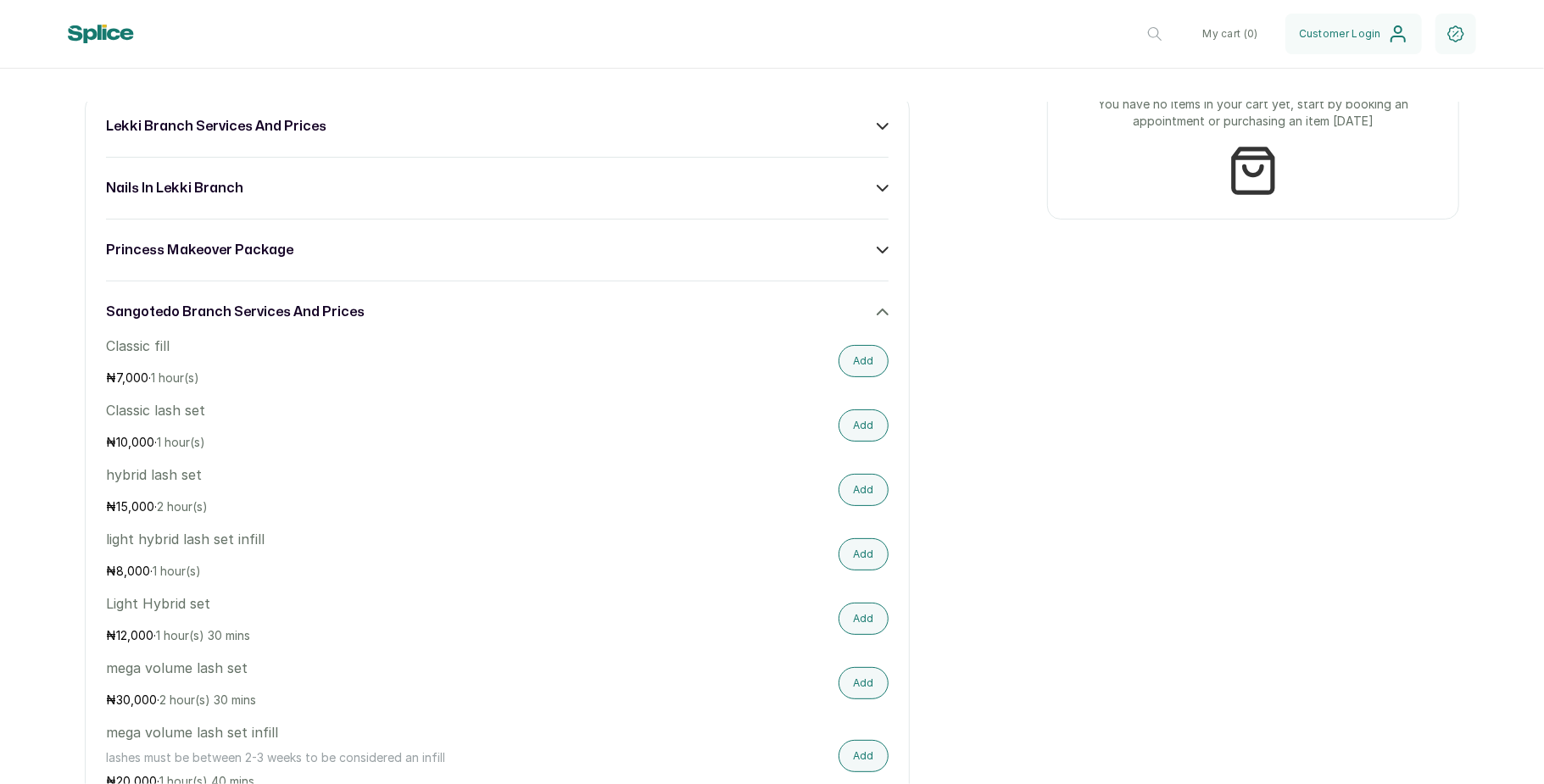
scroll to position [1092, 0]
click at [843, 619] on button "Add" at bounding box center [863, 617] width 50 height 32
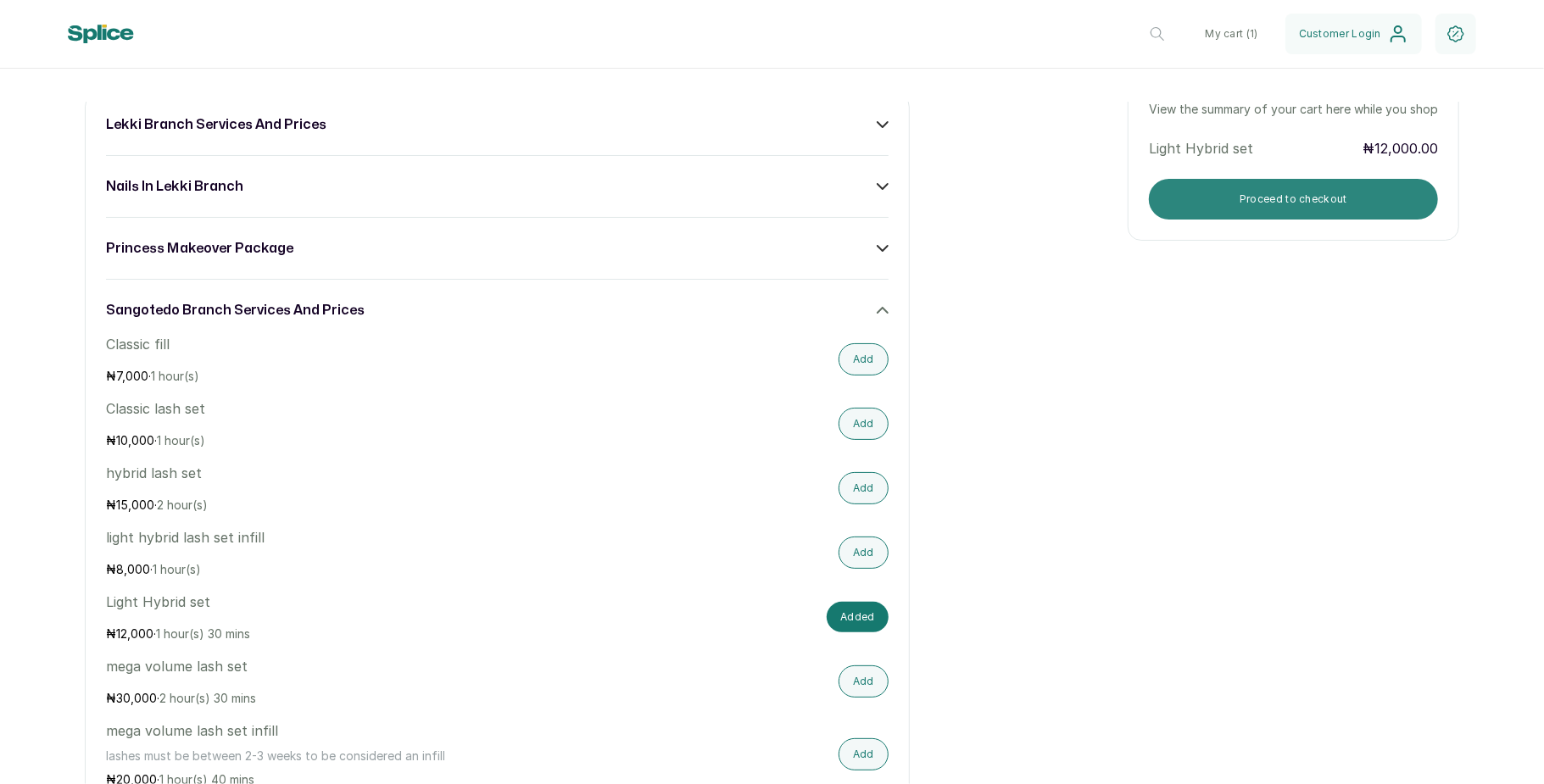
click at [1304, 195] on button "Proceed to checkout" at bounding box center [1293, 199] width 289 height 41
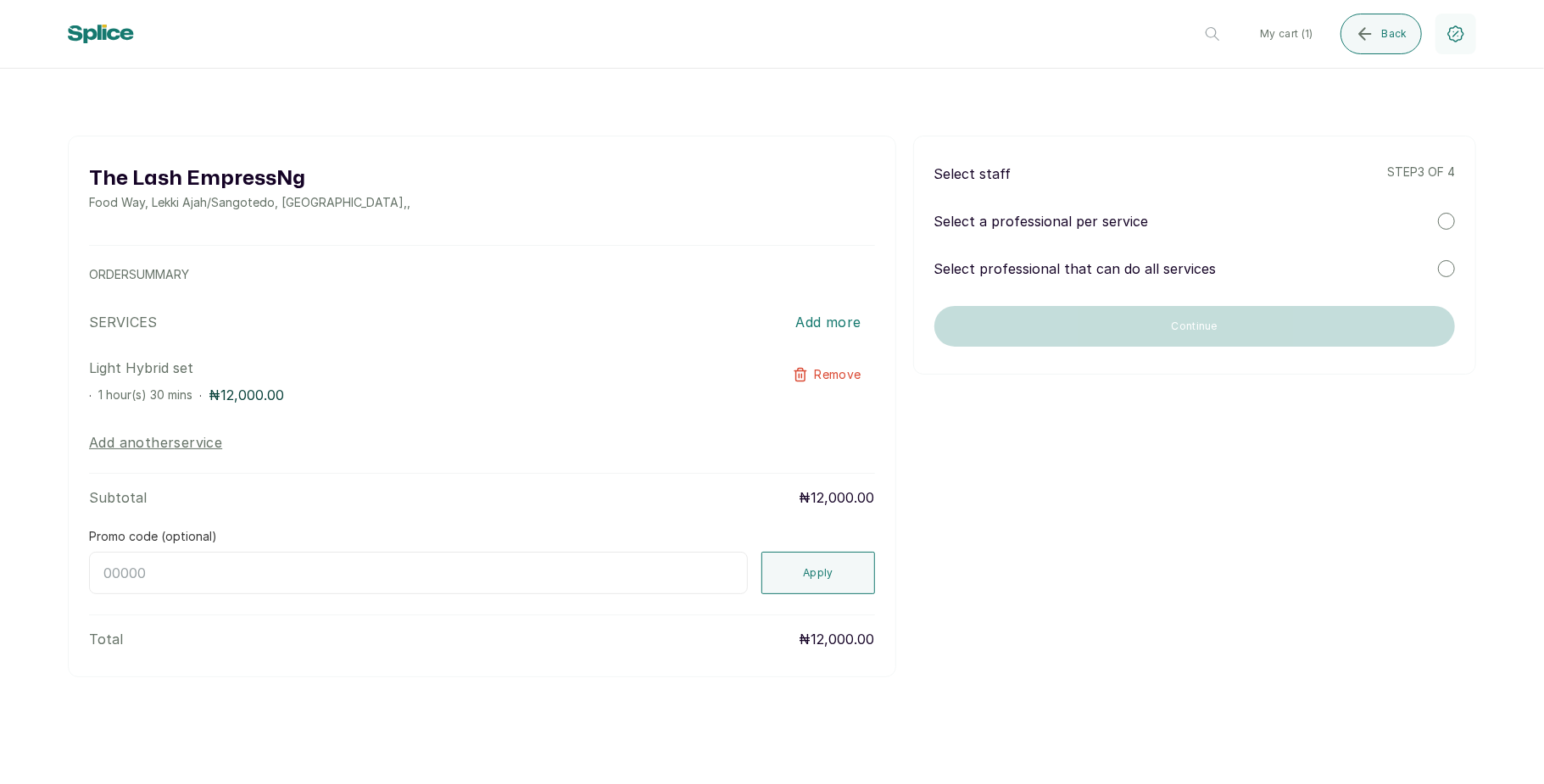
scroll to position [0, 0]
click at [1442, 222] on div at bounding box center [1446, 221] width 17 height 17
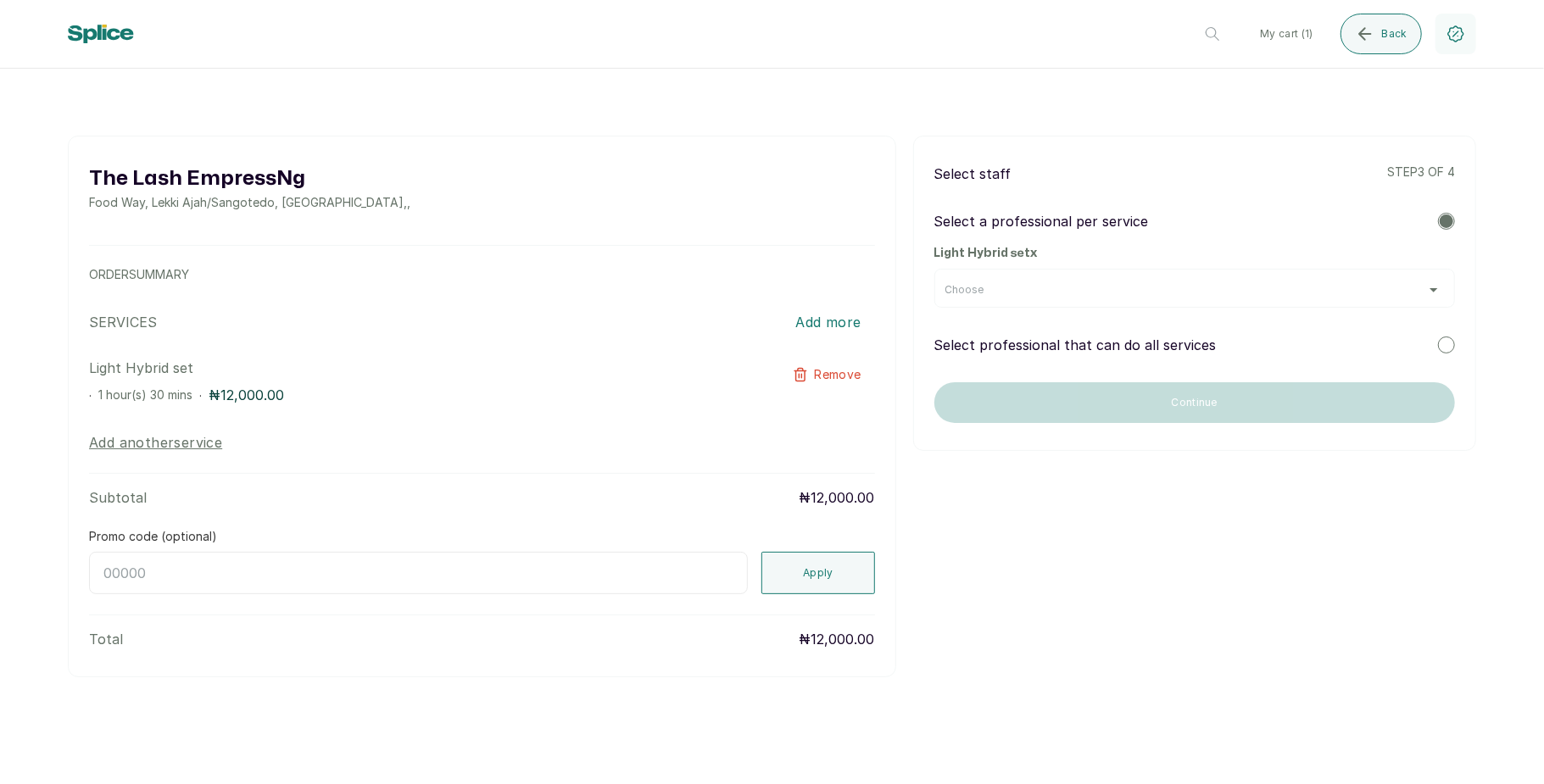
click at [1411, 292] on div "Choose" at bounding box center [1195, 290] width 499 height 14
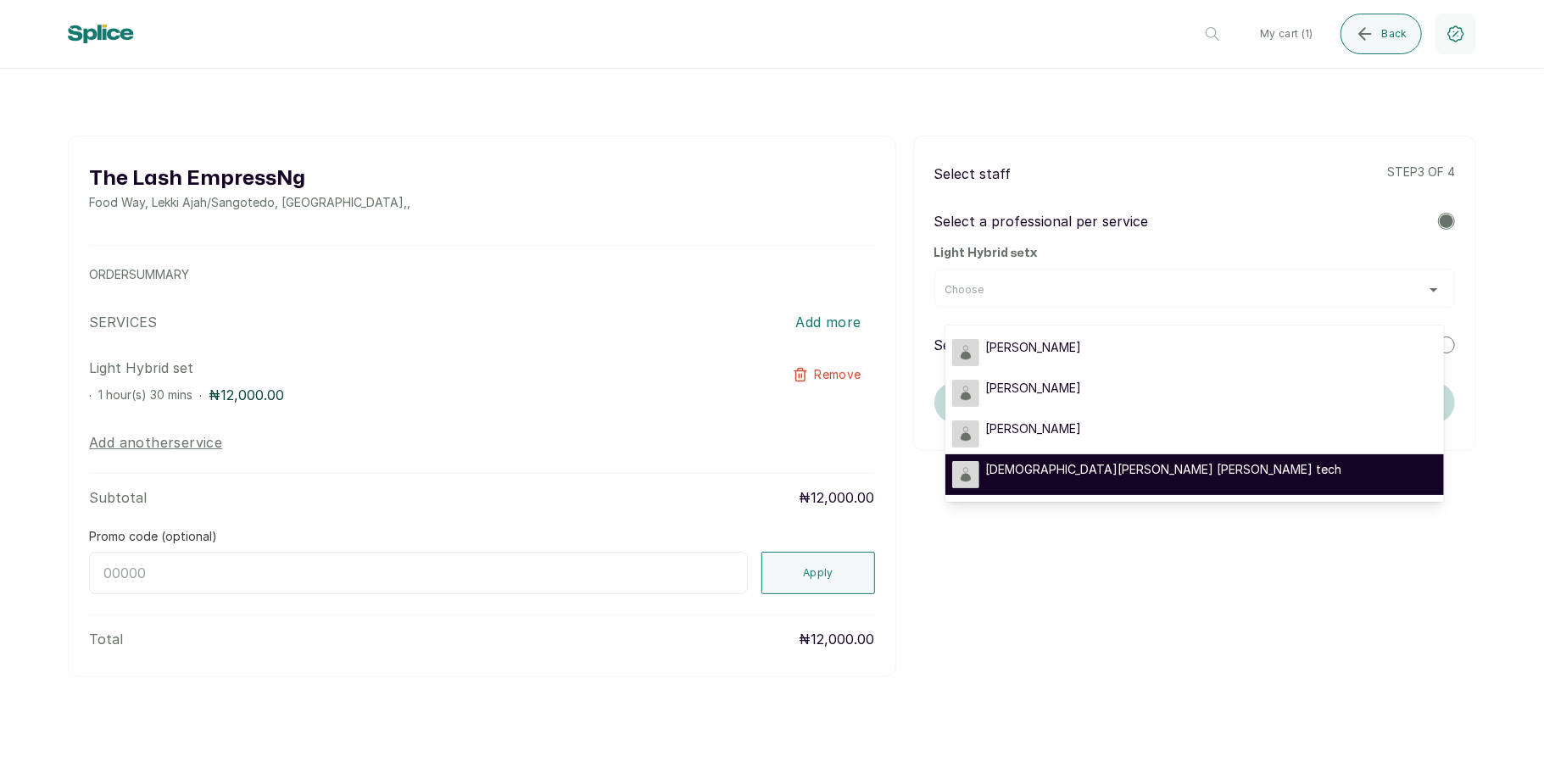
click at [1172, 470] on div "[DEMOGRAPHIC_DATA][PERSON_NAME] [PERSON_NAME] tech" at bounding box center [1195, 475] width 485 height 27
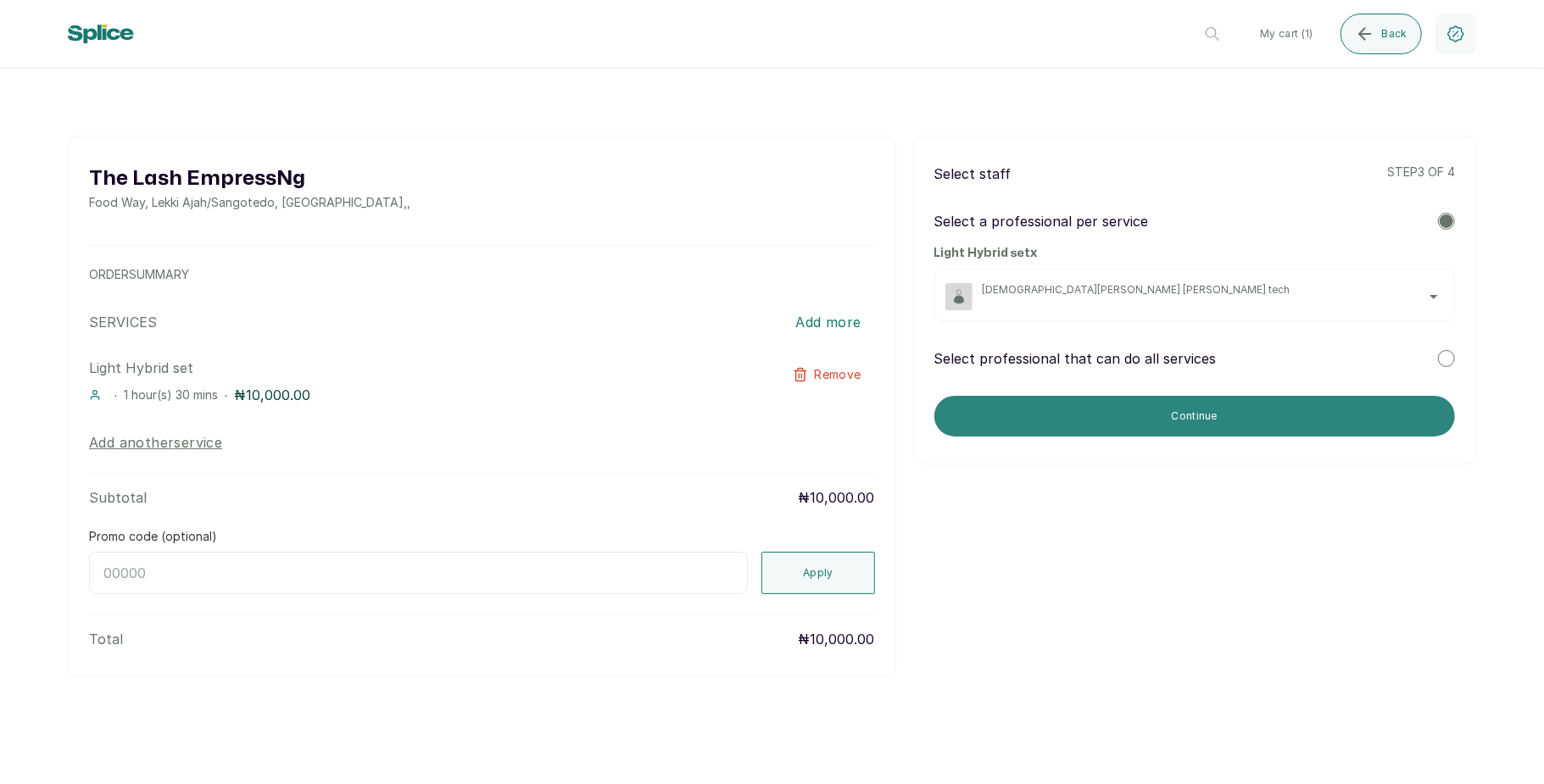
click at [1182, 414] on button "Continue" at bounding box center [1195, 416] width 521 height 41
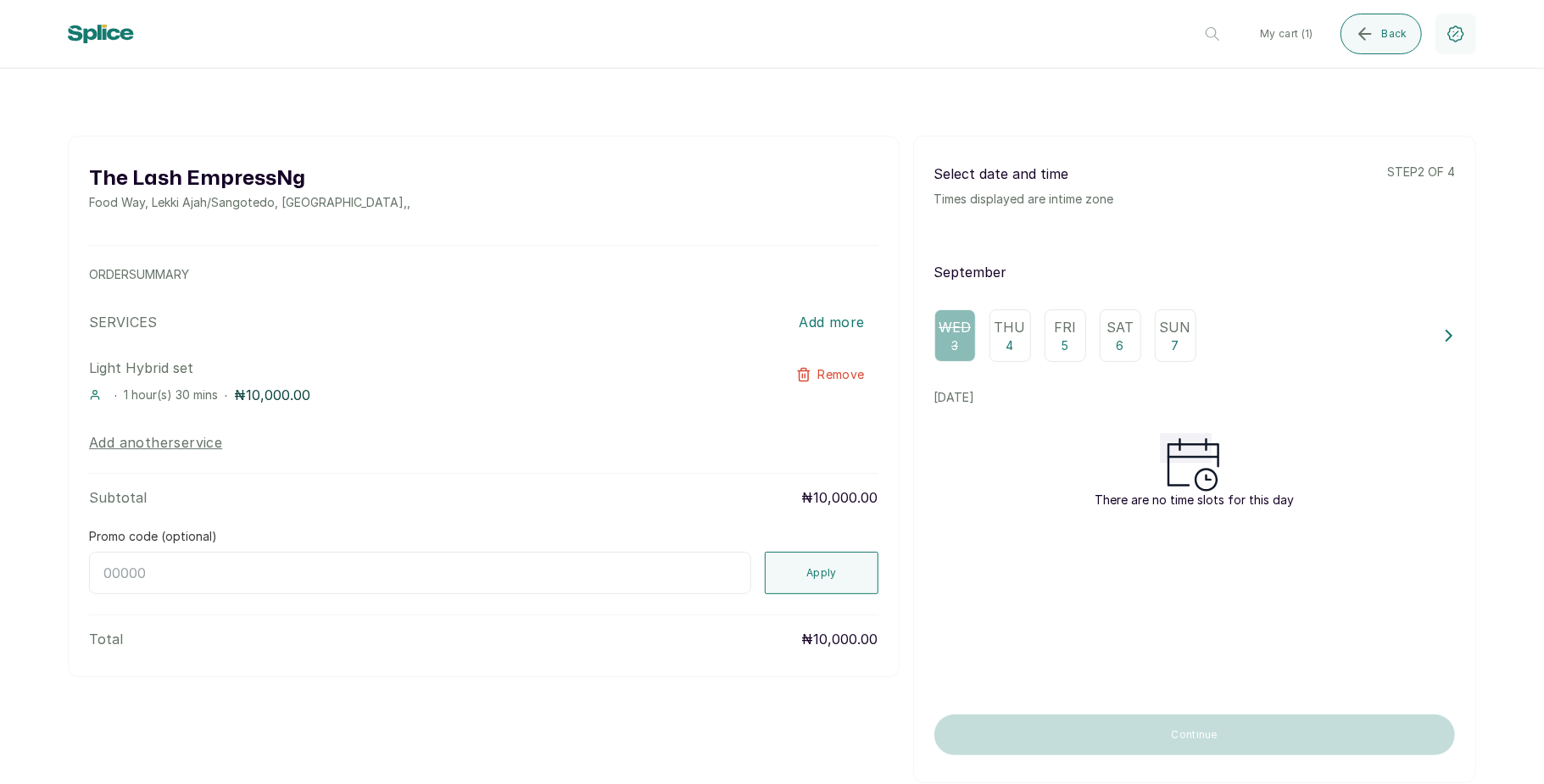
click at [1014, 324] on p "Thu" at bounding box center [1010, 327] width 31 height 20
click at [1062, 343] on p "5" at bounding box center [1065, 346] width 8 height 17
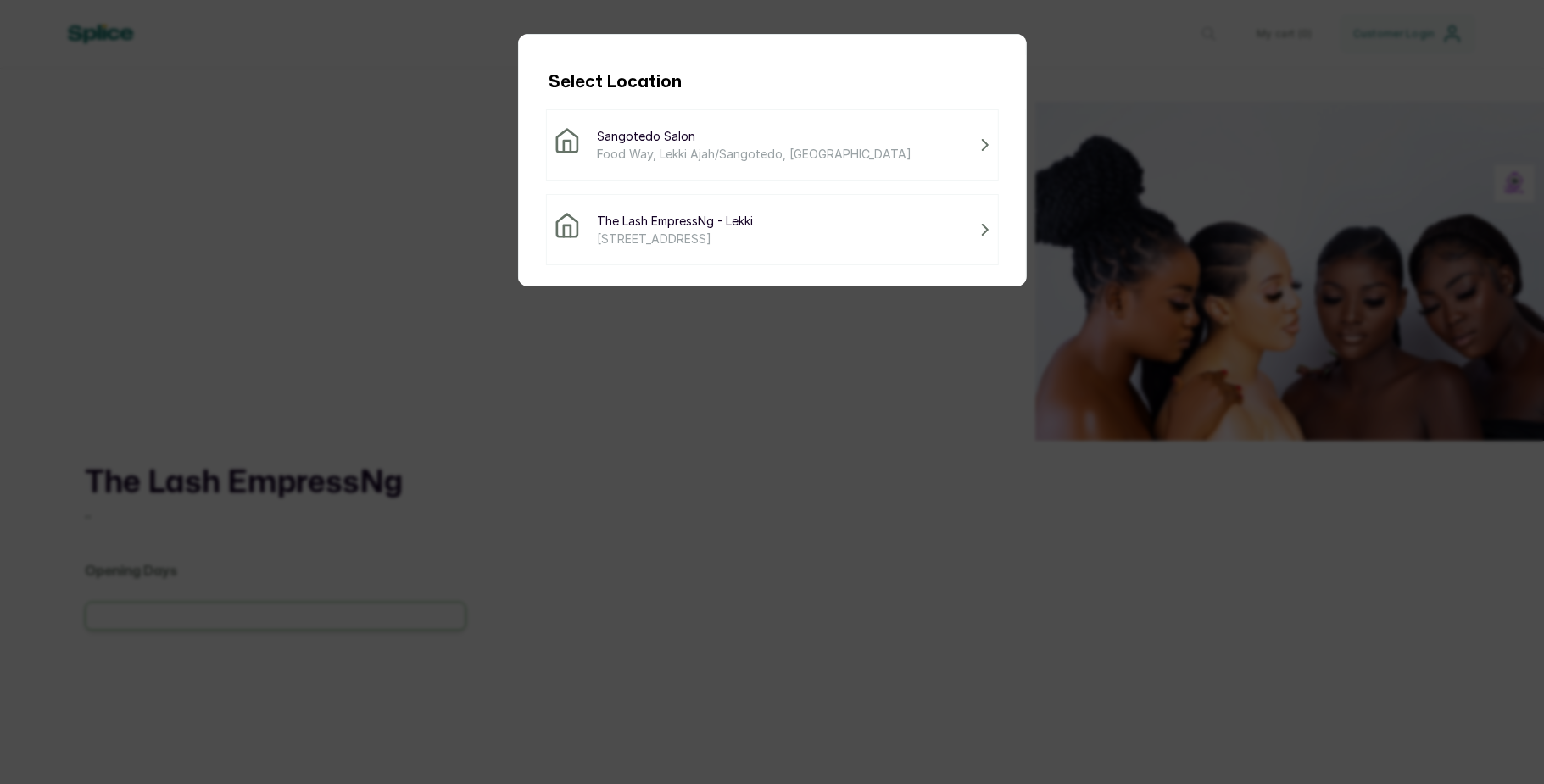
click at [781, 153] on span "Food Way, Lekki Ajah/Sangotedo, [GEOGRAPHIC_DATA]" at bounding box center [755, 153] width 315 height 18
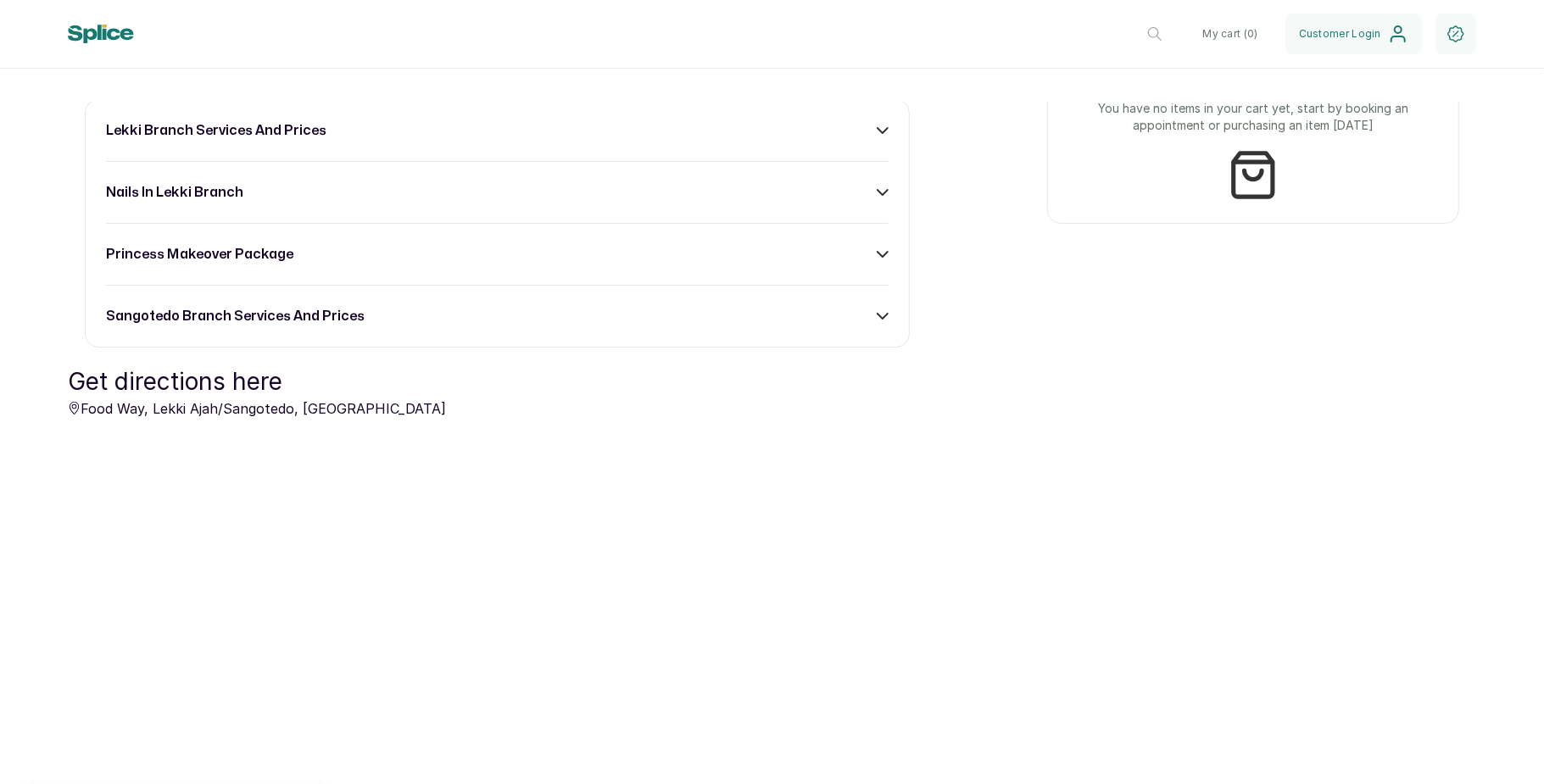
scroll to position [1088, 0]
click at [876, 325] on div "lekki branch services and prices nails in lekki branch princess makeover packag…" at bounding box center [497, 220] width 825 height 248
click at [867, 306] on div "sangotedo branch services and prices" at bounding box center [497, 314] width 783 height 20
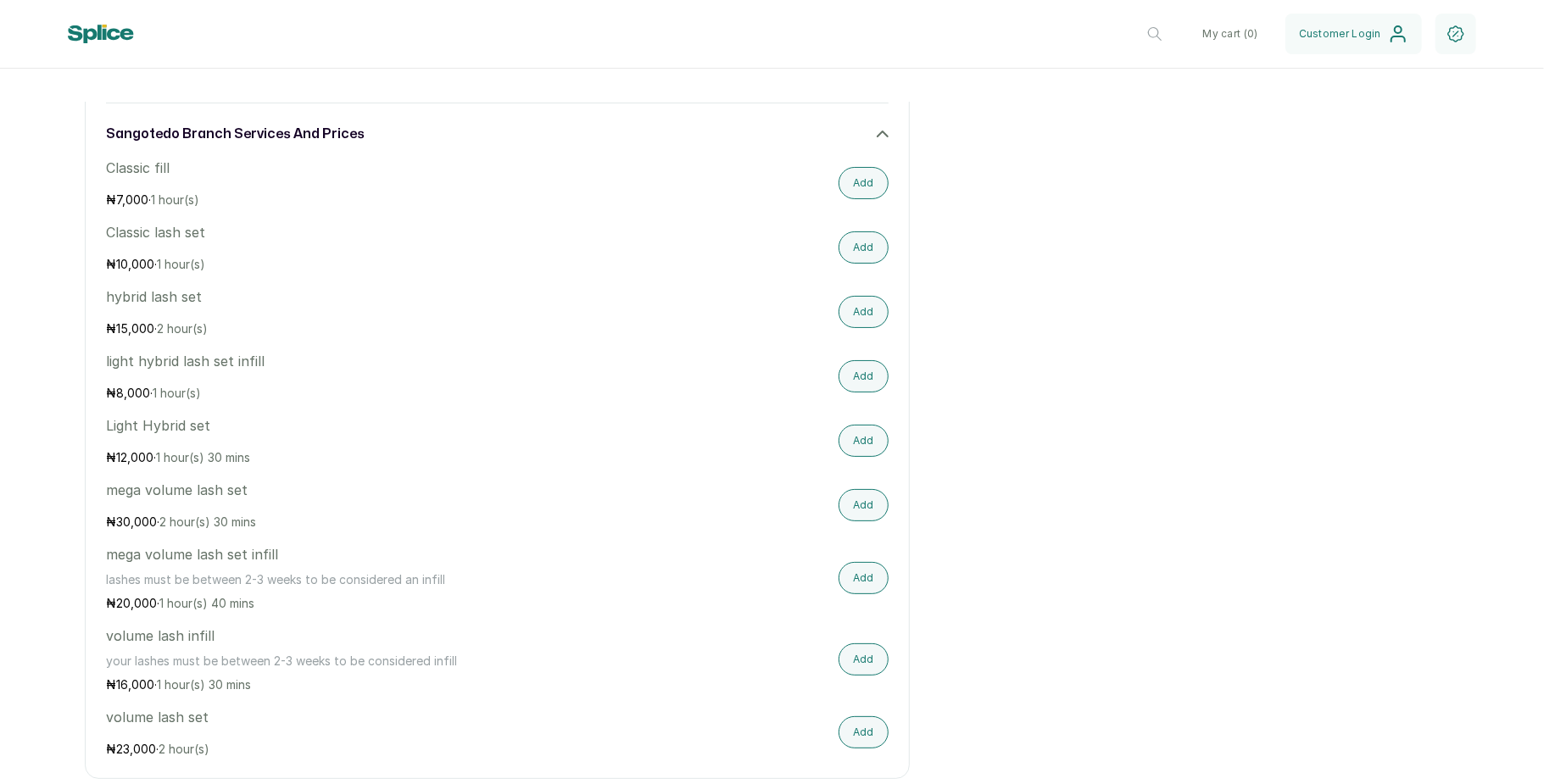
scroll to position [1271, 0]
click at [848, 449] on button "Add" at bounding box center [863, 437] width 50 height 32
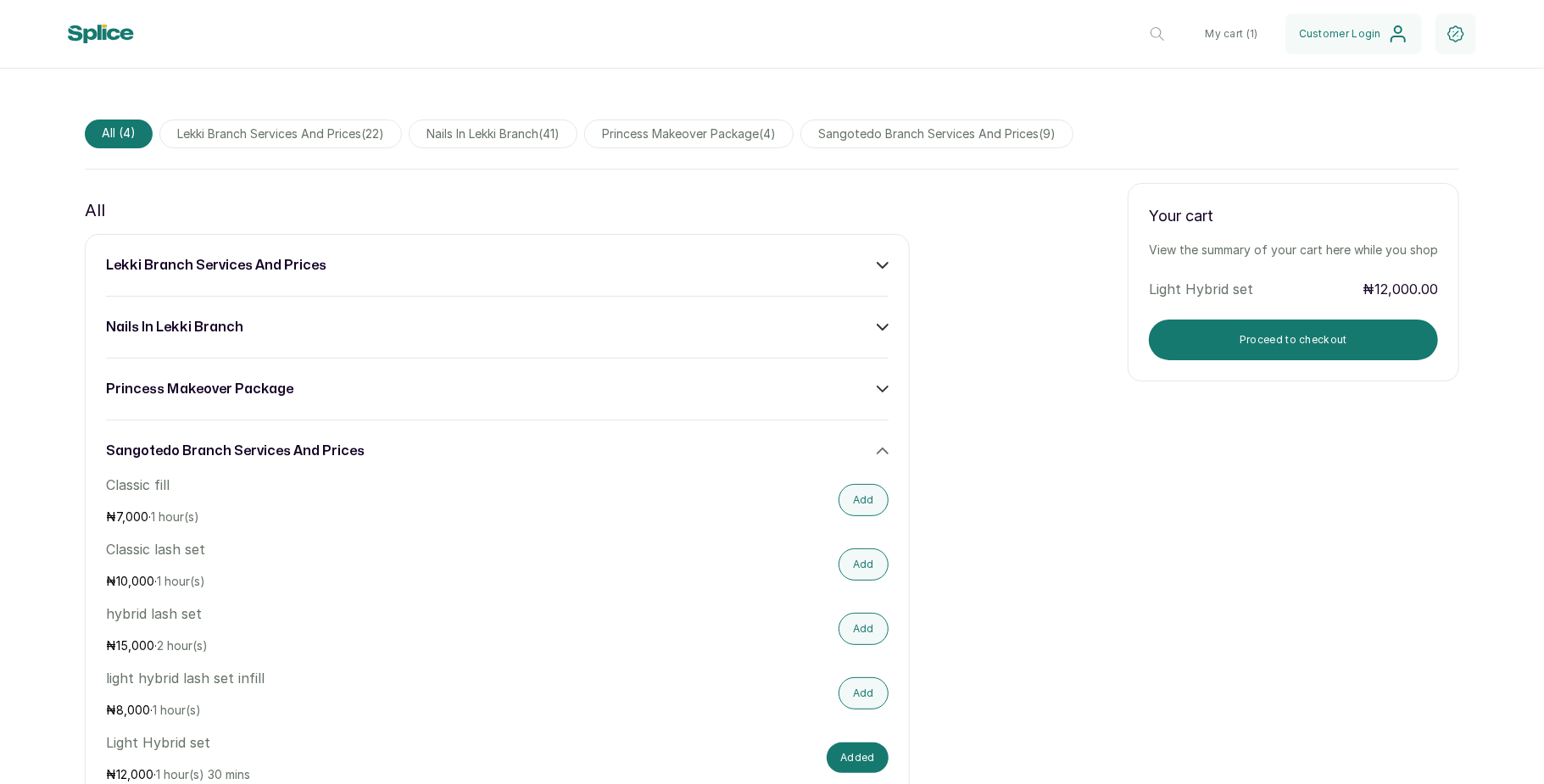
scroll to position [950, 0]
click at [1276, 337] on button "Proceed to checkout" at bounding box center [1293, 341] width 289 height 41
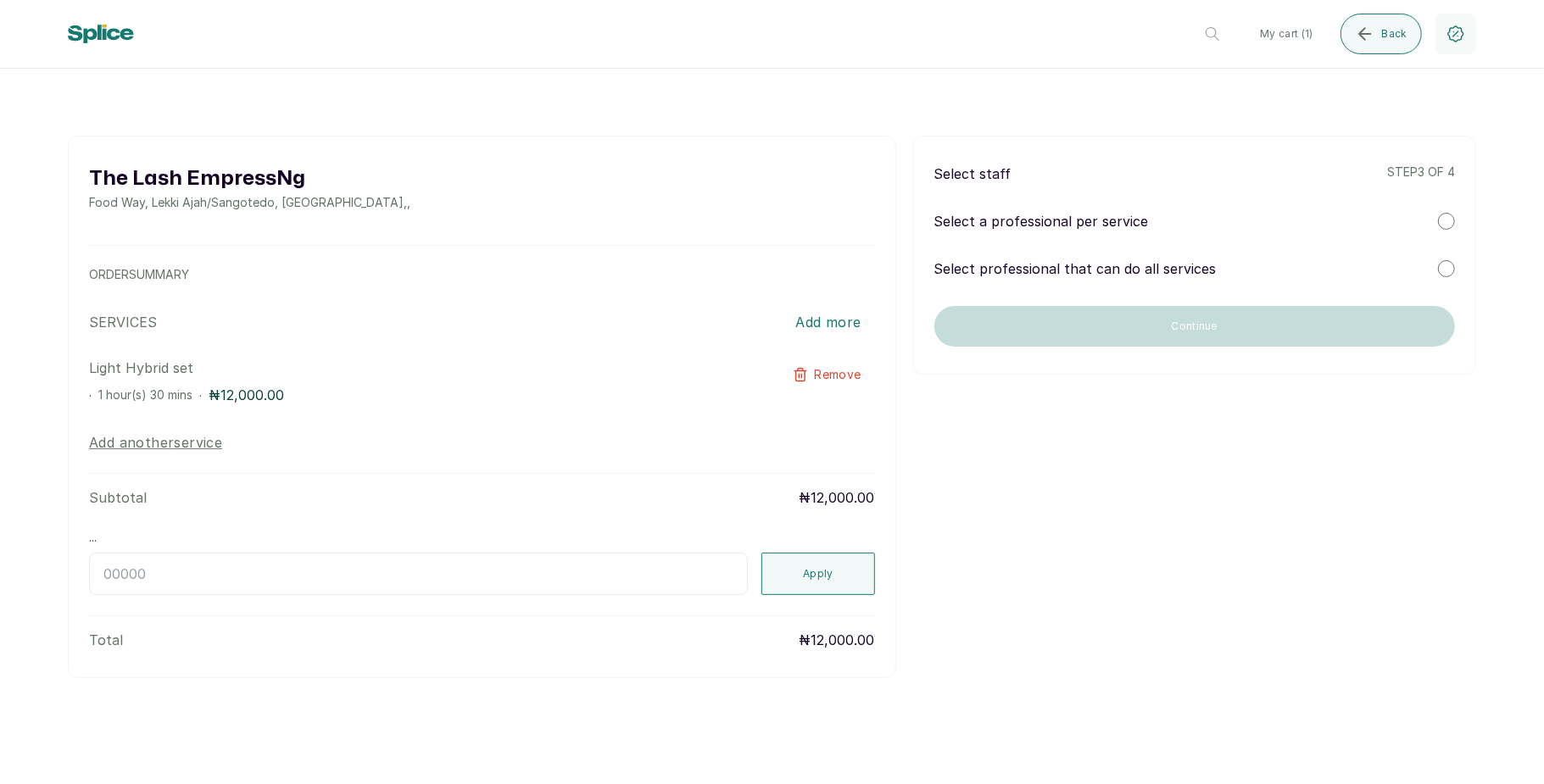
scroll to position [0, 0]
drag, startPoint x: 1443, startPoint y: 210, endPoint x: 1443, endPoint y: 220, distance: 10.0
click at [1443, 220] on div "Select staff step 3 of 4 Select a professional per service Select professional …" at bounding box center [1195, 255] width 563 height 239
click at [1443, 220] on div at bounding box center [1446, 221] width 17 height 17
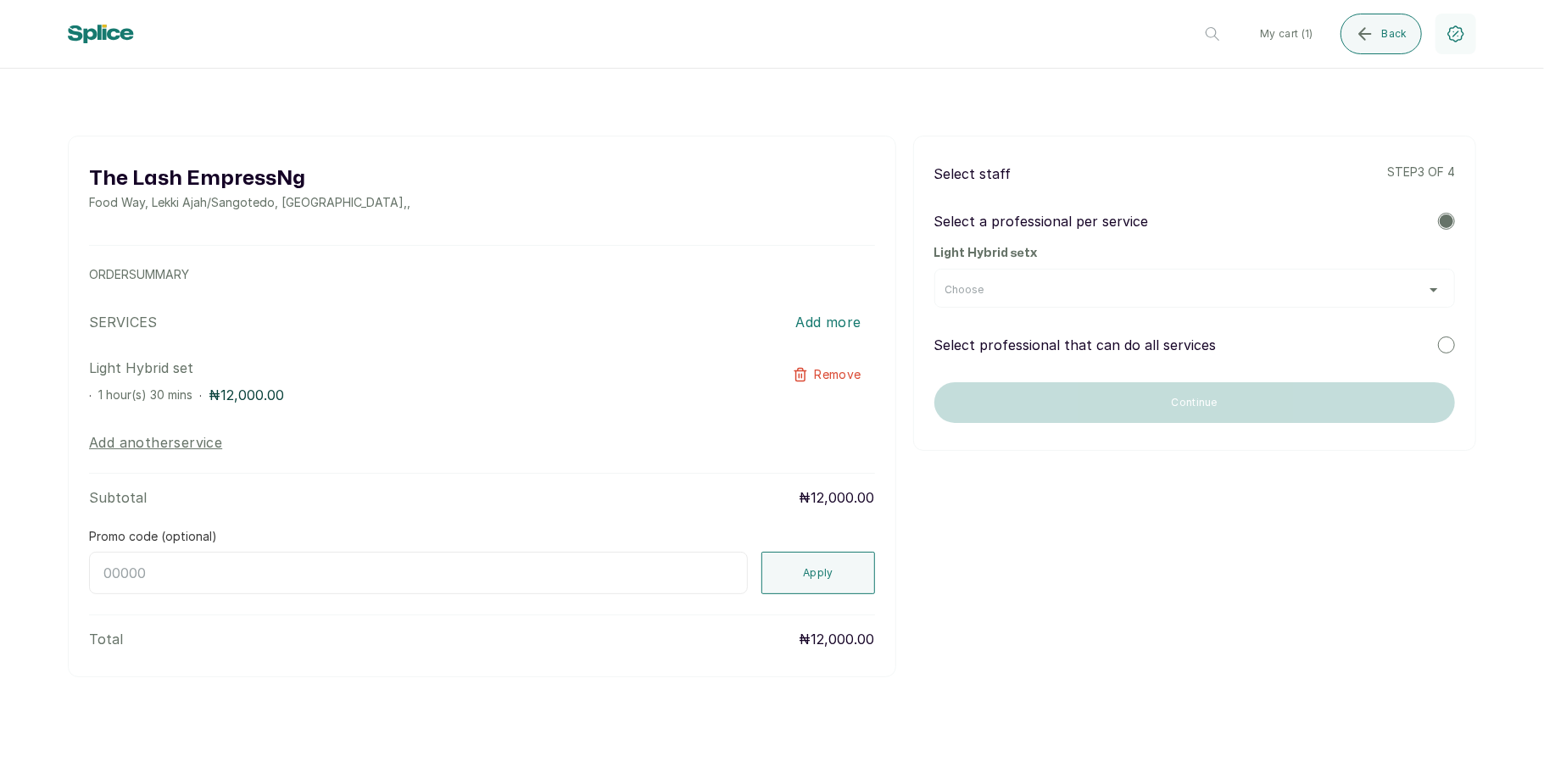
click at [1368, 292] on div "Choose" at bounding box center [1195, 290] width 499 height 14
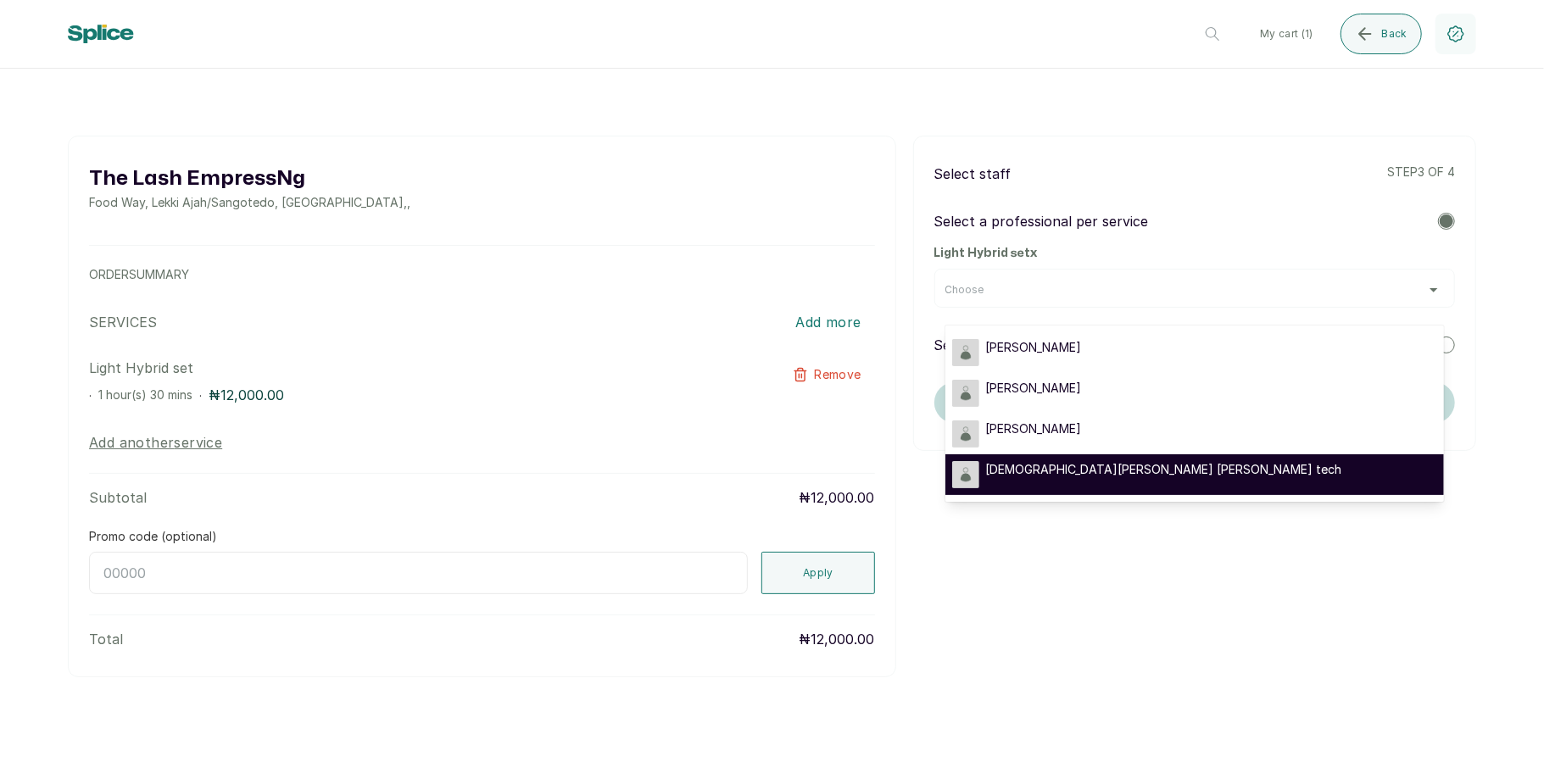
click at [1179, 470] on div "[DEMOGRAPHIC_DATA][PERSON_NAME] [PERSON_NAME] tech" at bounding box center [1195, 475] width 485 height 27
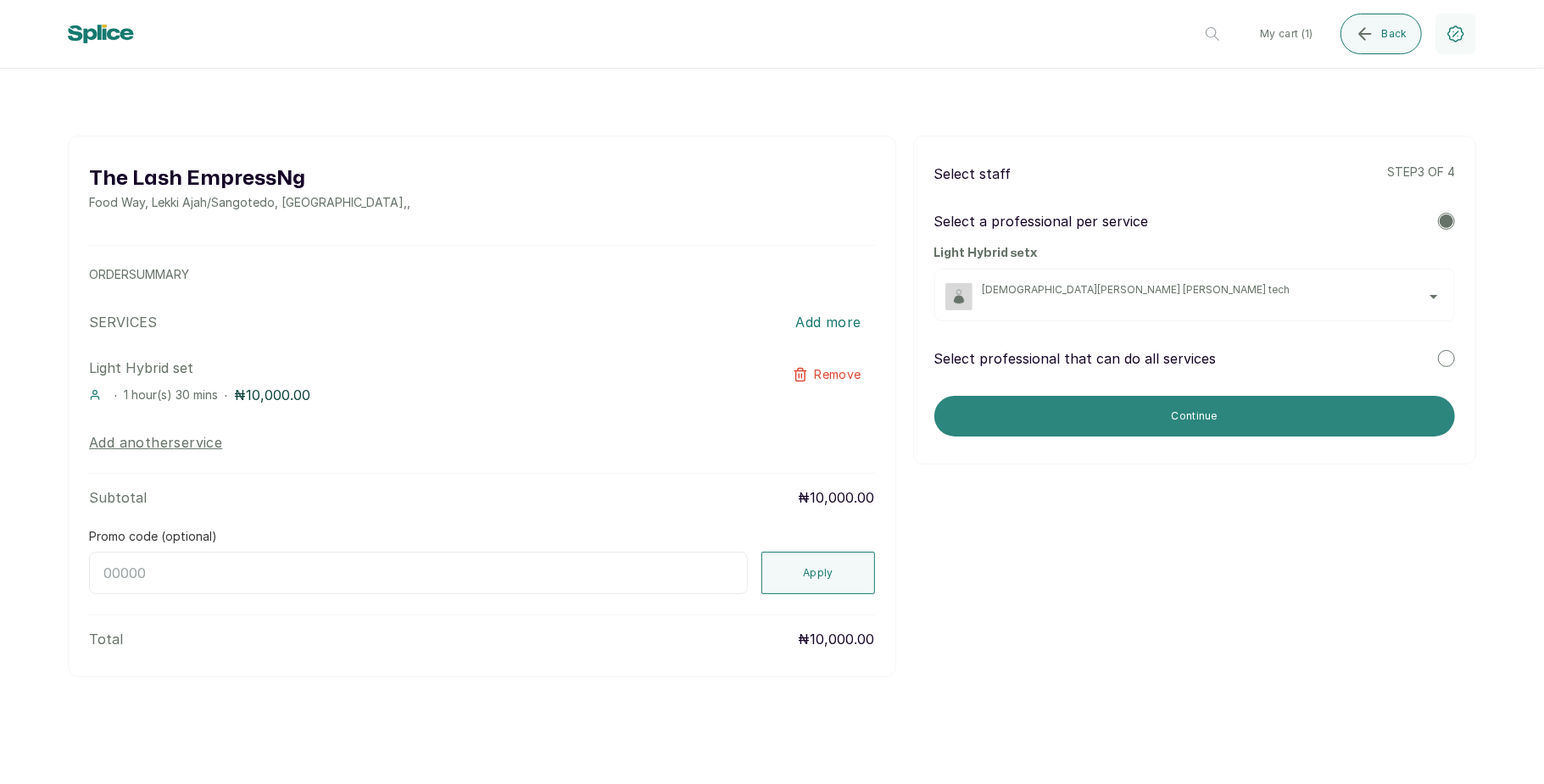
click at [1206, 410] on button "Continue" at bounding box center [1195, 416] width 521 height 41
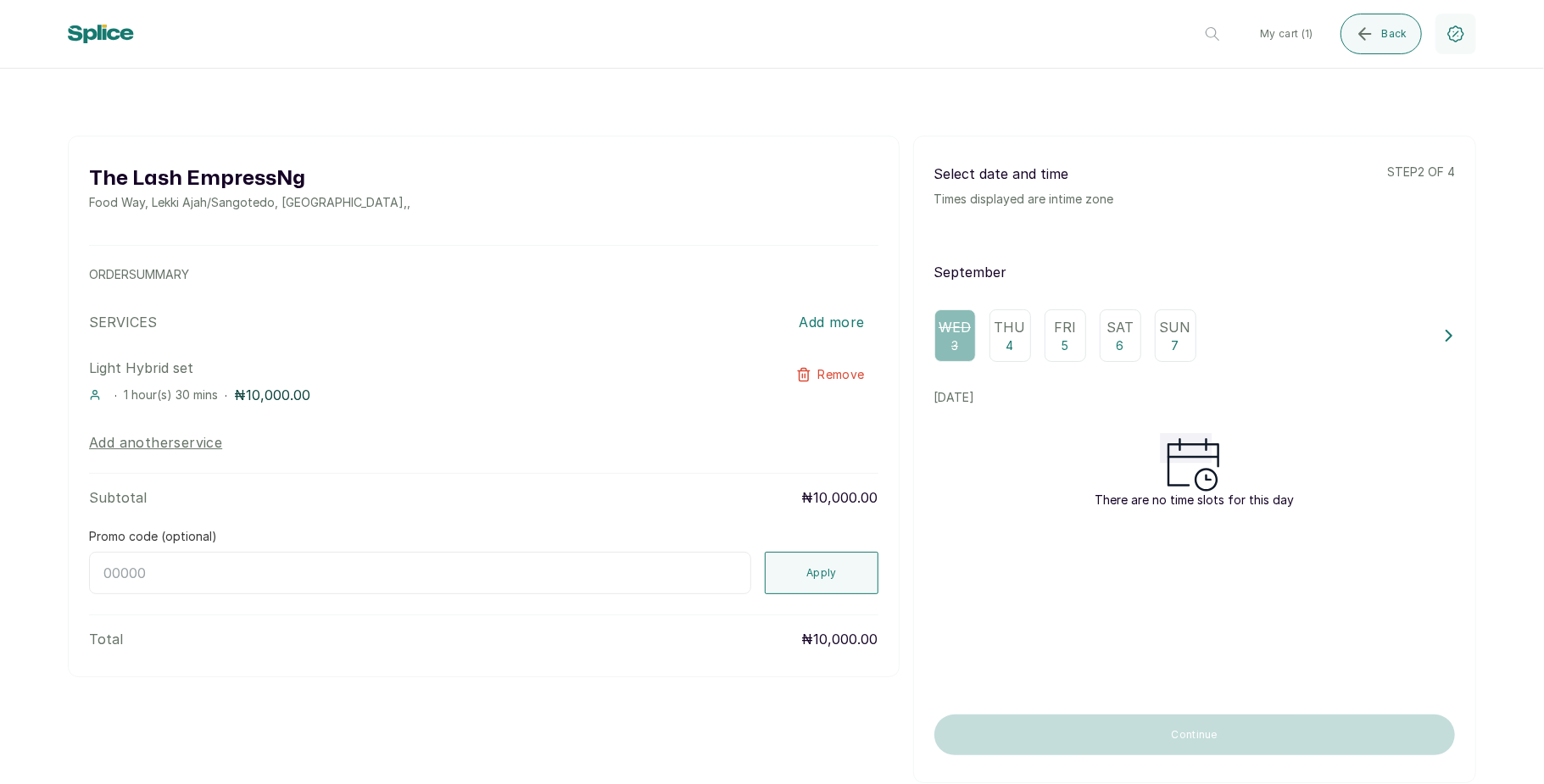
click at [1001, 336] on p "Thu" at bounding box center [1010, 327] width 31 height 20
click at [1054, 333] on p "Fri" at bounding box center [1065, 327] width 22 height 20
click at [1385, 21] on button "Back" at bounding box center [1381, 34] width 81 height 41
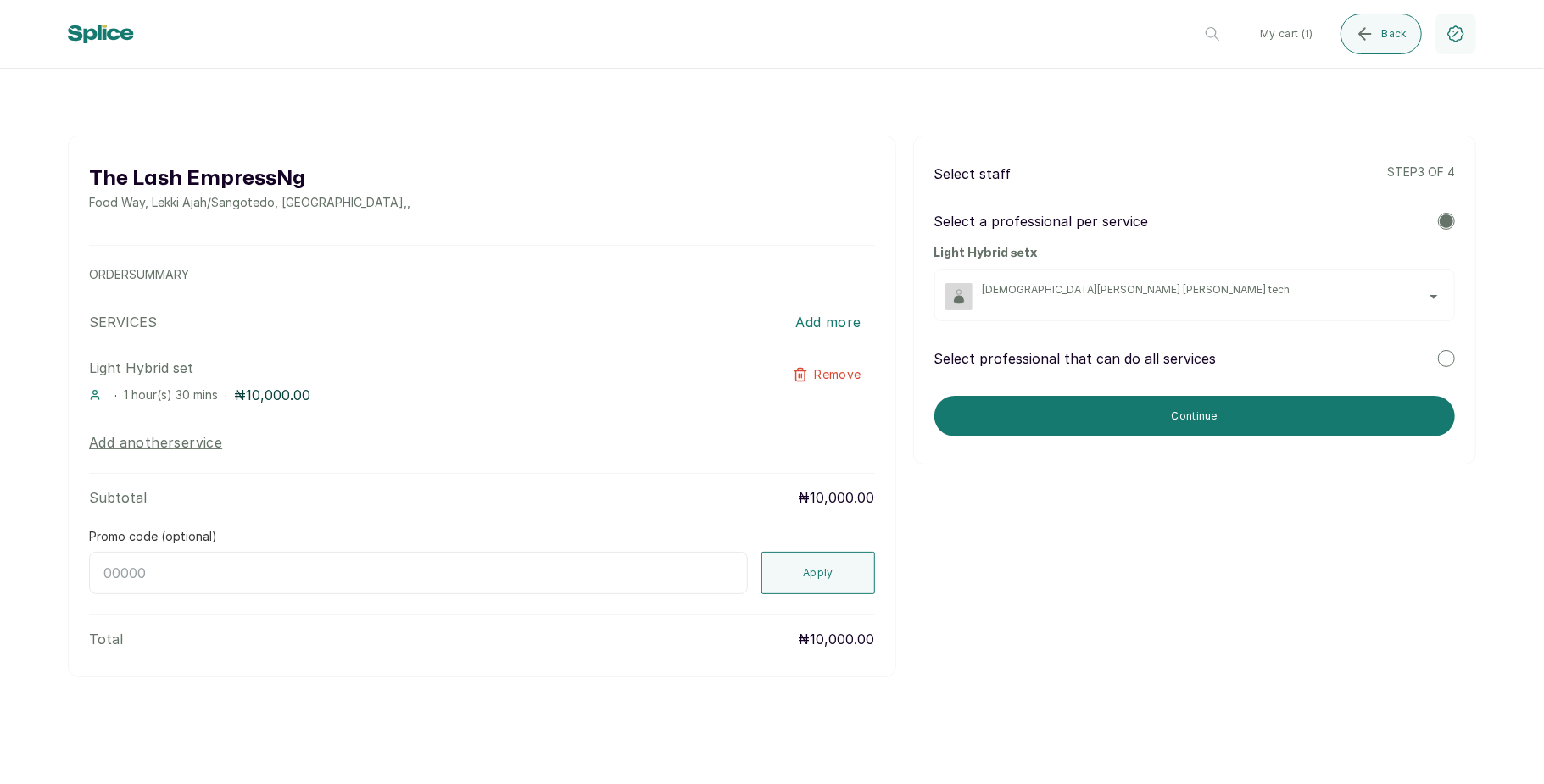
click at [1361, 303] on div "[DEMOGRAPHIC_DATA][PERSON_NAME] [PERSON_NAME] tech" at bounding box center [1213, 297] width 461 height 27
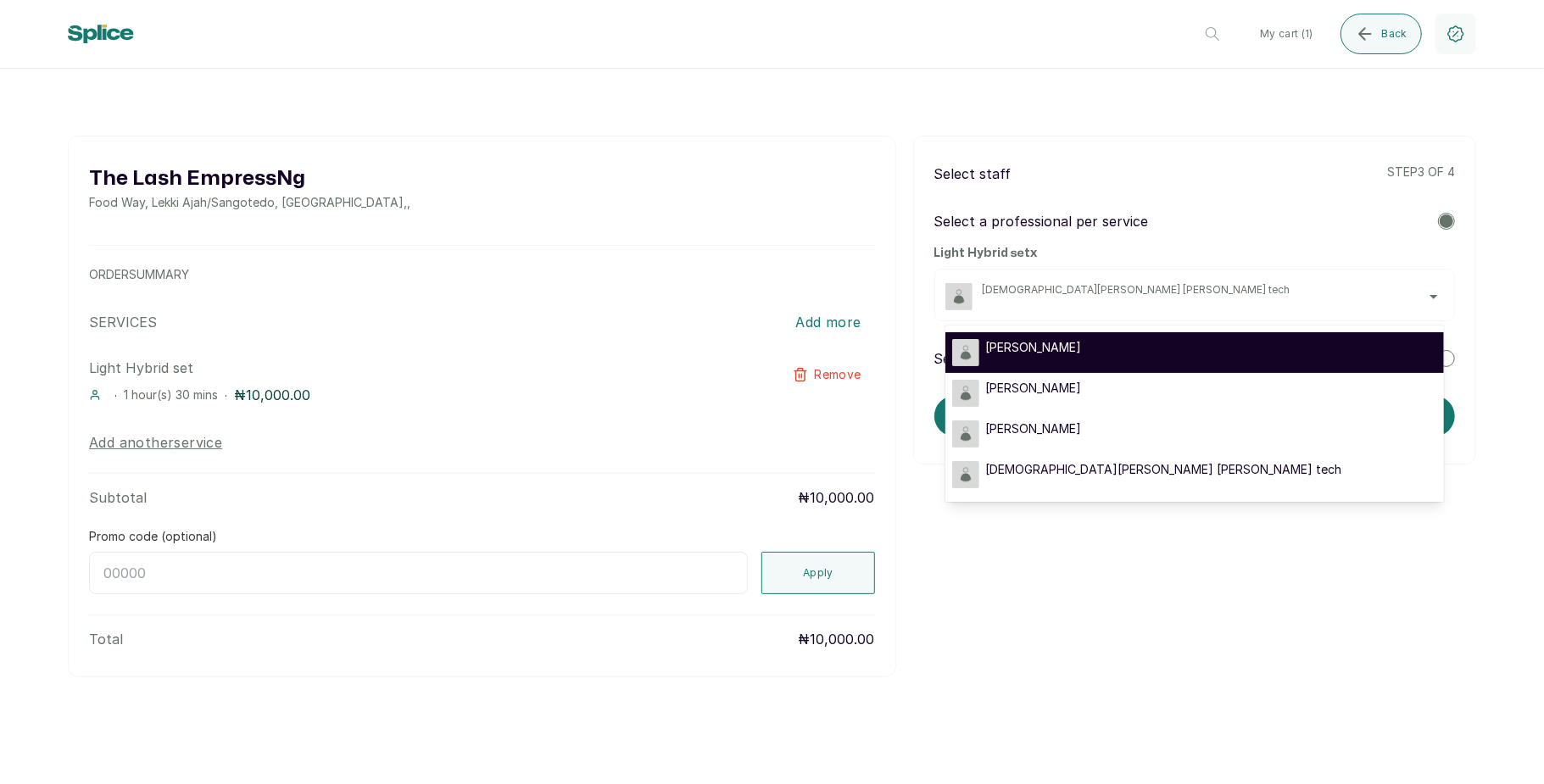
click at [1236, 348] on div "[PERSON_NAME]" at bounding box center [1195, 353] width 485 height 27
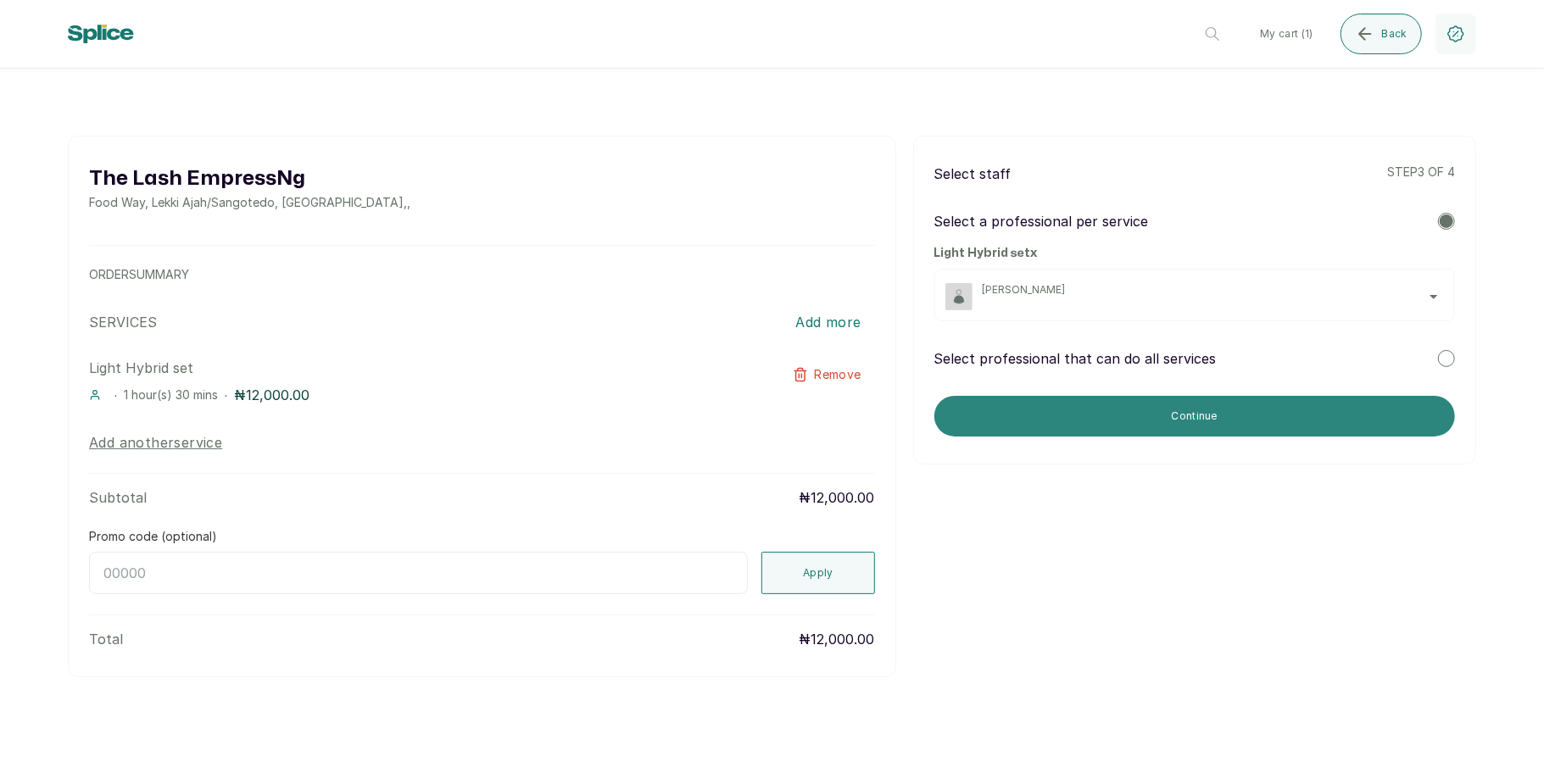
click at [1208, 402] on button "Continue" at bounding box center [1195, 416] width 521 height 41
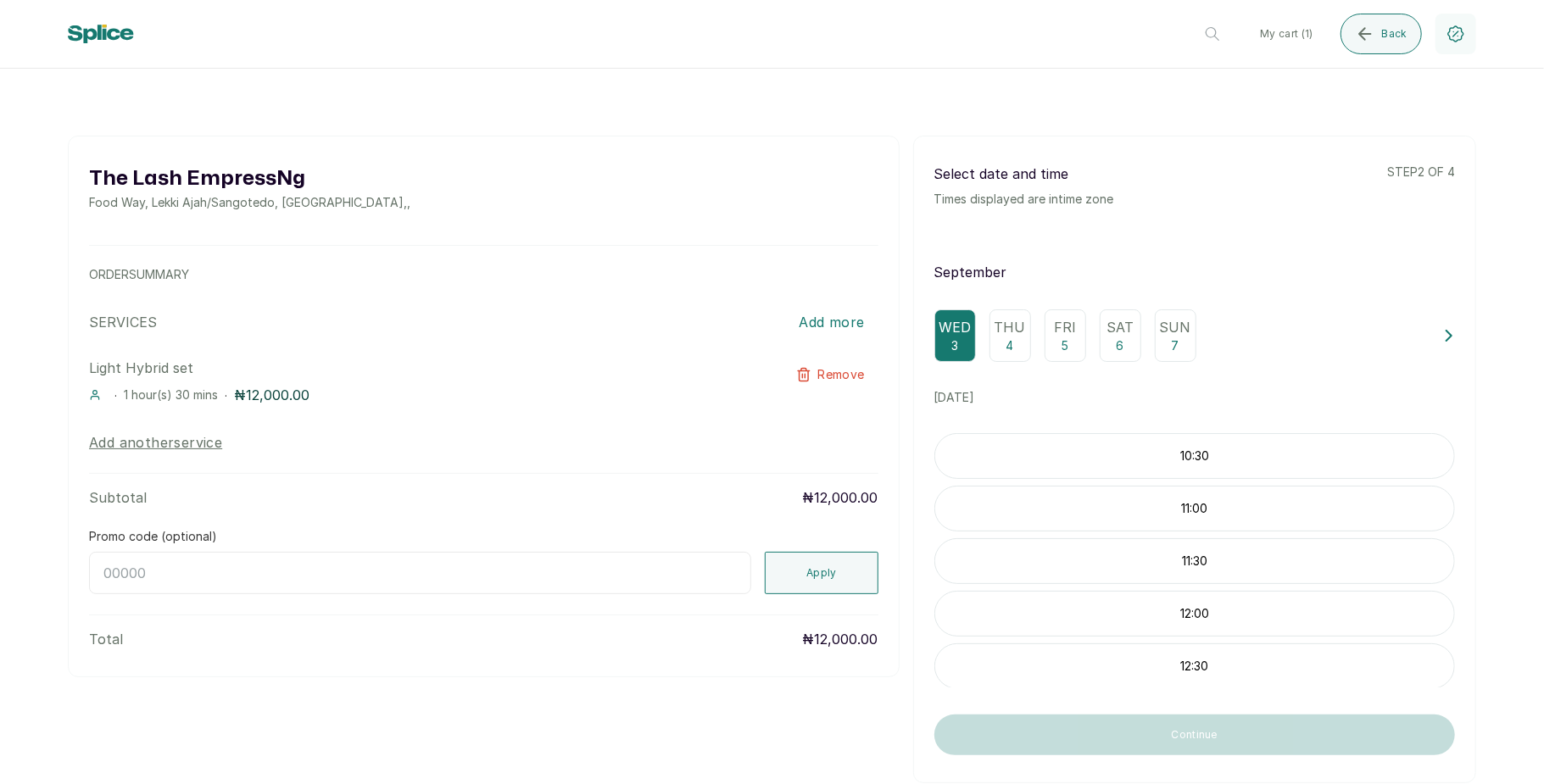
click at [1005, 334] on p "Thu" at bounding box center [1010, 327] width 31 height 20
click at [1056, 334] on p "Fri" at bounding box center [1065, 327] width 22 height 20
click at [1389, 37] on span "Back" at bounding box center [1395, 34] width 25 height 14
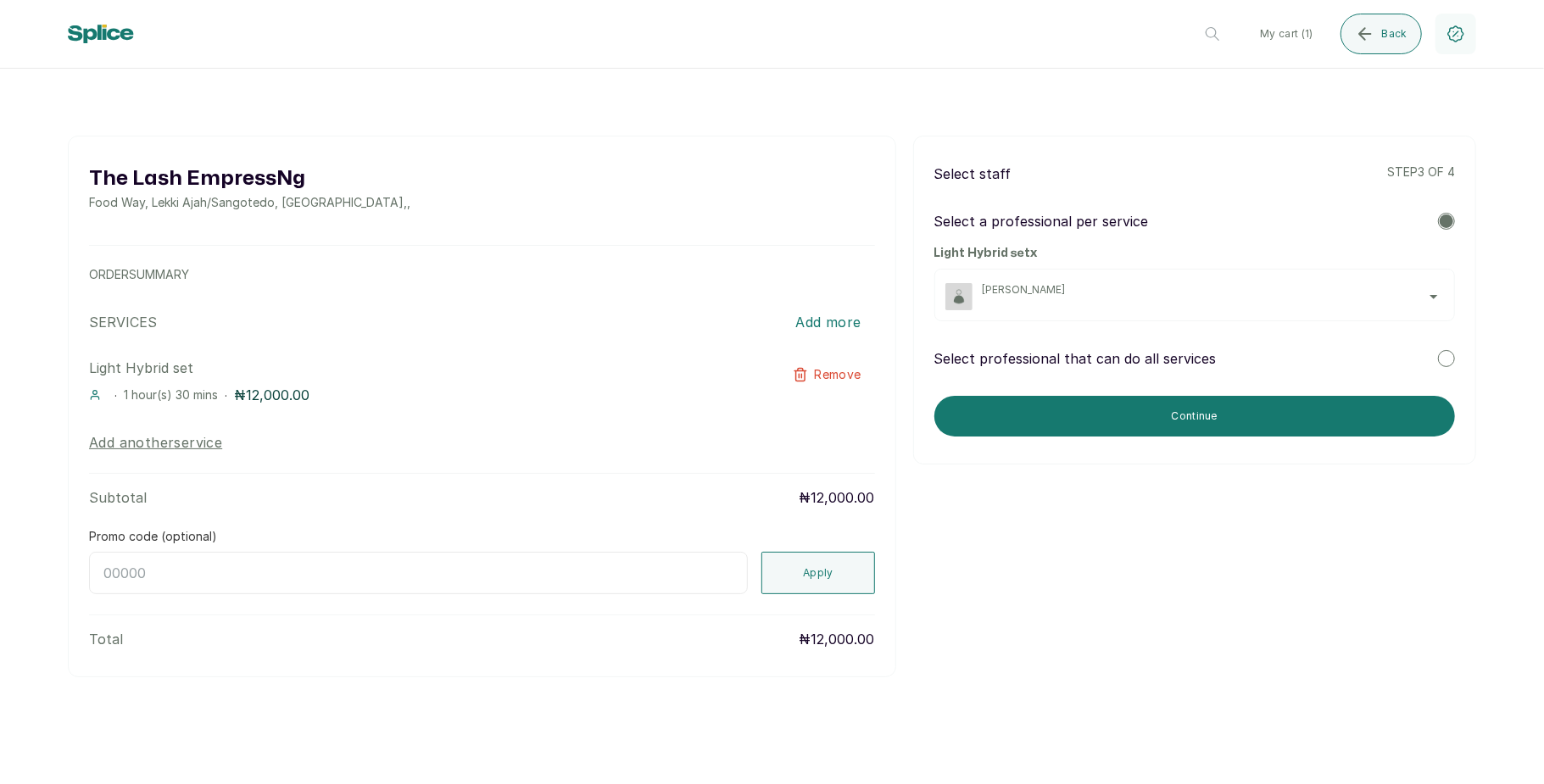
click at [1399, 293] on span "[PERSON_NAME]" at bounding box center [1213, 290] width 461 height 14
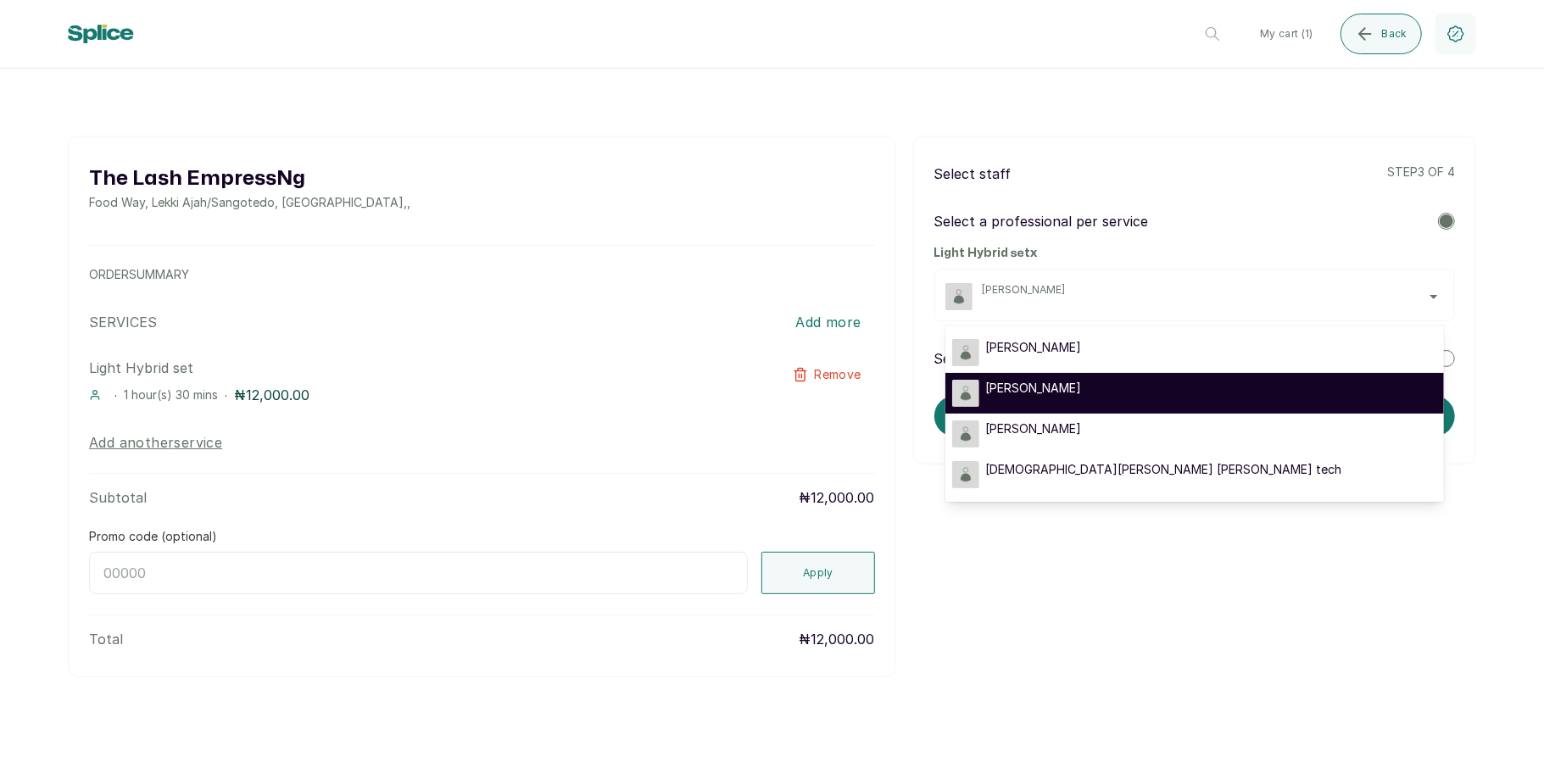
click at [1292, 383] on div "[PERSON_NAME]" at bounding box center [1195, 393] width 485 height 27
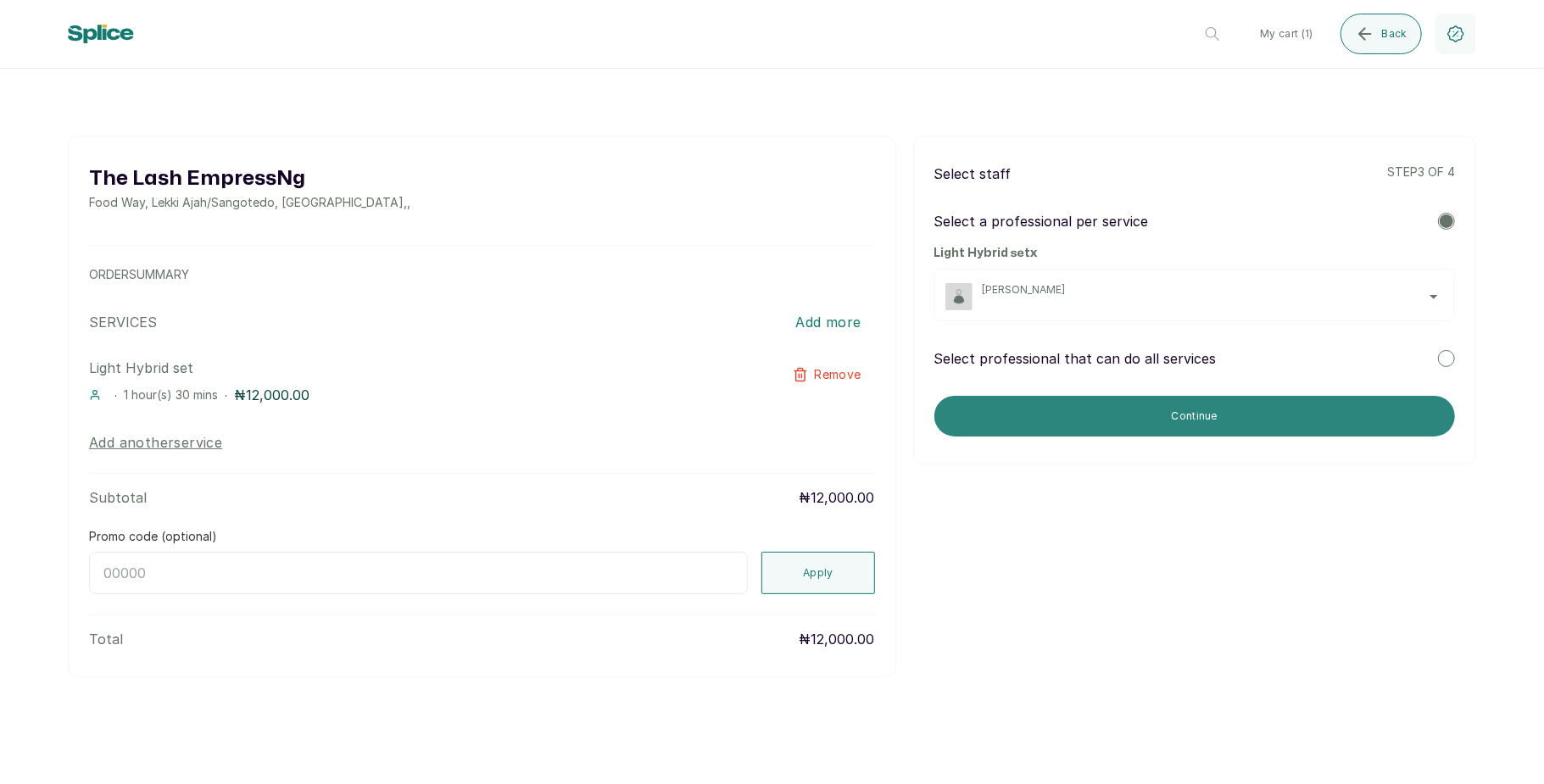
click at [1238, 418] on button "Continue" at bounding box center [1195, 416] width 521 height 41
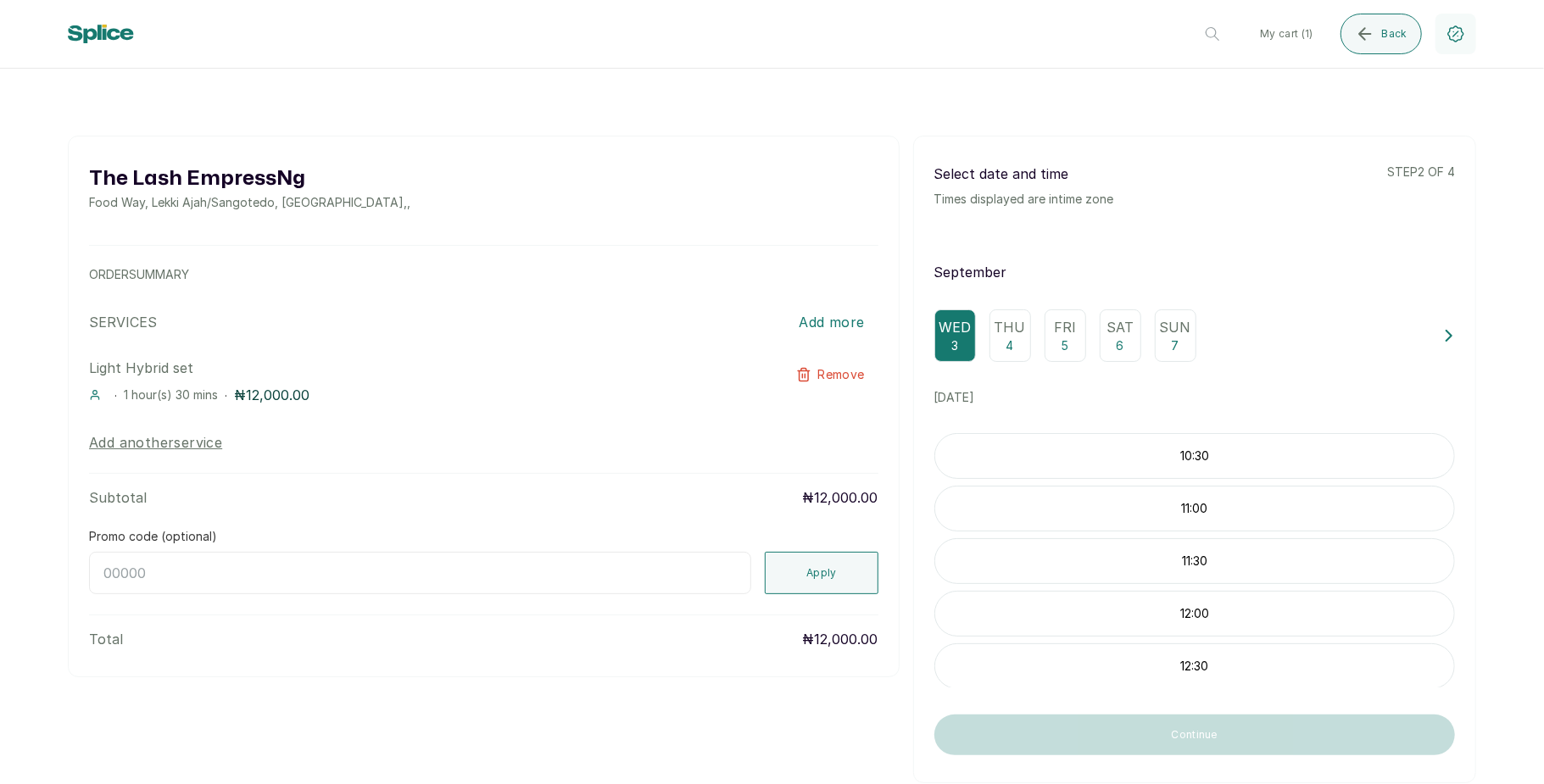
click at [1011, 340] on div "Thu 4" at bounding box center [1010, 336] width 42 height 53
click at [1384, 27] on span "Back" at bounding box center [1395, 34] width 25 height 14
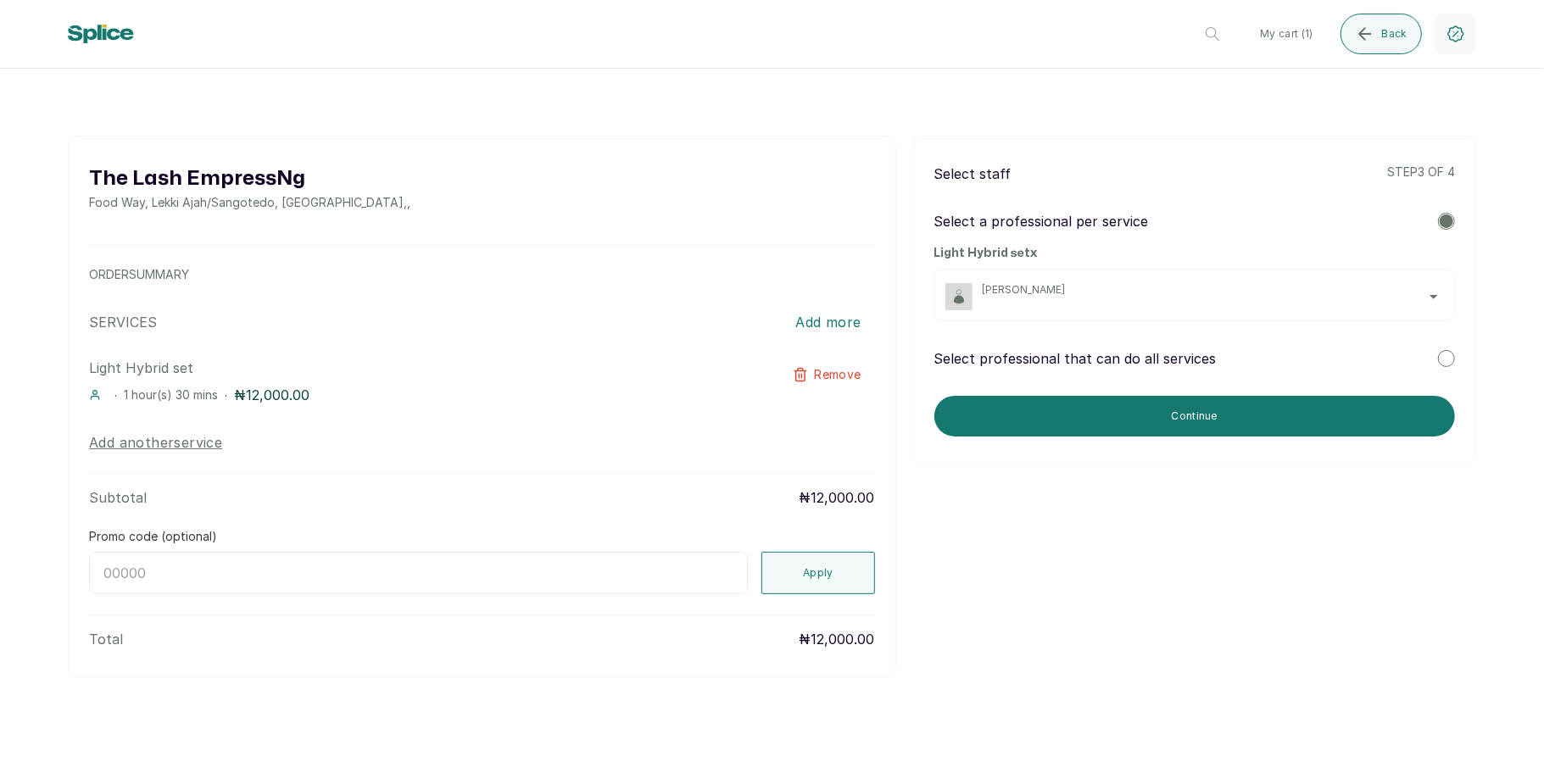
click at [1307, 295] on span "[PERSON_NAME]" at bounding box center [1213, 290] width 461 height 14
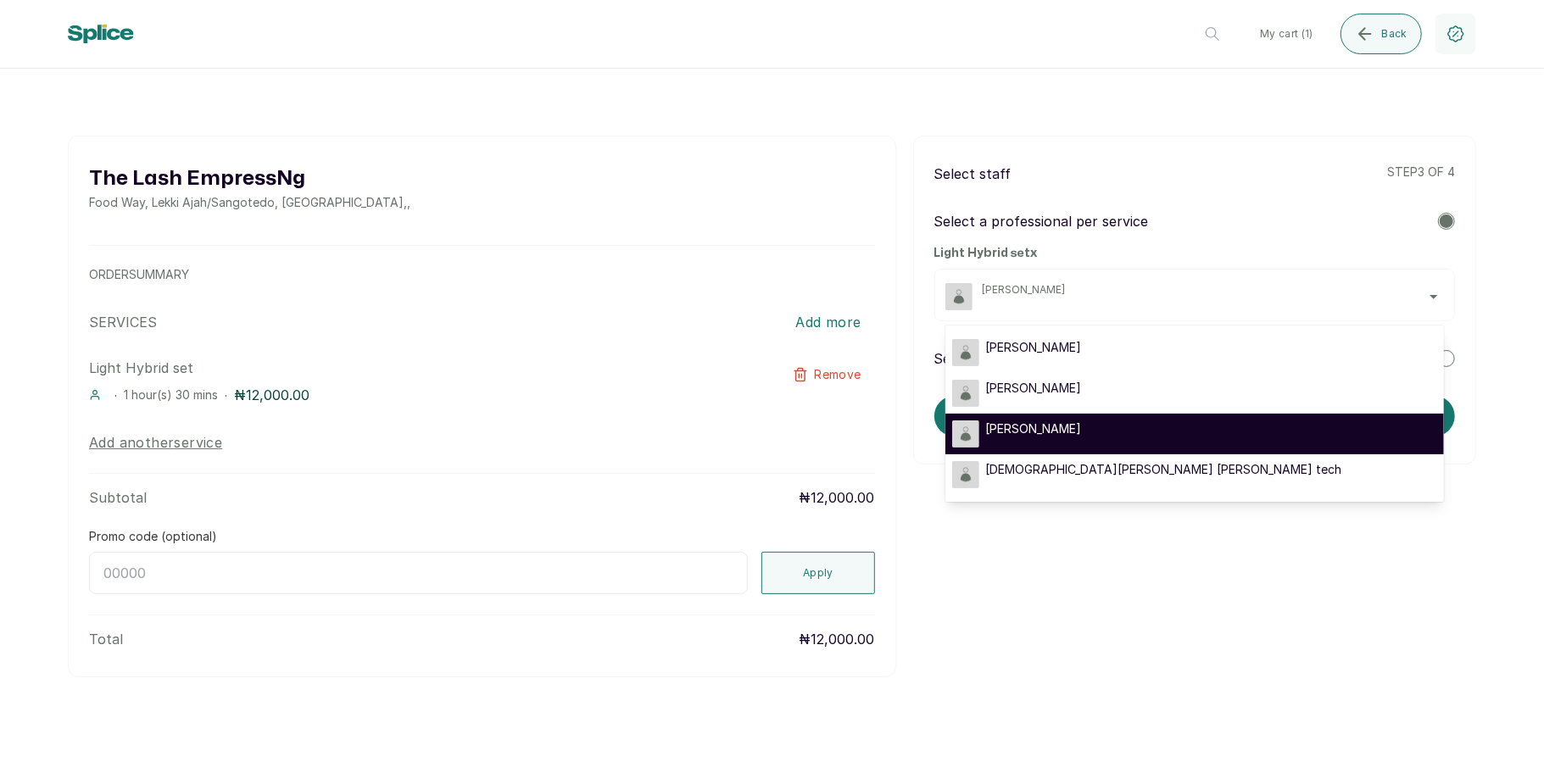
click at [1163, 431] on div "[PERSON_NAME]" at bounding box center [1195, 434] width 485 height 27
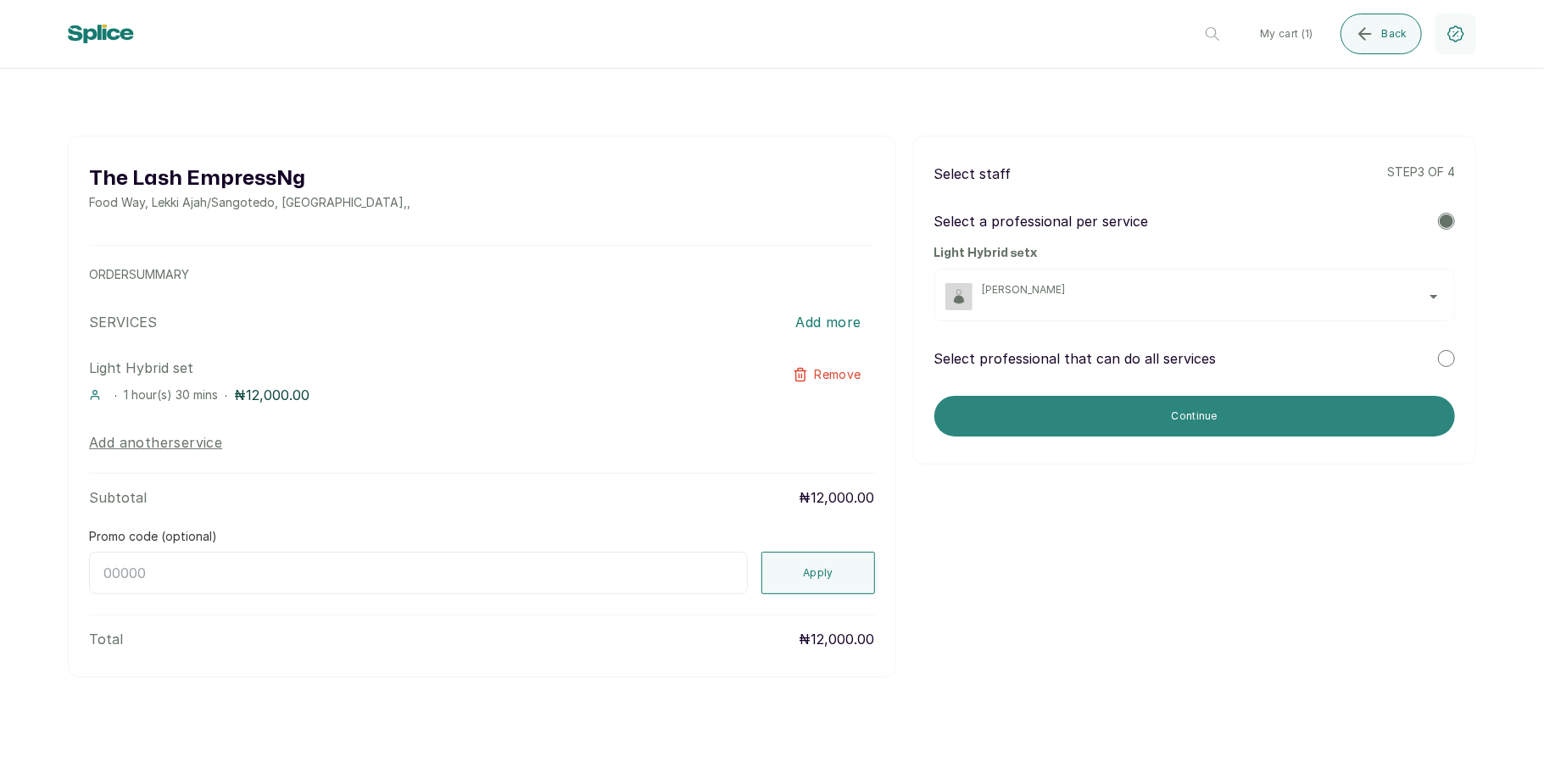
click at [1248, 414] on button "Continue" at bounding box center [1195, 416] width 521 height 41
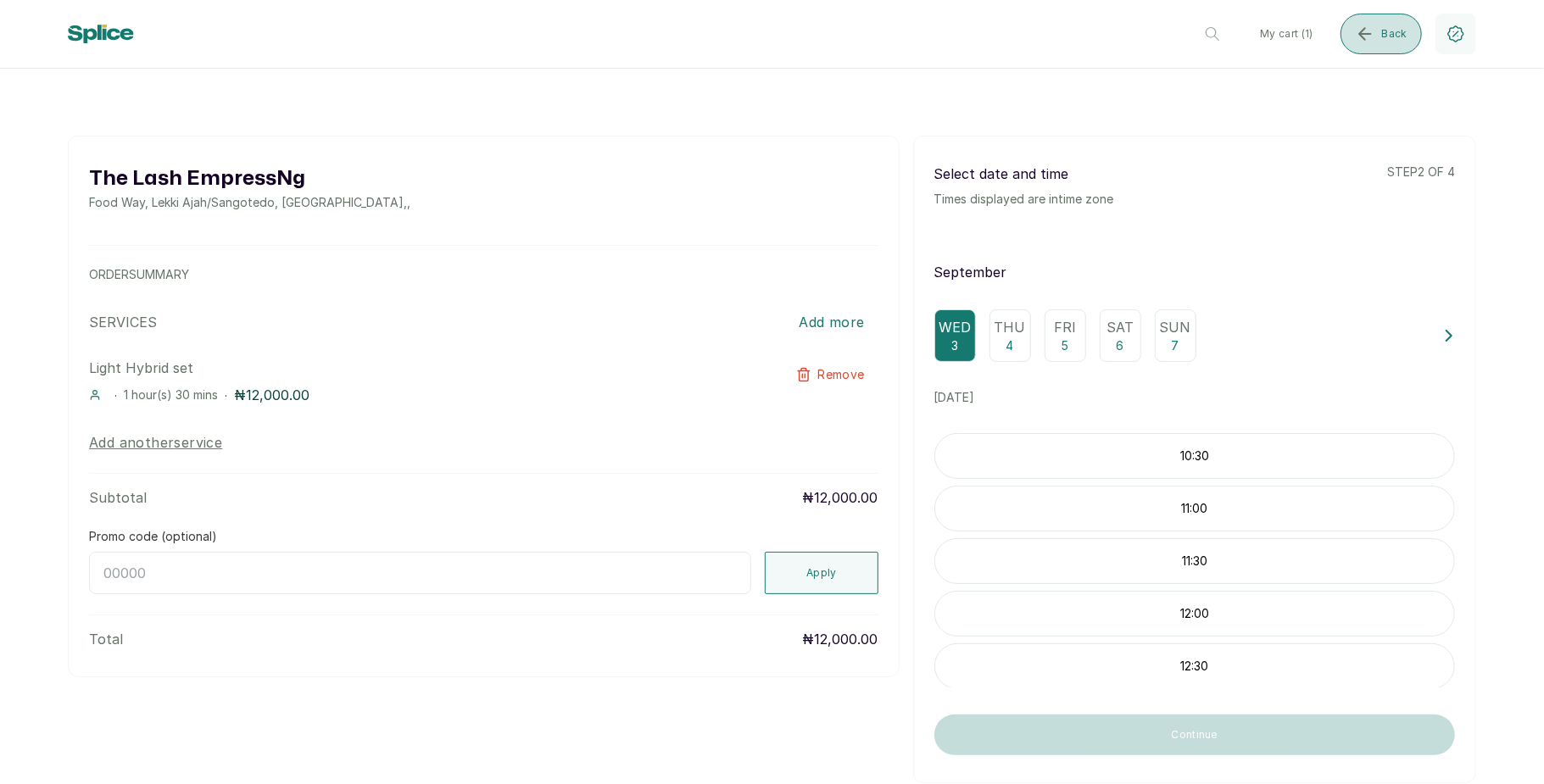
click at [1380, 31] on button "Back" at bounding box center [1381, 34] width 81 height 41
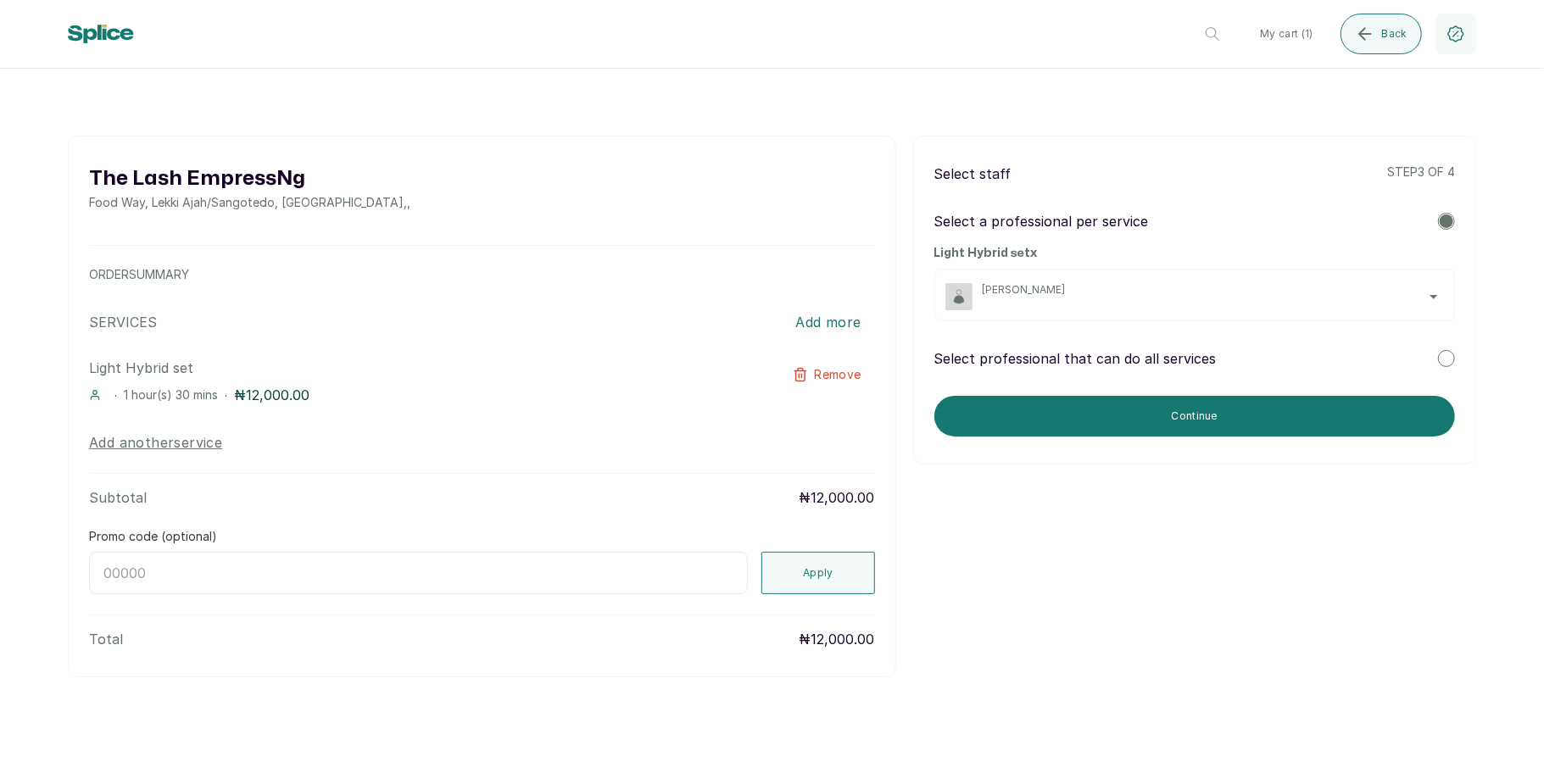
click at [1080, 305] on div "[PERSON_NAME]" at bounding box center [1213, 297] width 461 height 27
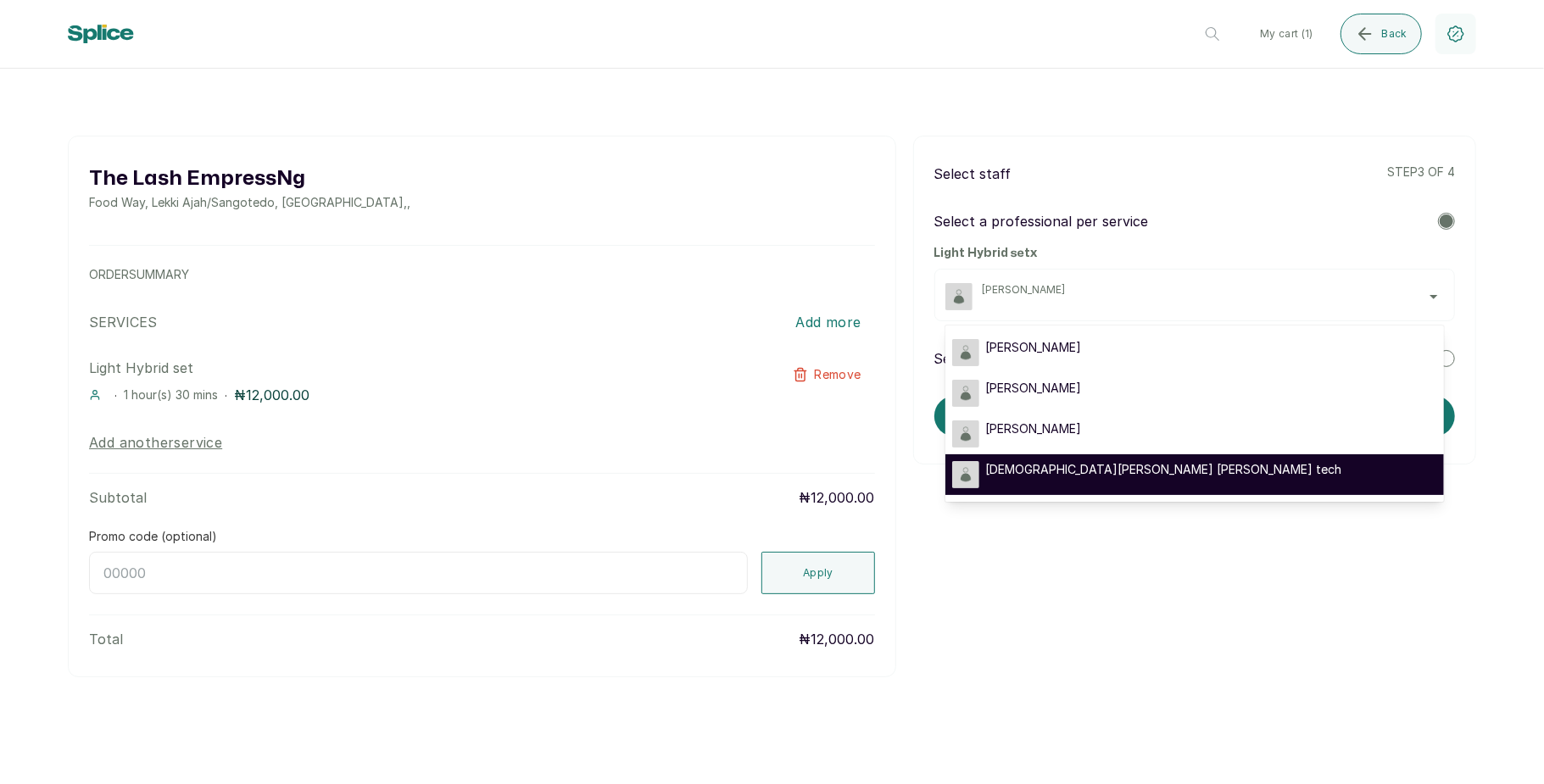
click at [1045, 456] on li "[DEMOGRAPHIC_DATA][PERSON_NAME] [PERSON_NAME] tech" at bounding box center [1195, 475] width 499 height 41
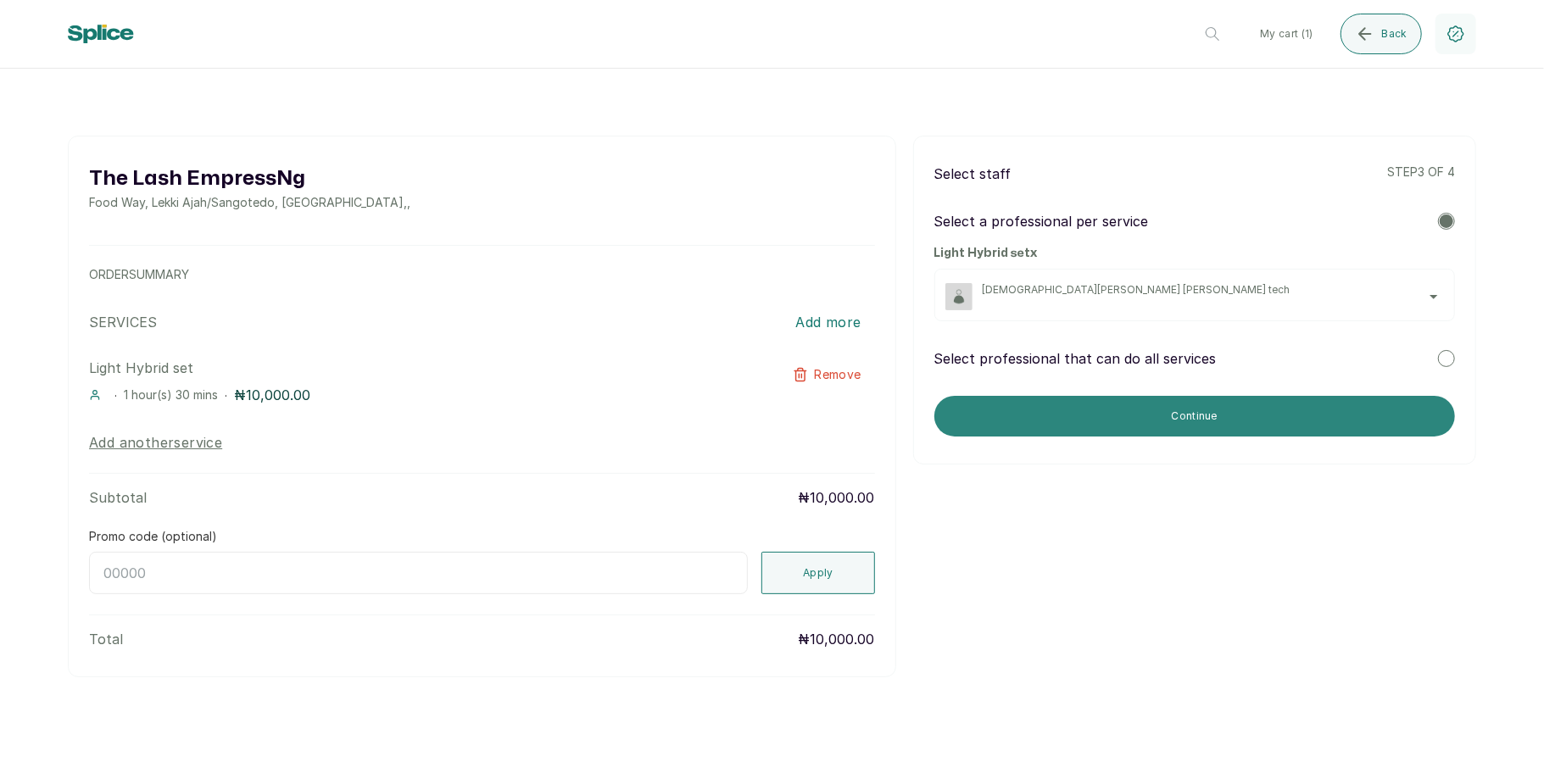
click at [1151, 412] on button "Continue" at bounding box center [1195, 416] width 521 height 41
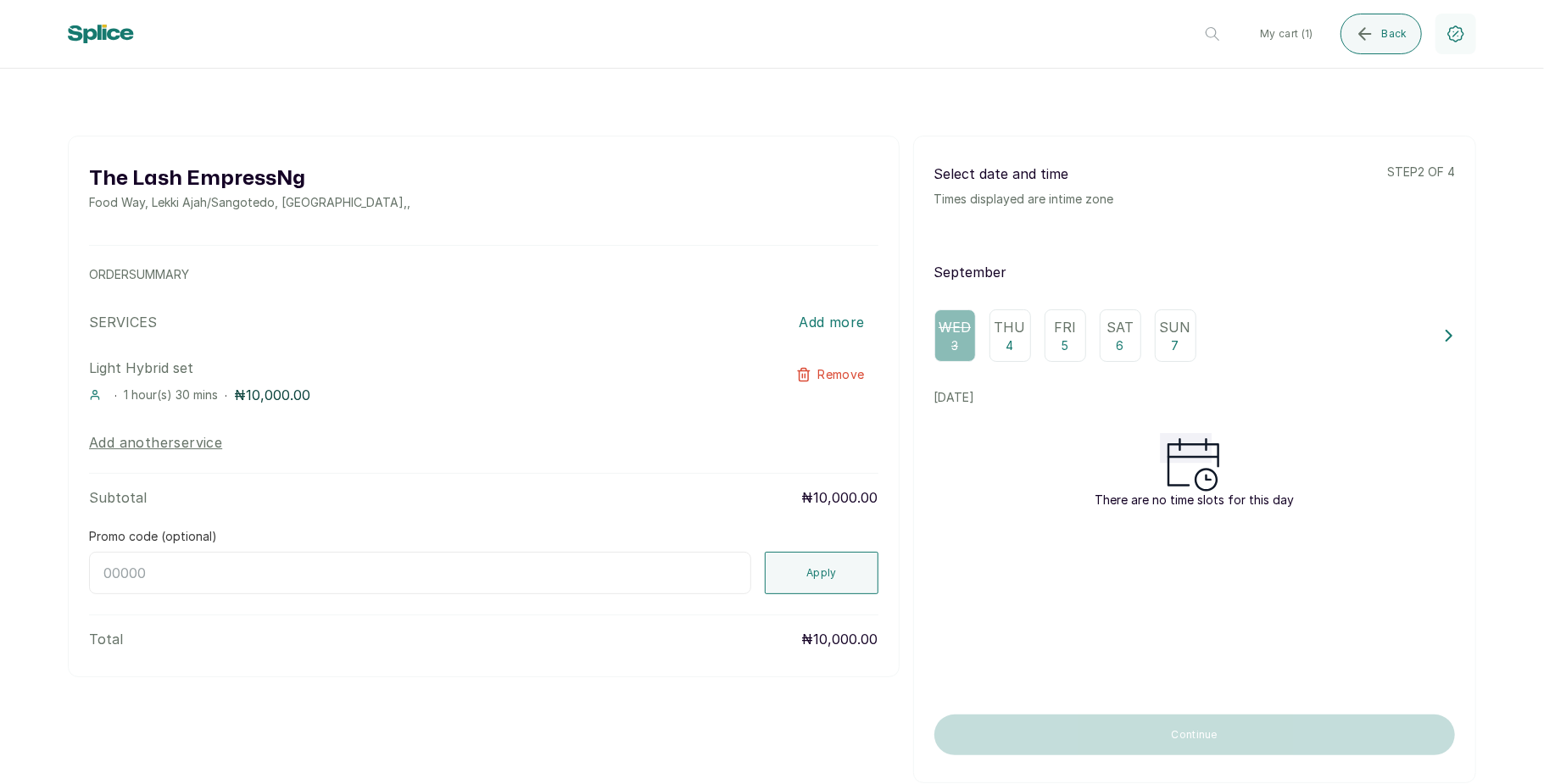
click at [1012, 327] on p "Thu" at bounding box center [1010, 327] width 31 height 20
drag, startPoint x: 1385, startPoint y: 54, endPoint x: 1387, endPoint y: -8, distance: 62.0
click at [1387, 0] on html "The Lash EmpressNg Sangotedo salon Change My cart ( 1 ) Back The Lash EmpressNg…" at bounding box center [772, 392] width 1544 height 784
click at [1387, 31] on span "Back" at bounding box center [1395, 34] width 25 height 14
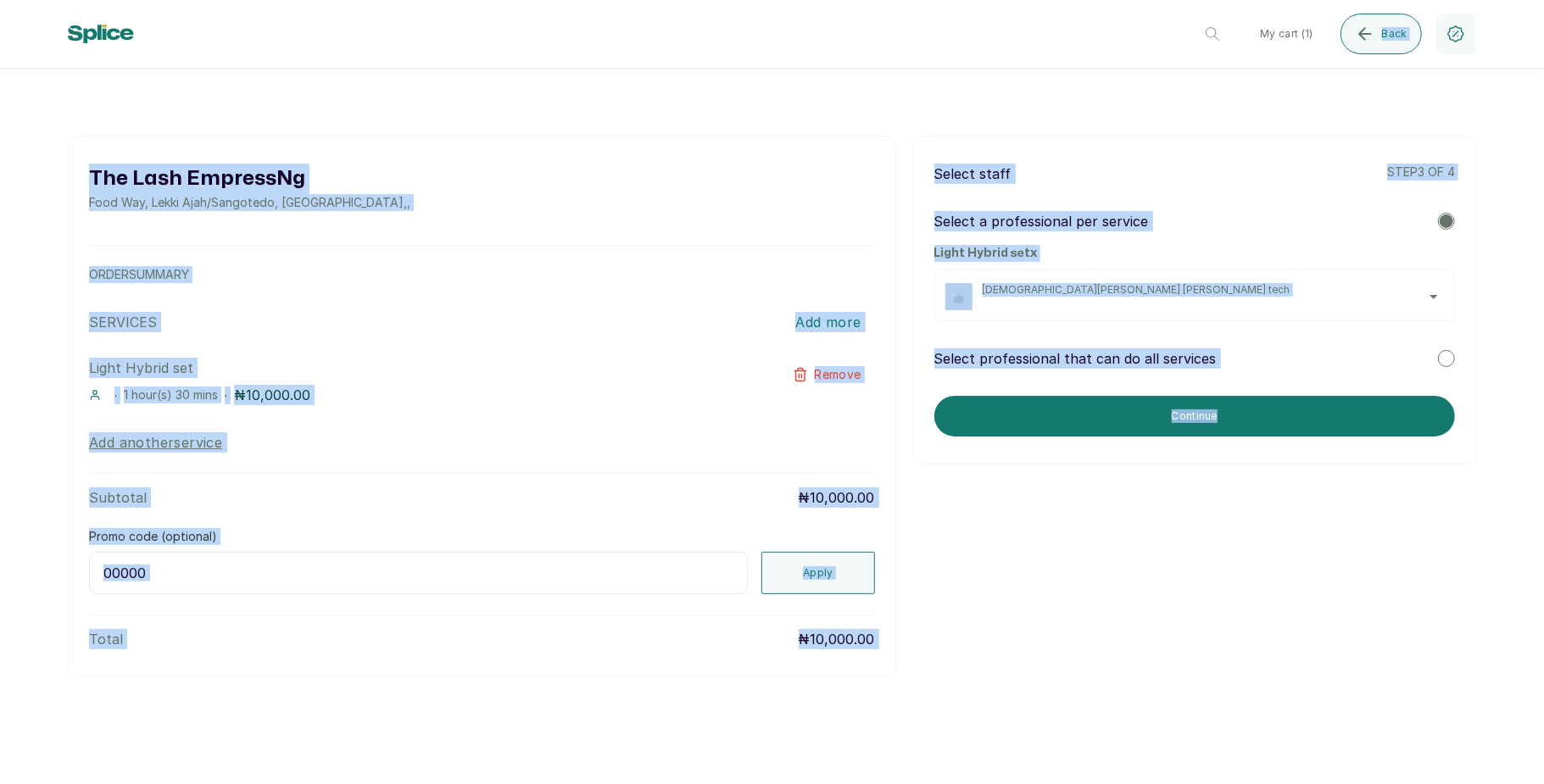
click at [1334, 292] on span "[DEMOGRAPHIC_DATA][PERSON_NAME] [PERSON_NAME] tech" at bounding box center [1213, 290] width 461 height 14
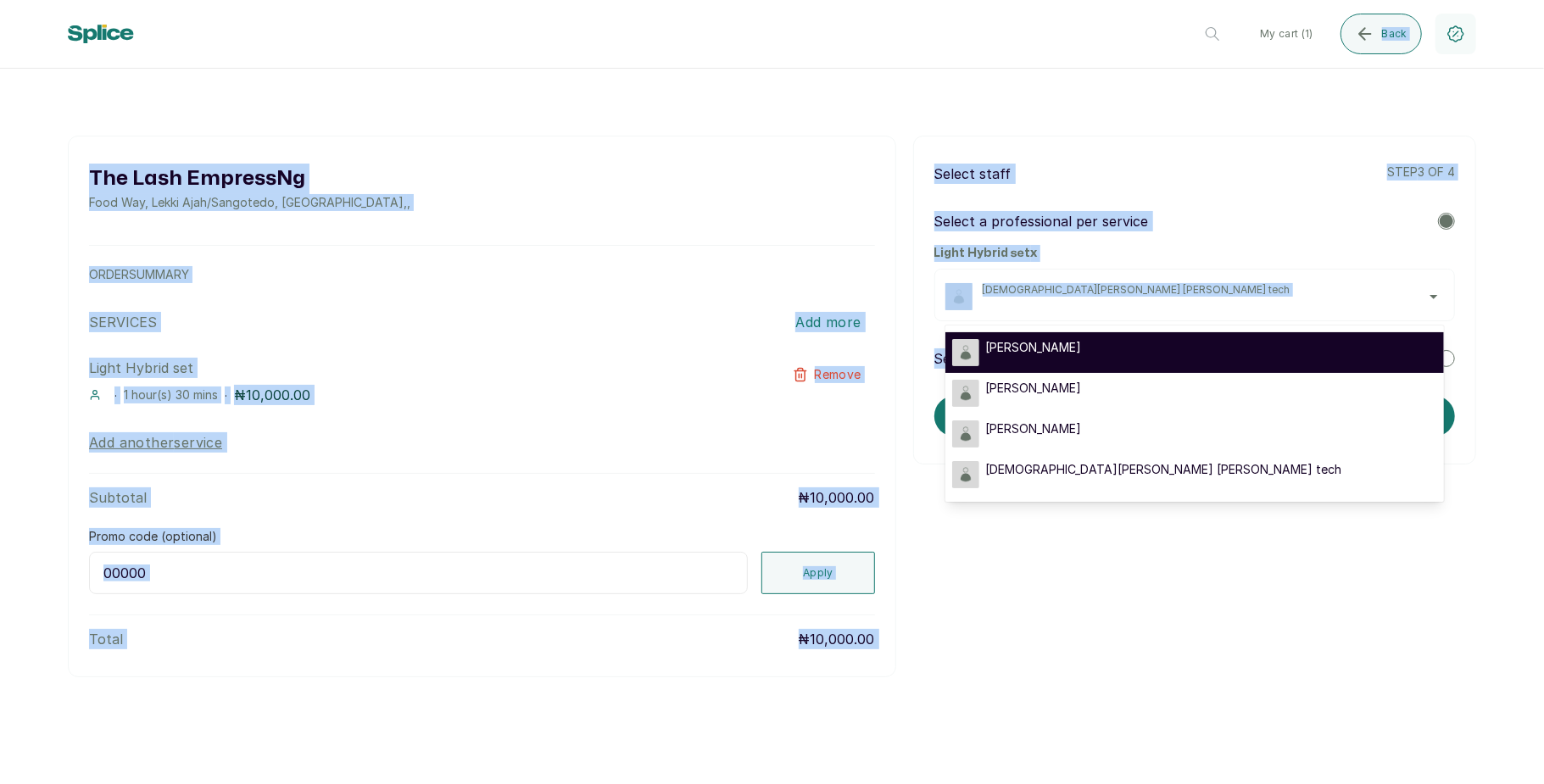
click at [1265, 351] on div "[PERSON_NAME]" at bounding box center [1195, 353] width 485 height 27
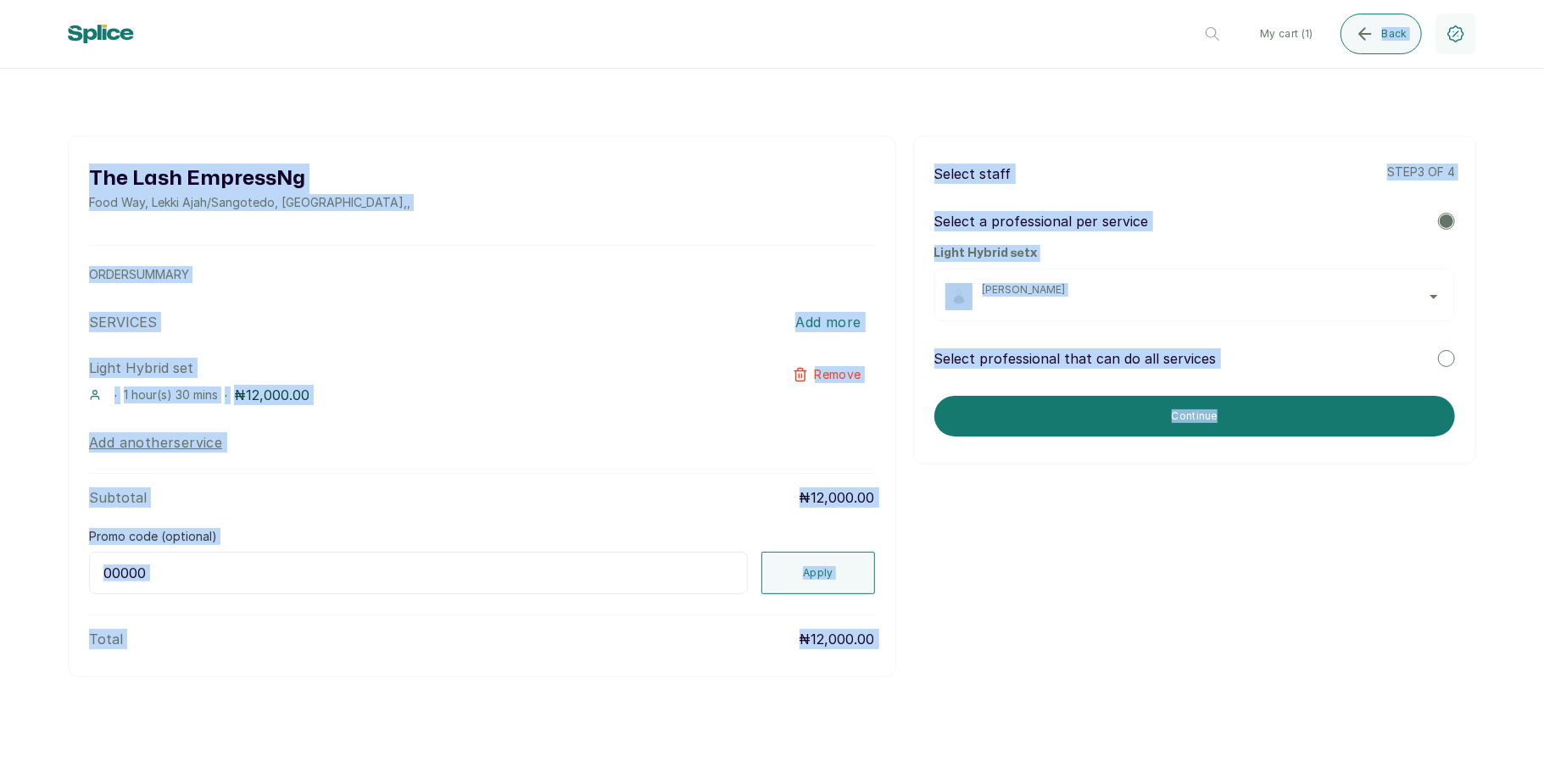
click at [1204, 561] on div "The Lash EmpressNg Food Way, Lekki Ajah/Sangotedo, Nigeria , , ORDER SUMMARY SE…" at bounding box center [772, 406] width 1408 height 542
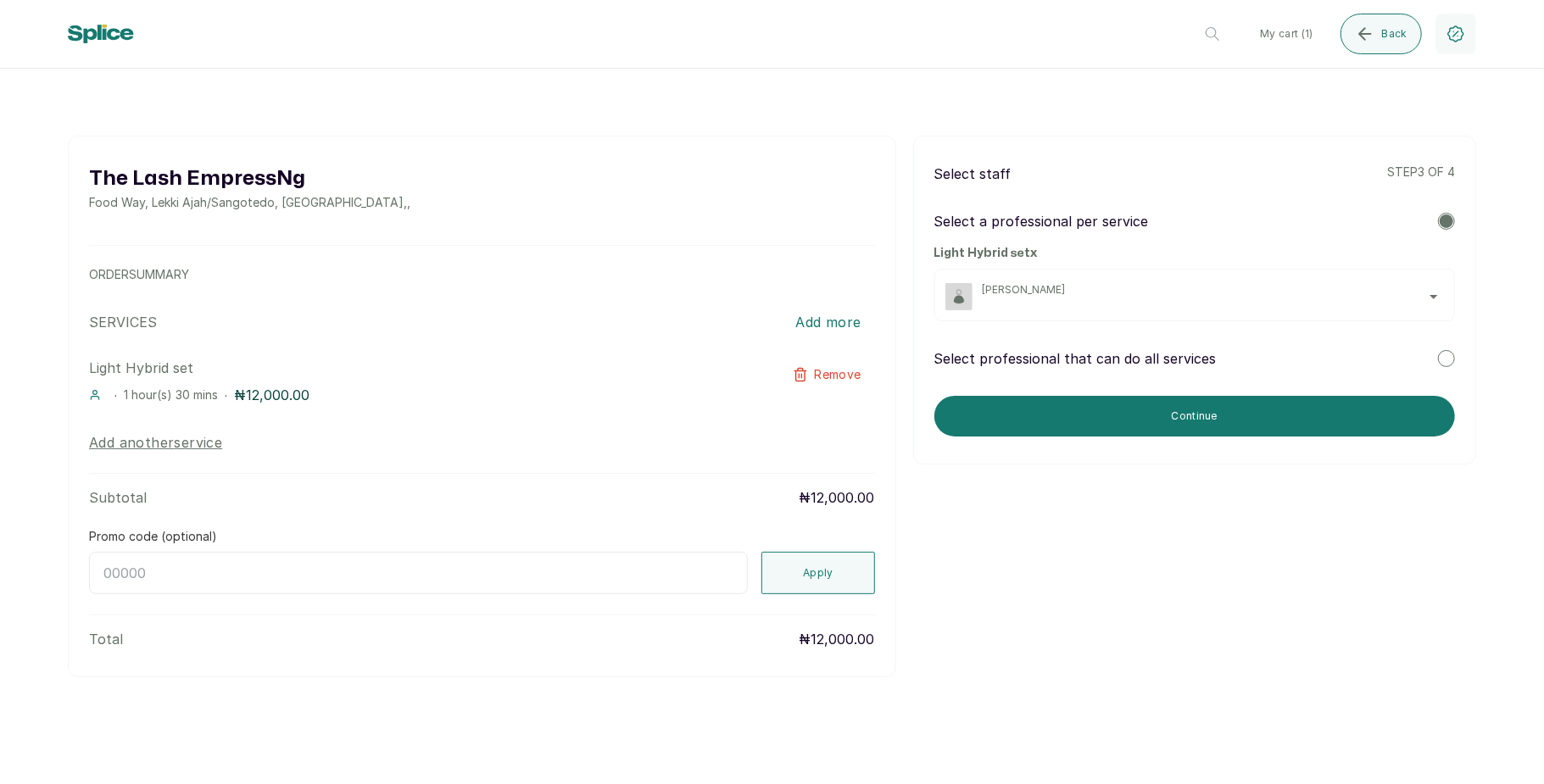
click at [1249, 289] on span "[PERSON_NAME]" at bounding box center [1213, 290] width 461 height 14
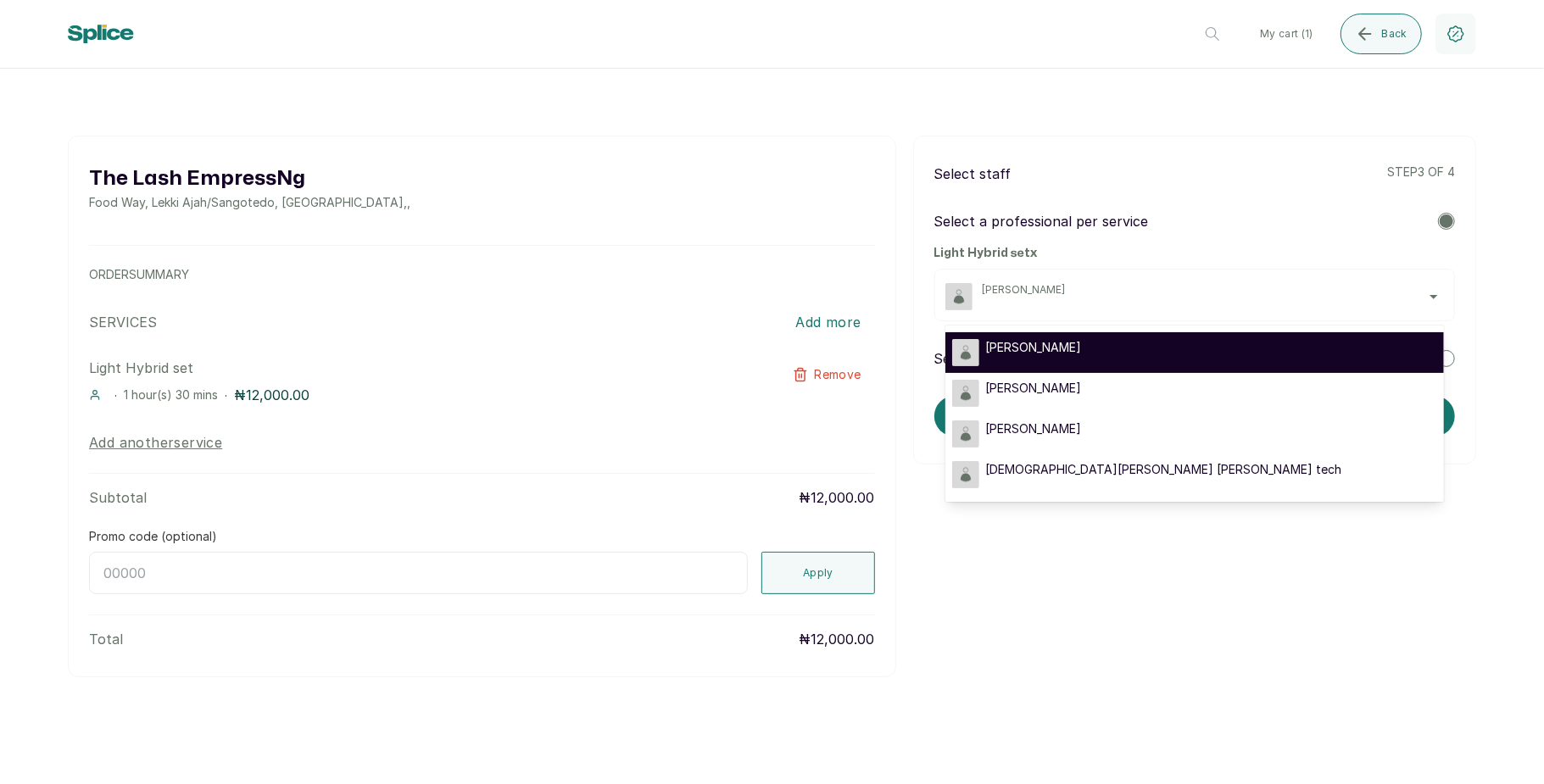
click at [1168, 344] on div "[PERSON_NAME]" at bounding box center [1195, 353] width 485 height 27
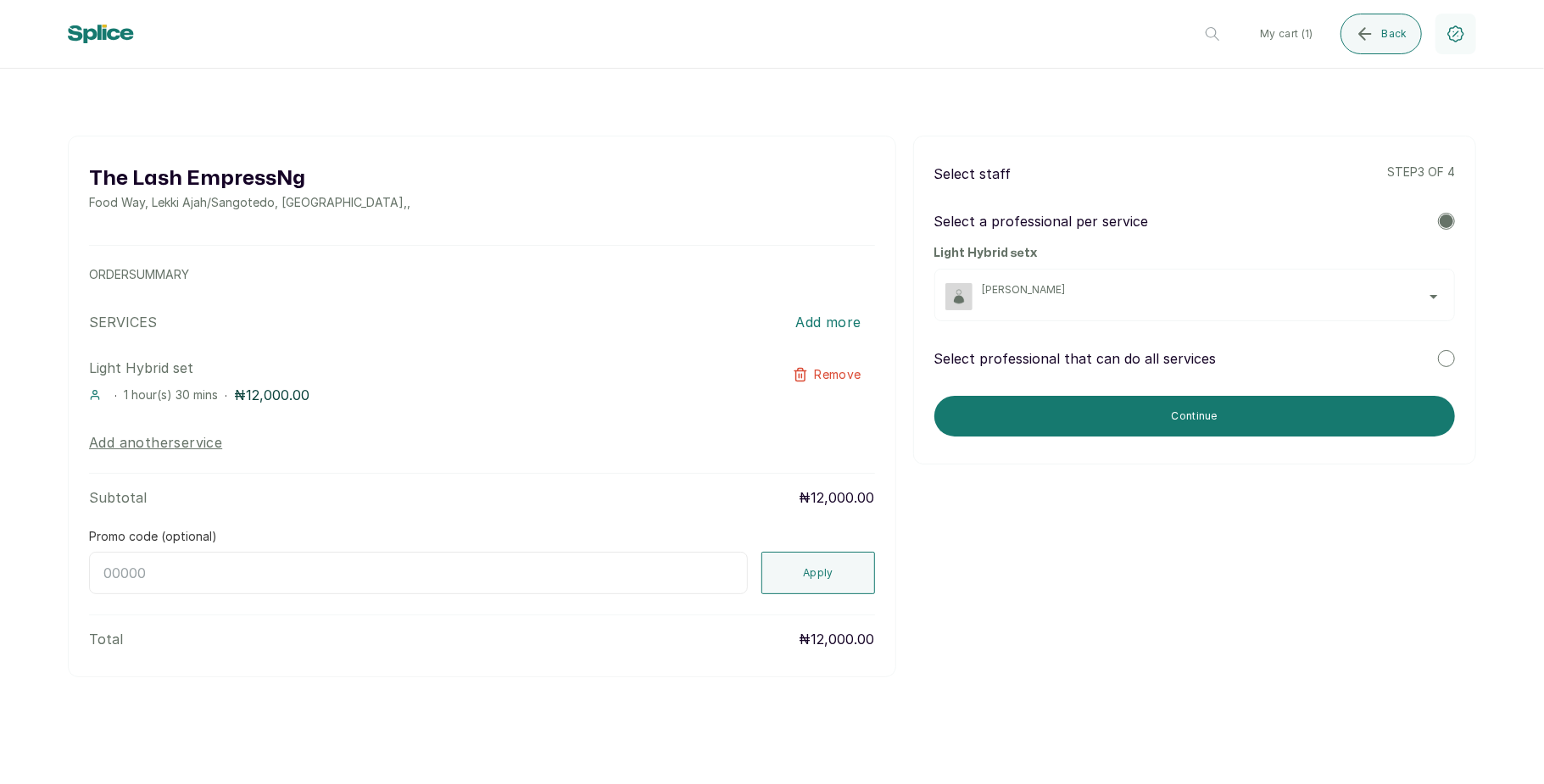
click at [1248, 298] on div "[PERSON_NAME]" at bounding box center [1213, 297] width 461 height 27
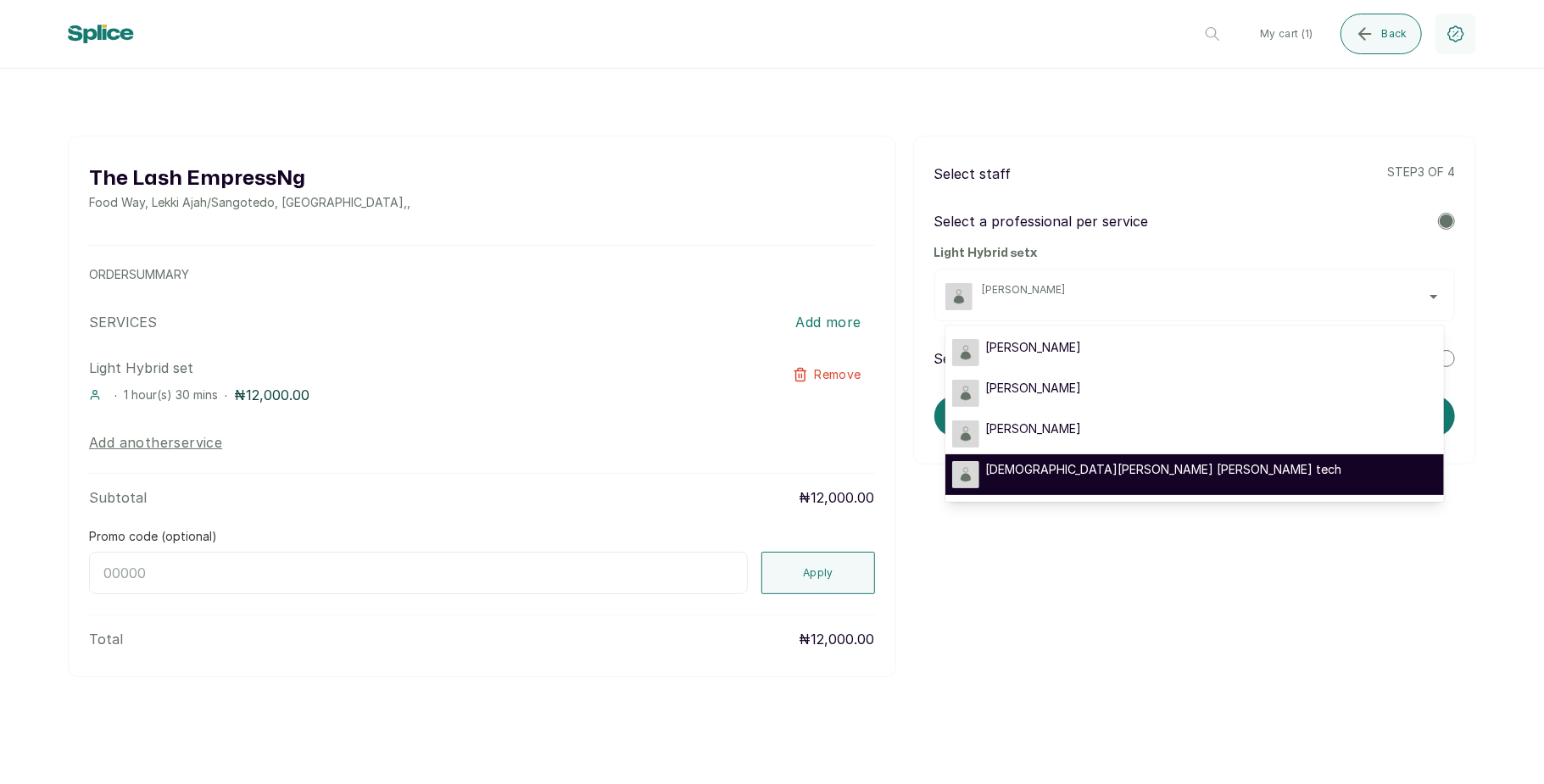
click at [1179, 461] on div "[DEMOGRAPHIC_DATA][PERSON_NAME] [PERSON_NAME] tech" at bounding box center [1195, 475] width 485 height 27
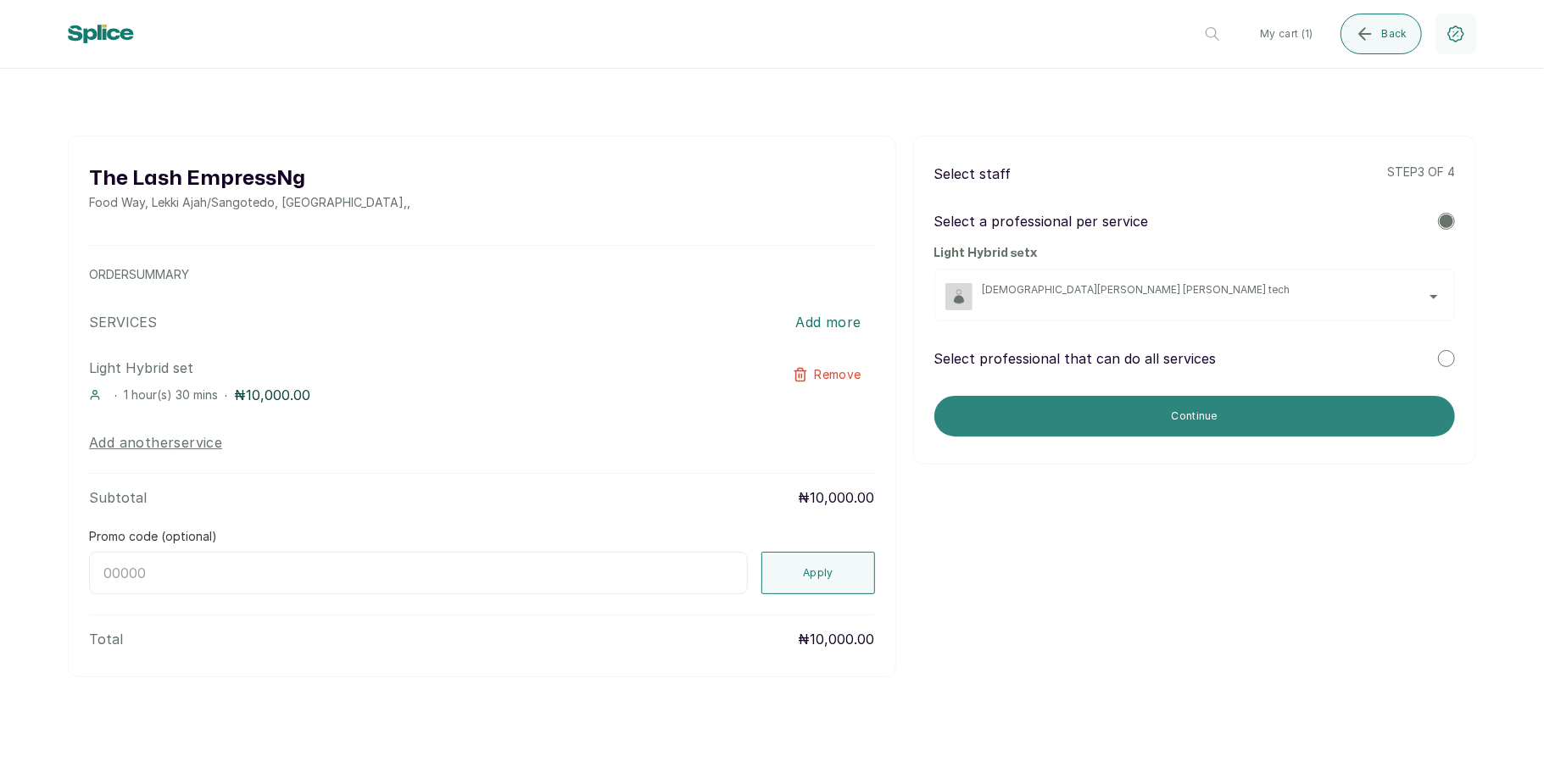
click at [1246, 415] on button "Continue" at bounding box center [1195, 416] width 521 height 41
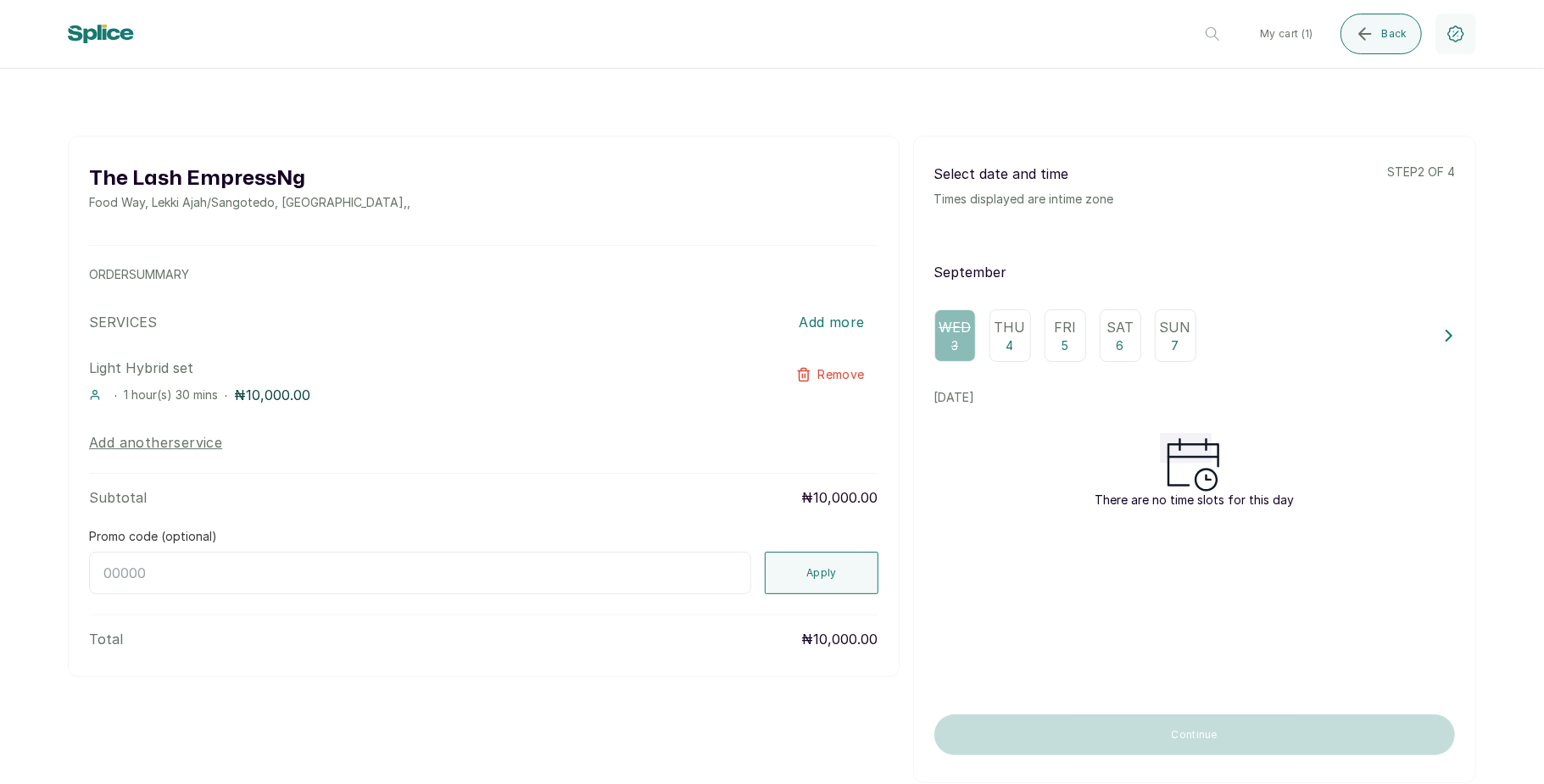
click at [1062, 347] on p "5" at bounding box center [1065, 346] width 8 height 17
click at [1368, 28] on icon "submit" at bounding box center [1365, 34] width 20 height 20
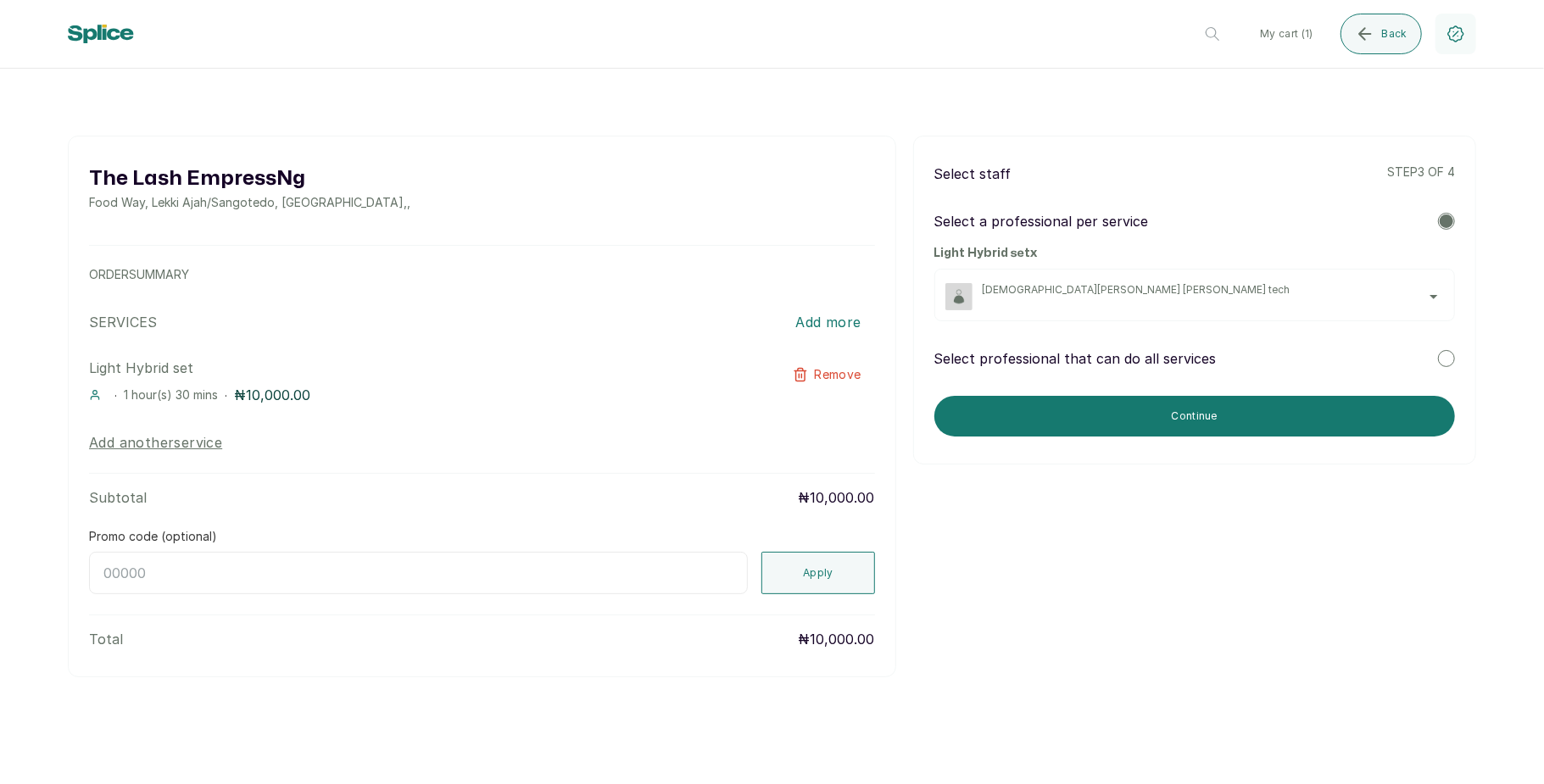
click at [1324, 295] on span "[DEMOGRAPHIC_DATA][PERSON_NAME] [PERSON_NAME] tech" at bounding box center [1213, 290] width 461 height 14
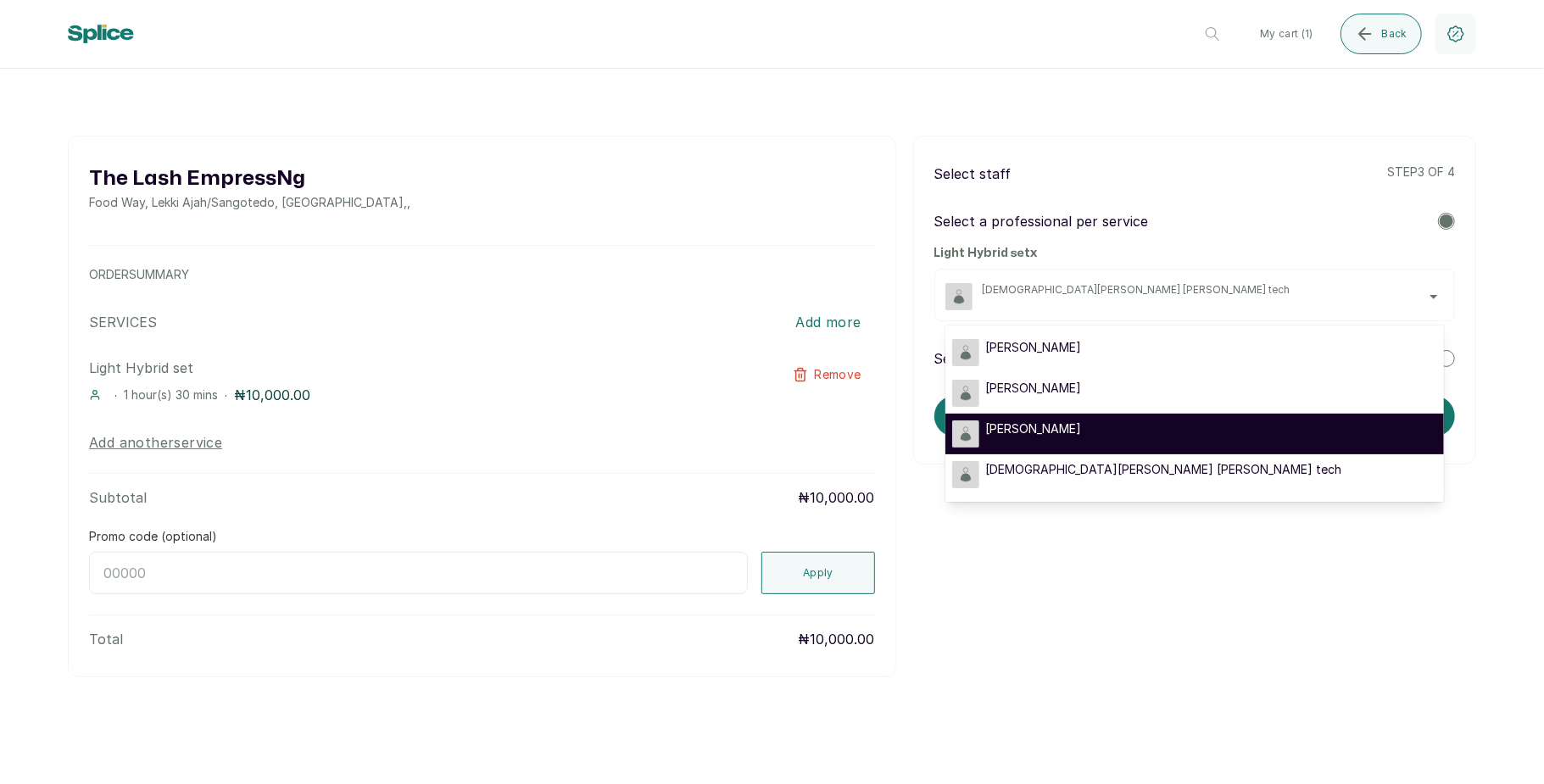
click at [1157, 421] on div "[PERSON_NAME]" at bounding box center [1195, 434] width 485 height 27
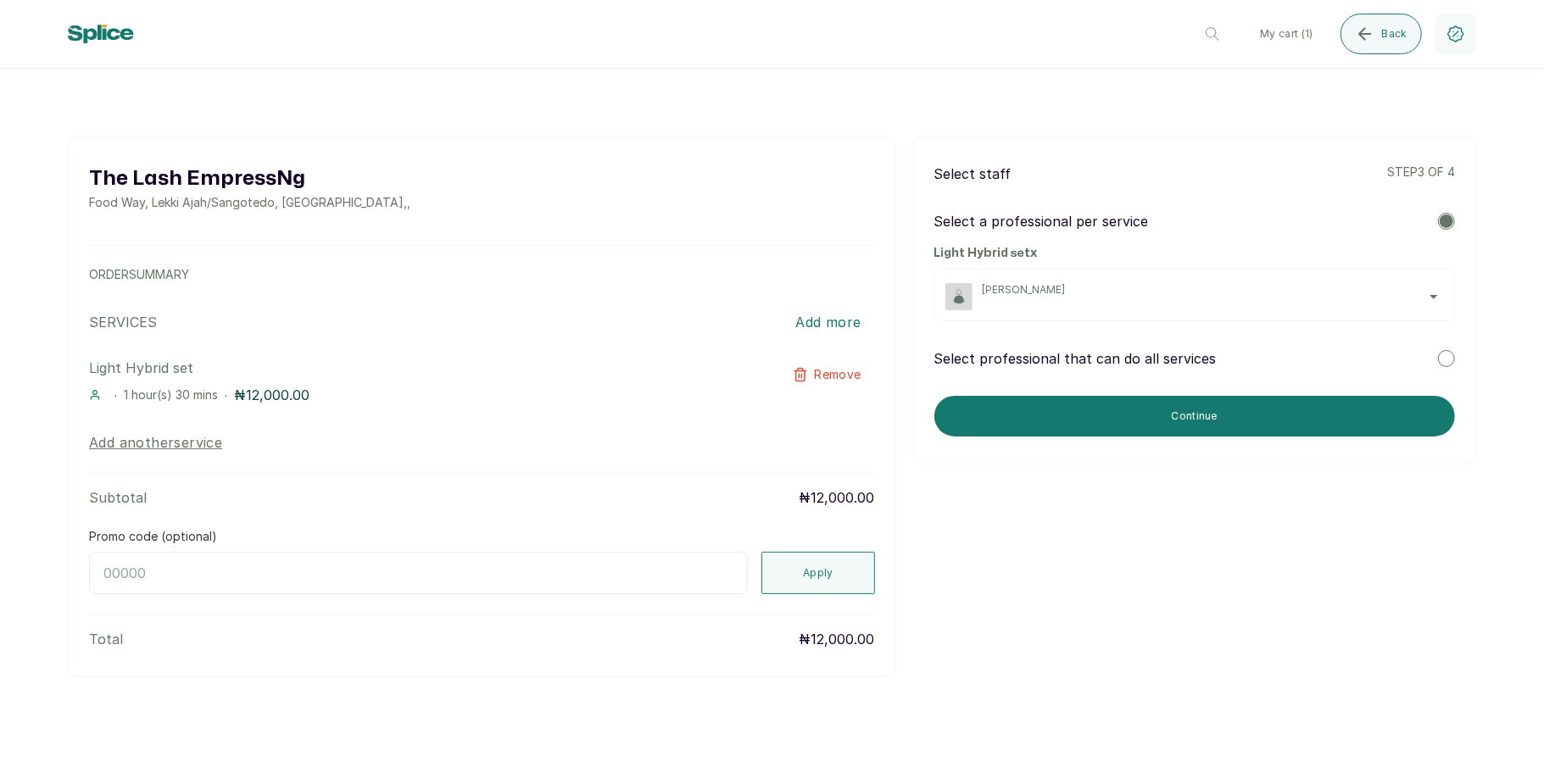
click at [1258, 292] on span "[PERSON_NAME]" at bounding box center [1213, 290] width 461 height 14
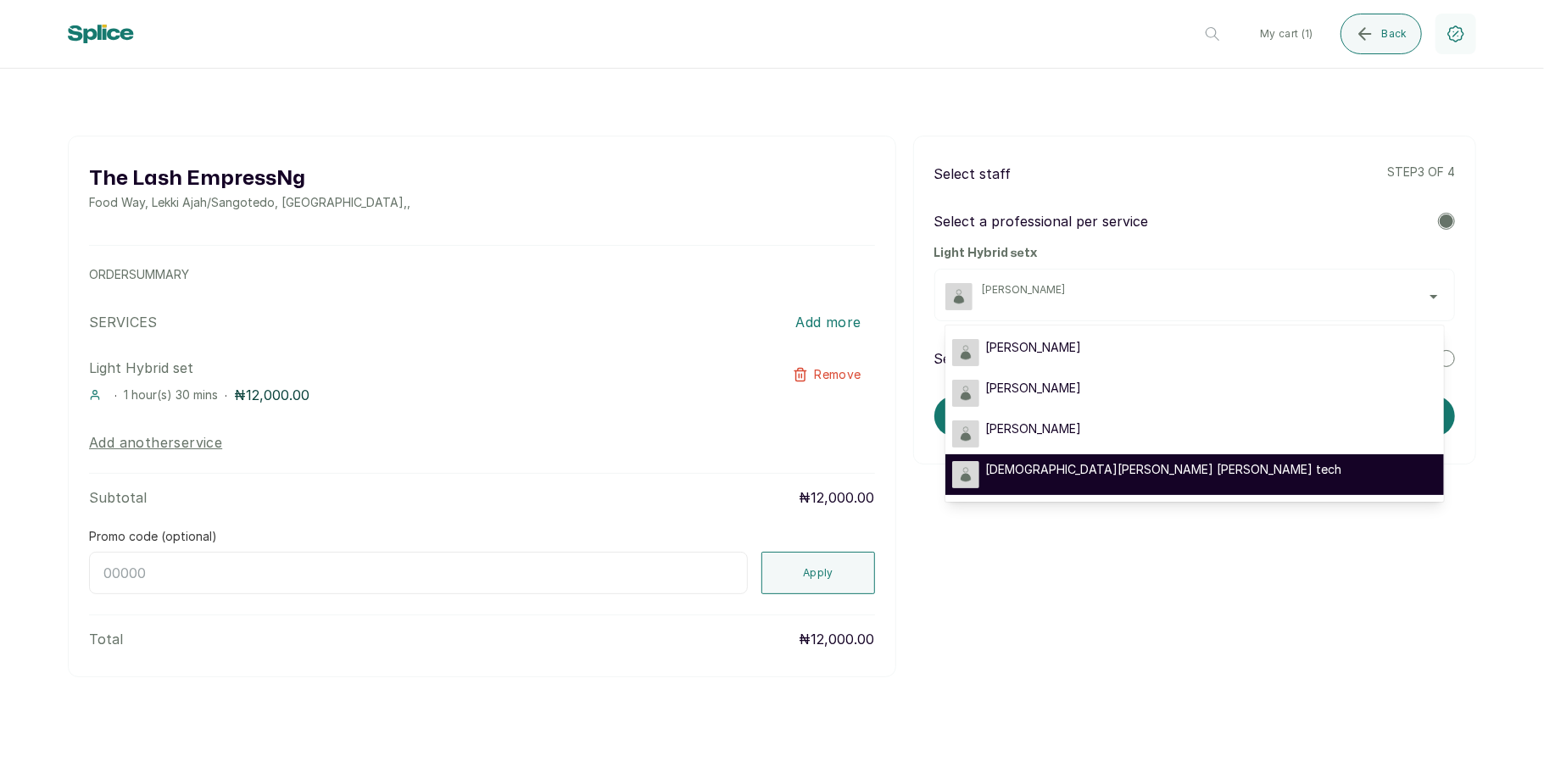
click at [1199, 471] on div "[DEMOGRAPHIC_DATA][PERSON_NAME] [PERSON_NAME] tech" at bounding box center [1195, 475] width 485 height 27
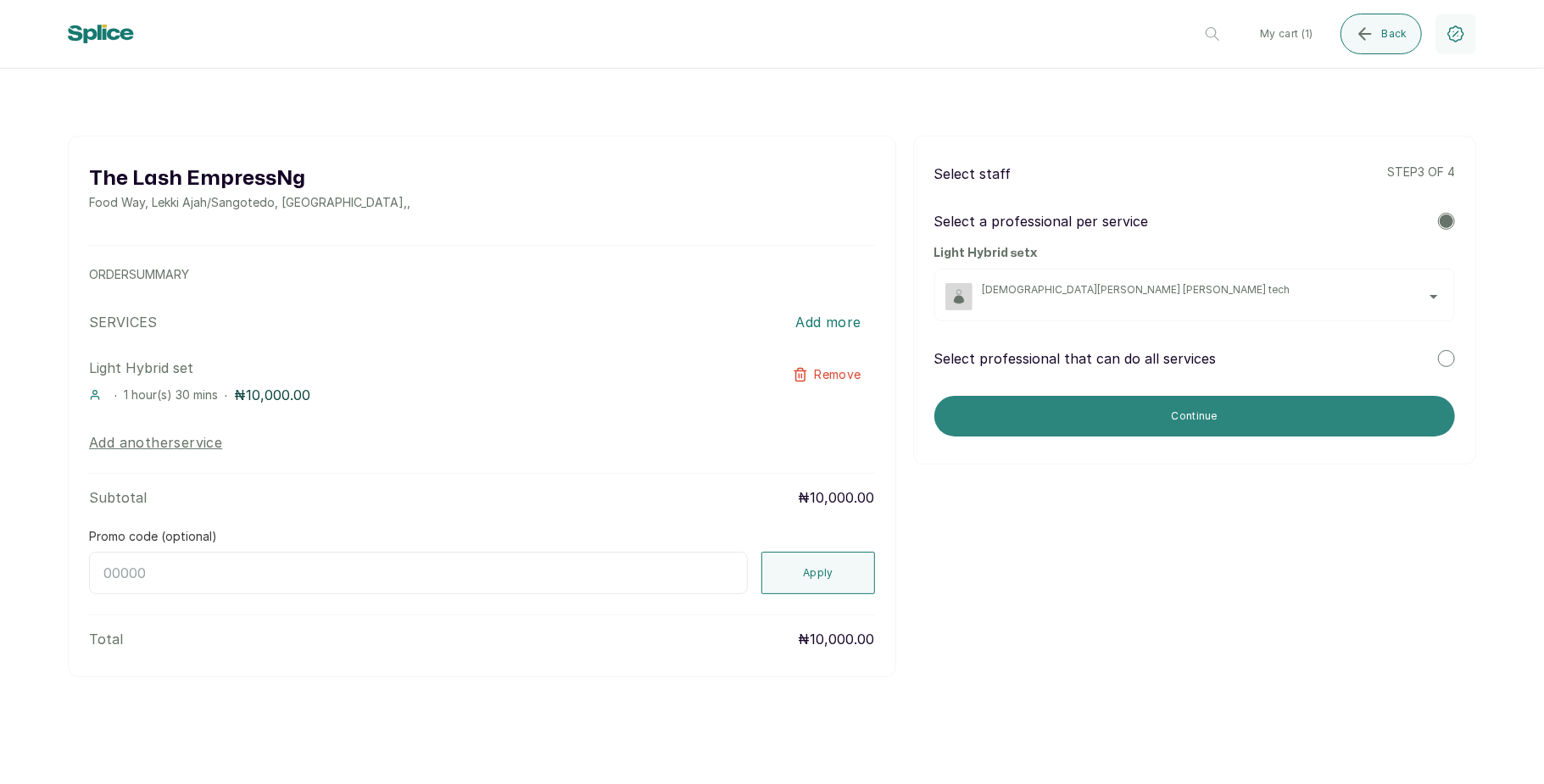
click at [1243, 415] on button "Continue" at bounding box center [1195, 416] width 521 height 41
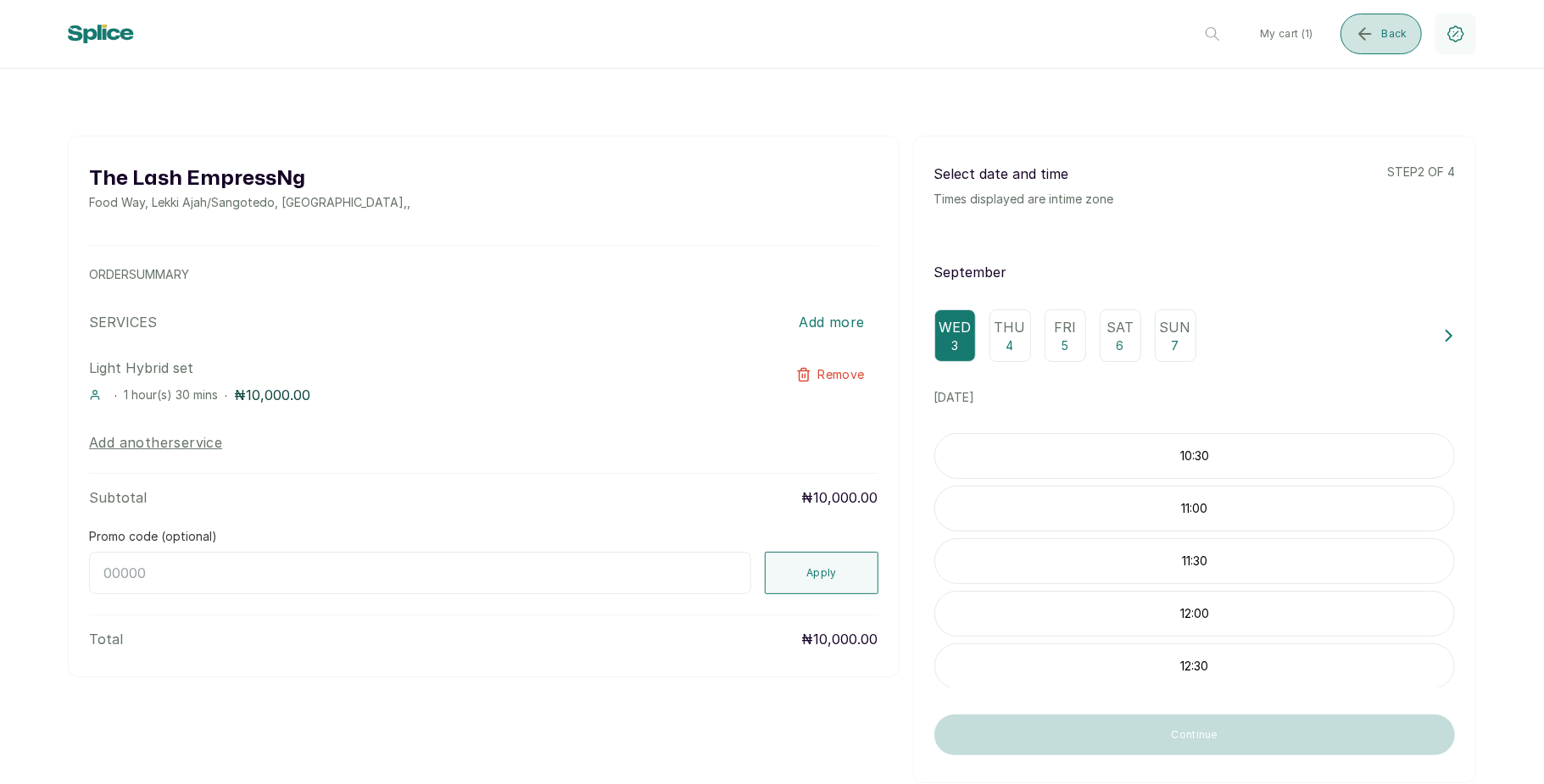
click at [1378, 28] on button "Back" at bounding box center [1381, 34] width 81 height 41
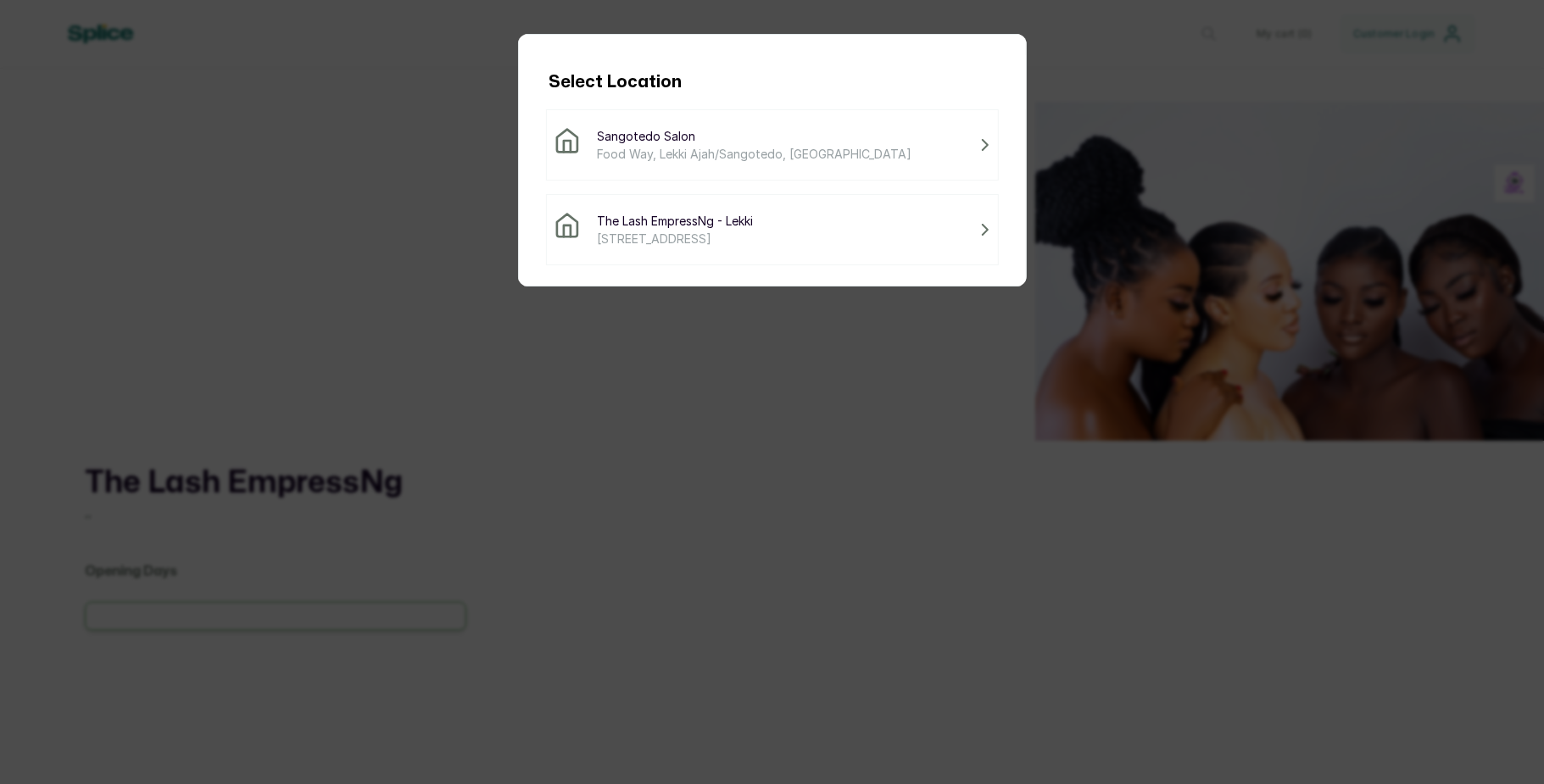
click at [733, 151] on span "Food Way, Lekki Ajah/Sangotedo, [GEOGRAPHIC_DATA]" at bounding box center [755, 153] width 315 height 18
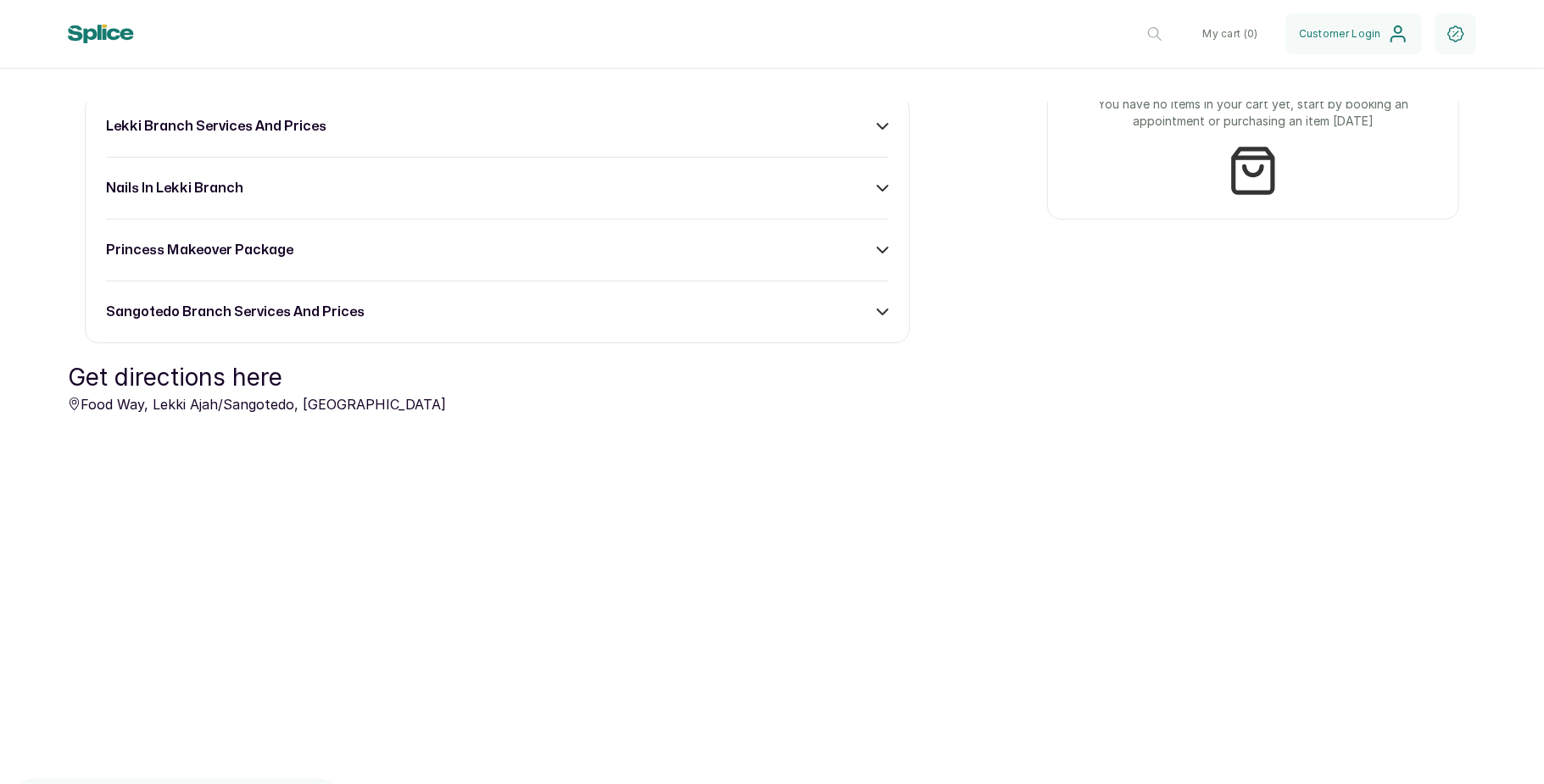
scroll to position [1095, 0]
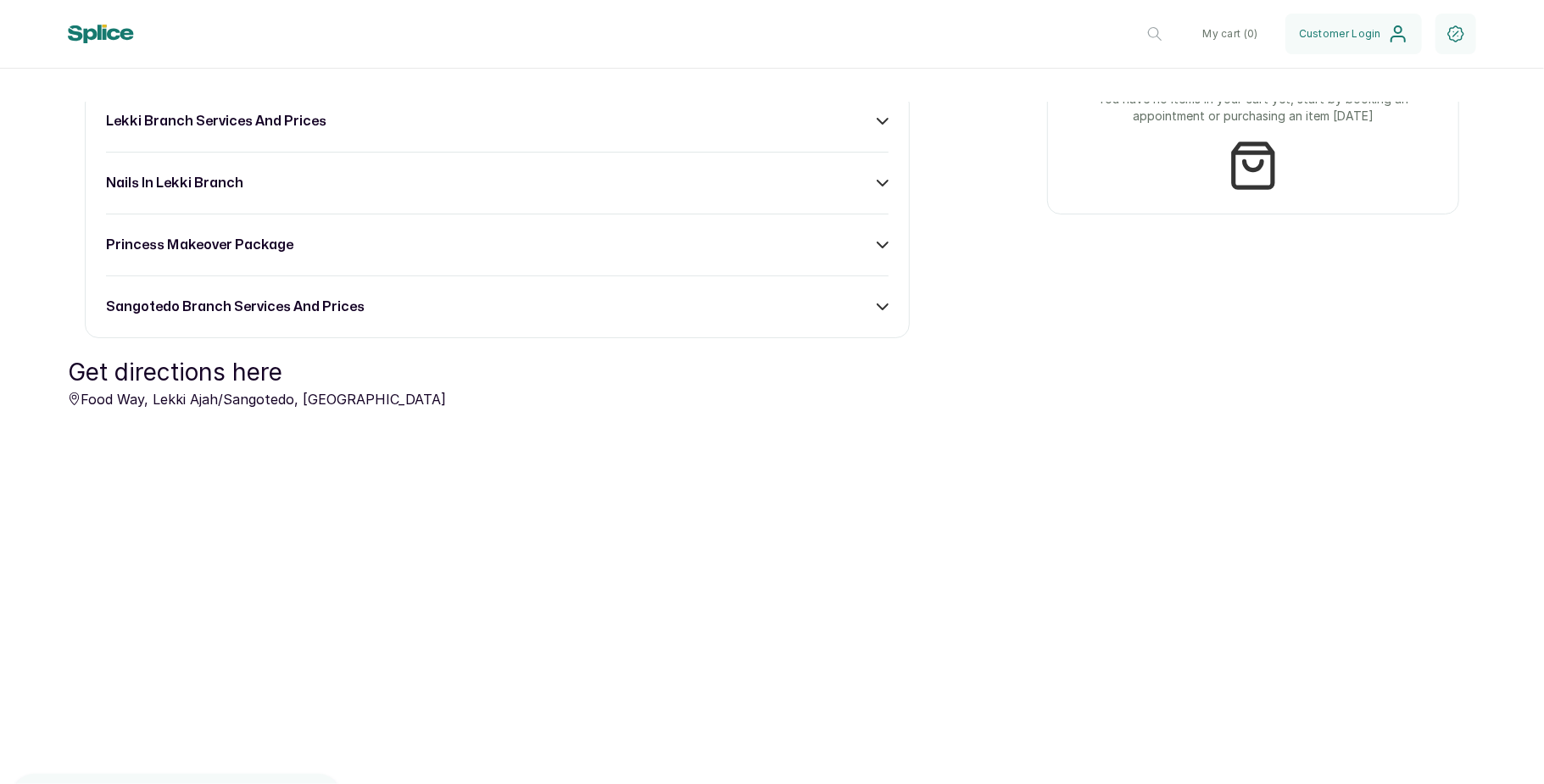
click at [826, 309] on div "sangotedo branch services and prices" at bounding box center [497, 307] width 783 height 20
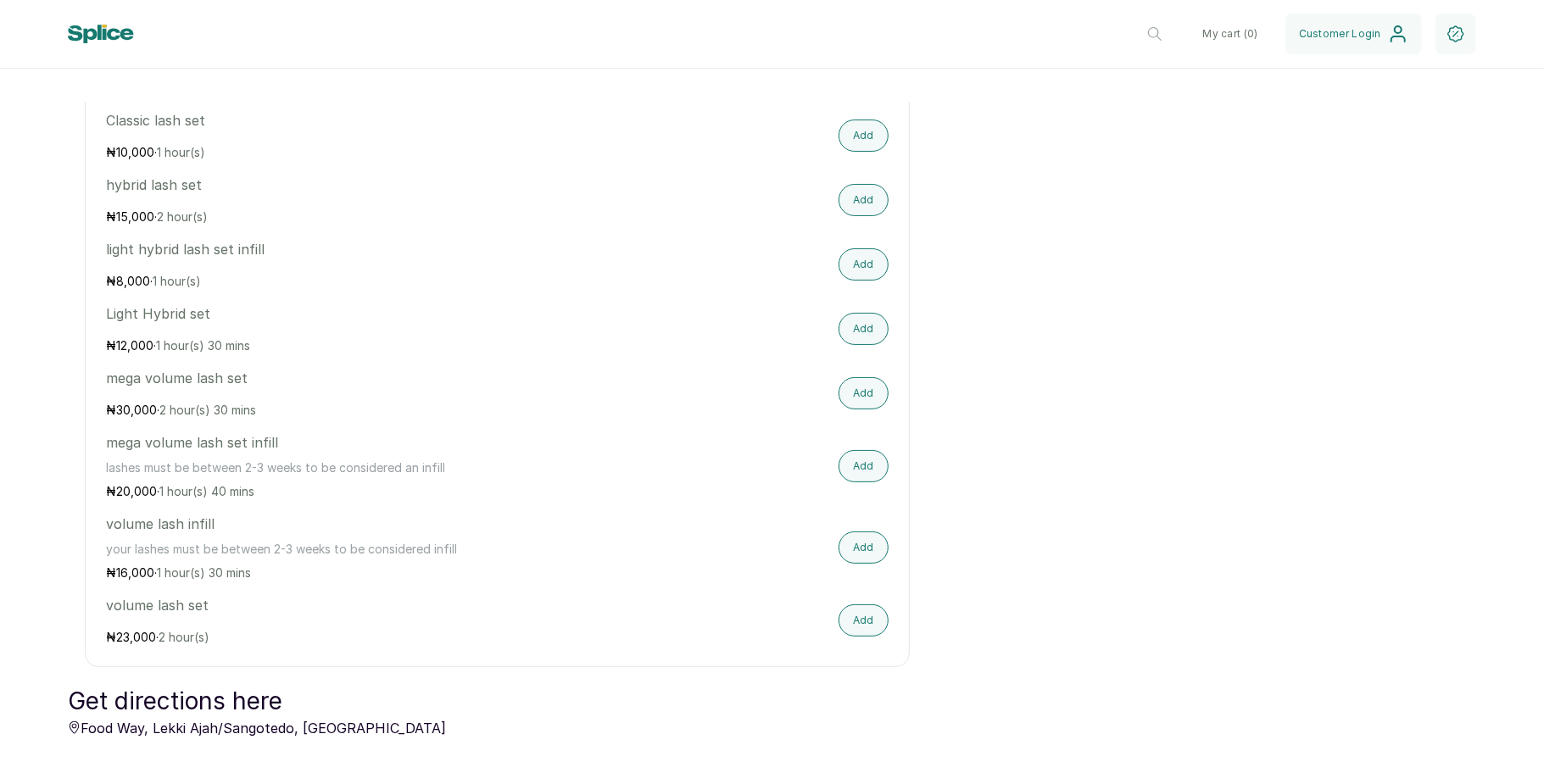
scroll to position [1387, 0]
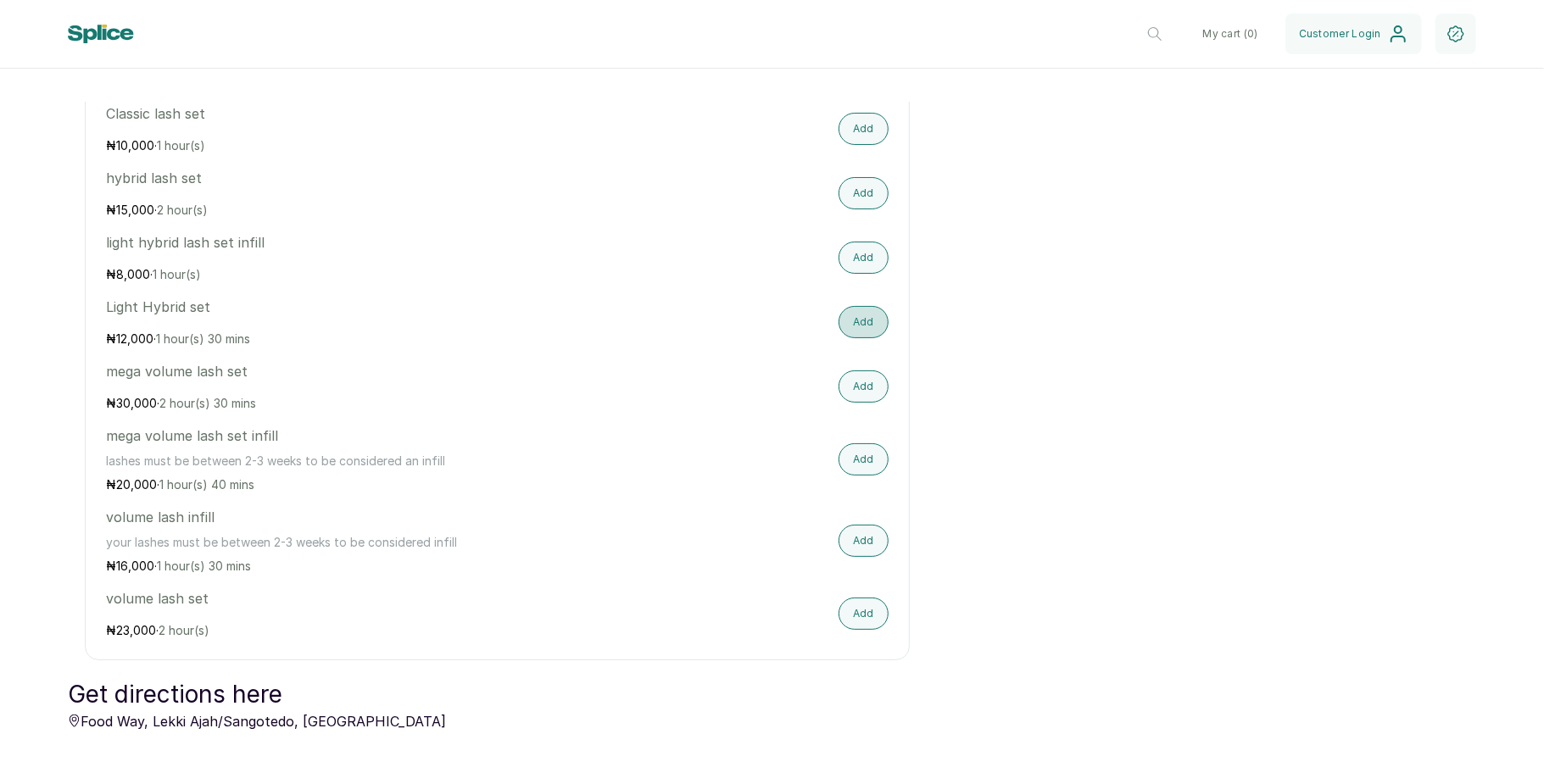
click at [858, 324] on button "Add" at bounding box center [863, 322] width 50 height 32
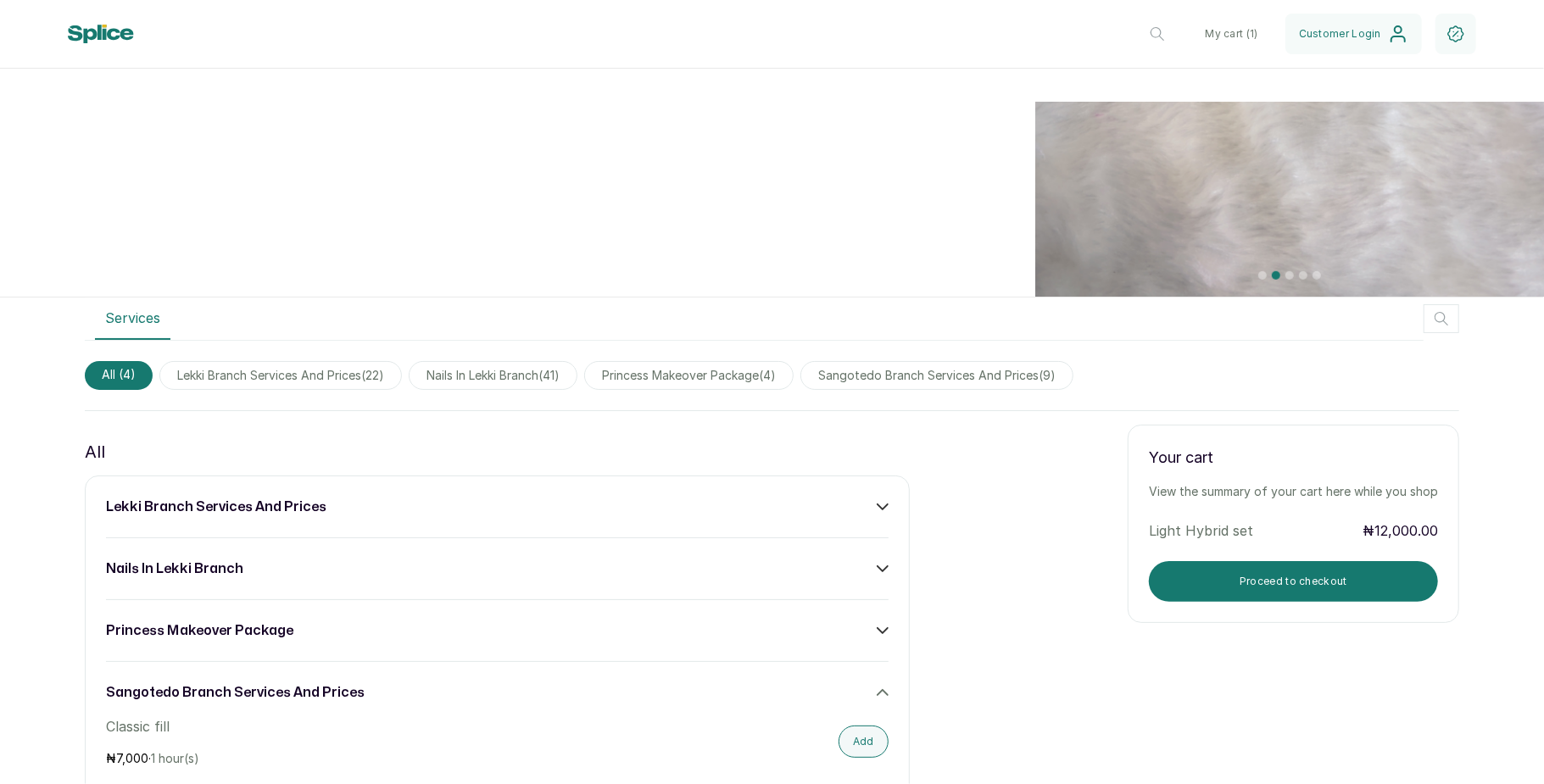
scroll to position [710, 0]
click at [1280, 570] on button "Proceed to checkout" at bounding box center [1293, 581] width 289 height 41
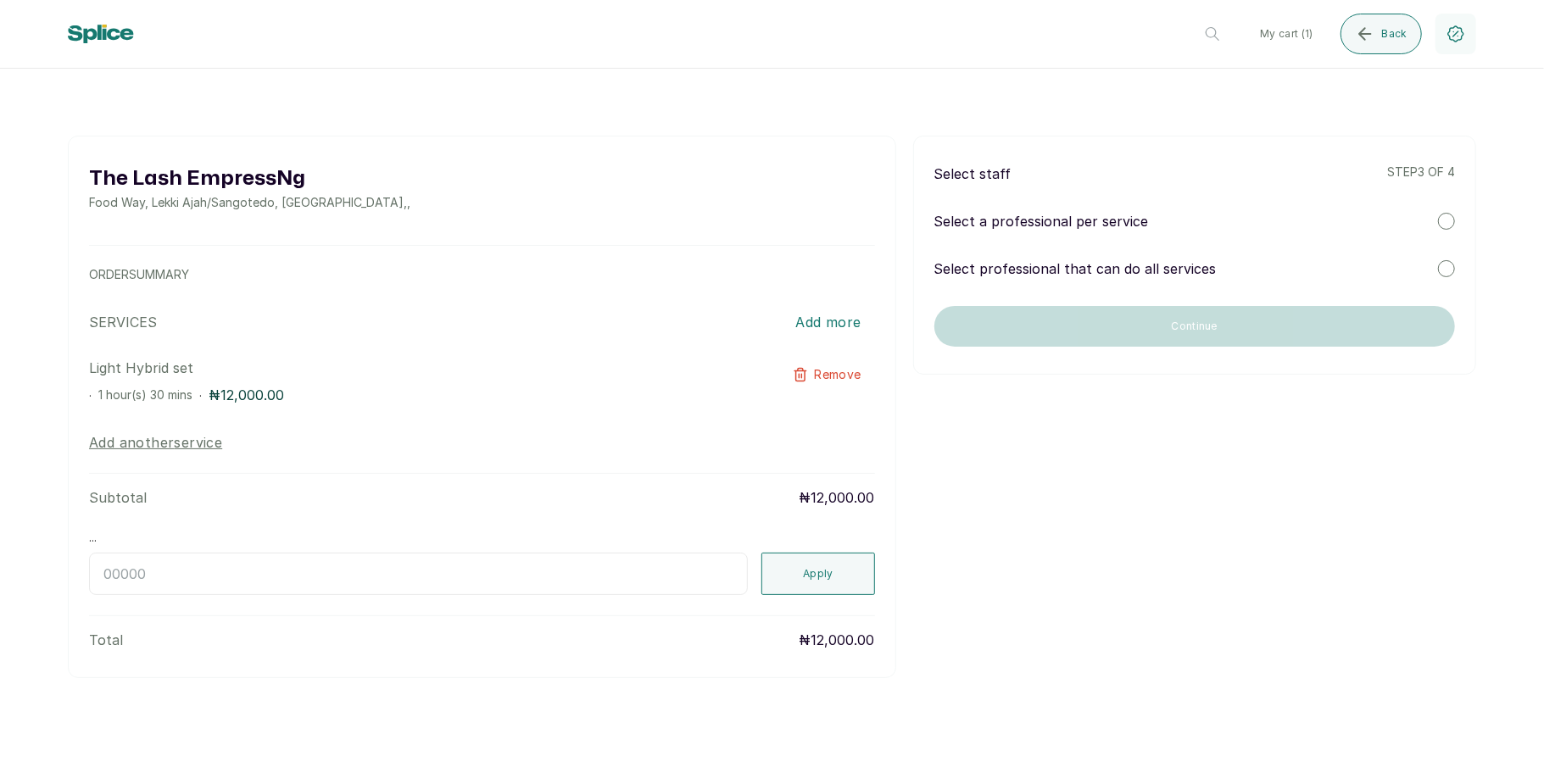
scroll to position [0, 0]
click at [1443, 229] on div at bounding box center [1446, 221] width 17 height 17
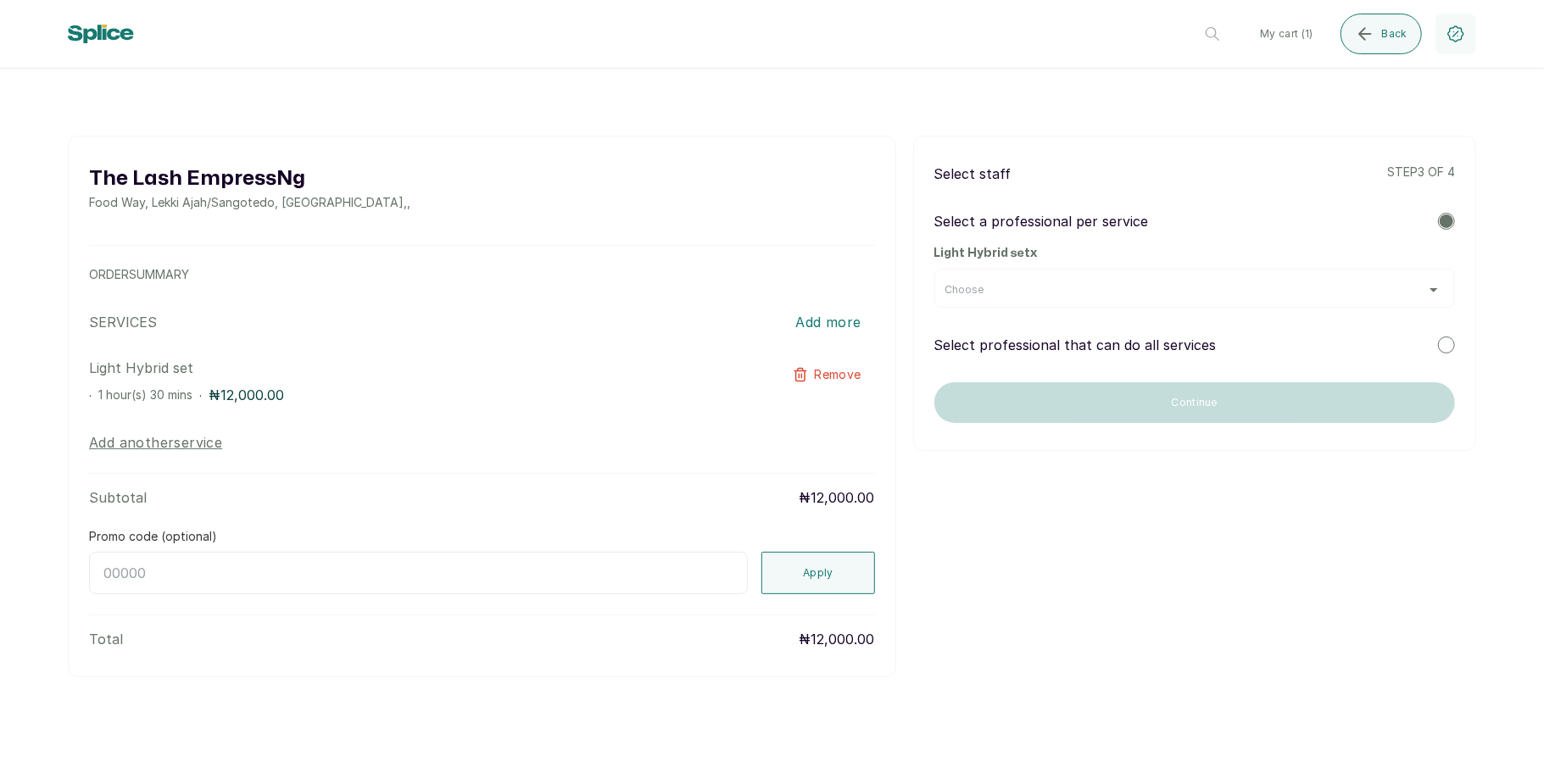
click at [1347, 290] on div "Choose" at bounding box center [1195, 290] width 499 height 14
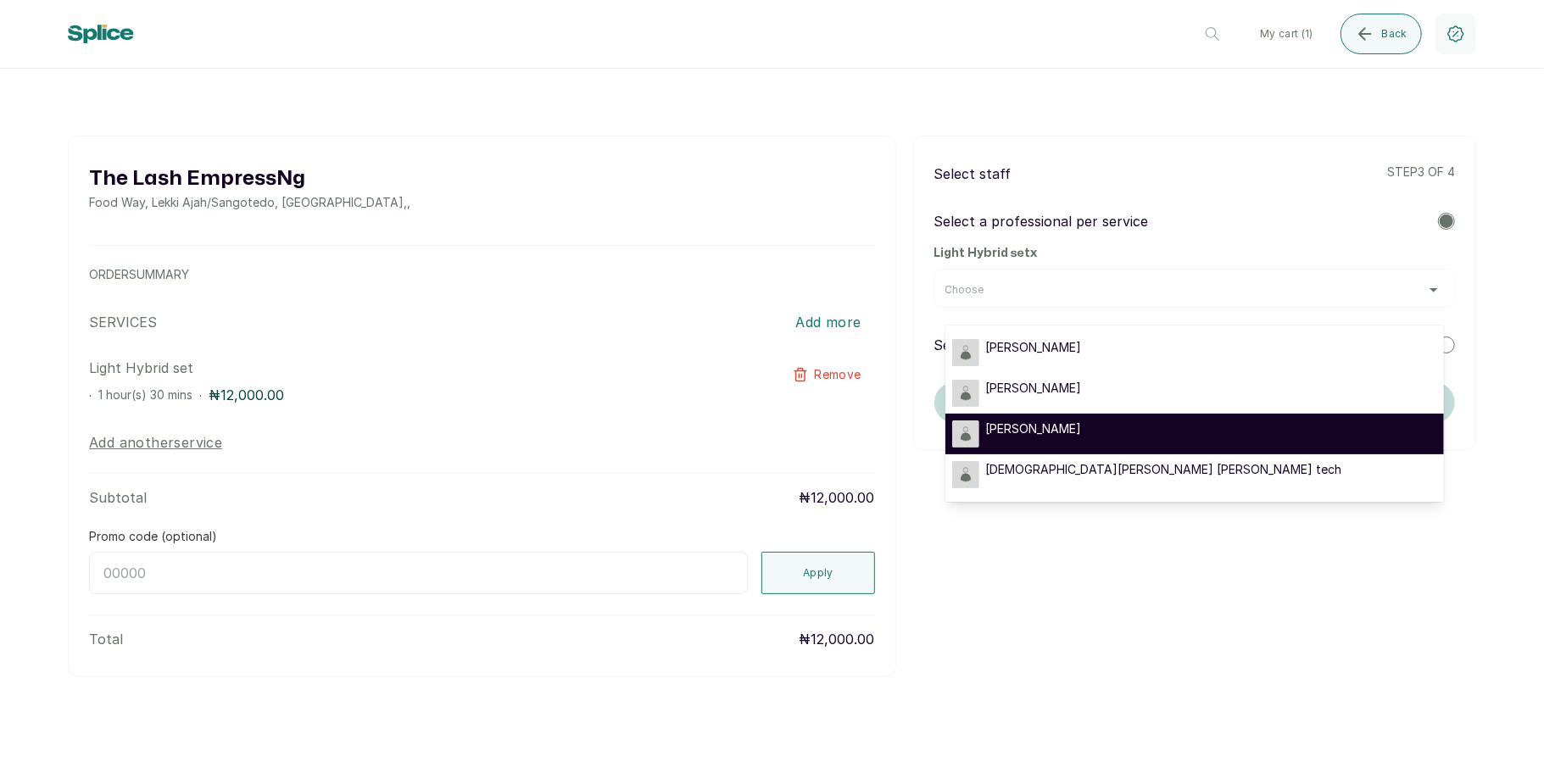
click at [1167, 425] on div "[PERSON_NAME]" at bounding box center [1195, 434] width 485 height 27
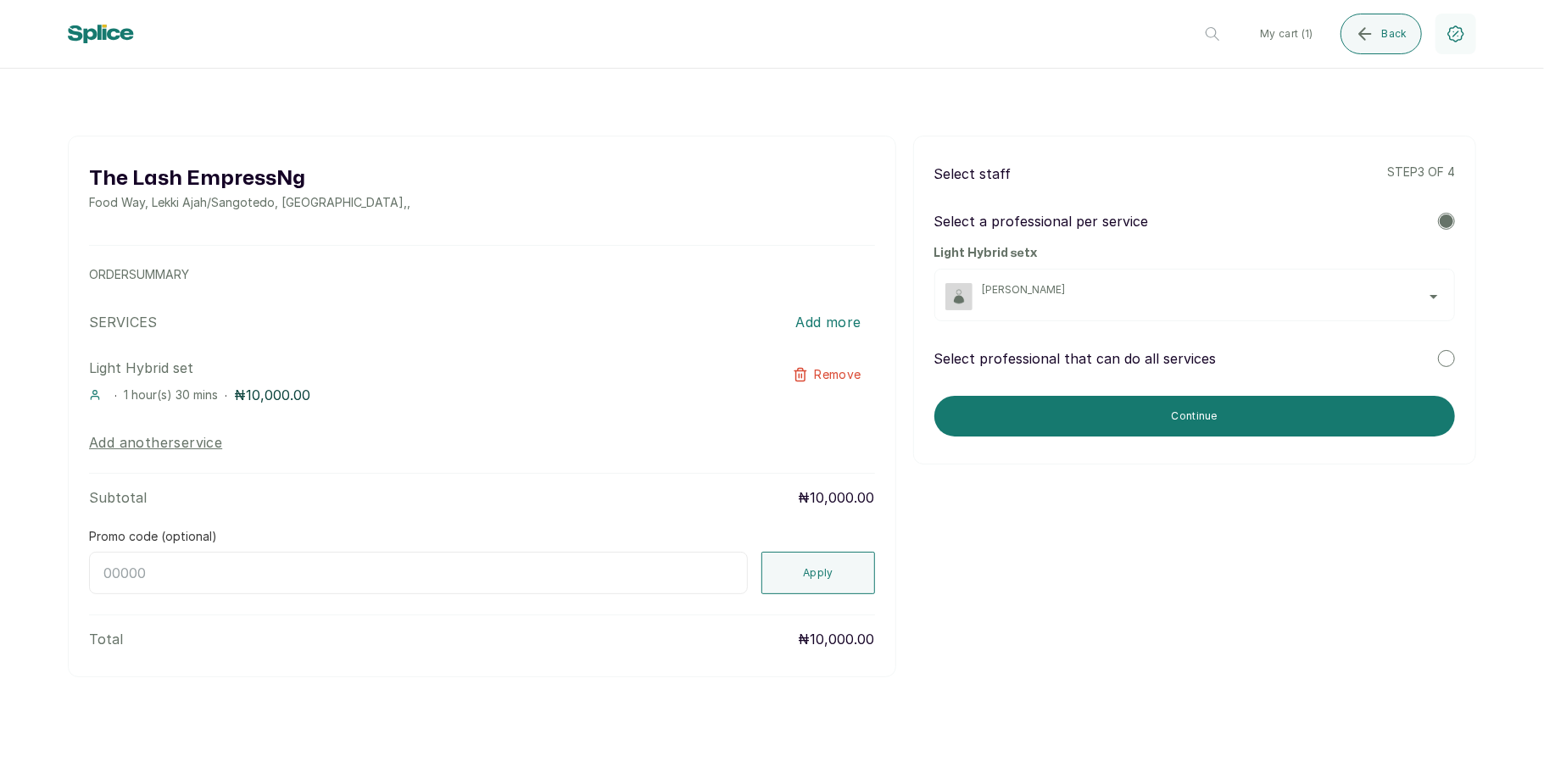
click at [1326, 292] on span "[PERSON_NAME]" at bounding box center [1213, 290] width 461 height 14
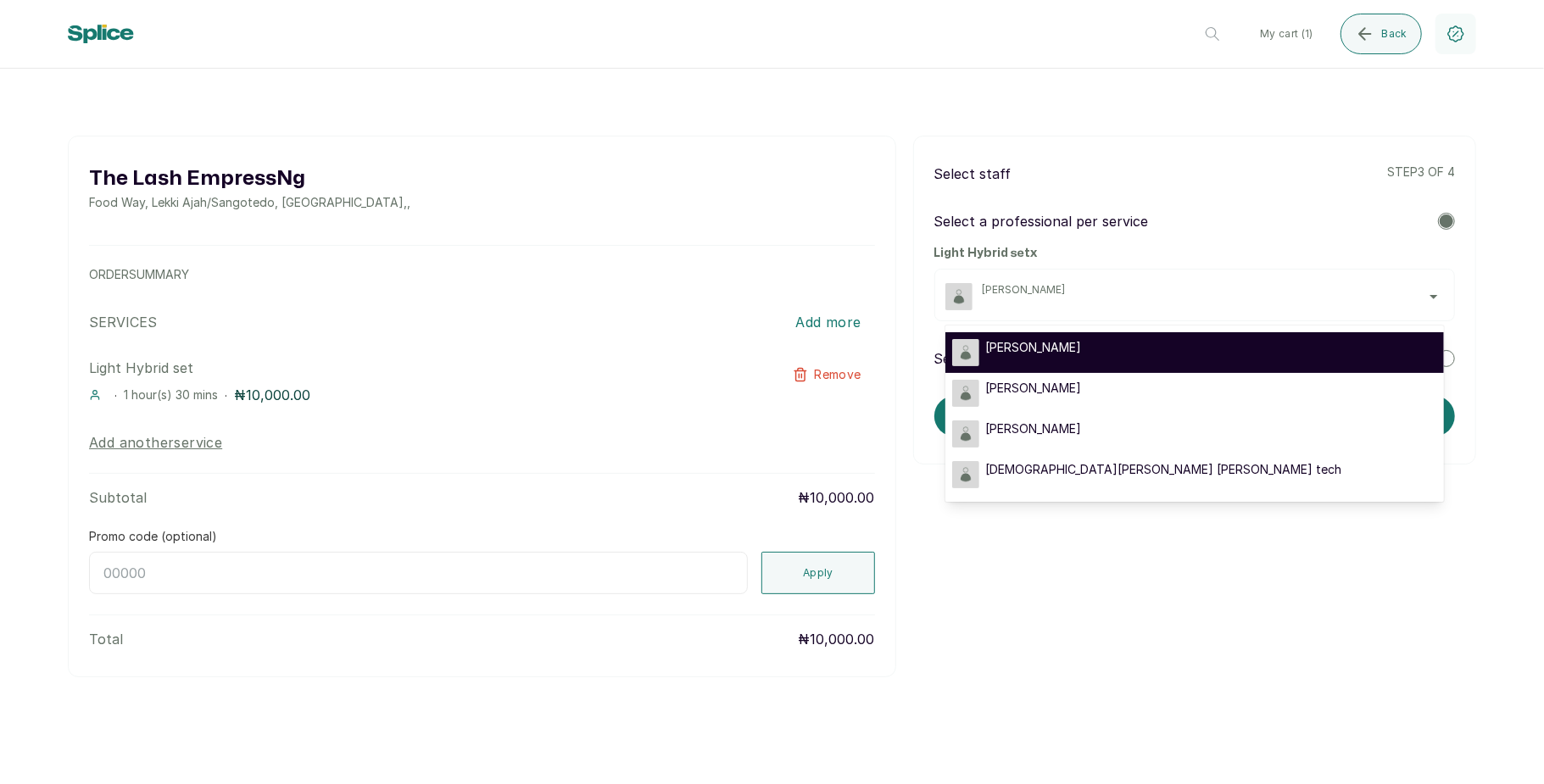
click at [1212, 350] on div "[PERSON_NAME]" at bounding box center [1195, 353] width 485 height 27
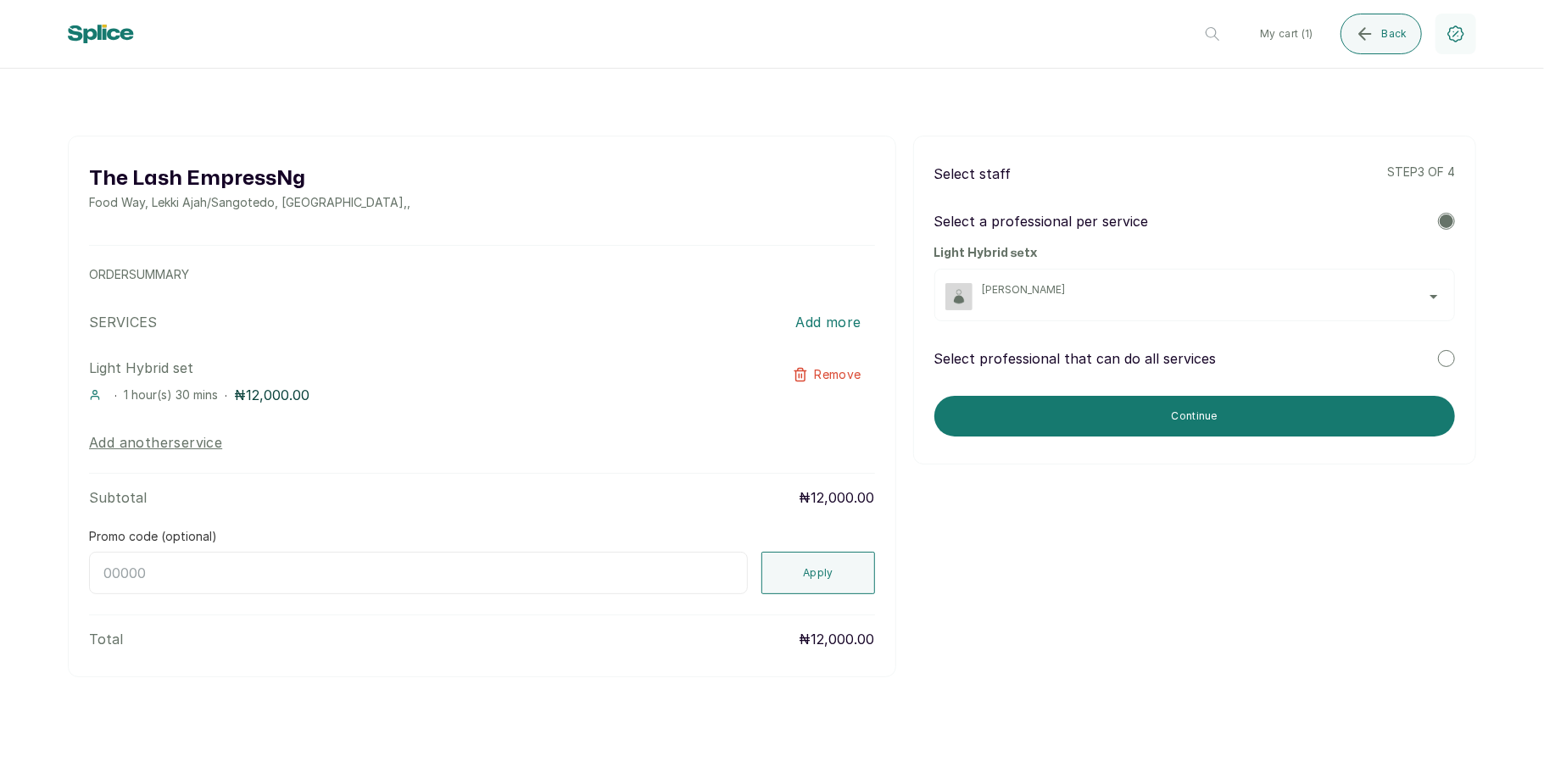
click at [1277, 292] on span "[PERSON_NAME]" at bounding box center [1213, 290] width 461 height 14
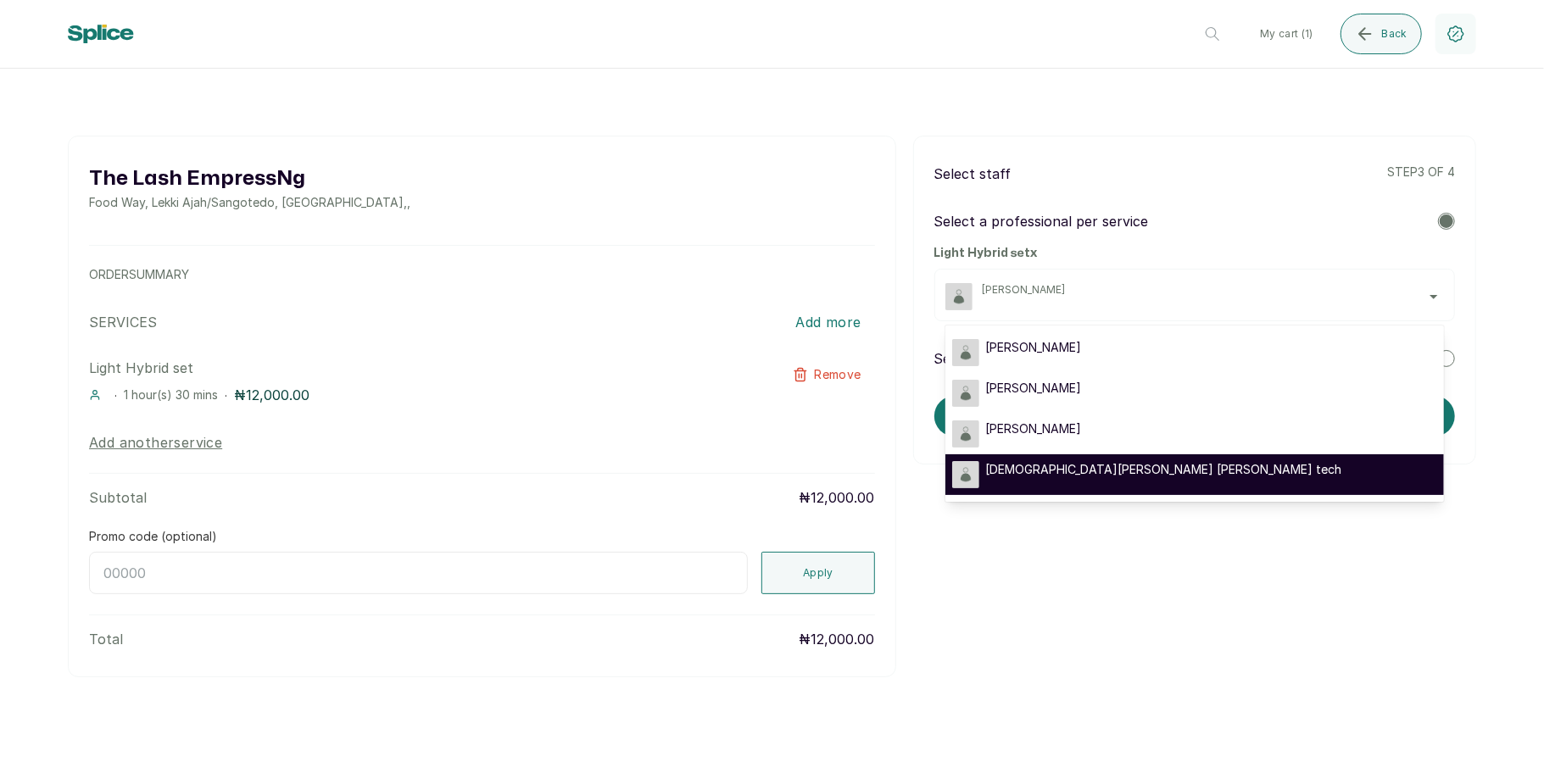
click at [1201, 464] on div "[DEMOGRAPHIC_DATA][PERSON_NAME] [PERSON_NAME] tech" at bounding box center [1195, 475] width 485 height 27
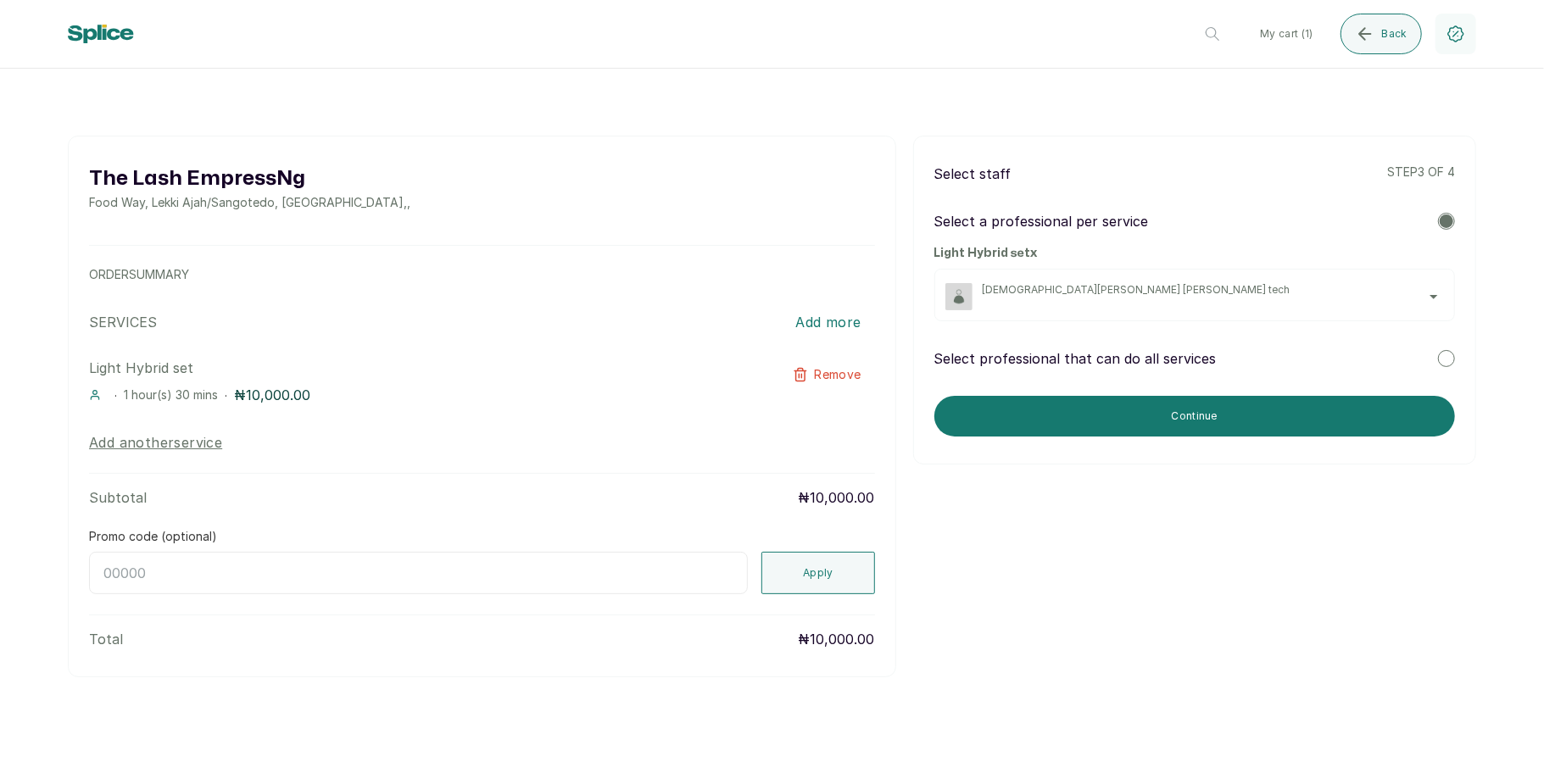
click at [1324, 298] on div "[DEMOGRAPHIC_DATA][PERSON_NAME] [PERSON_NAME] tech" at bounding box center [1213, 297] width 461 height 27
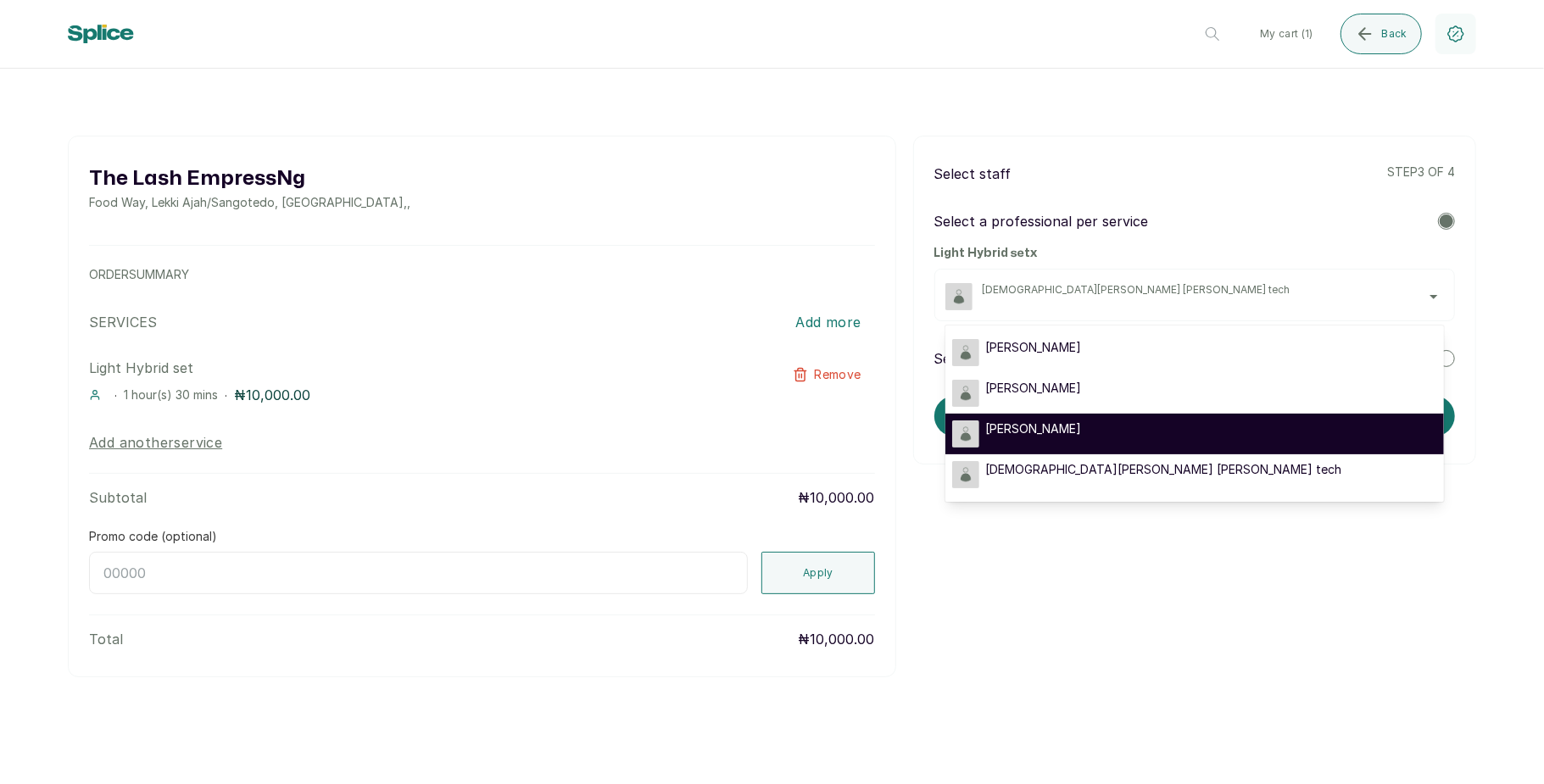
click at [1173, 419] on li "[PERSON_NAME]" at bounding box center [1195, 434] width 499 height 41
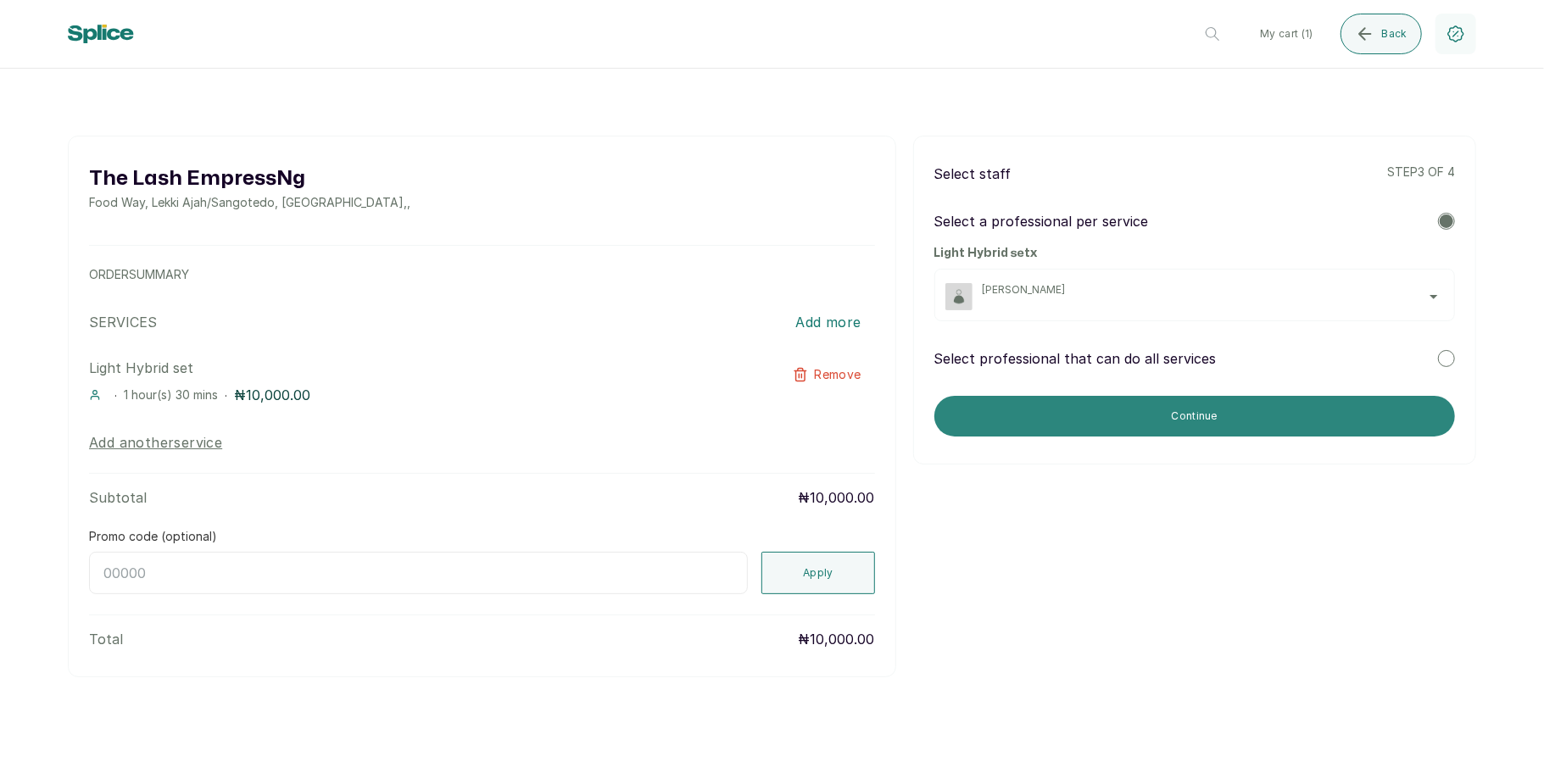
click at [1243, 411] on button "Continue" at bounding box center [1195, 416] width 521 height 41
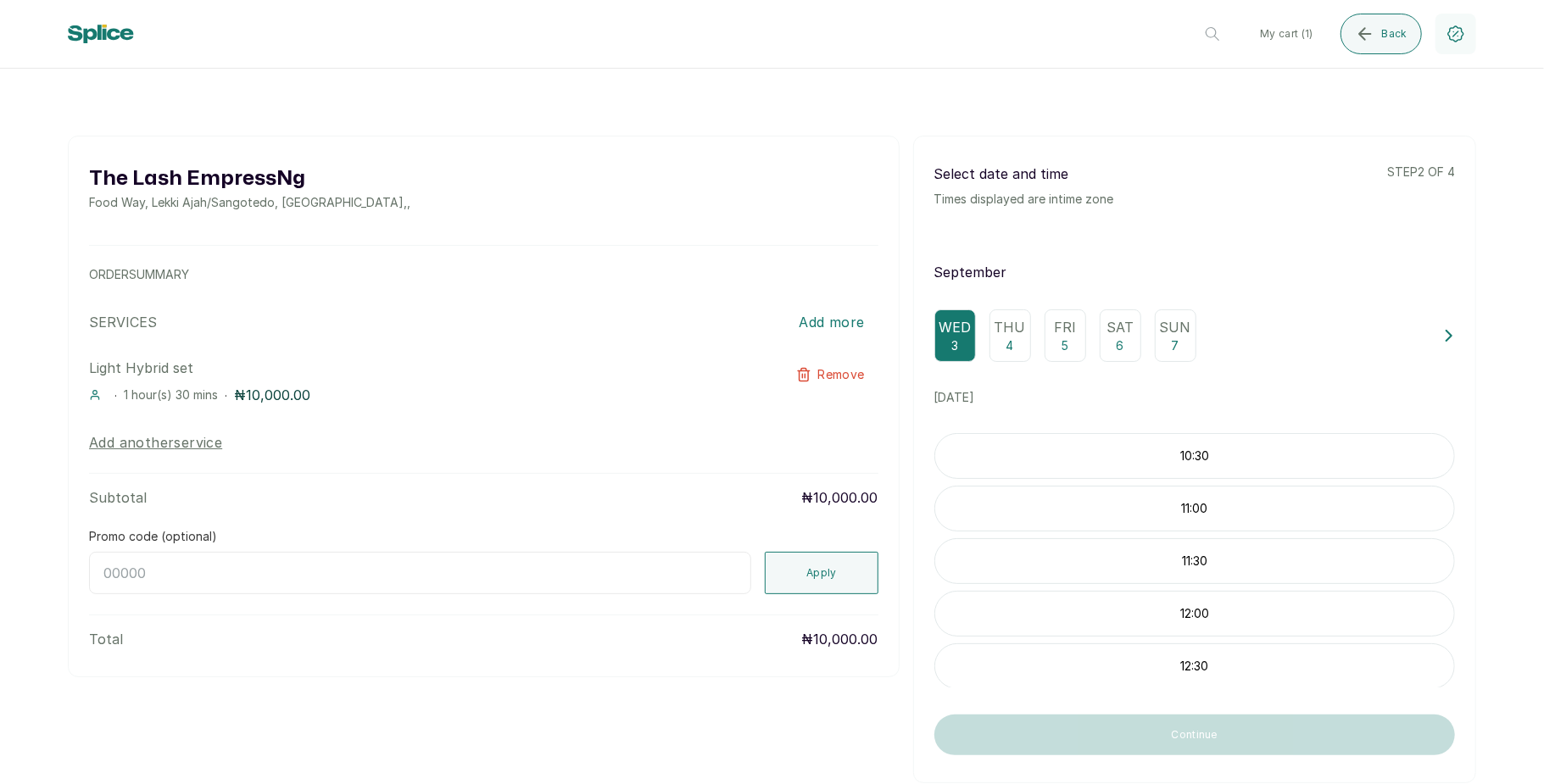
click at [999, 336] on p "Thu" at bounding box center [1010, 327] width 31 height 20
click at [1370, 36] on icon "submit" at bounding box center [1365, 34] width 20 height 20
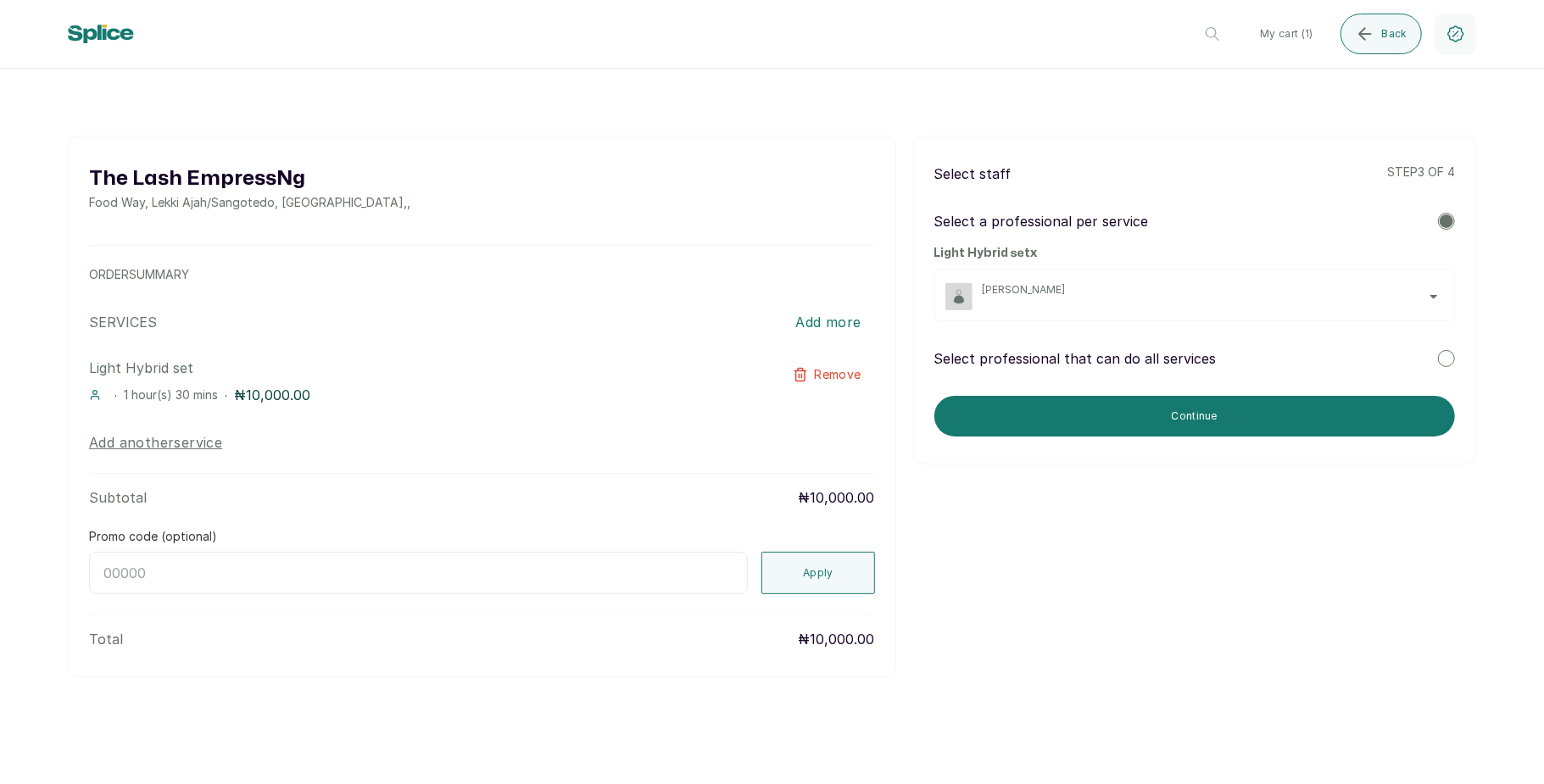
click at [1136, 300] on div "[PERSON_NAME]" at bounding box center [1213, 297] width 461 height 27
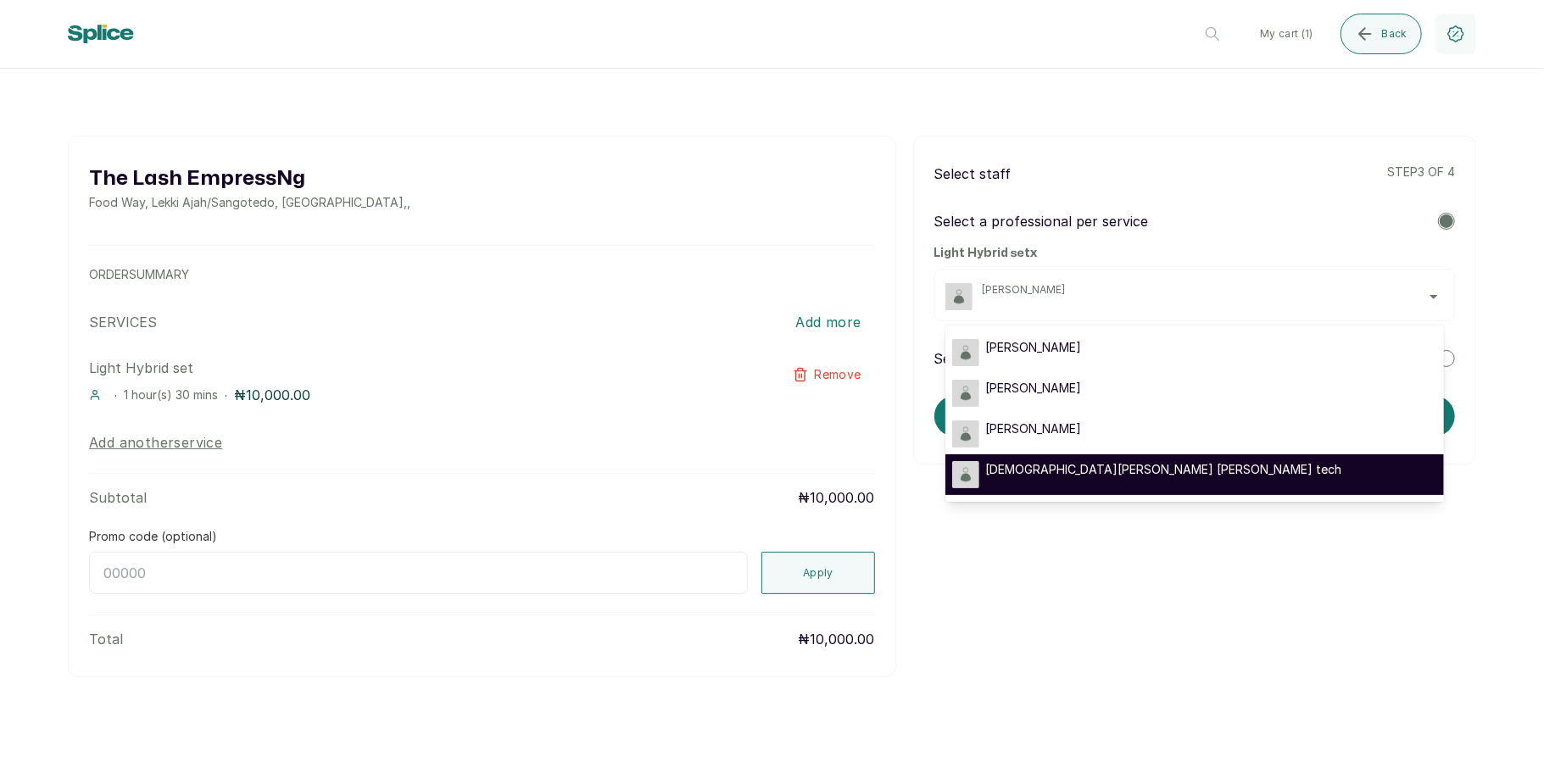
click at [1053, 462] on span "[DEMOGRAPHIC_DATA][PERSON_NAME] [PERSON_NAME] tech" at bounding box center [1164, 470] width 356 height 17
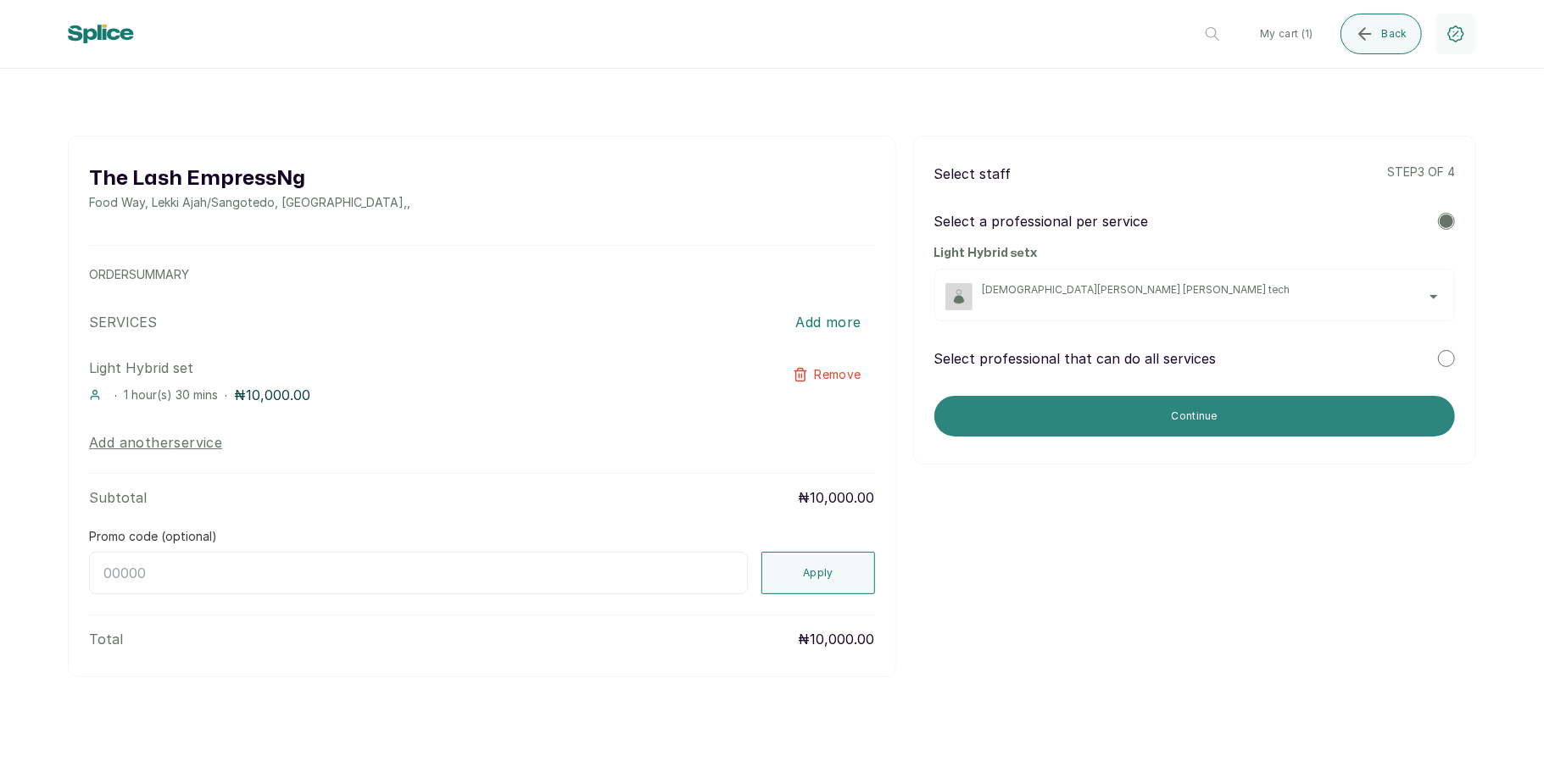
click at [1148, 420] on button "Continue" at bounding box center [1195, 416] width 521 height 41
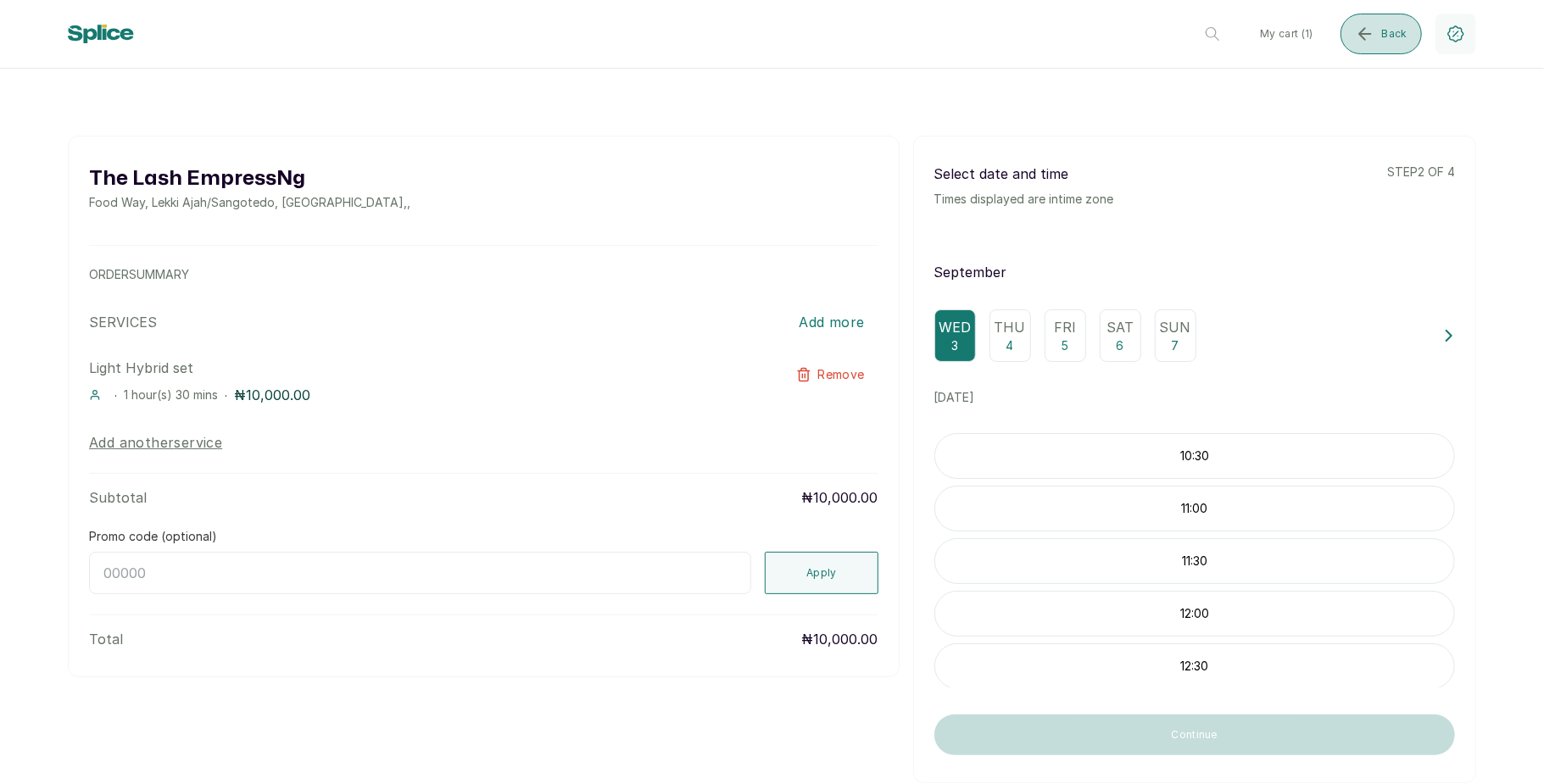
click at [1360, 45] on button "Back" at bounding box center [1381, 34] width 81 height 41
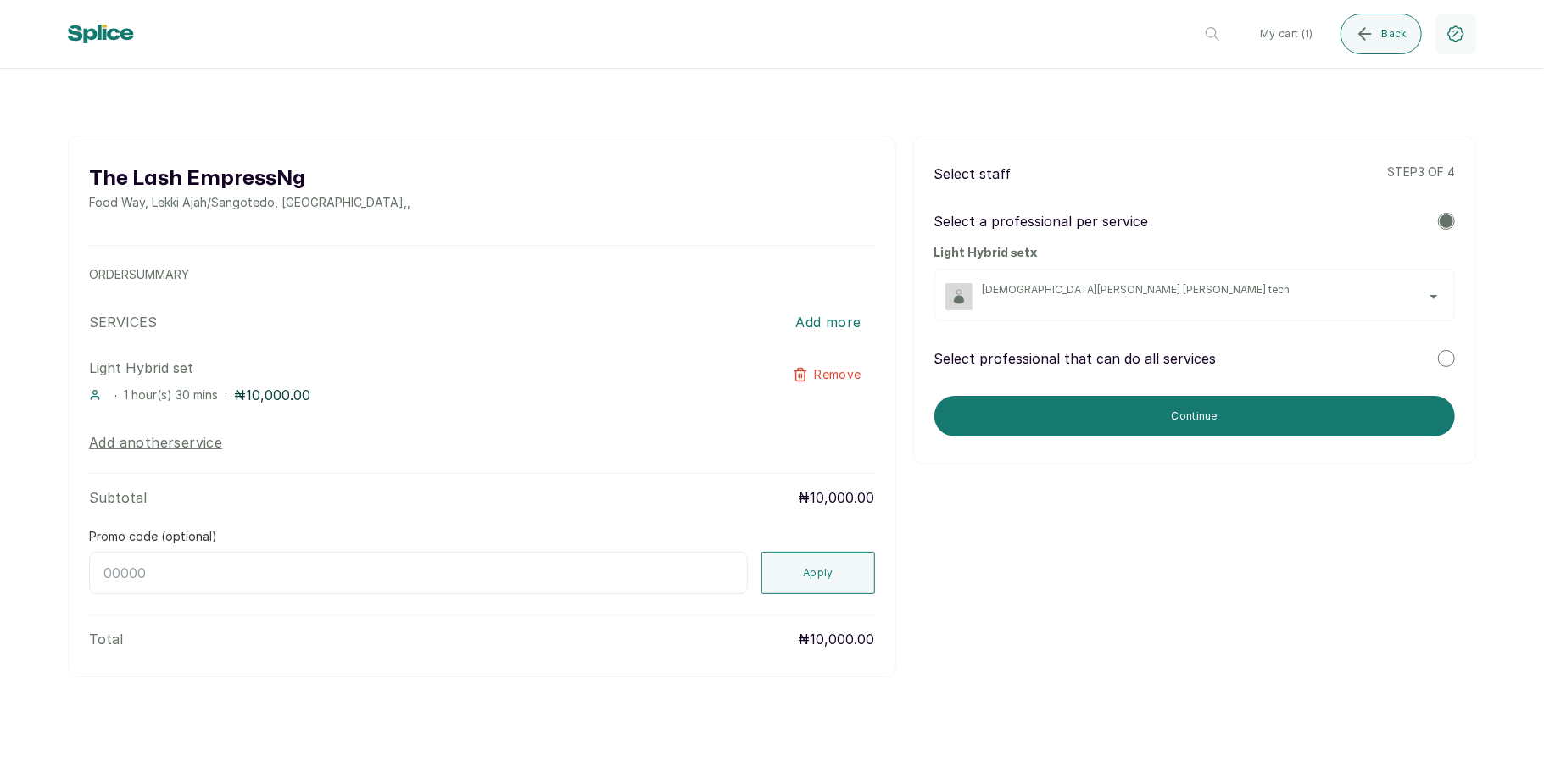
click at [1216, 303] on div "[DEMOGRAPHIC_DATA][PERSON_NAME] [PERSON_NAME] tech" at bounding box center [1213, 297] width 461 height 27
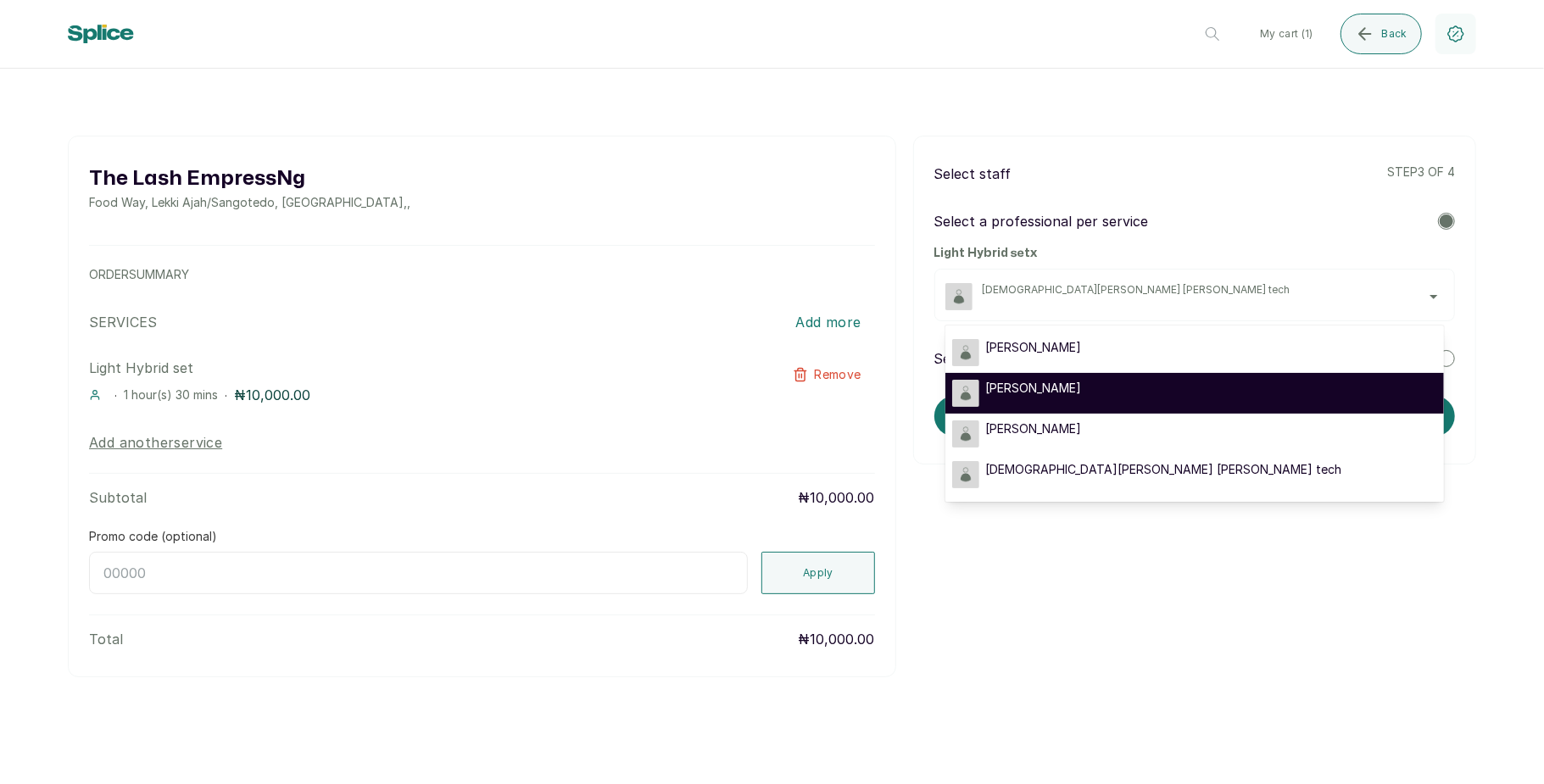
click at [1154, 400] on div "[PERSON_NAME]" at bounding box center [1195, 393] width 485 height 27
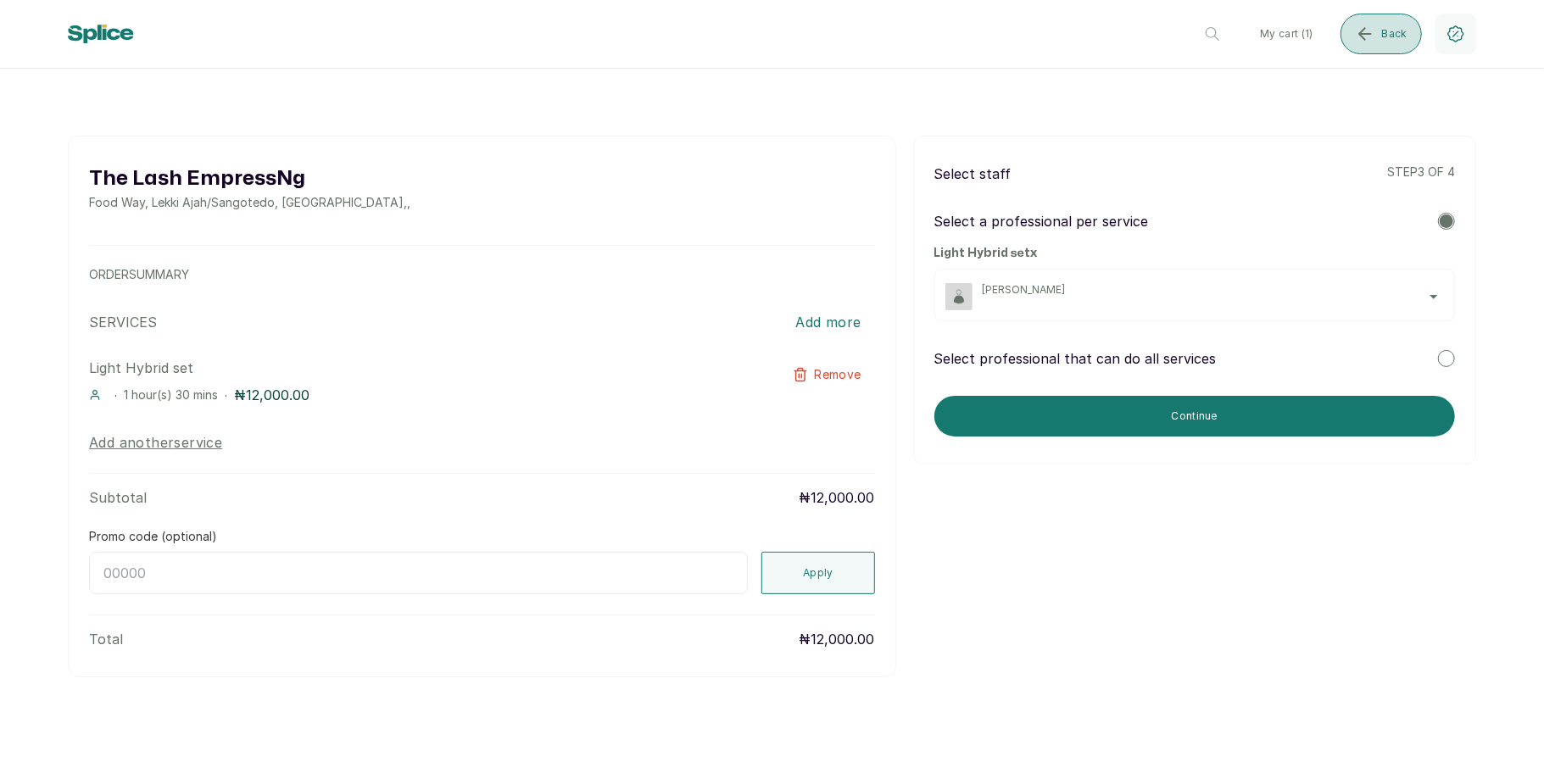
click at [1364, 32] on icon "submit" at bounding box center [1365, 34] width 20 height 20
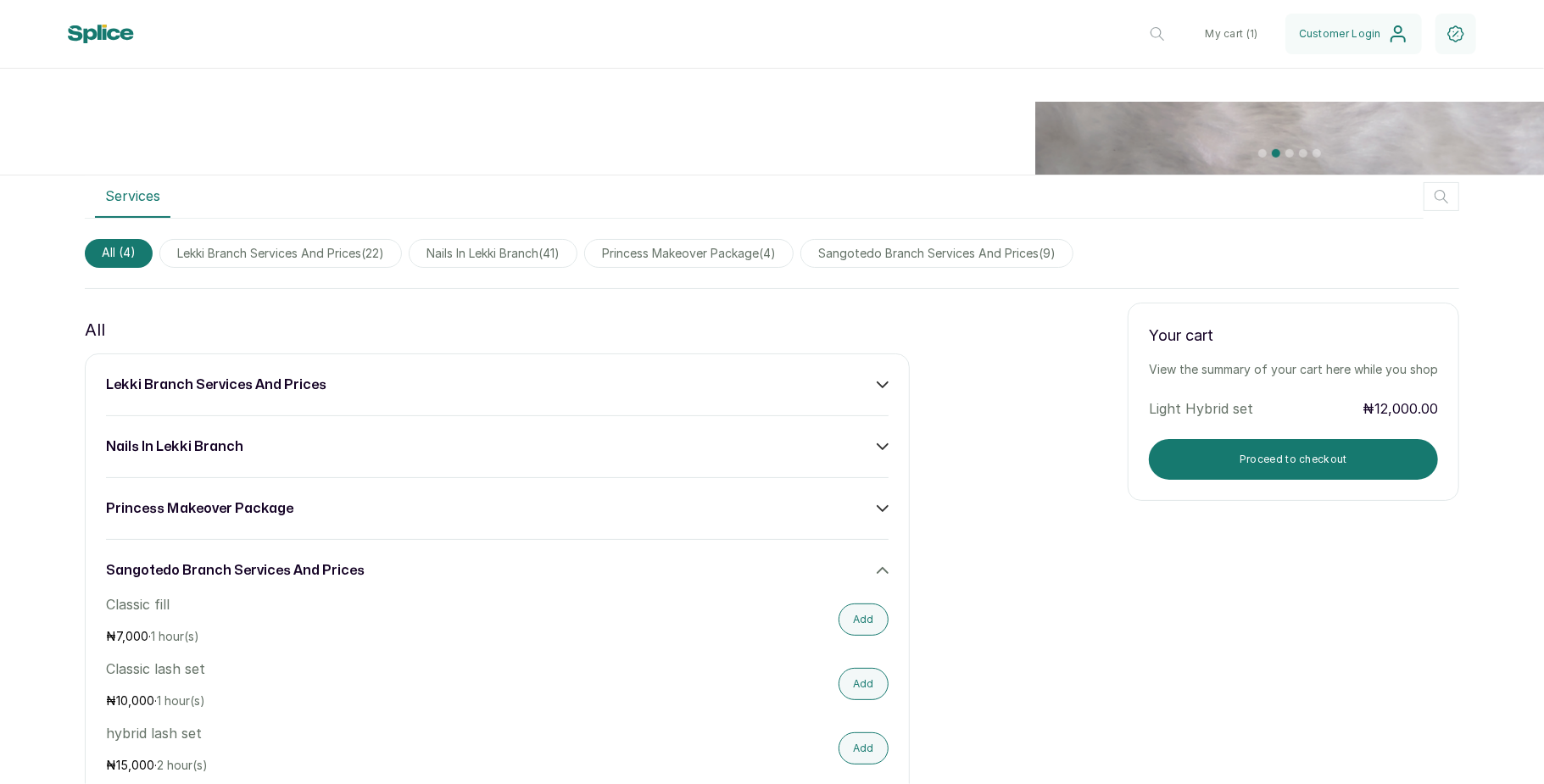
scroll to position [832, 0]
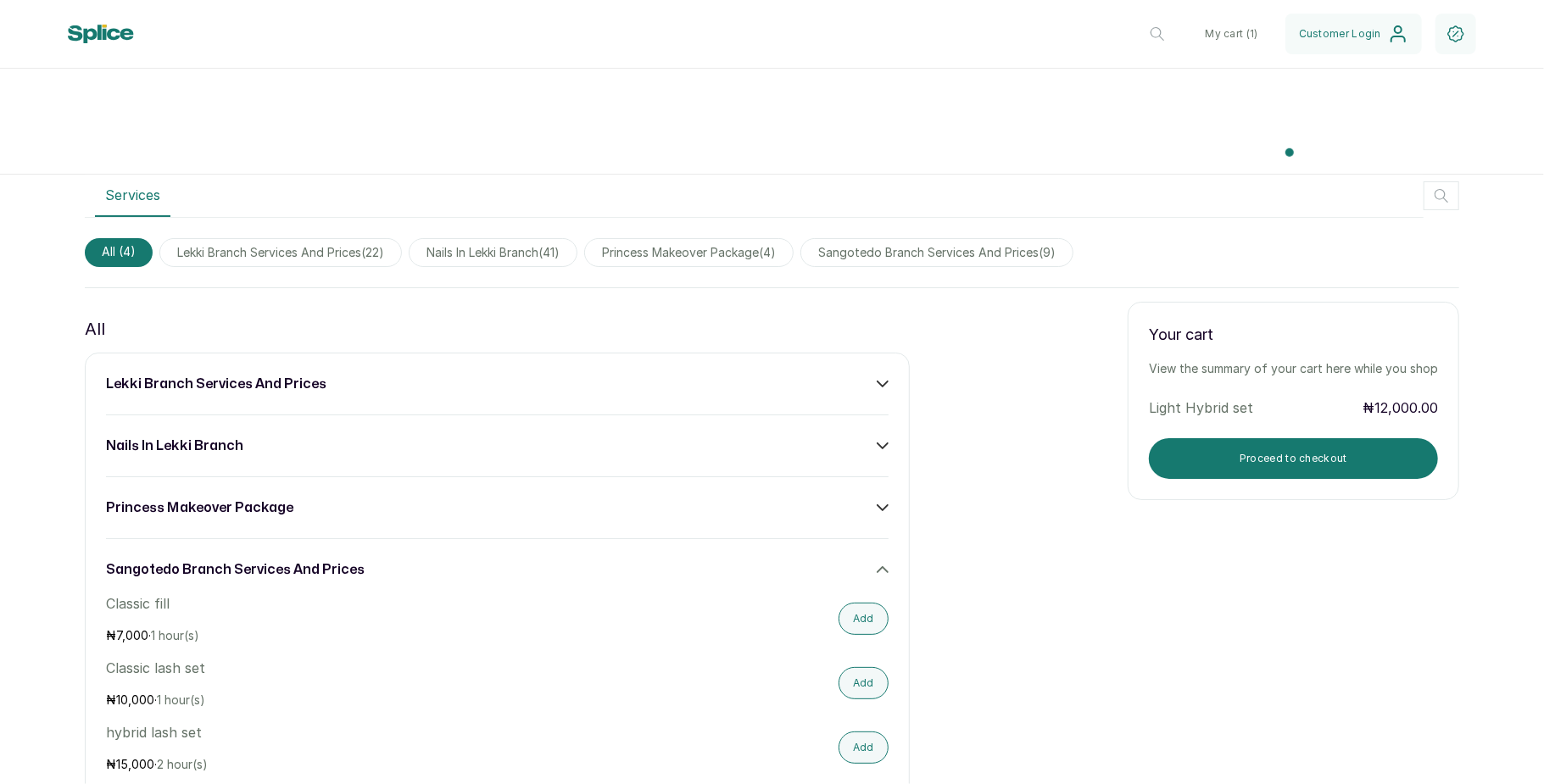
click at [877, 570] on icon at bounding box center [883, 570] width 12 height 12
